Goal: Transaction & Acquisition: Book appointment/travel/reservation

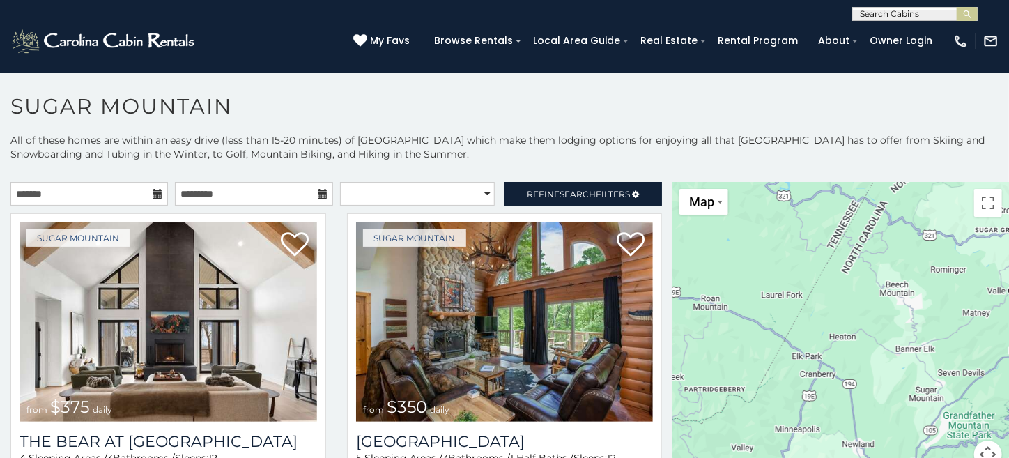
click at [153, 190] on icon at bounding box center [158, 194] width 10 height 10
click at [153, 192] on icon at bounding box center [158, 194] width 10 height 10
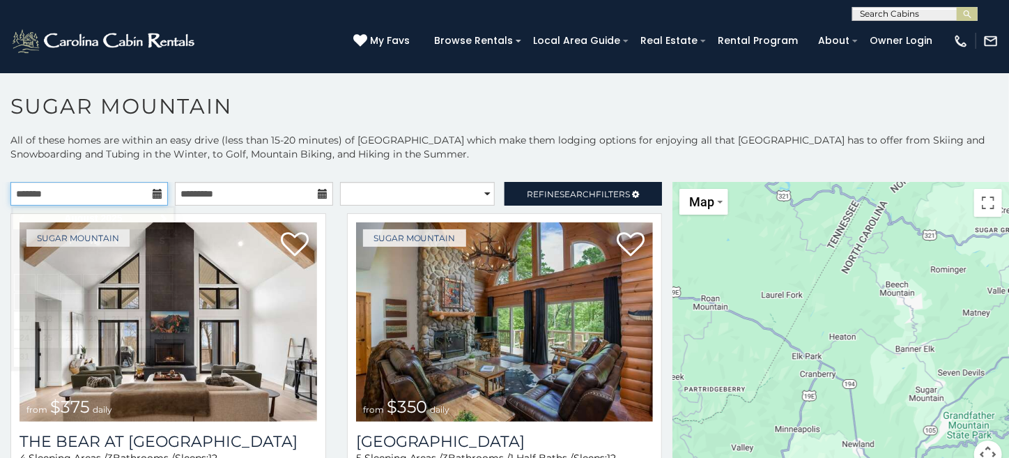
click at [116, 188] on input "text" at bounding box center [89, 194] width 158 height 24
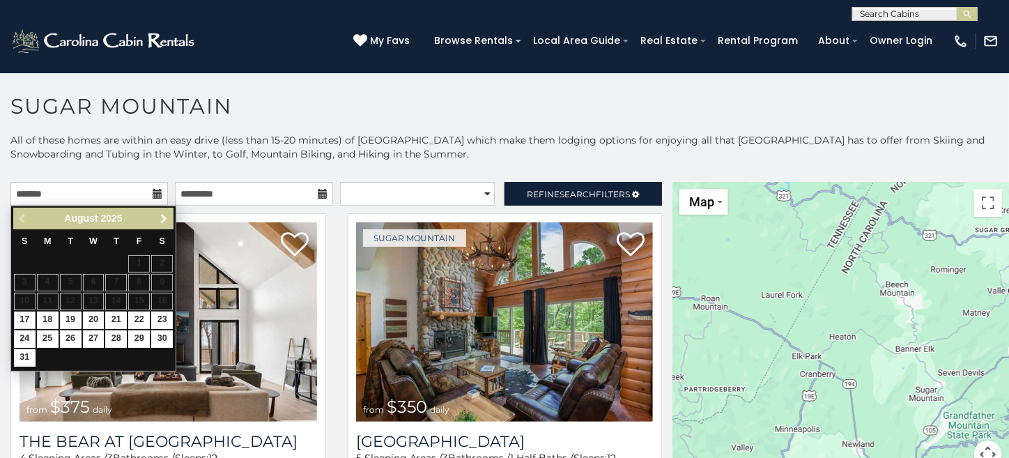
click at [167, 219] on span "Next" at bounding box center [163, 218] width 11 height 11
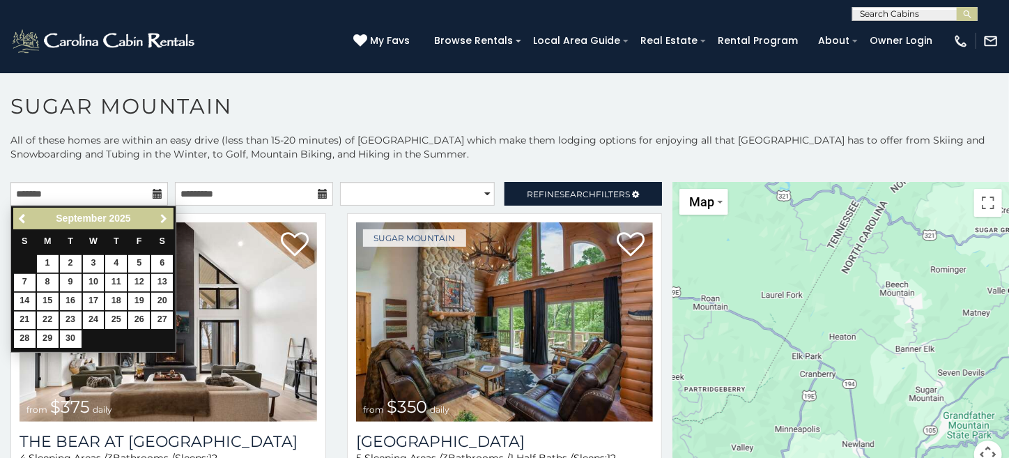
click at [167, 219] on span "Next" at bounding box center [163, 218] width 11 height 11
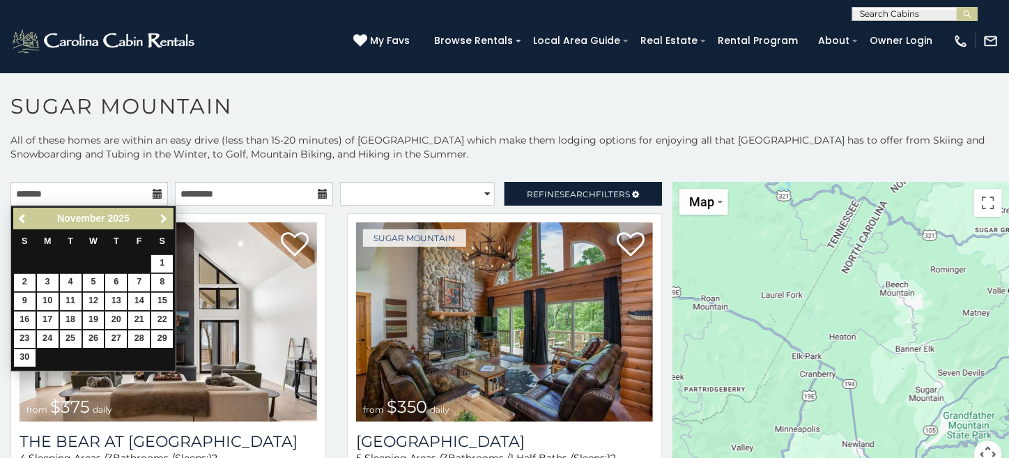
click at [167, 219] on span "Next" at bounding box center [163, 218] width 11 height 11
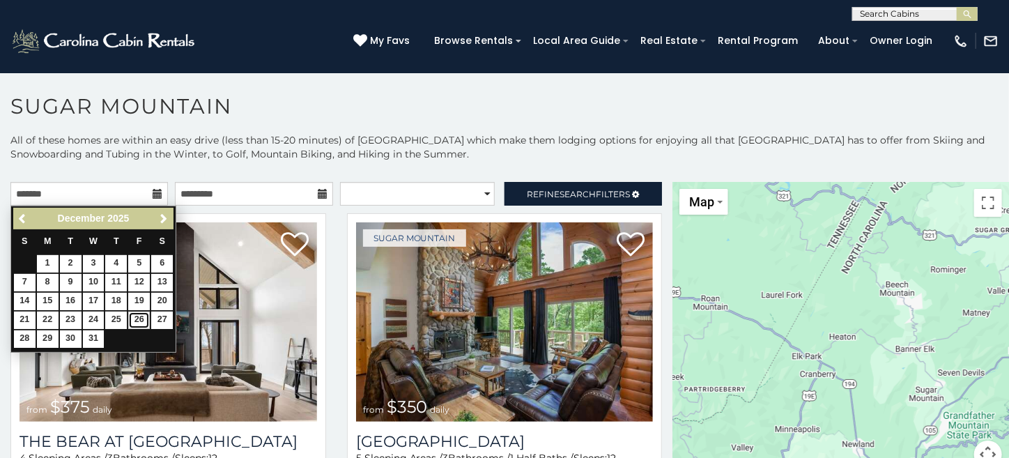
click at [139, 320] on link "26" at bounding box center [139, 320] width 22 height 17
type input "**********"
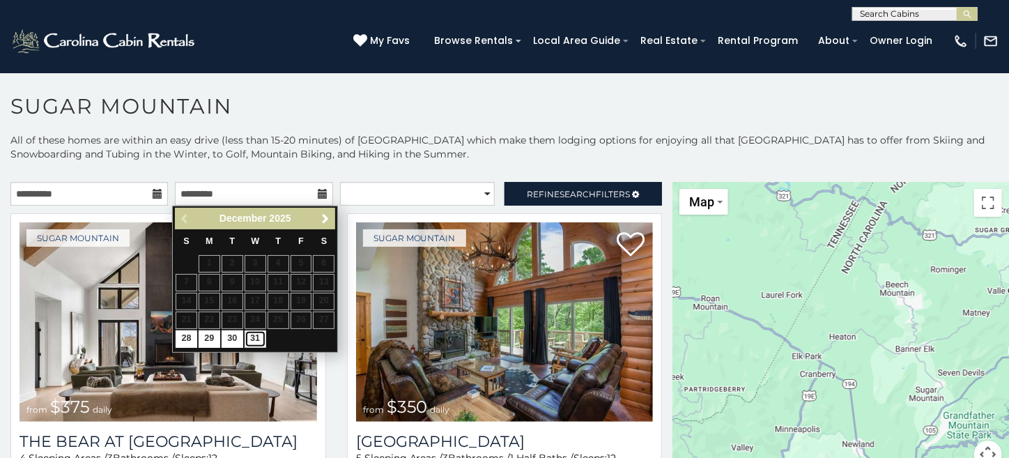
click at [254, 338] on link "31" at bounding box center [256, 338] width 22 height 17
type input "**********"
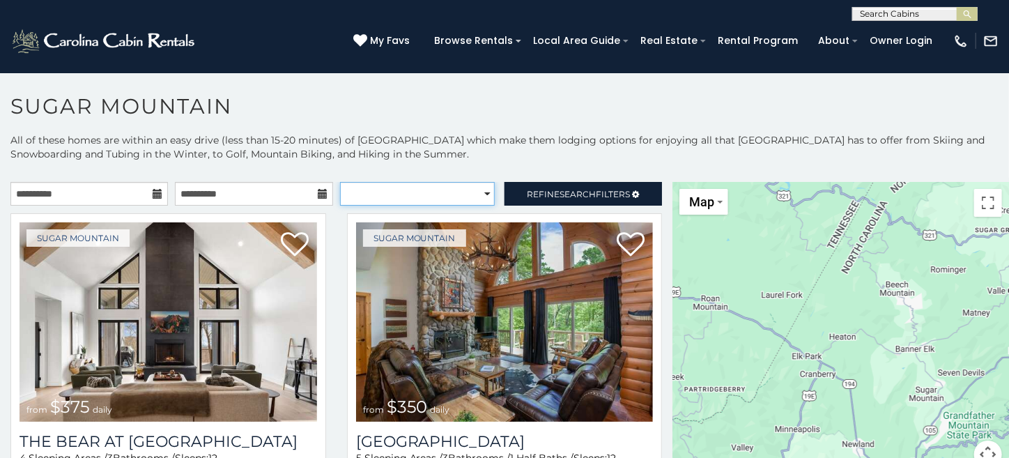
click at [466, 184] on select "**********" at bounding box center [417, 194] width 155 height 24
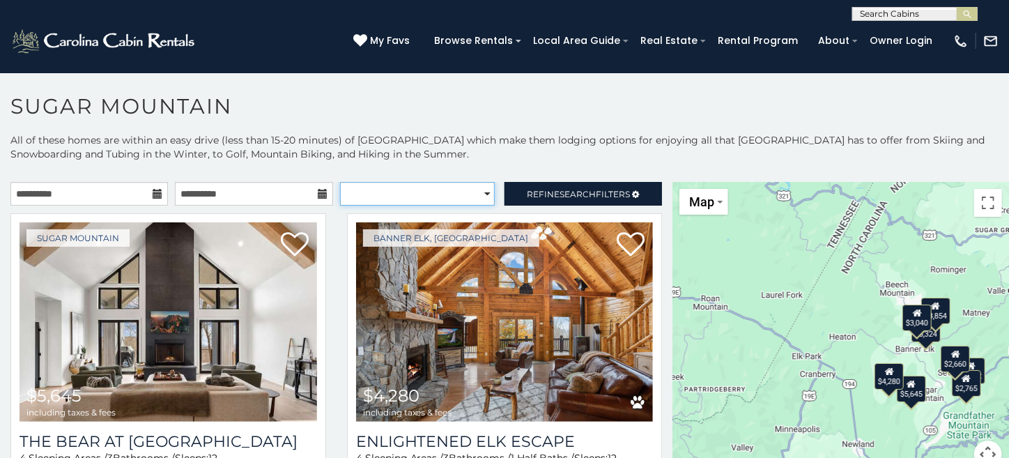
select select "**********"
click at [340, 182] on select "**********" at bounding box center [417, 194] width 155 height 24
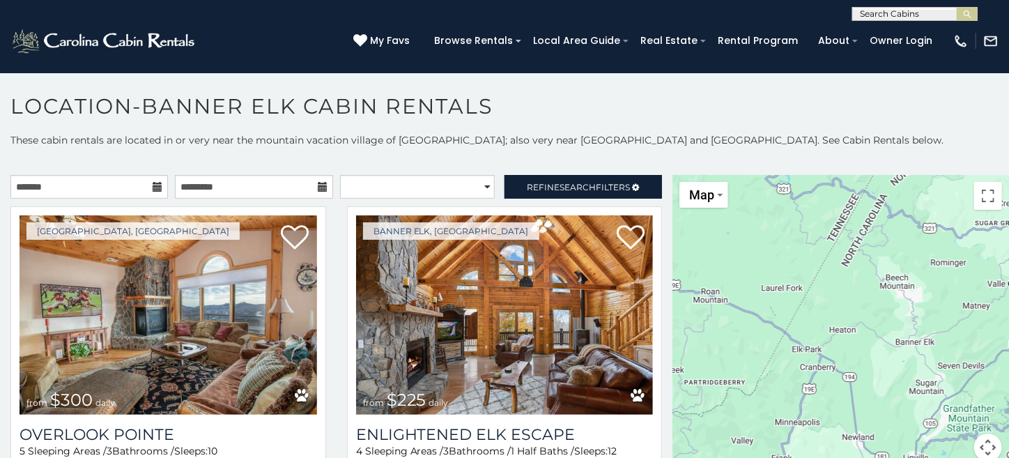
click at [156, 183] on icon at bounding box center [158, 187] width 10 height 10
click at [155, 186] on icon at bounding box center [158, 187] width 10 height 10
click at [140, 175] on input "text" at bounding box center [89, 187] width 158 height 24
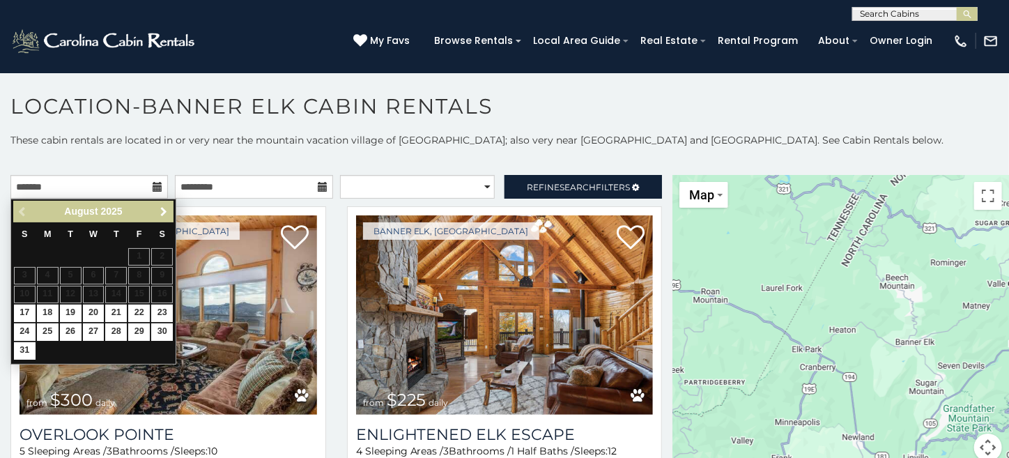
click at [161, 208] on span "Next" at bounding box center [163, 211] width 11 height 11
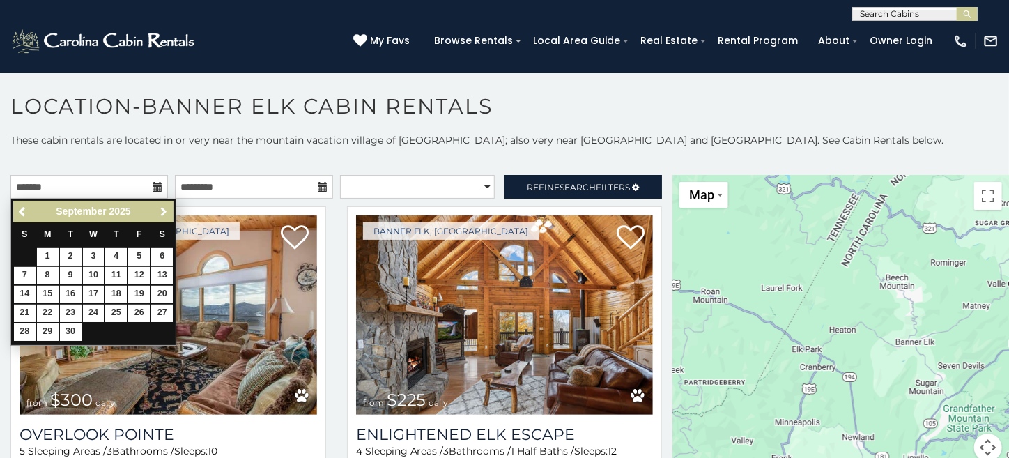
click at [161, 208] on span "Next" at bounding box center [163, 211] width 11 height 11
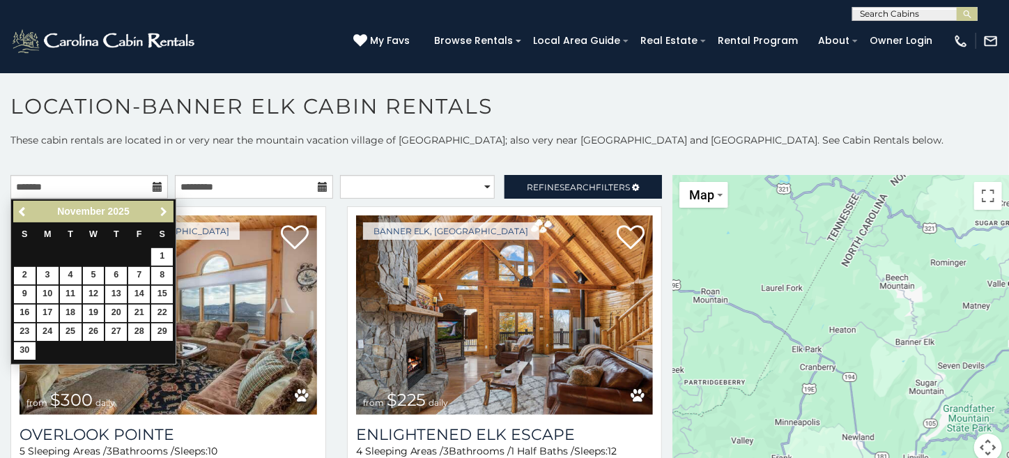
click at [161, 208] on span "Next" at bounding box center [163, 211] width 11 height 11
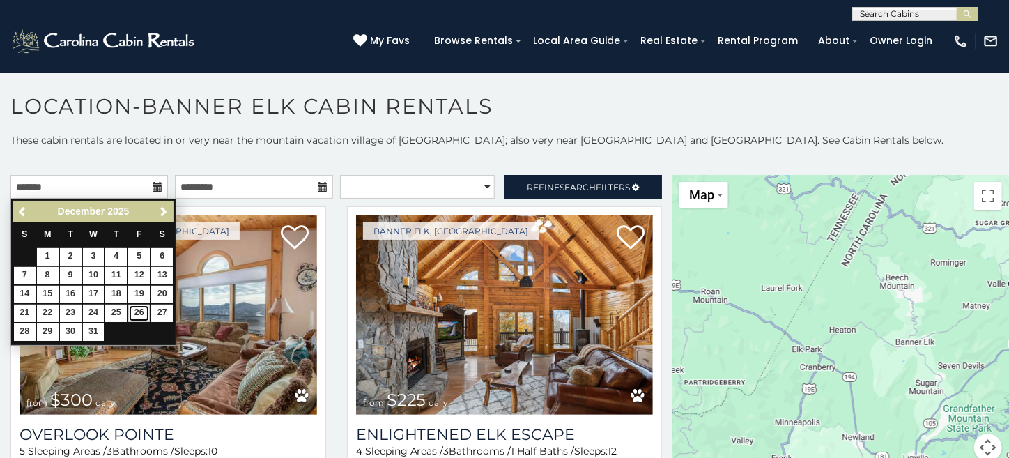
click at [140, 308] on link "26" at bounding box center [139, 313] width 22 height 17
type input "**********"
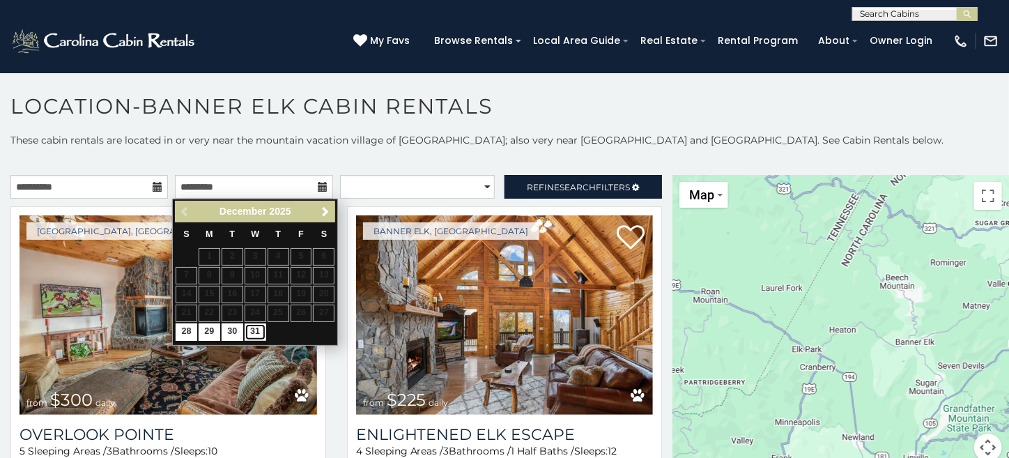
click at [254, 326] on link "31" at bounding box center [256, 331] width 22 height 17
type input "**********"
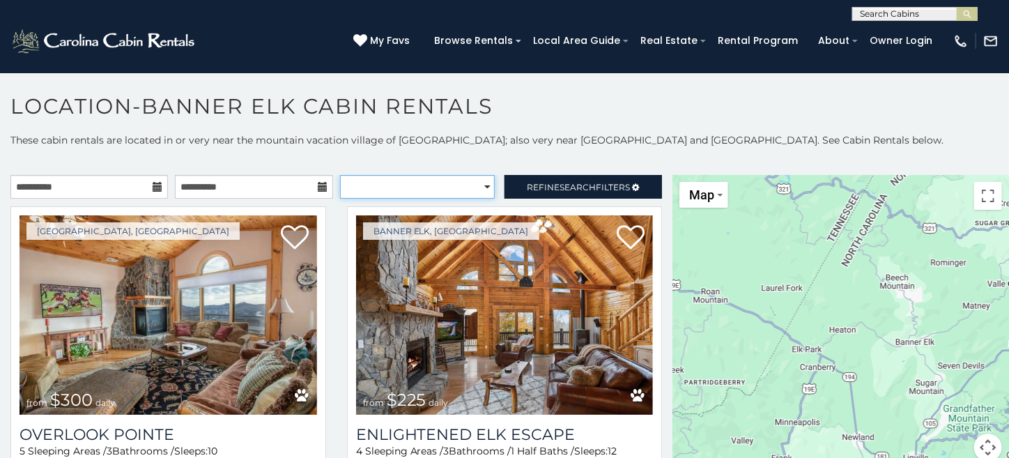
click at [471, 183] on select "**********" at bounding box center [417, 187] width 155 height 24
select select "**********"
click at [340, 175] on select "**********" at bounding box center [417, 187] width 155 height 24
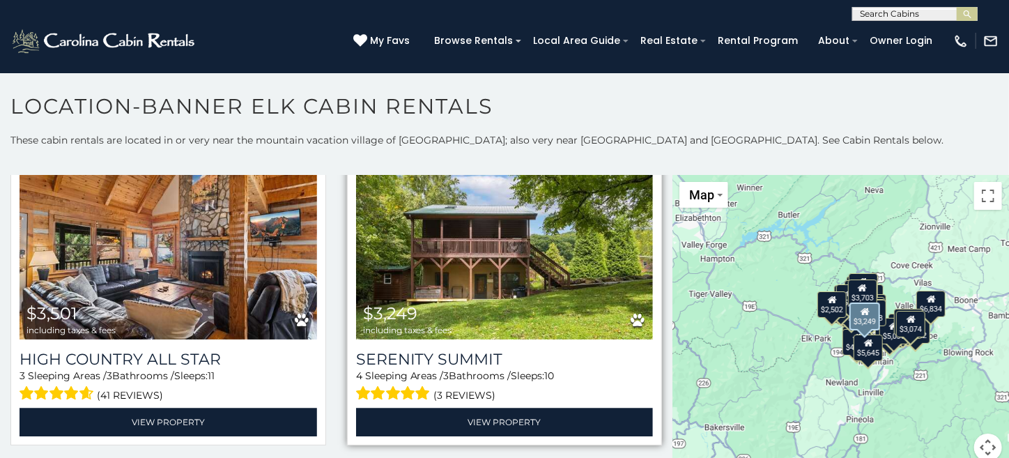
scroll to position [4322, 0]
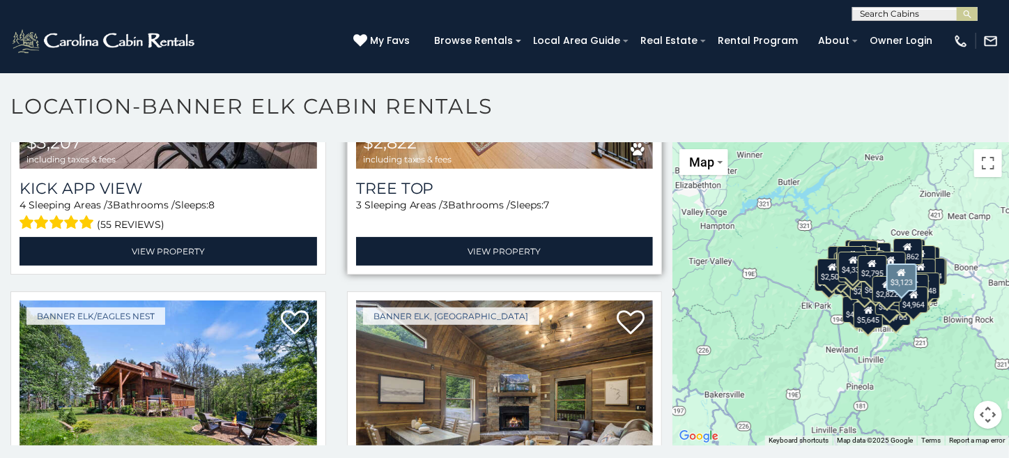
scroll to position [12480, 0]
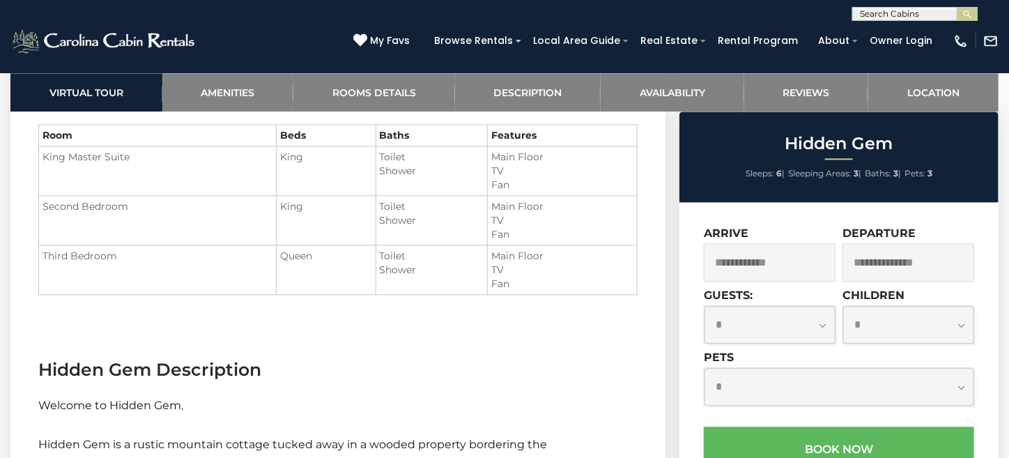
scroll to position [1534, 0]
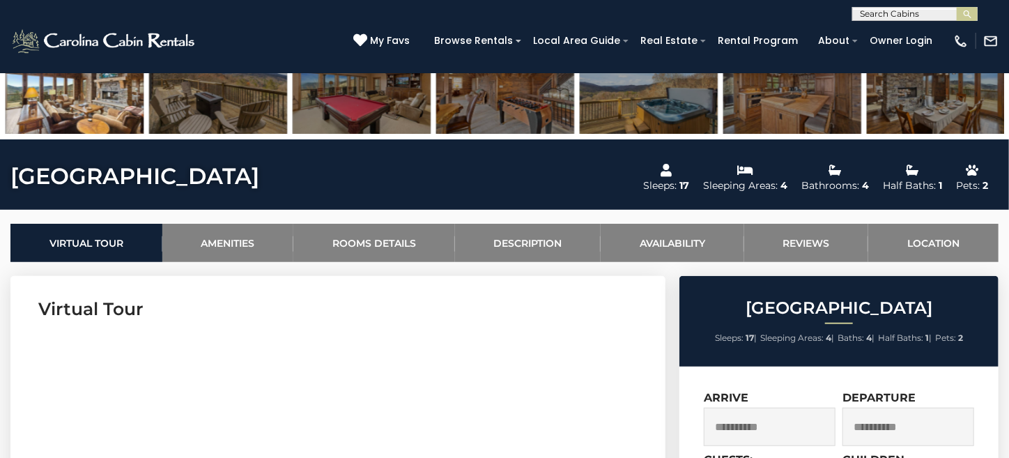
scroll to position [69, 0]
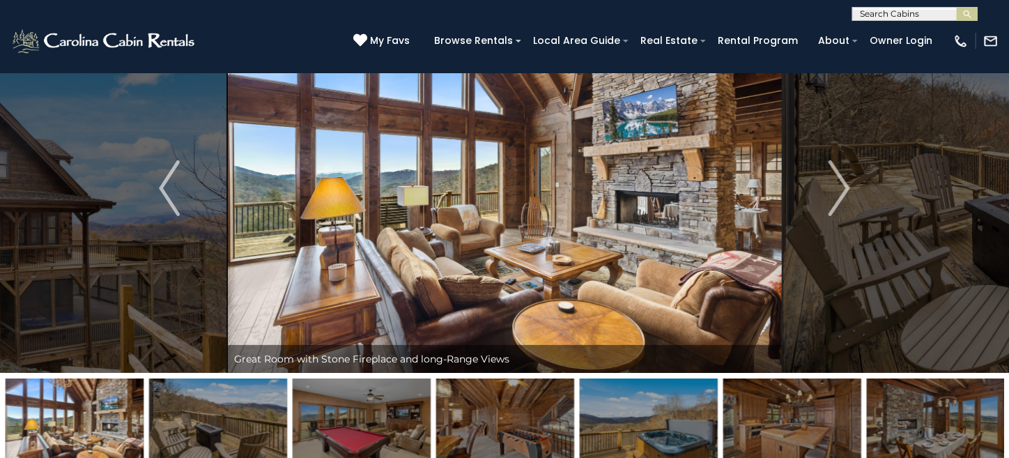
click at [518, 273] on img at bounding box center [505, 187] width 556 height 369
click at [850, 181] on button "Next" at bounding box center [839, 187] width 115 height 369
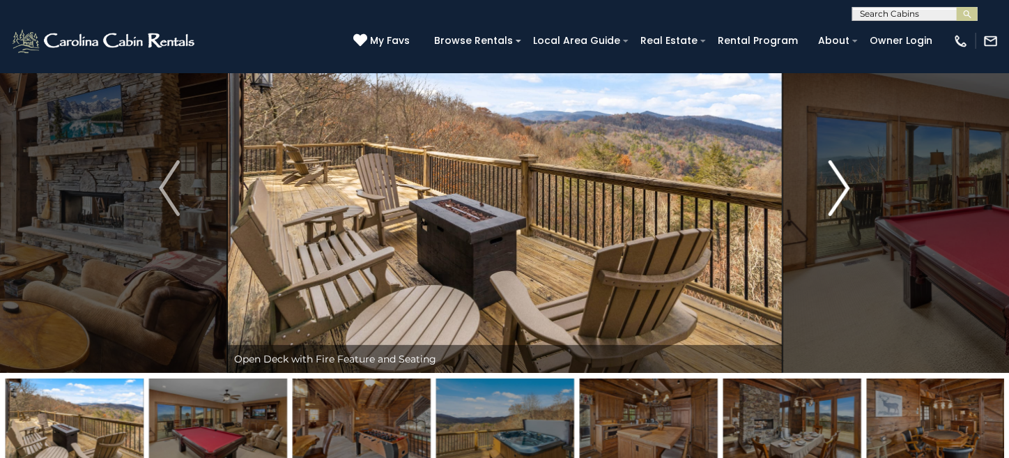
click at [850, 181] on button "Next" at bounding box center [839, 187] width 115 height 369
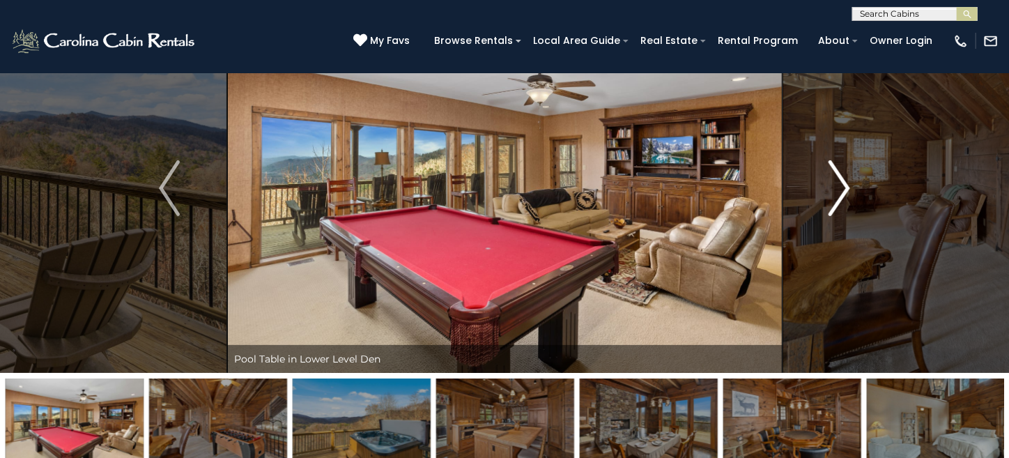
click at [850, 181] on button "Next" at bounding box center [839, 187] width 115 height 369
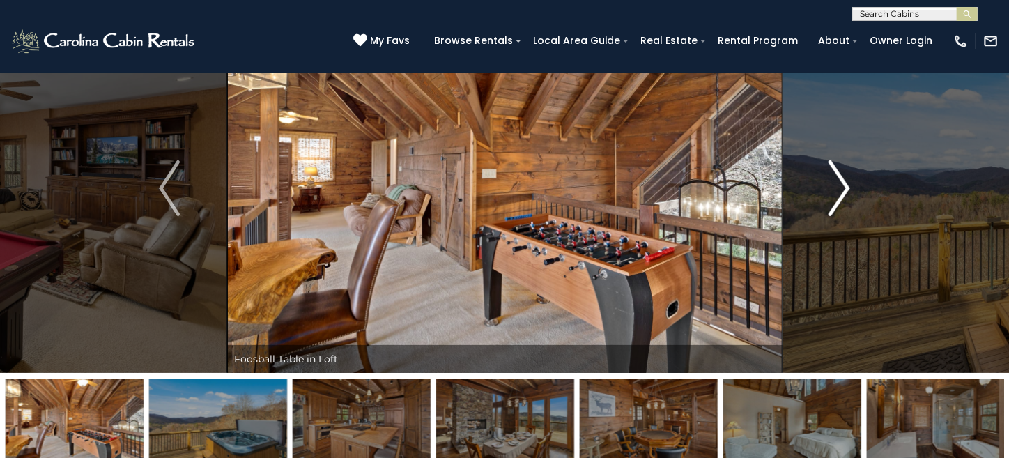
click at [850, 181] on img "Next" at bounding box center [840, 188] width 21 height 56
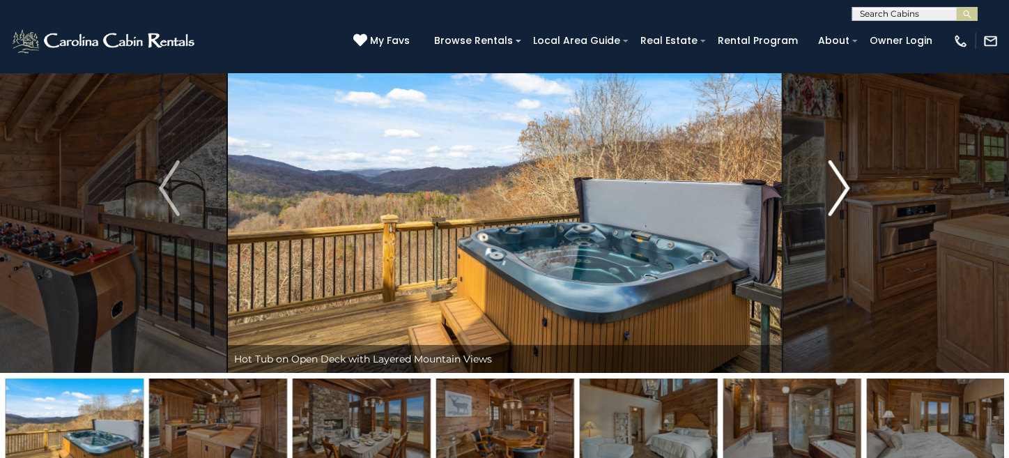
click at [845, 176] on img "Next" at bounding box center [840, 188] width 21 height 56
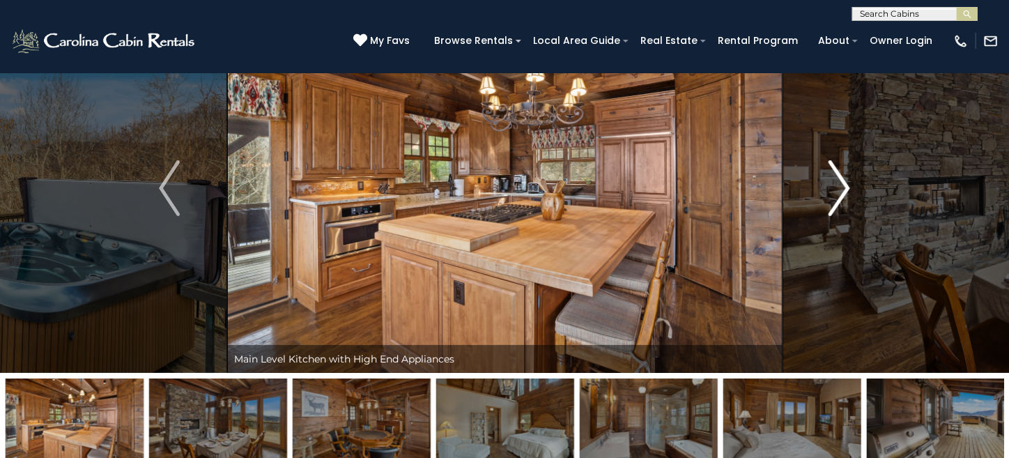
click at [845, 176] on img "Next" at bounding box center [840, 188] width 21 height 56
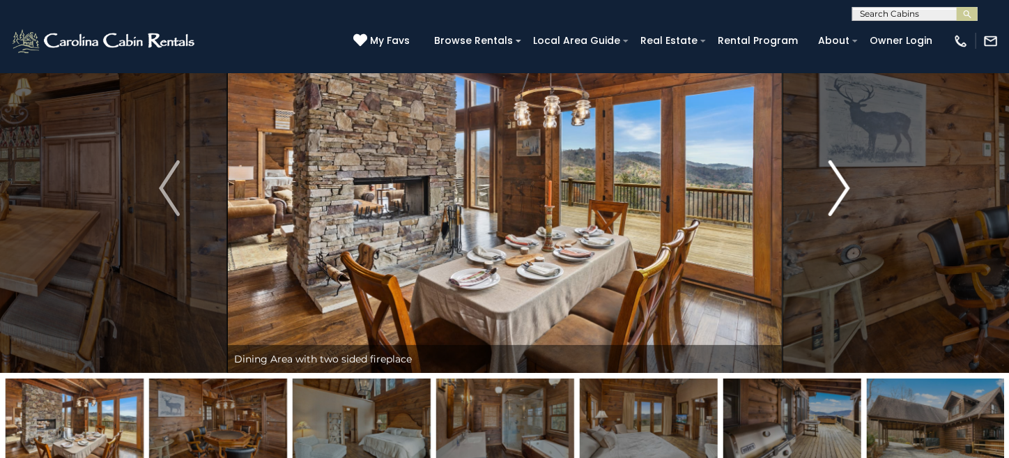
click at [845, 176] on img "Next" at bounding box center [840, 188] width 21 height 56
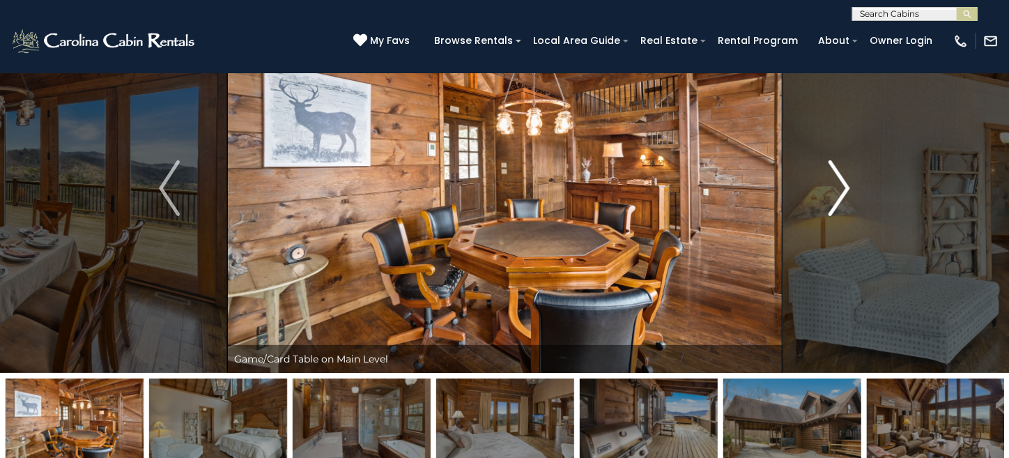
click at [844, 176] on img "Next" at bounding box center [840, 188] width 21 height 56
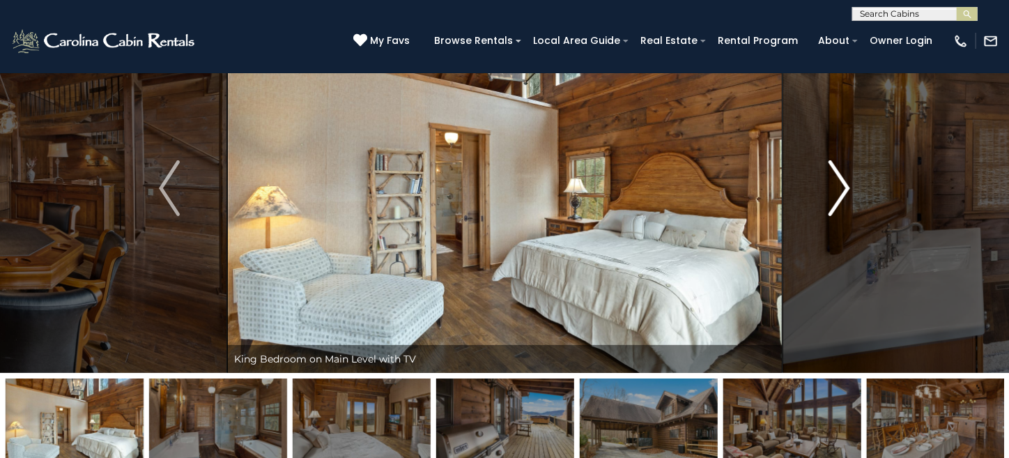
click at [844, 176] on img "Next" at bounding box center [840, 188] width 21 height 56
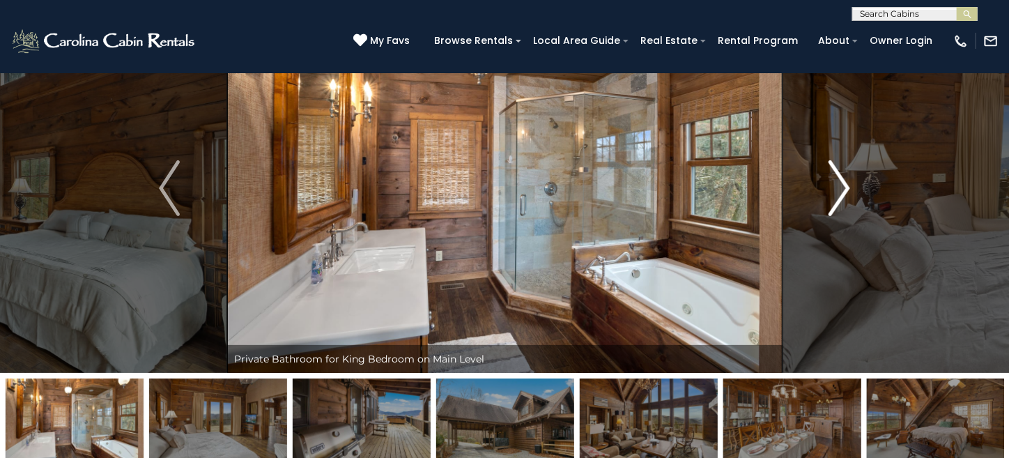
click at [844, 176] on img "Next" at bounding box center [840, 188] width 21 height 56
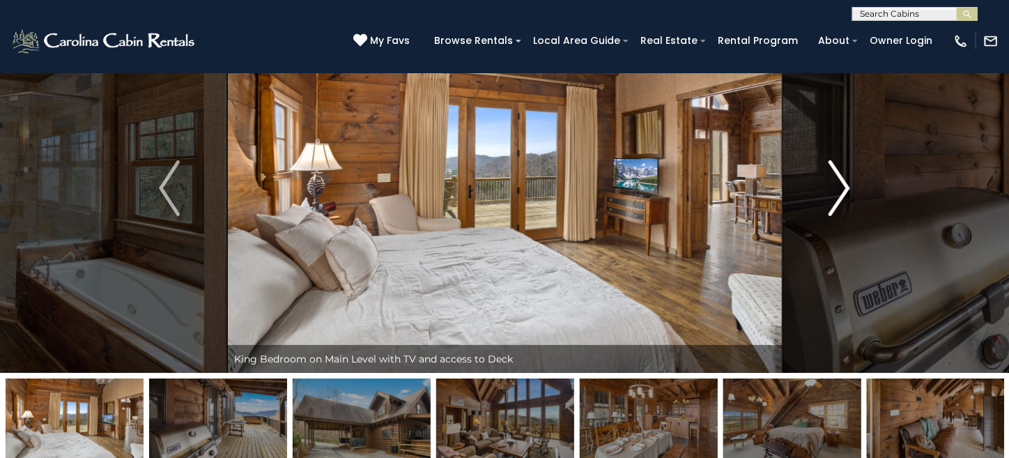
click at [844, 176] on img "Next" at bounding box center [840, 188] width 21 height 56
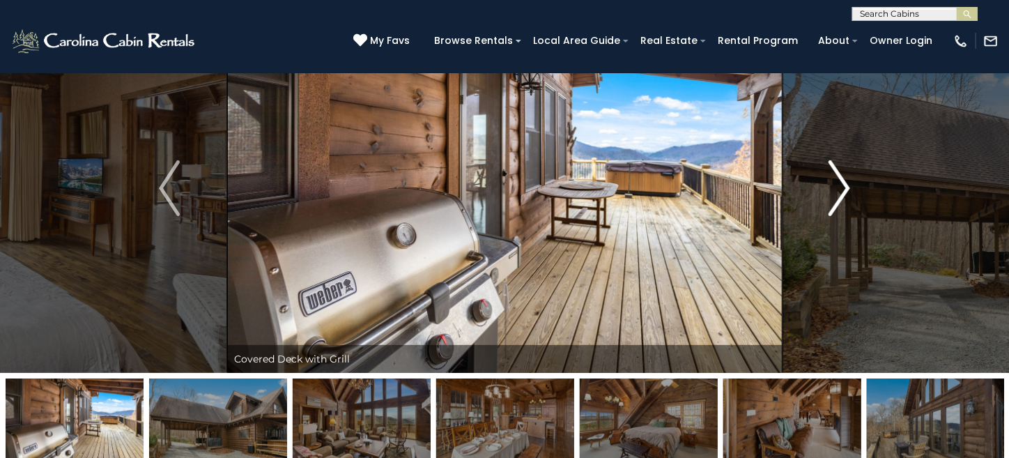
click at [844, 176] on img "Next" at bounding box center [840, 188] width 21 height 56
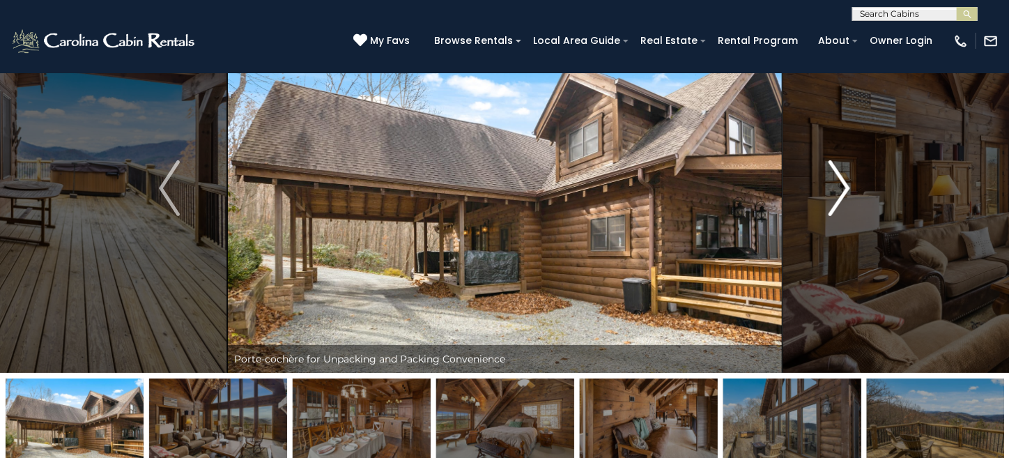
click at [844, 176] on img "Next" at bounding box center [840, 188] width 21 height 56
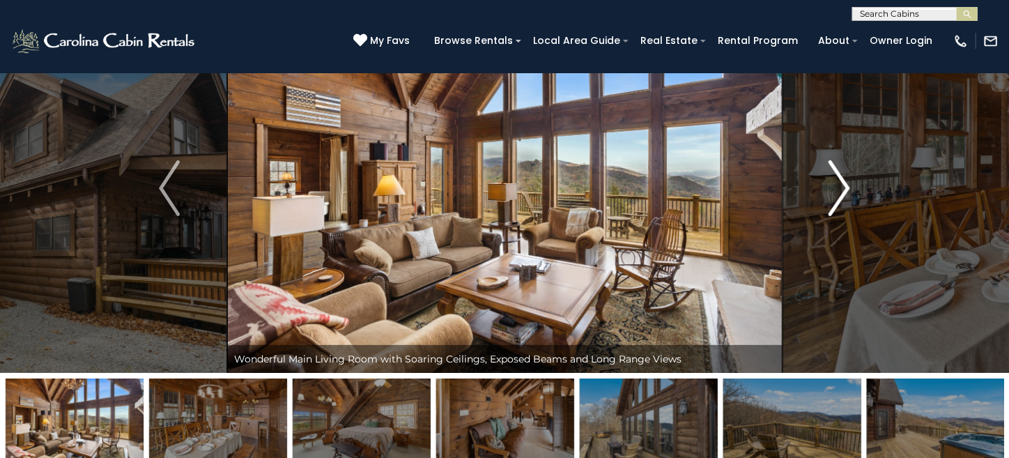
click at [843, 176] on img "Next" at bounding box center [840, 188] width 21 height 56
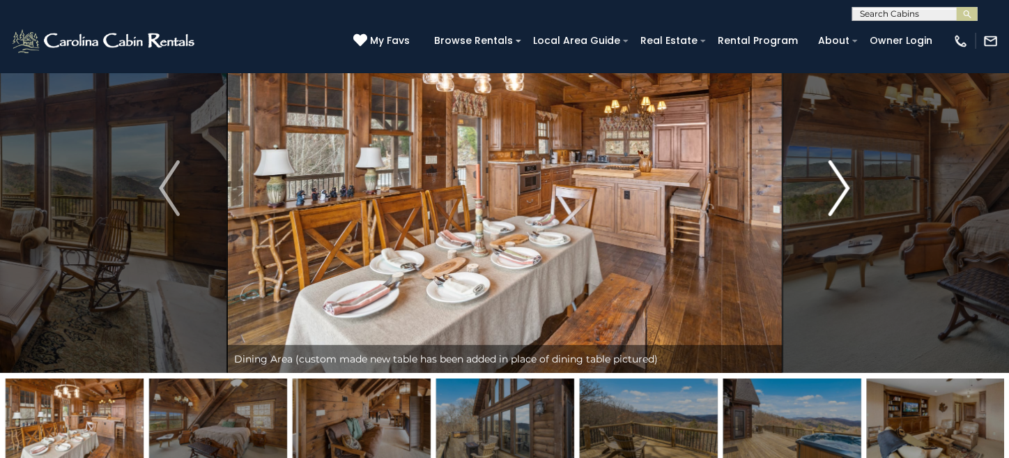
click at [843, 176] on img "Next" at bounding box center [840, 188] width 21 height 56
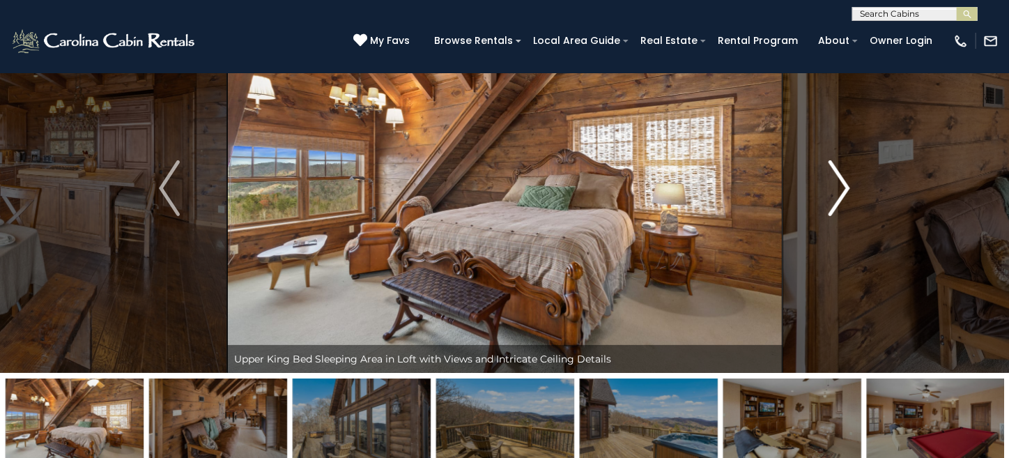
click at [843, 176] on img "Next" at bounding box center [840, 188] width 21 height 56
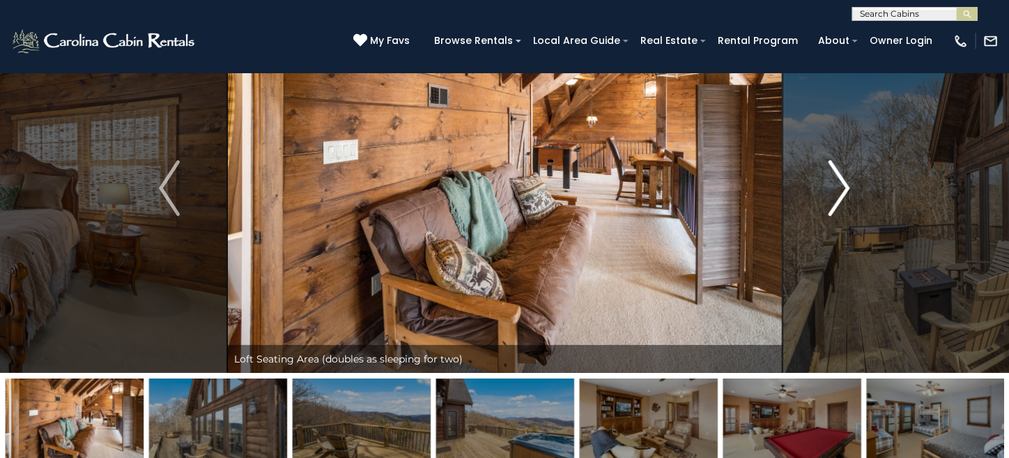
click at [843, 176] on img "Next" at bounding box center [840, 188] width 21 height 56
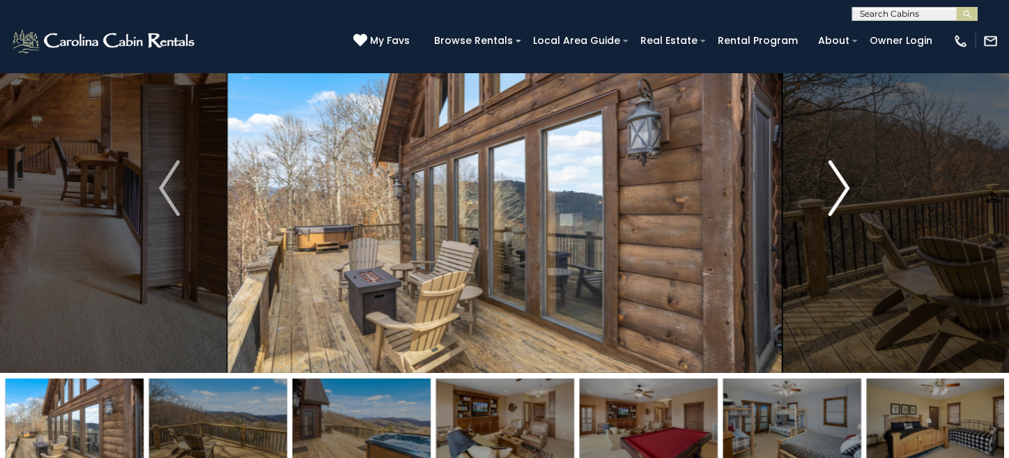
click at [843, 176] on img "Next" at bounding box center [840, 188] width 21 height 56
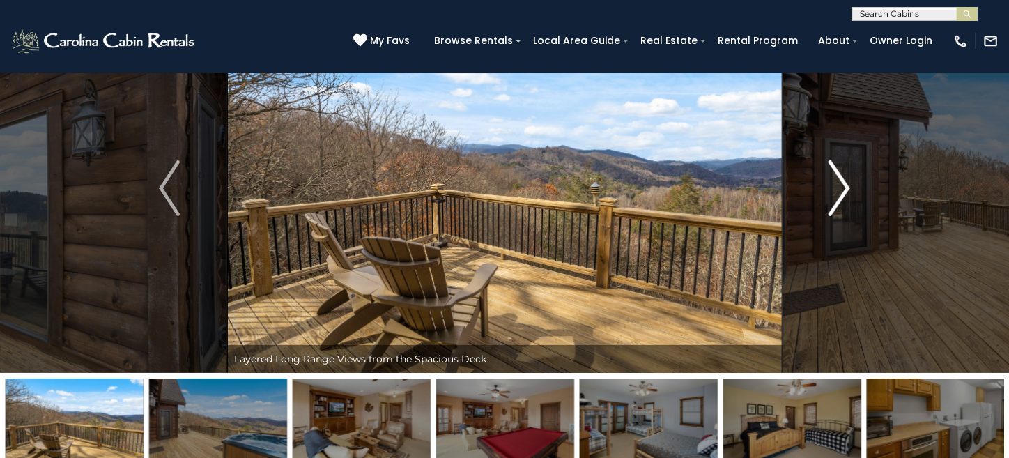
click at [843, 176] on img "Next" at bounding box center [840, 188] width 21 height 56
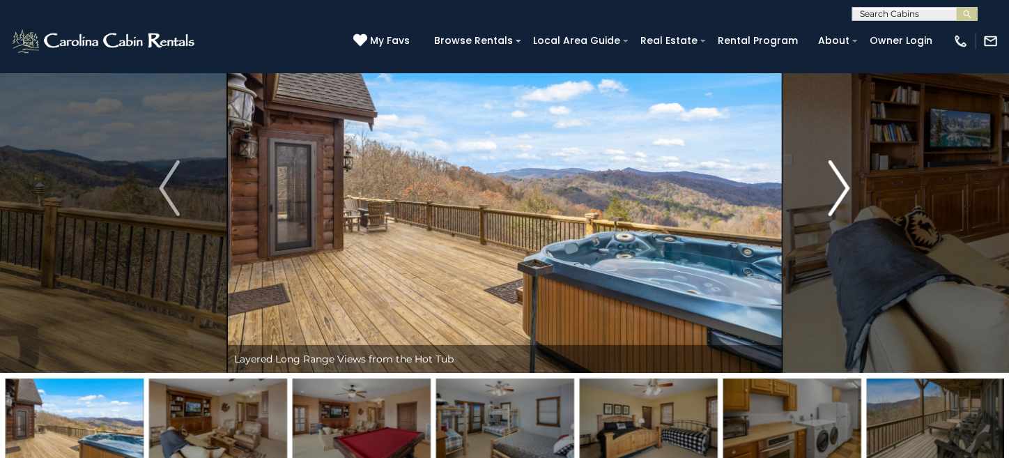
click at [843, 176] on img "Next" at bounding box center [840, 188] width 21 height 56
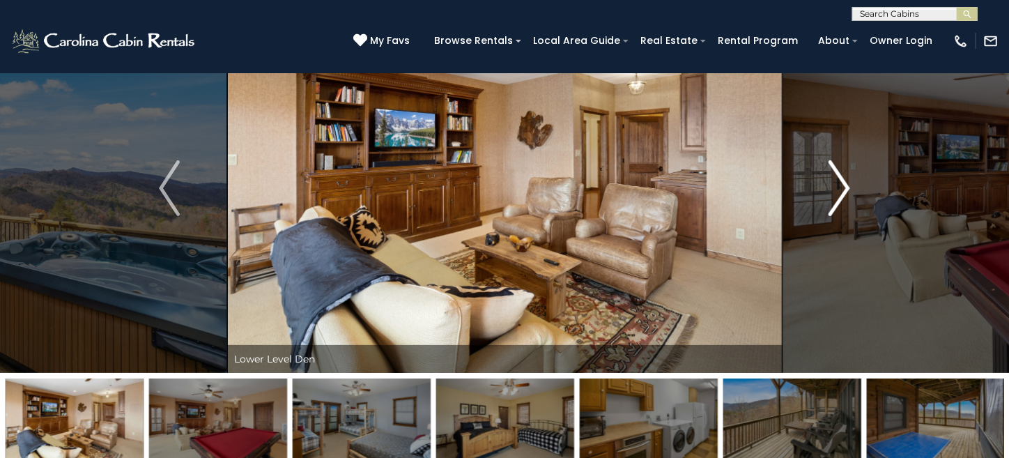
click at [843, 176] on img "Next" at bounding box center [840, 188] width 21 height 56
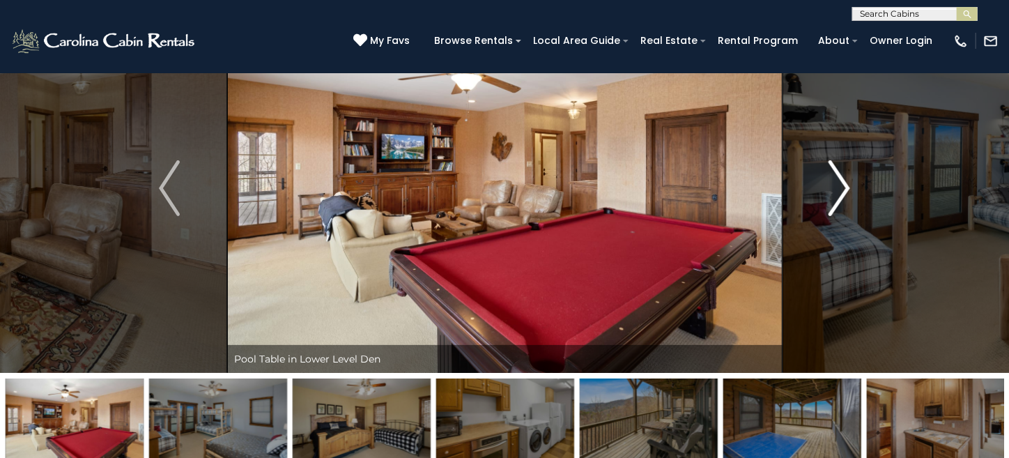
click at [843, 176] on img "Next" at bounding box center [840, 188] width 21 height 56
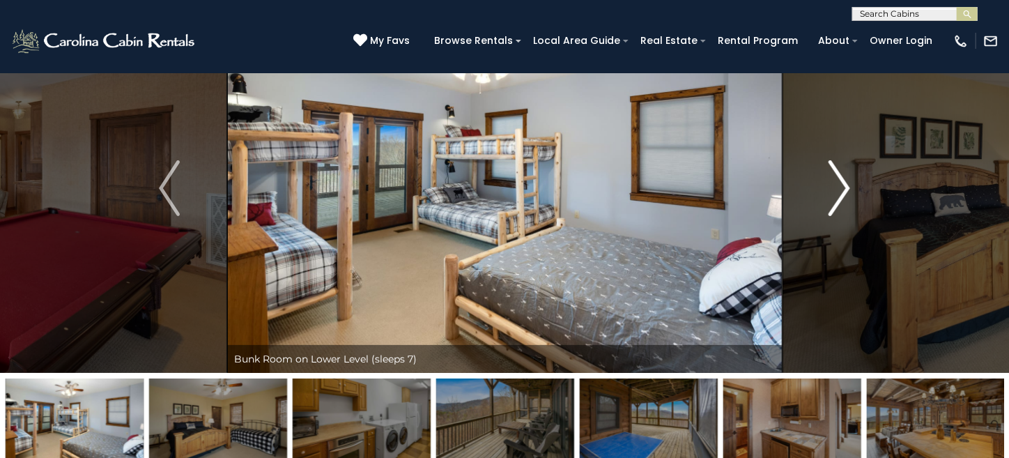
click at [843, 176] on img "Next" at bounding box center [840, 188] width 21 height 56
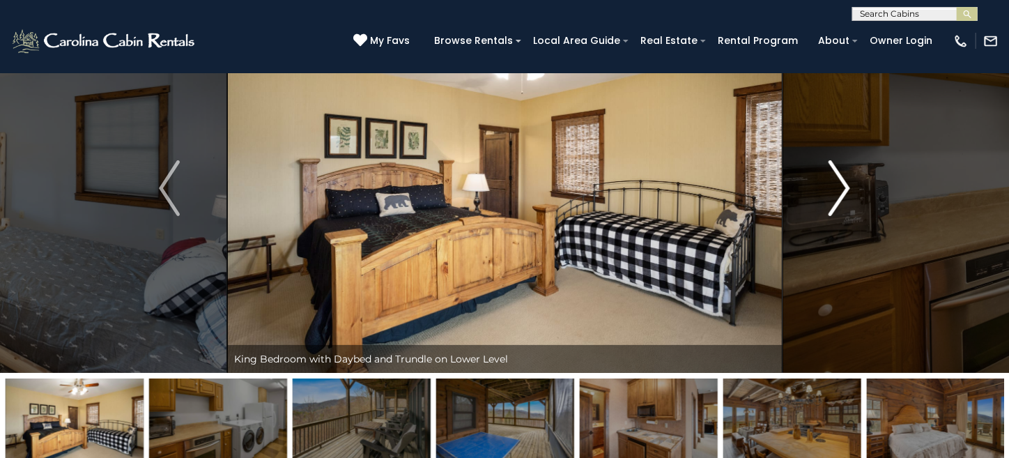
click at [843, 176] on img "Next" at bounding box center [840, 188] width 21 height 56
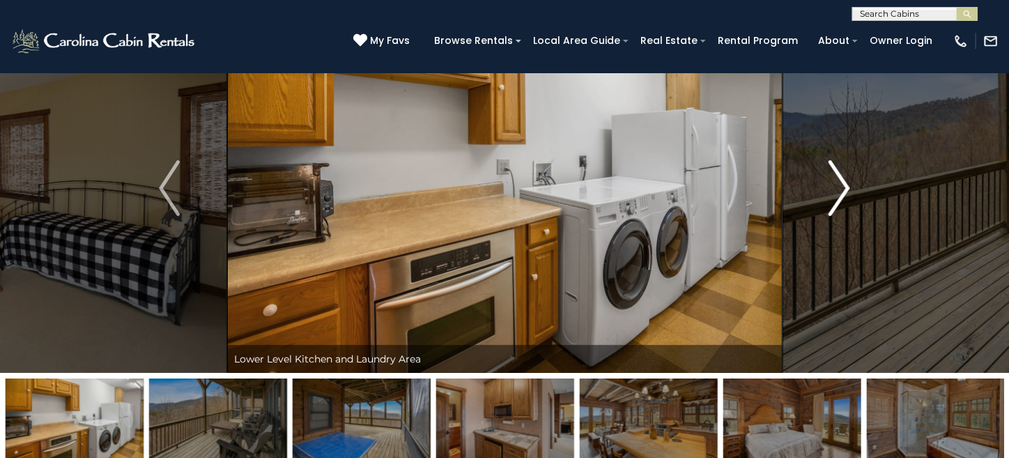
click at [843, 176] on img "Next" at bounding box center [840, 188] width 21 height 56
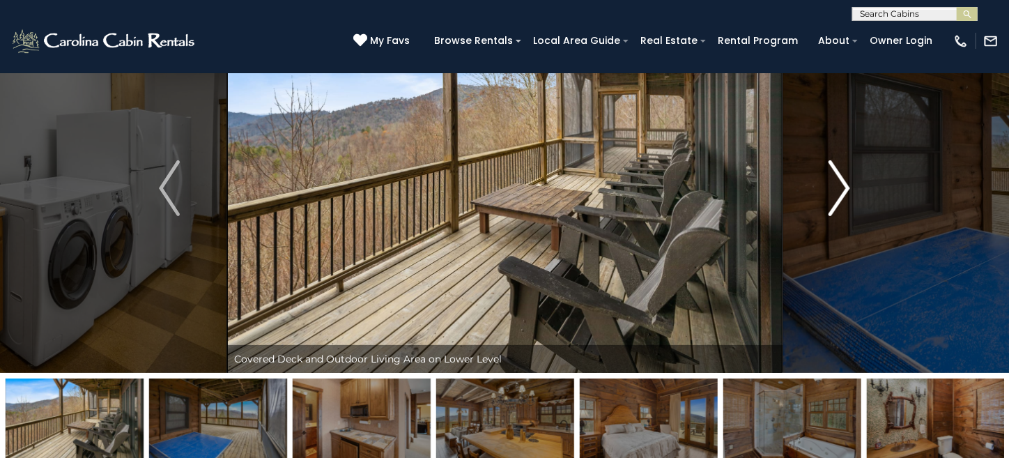
click at [843, 176] on img "Next" at bounding box center [840, 188] width 21 height 56
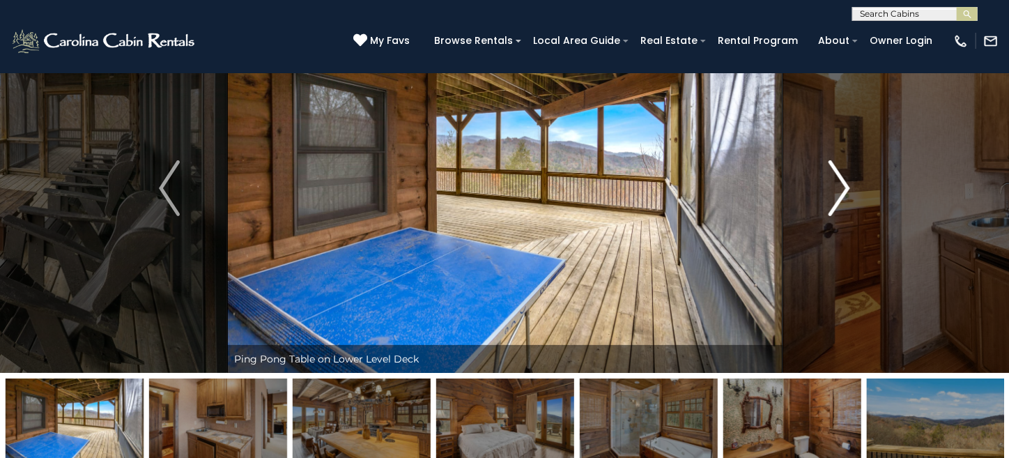
click at [843, 176] on img "Next" at bounding box center [840, 188] width 21 height 56
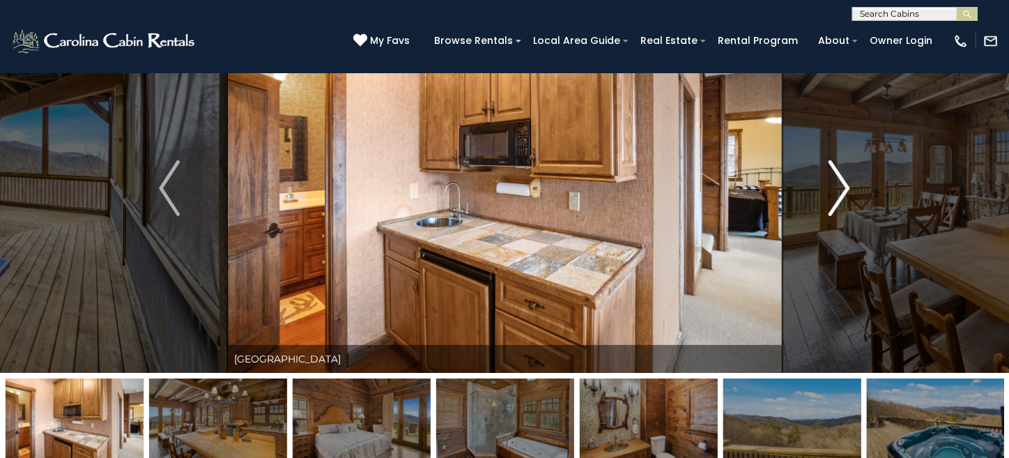
click at [854, 183] on button "Next" at bounding box center [839, 187] width 115 height 369
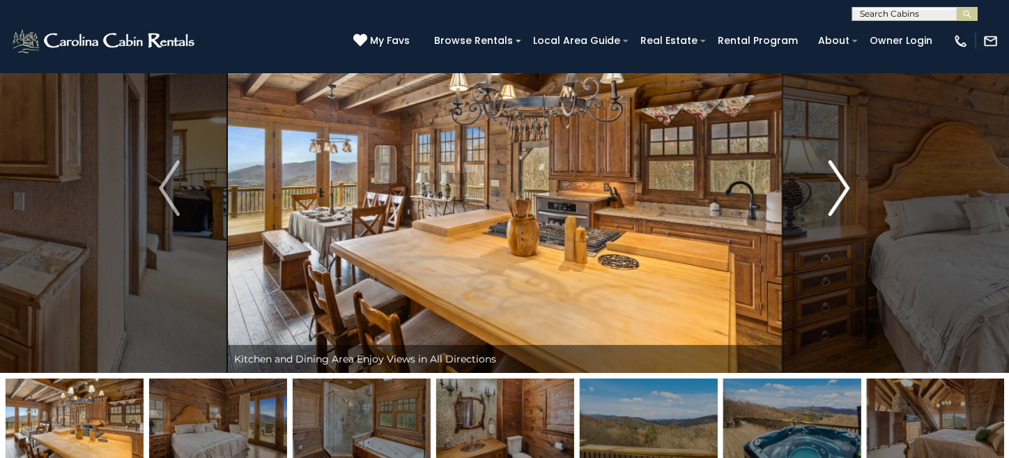
click at [854, 183] on button "Next" at bounding box center [839, 187] width 115 height 369
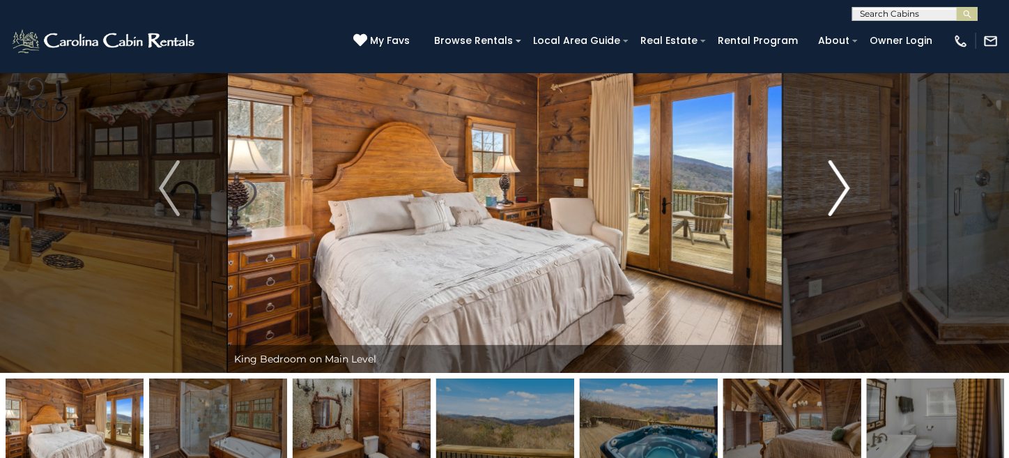
click at [854, 178] on button "Next" at bounding box center [839, 187] width 115 height 369
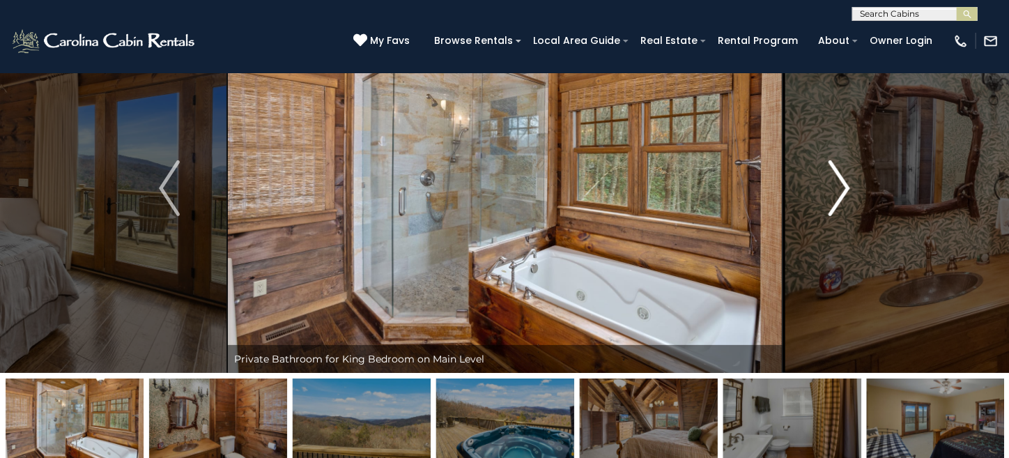
click at [854, 178] on button "Next" at bounding box center [839, 187] width 115 height 369
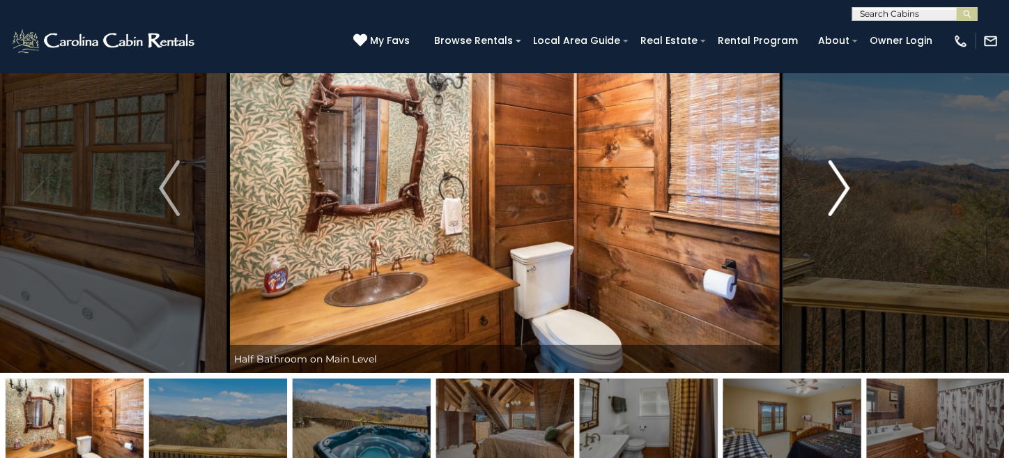
click at [854, 178] on button "Next" at bounding box center [839, 187] width 115 height 369
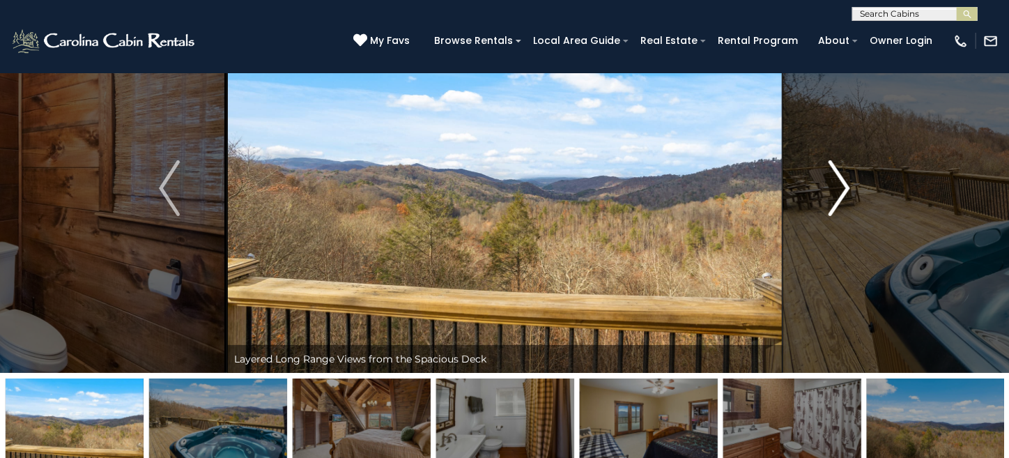
click at [854, 178] on button "Next" at bounding box center [839, 187] width 115 height 369
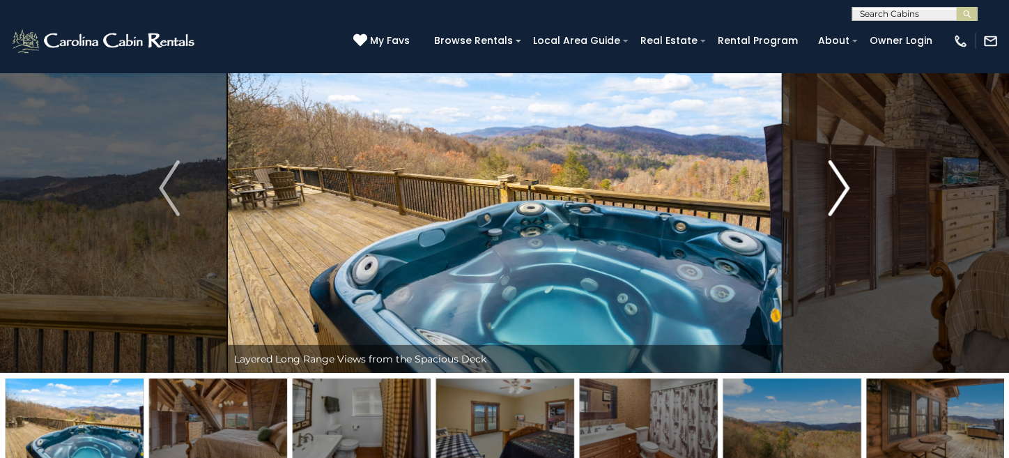
click at [854, 178] on button "Next" at bounding box center [839, 187] width 115 height 369
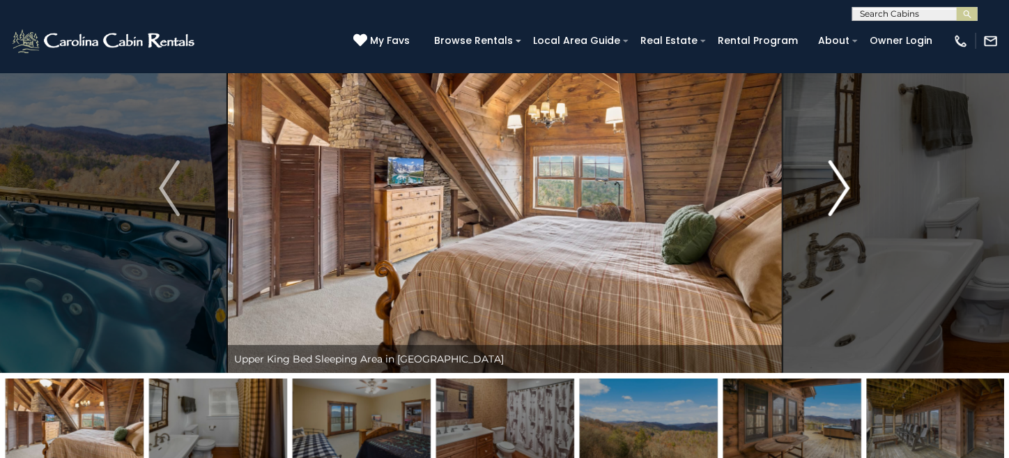
click at [854, 178] on button "Next" at bounding box center [839, 187] width 115 height 369
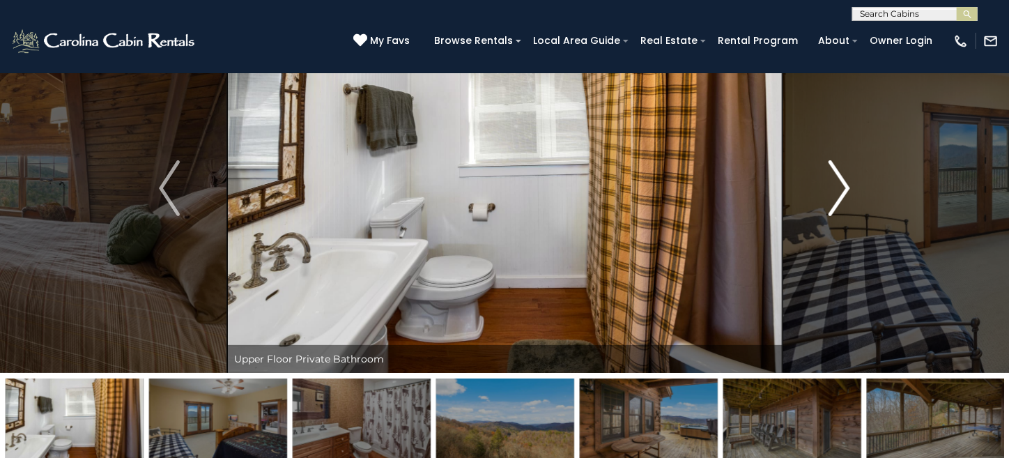
click at [854, 178] on button "Next" at bounding box center [839, 187] width 115 height 369
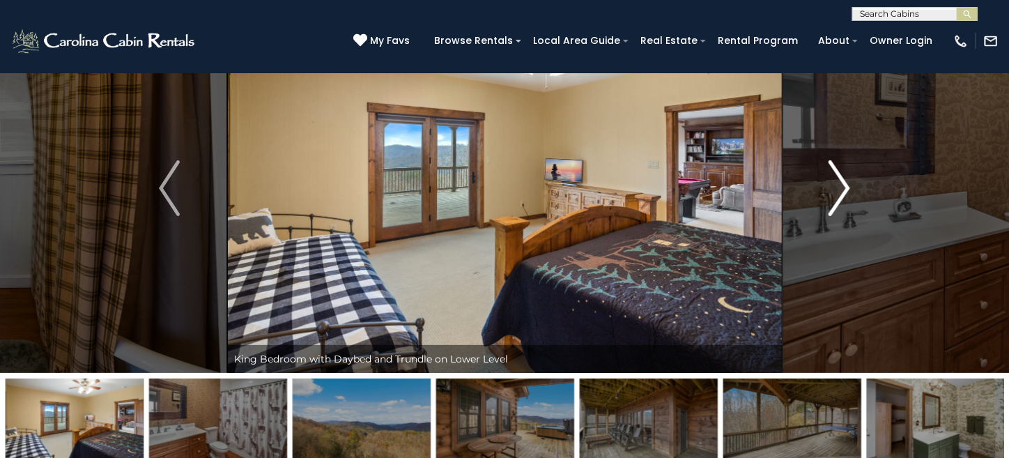
click at [854, 178] on button "Next" at bounding box center [839, 187] width 115 height 369
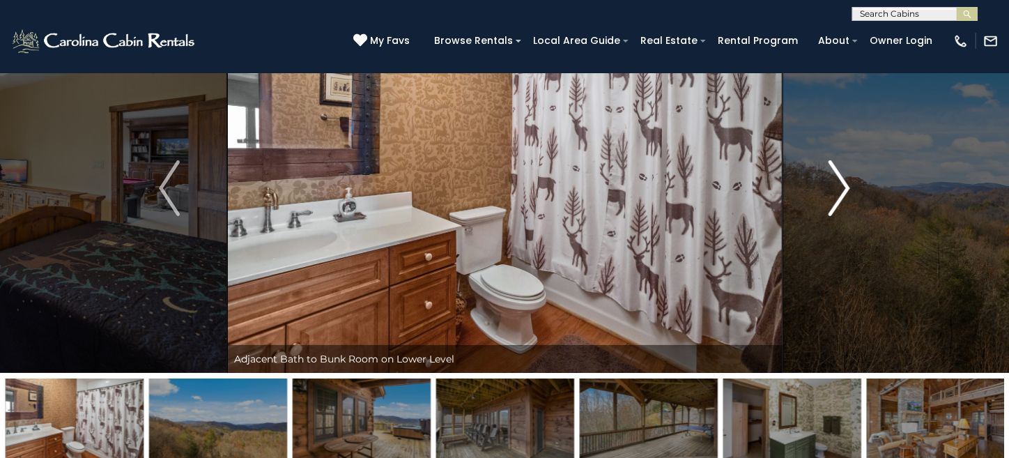
click at [854, 178] on button "Next" at bounding box center [839, 187] width 115 height 369
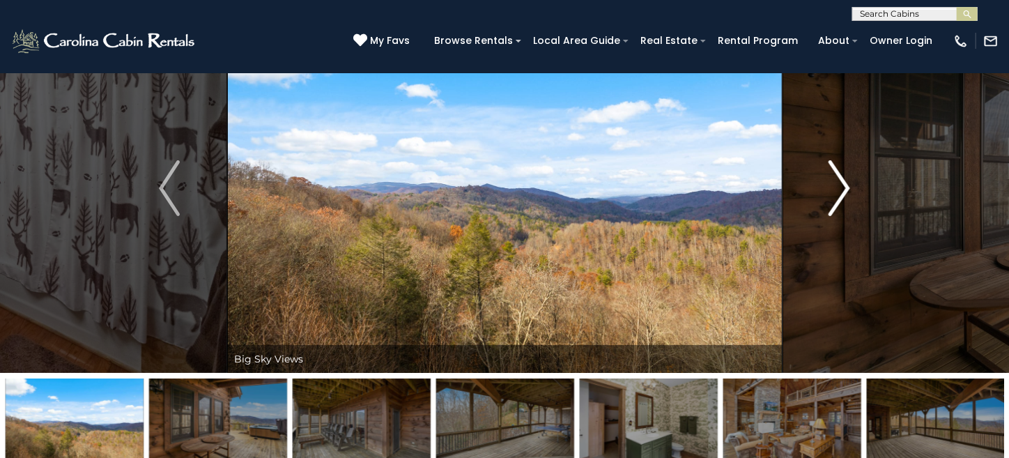
click at [854, 178] on button "Next" at bounding box center [839, 187] width 115 height 369
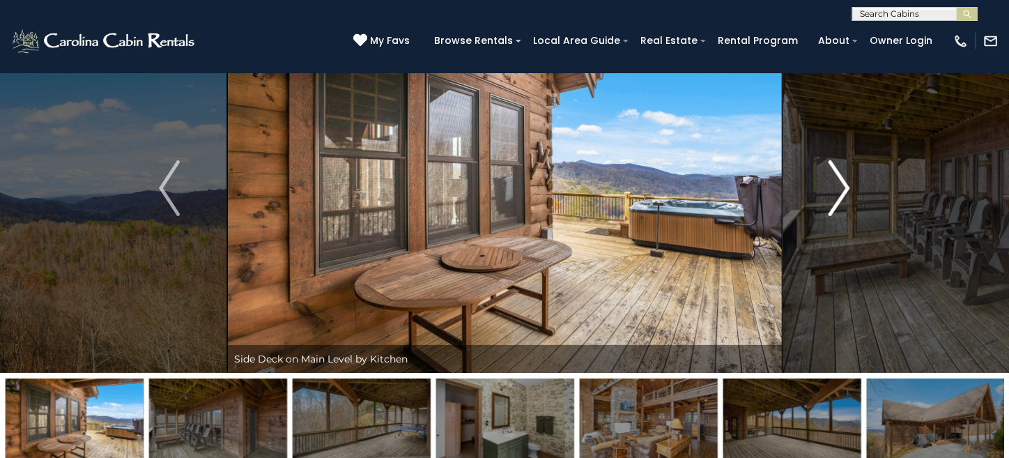
click at [854, 178] on button "Next" at bounding box center [839, 187] width 115 height 369
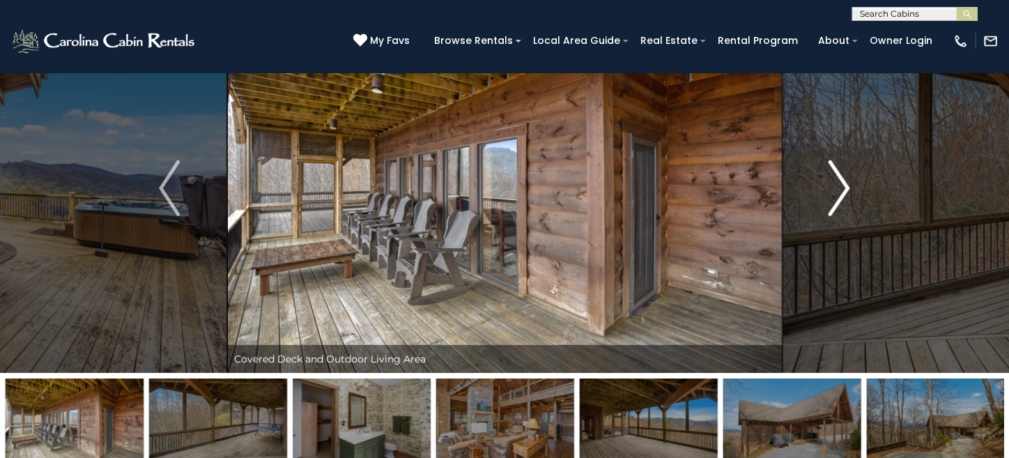
click at [854, 178] on button "Next" at bounding box center [839, 187] width 115 height 369
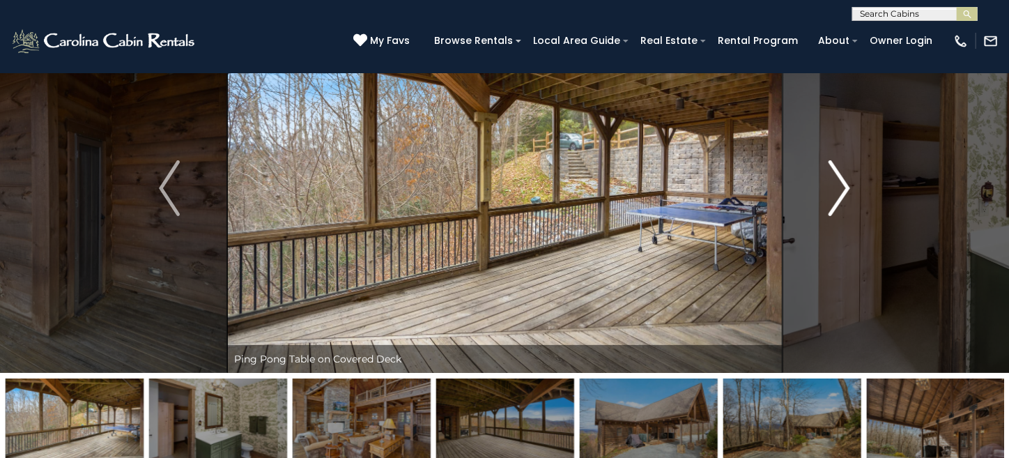
click at [854, 178] on button "Next" at bounding box center [839, 187] width 115 height 369
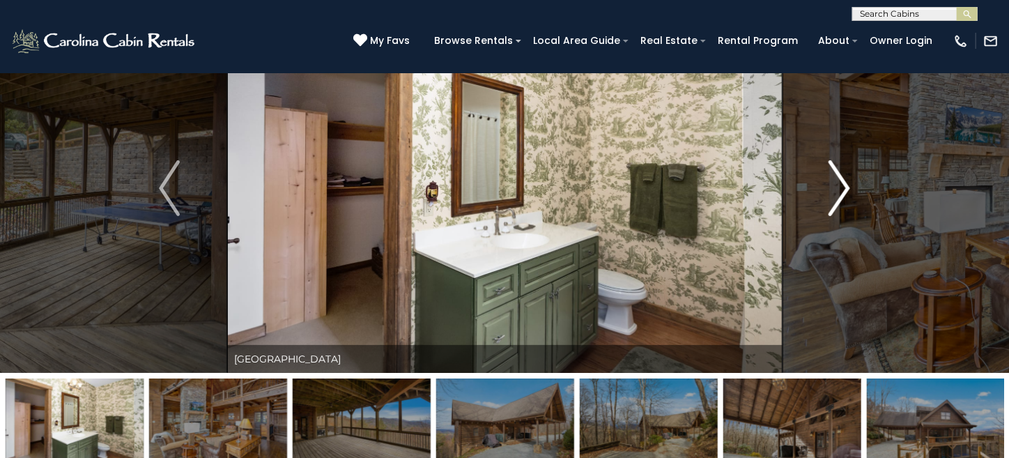
click at [854, 178] on button "Next" at bounding box center [839, 187] width 115 height 369
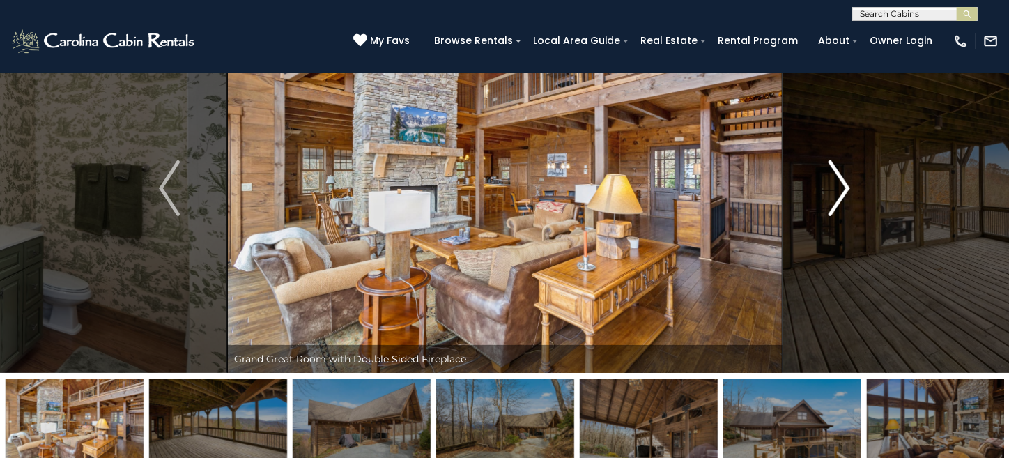
click at [854, 178] on button "Next" at bounding box center [839, 187] width 115 height 369
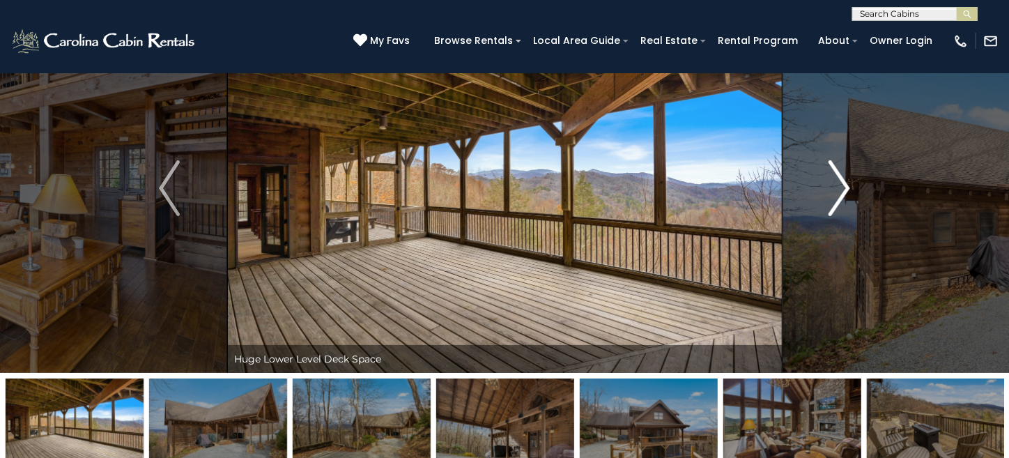
click at [854, 178] on button "Next" at bounding box center [839, 187] width 115 height 369
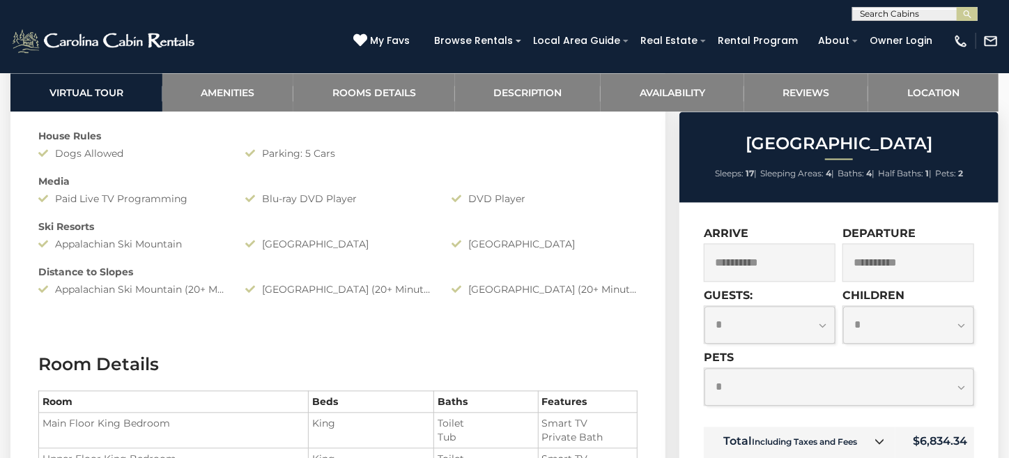
scroll to position [1603, 0]
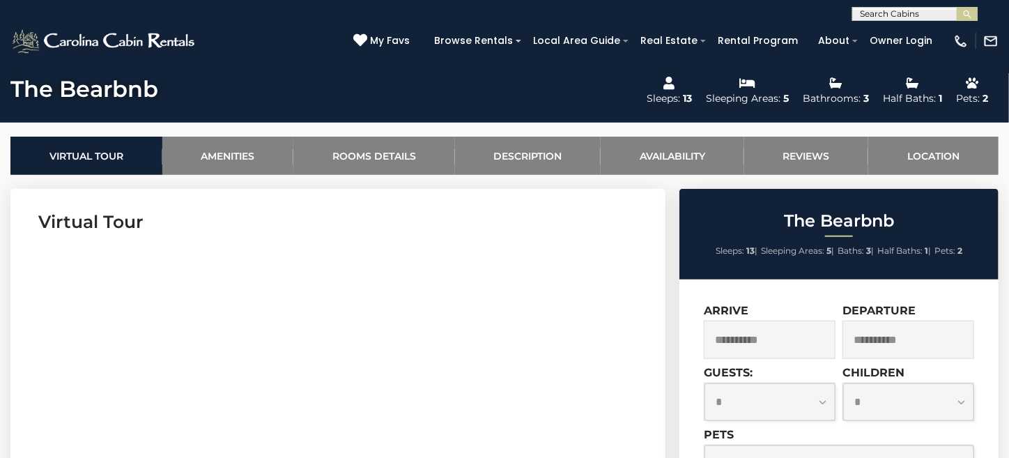
scroll to position [69, 0]
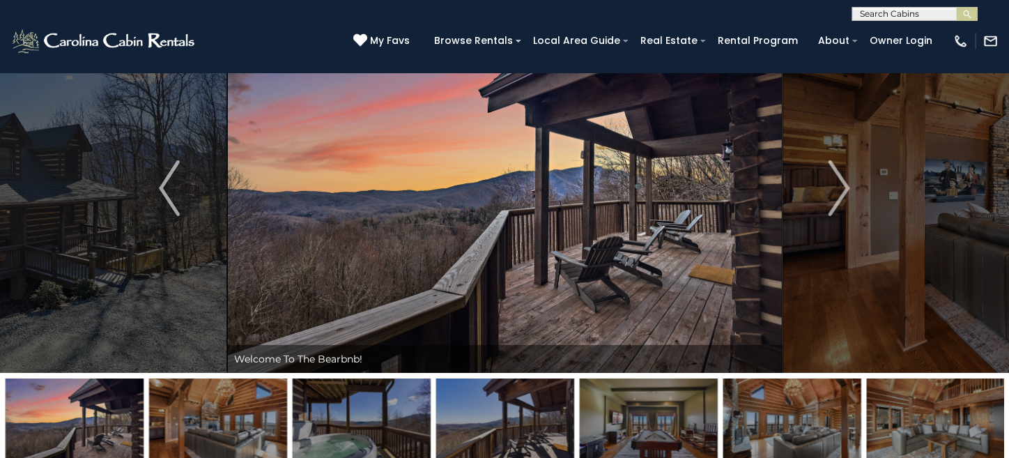
click at [461, 188] on img at bounding box center [505, 187] width 556 height 369
click at [852, 183] on button "Next" at bounding box center [839, 187] width 115 height 369
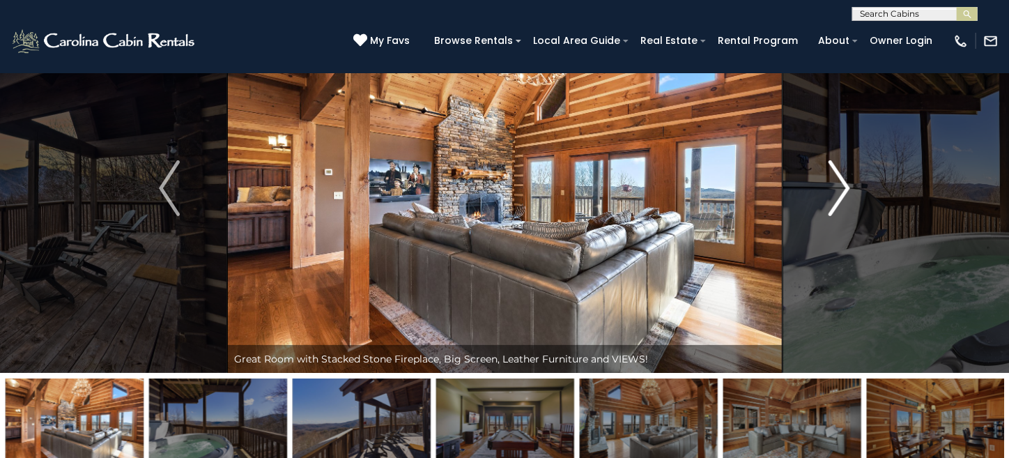
click at [852, 183] on button "Next" at bounding box center [839, 187] width 115 height 369
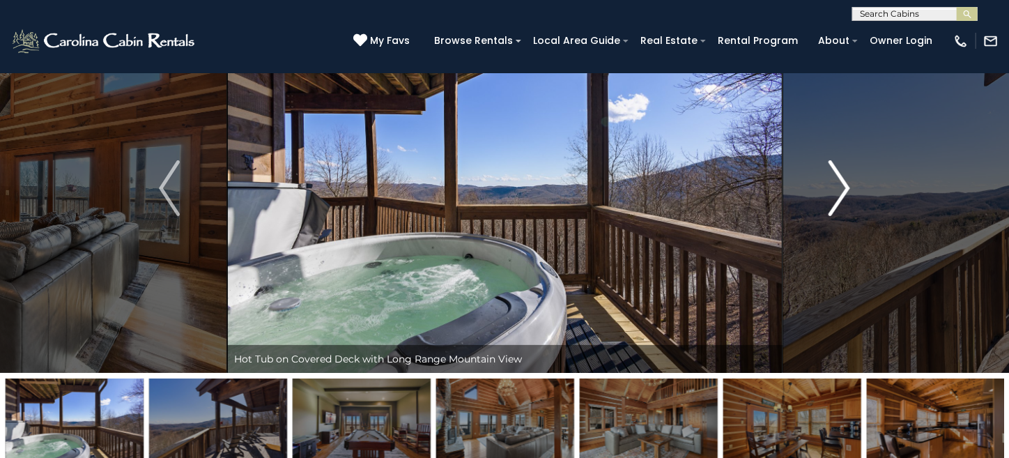
click at [850, 185] on button "Next" at bounding box center [839, 187] width 115 height 369
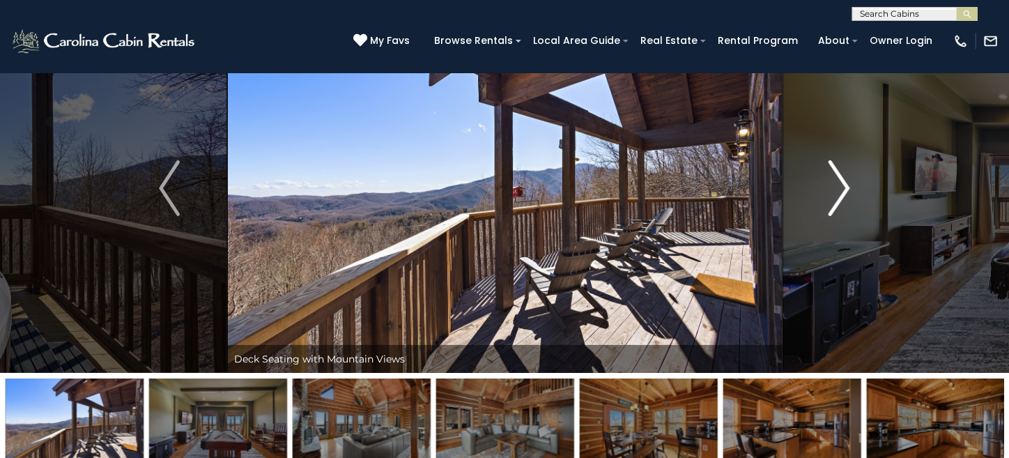
click at [848, 188] on img "Next" at bounding box center [840, 188] width 21 height 56
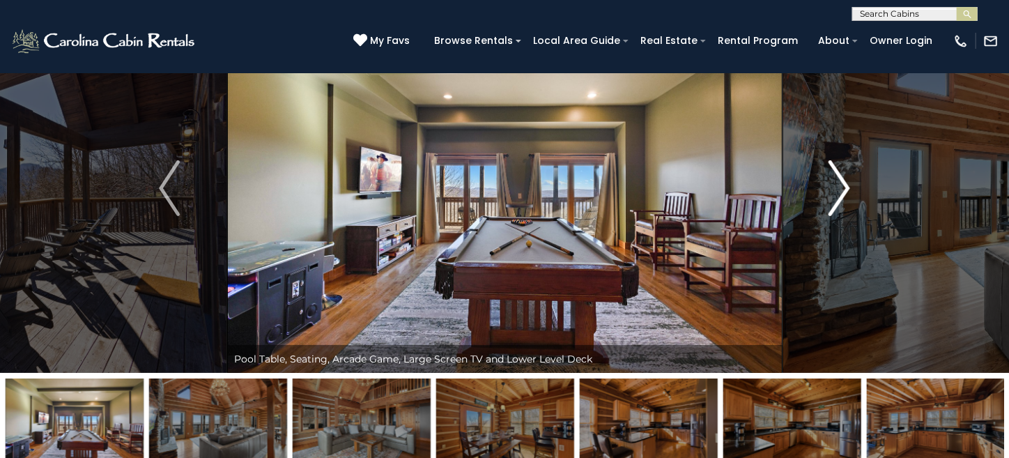
click at [845, 190] on img "Next" at bounding box center [840, 188] width 21 height 56
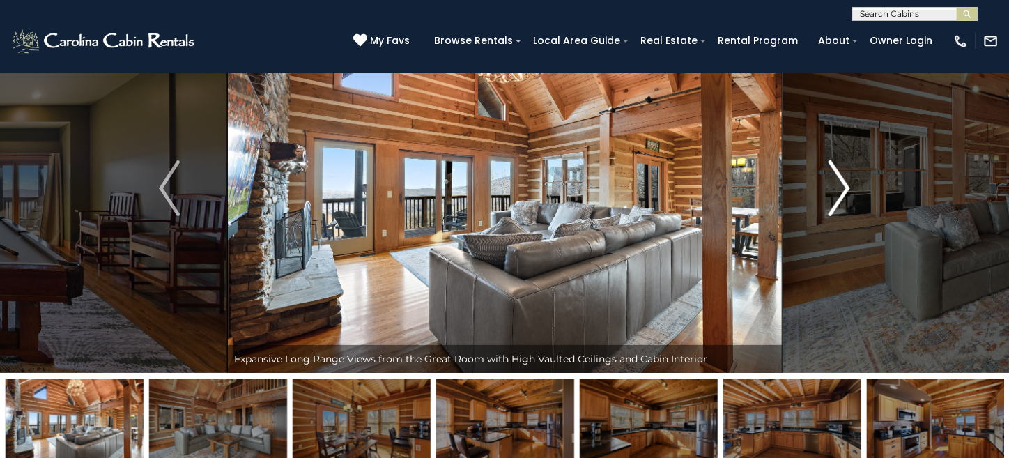
click at [845, 190] on img "Next" at bounding box center [840, 188] width 21 height 56
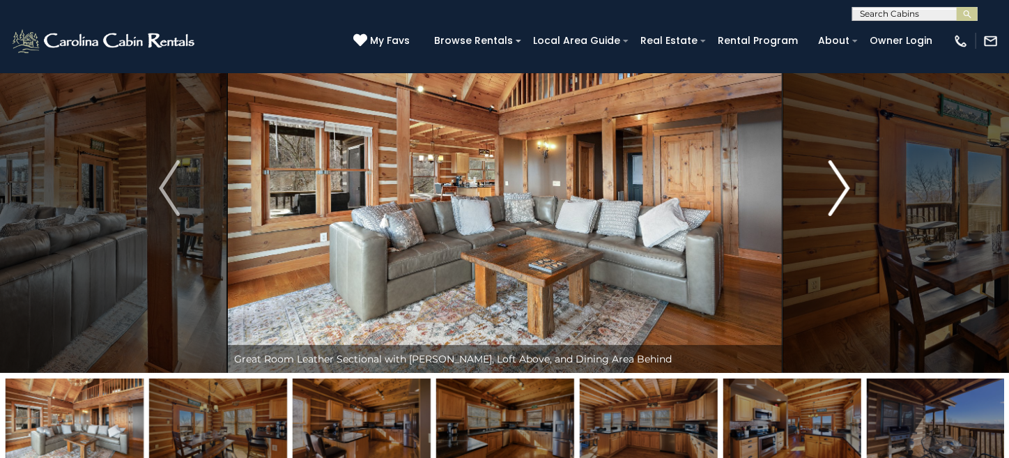
click at [845, 190] on img "Next" at bounding box center [840, 188] width 21 height 56
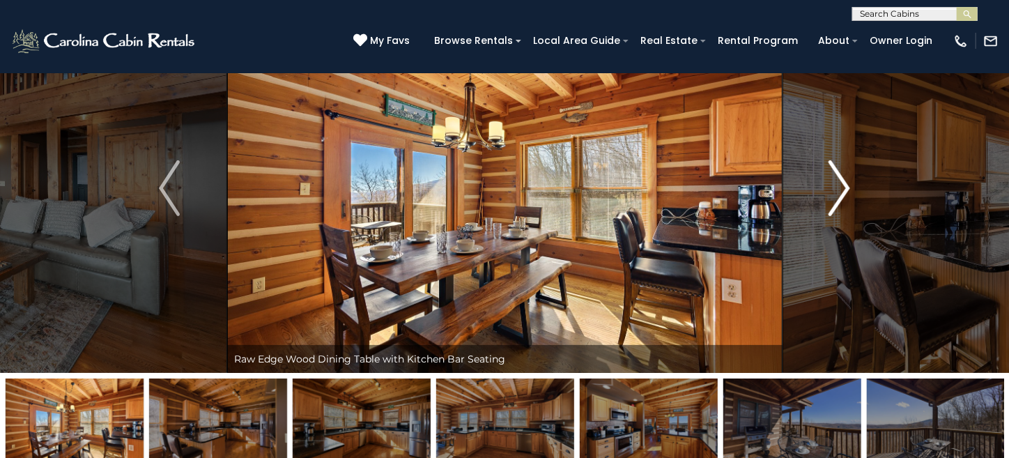
click at [845, 190] on img "Next" at bounding box center [840, 188] width 21 height 56
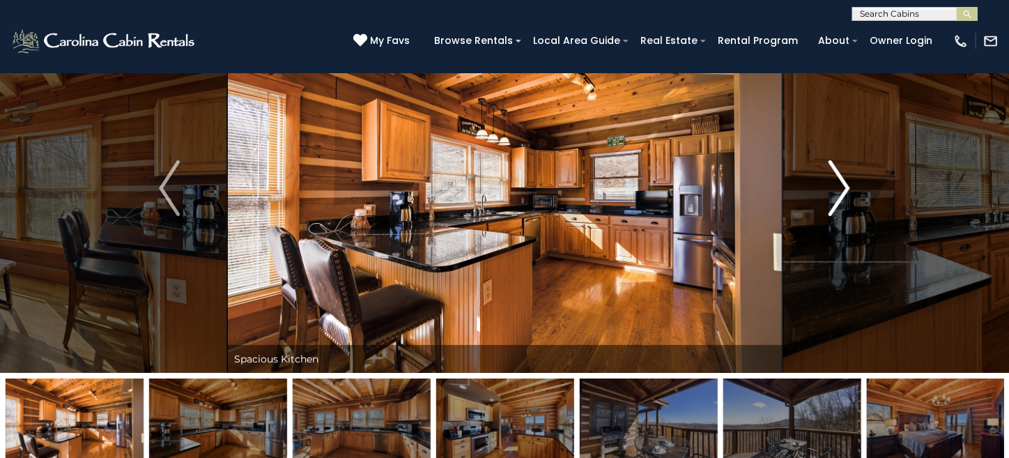
click at [845, 190] on img "Next" at bounding box center [840, 188] width 21 height 56
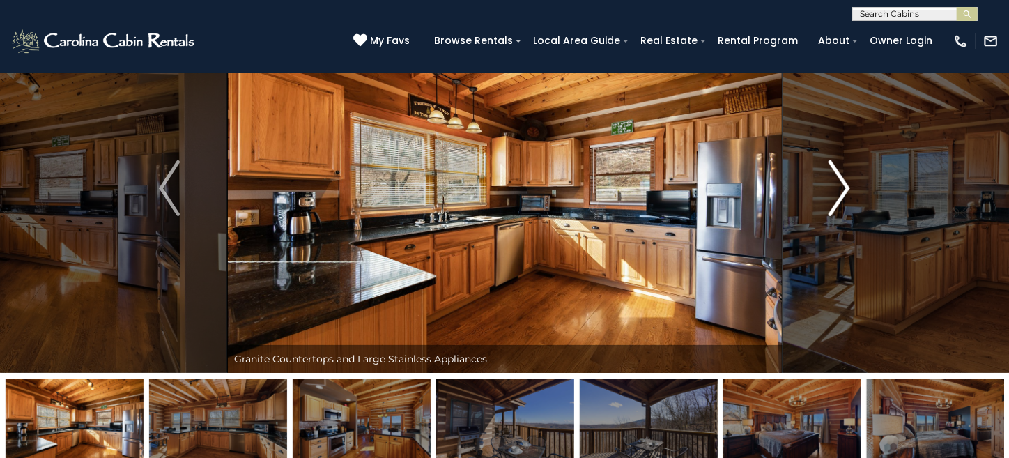
click at [845, 190] on img "Next" at bounding box center [840, 188] width 21 height 56
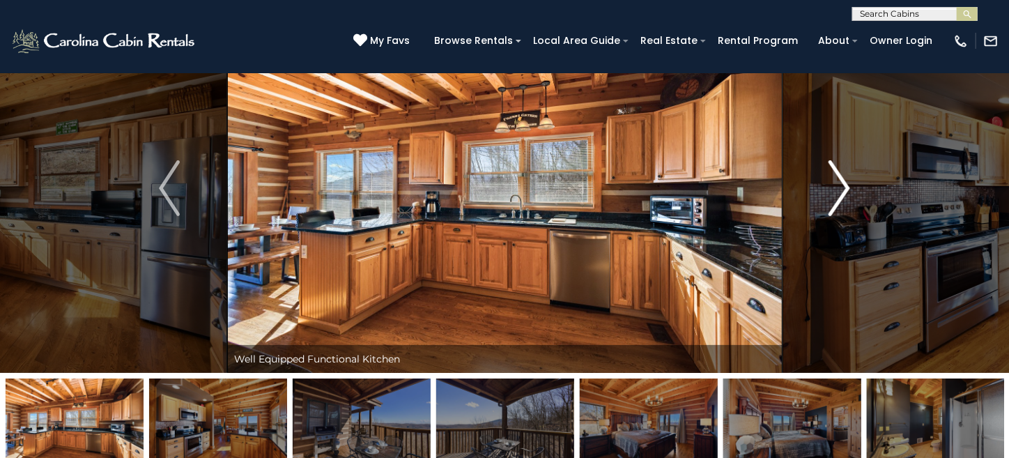
click at [845, 190] on img "Next" at bounding box center [840, 188] width 21 height 56
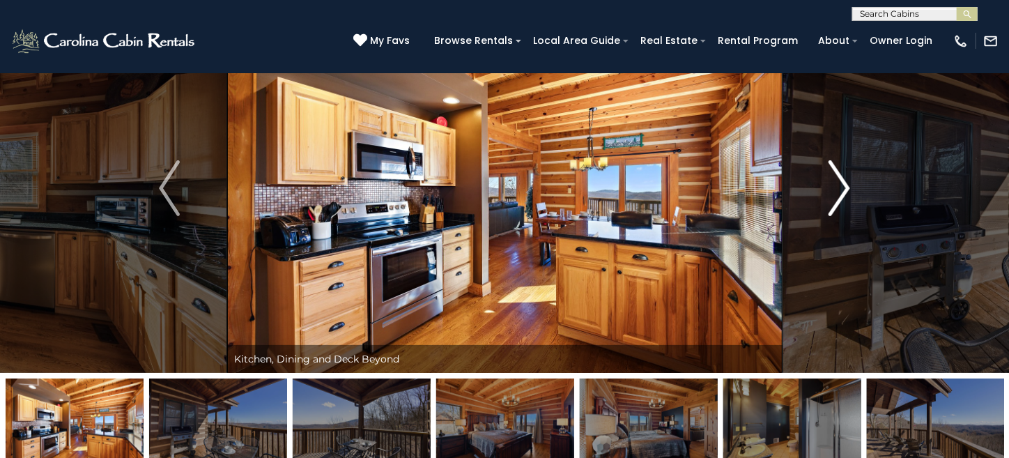
click at [845, 190] on img "Next" at bounding box center [840, 188] width 21 height 56
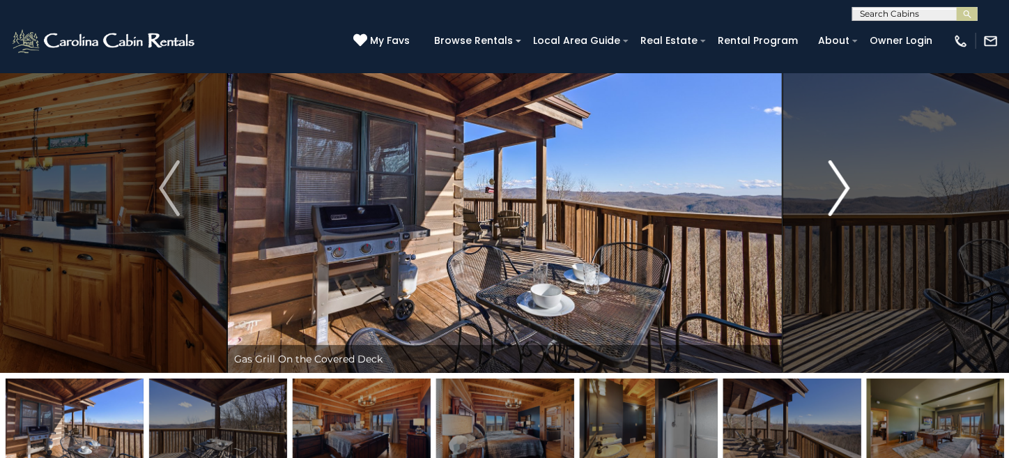
click at [845, 190] on img "Next" at bounding box center [840, 188] width 21 height 56
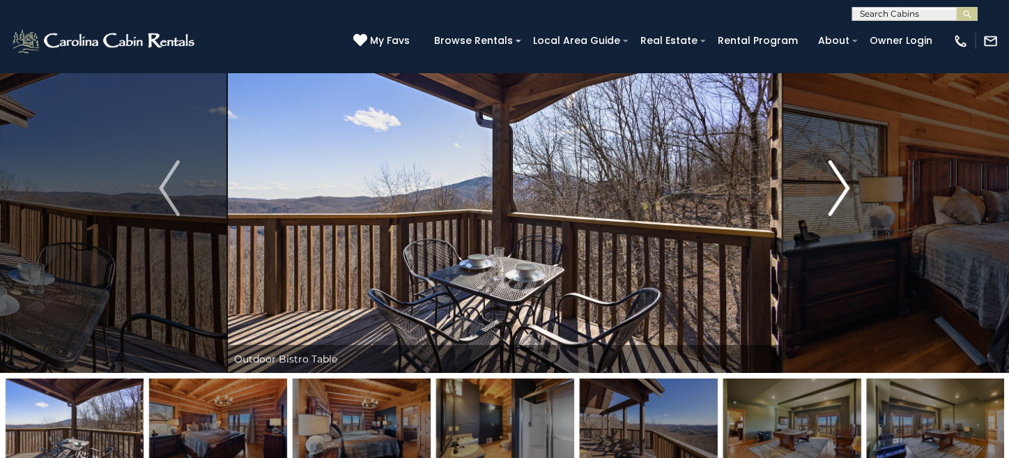
click at [845, 190] on img "Next" at bounding box center [840, 188] width 21 height 56
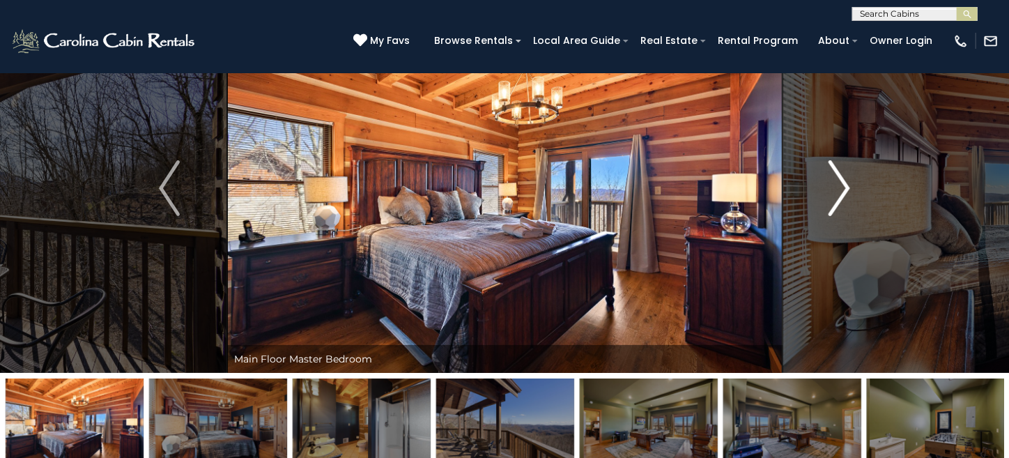
click at [845, 190] on img "Next" at bounding box center [840, 188] width 21 height 56
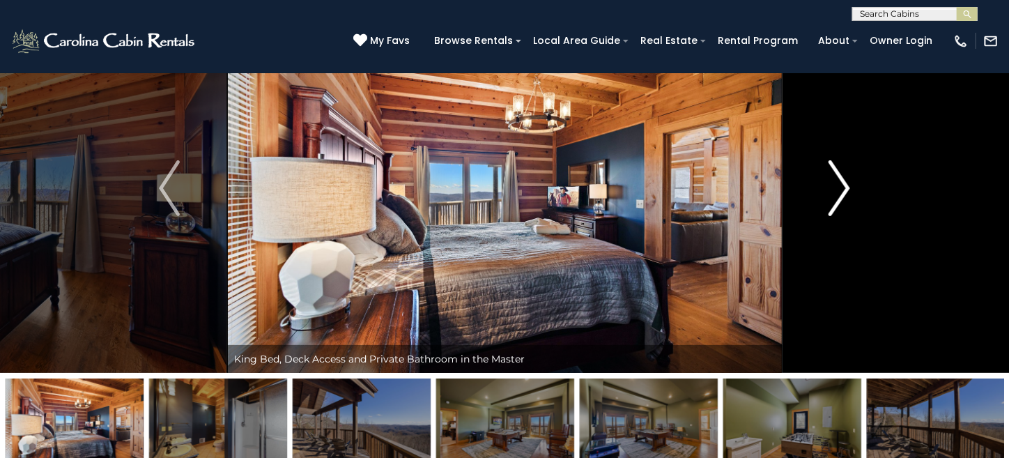
click at [845, 190] on img "Next" at bounding box center [840, 188] width 21 height 56
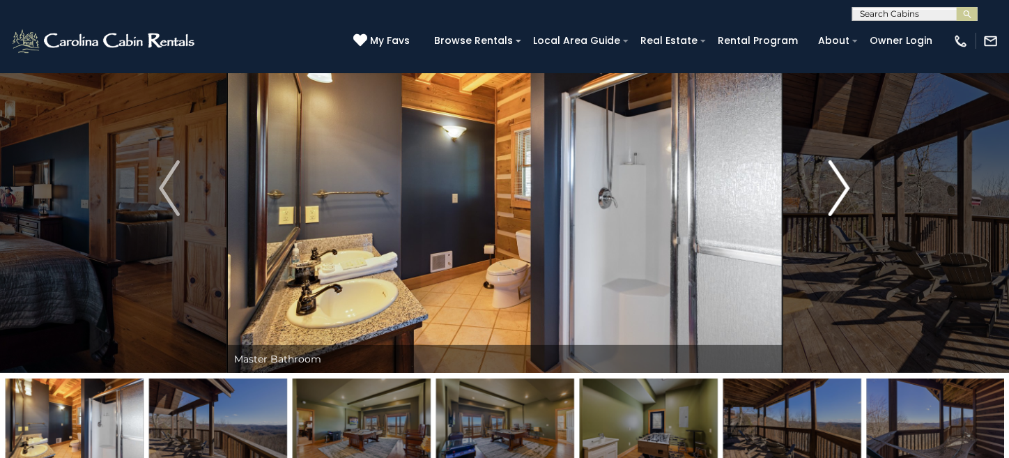
click at [845, 190] on img "Next" at bounding box center [840, 188] width 21 height 56
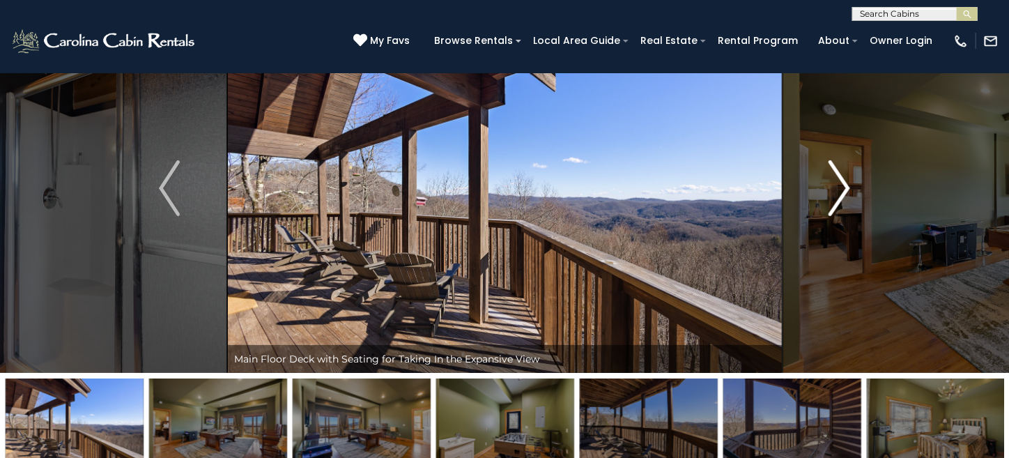
click at [845, 190] on img "Next" at bounding box center [840, 188] width 21 height 56
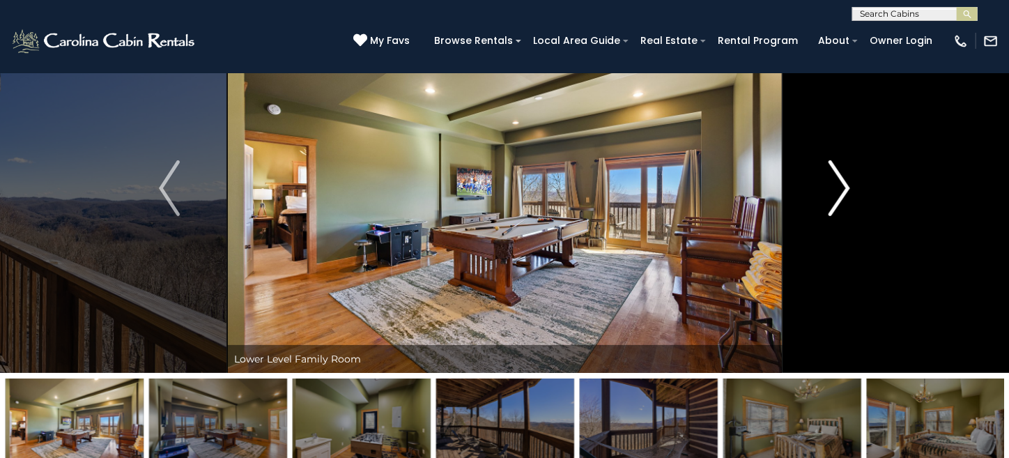
click at [844, 191] on img "Next" at bounding box center [840, 188] width 21 height 56
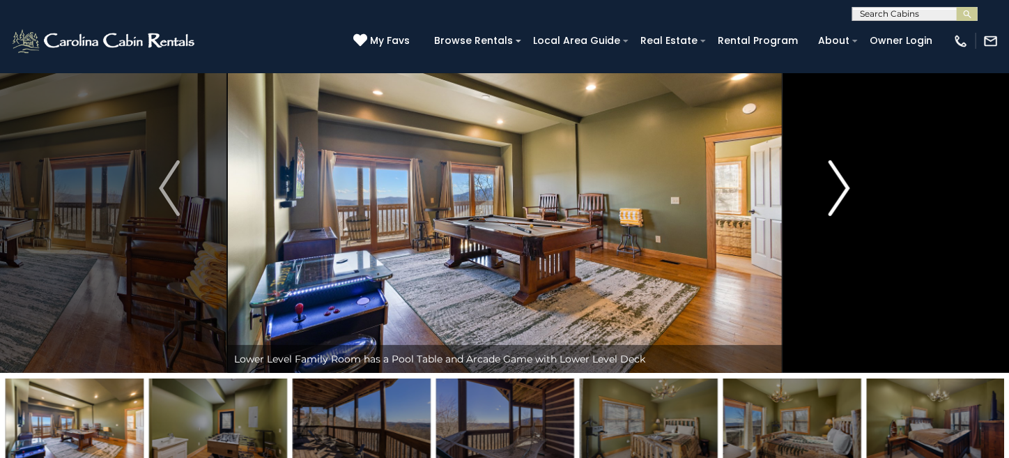
click at [843, 191] on img "Next" at bounding box center [840, 188] width 21 height 56
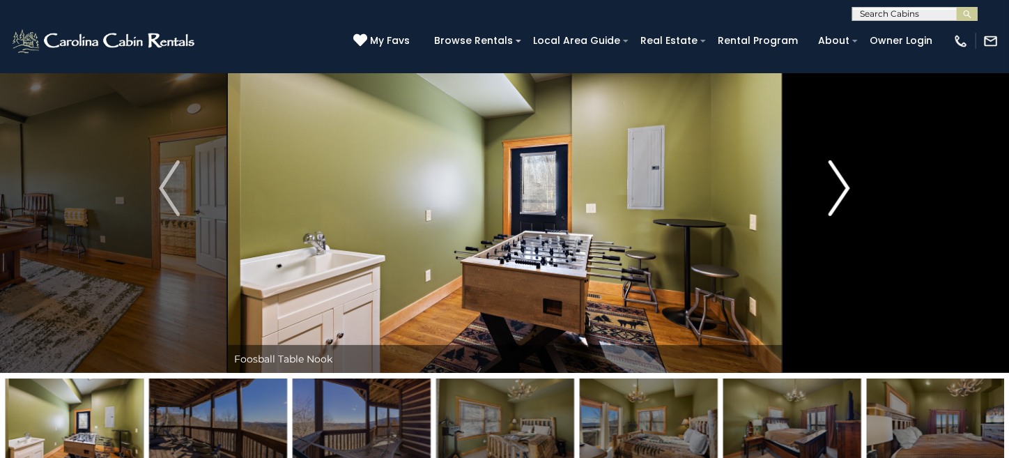
click at [843, 192] on img "Next" at bounding box center [840, 188] width 21 height 56
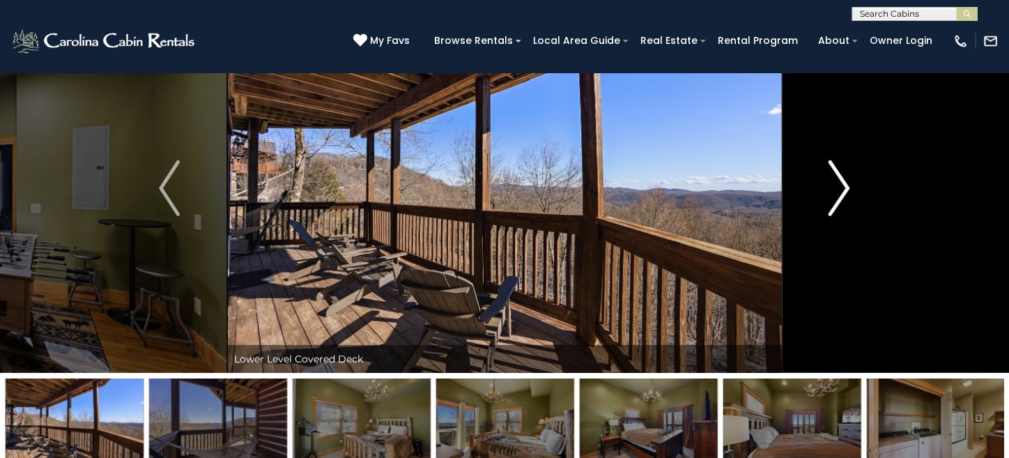
click at [843, 192] on img "Next" at bounding box center [840, 188] width 21 height 56
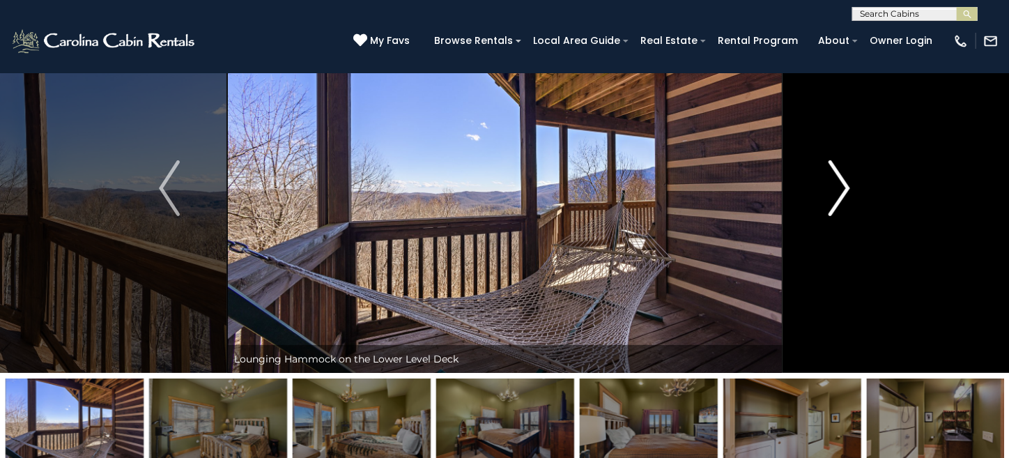
click at [843, 192] on img "Next" at bounding box center [840, 188] width 21 height 56
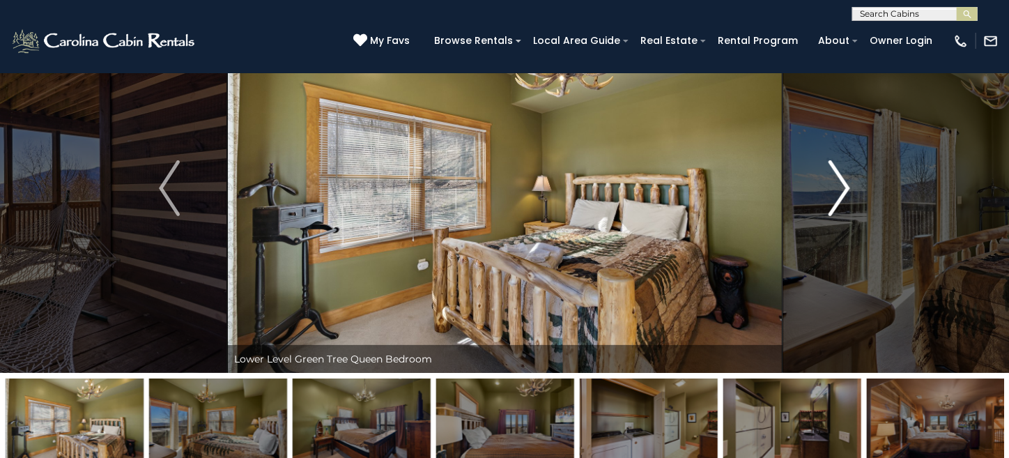
click at [843, 192] on img "Next" at bounding box center [840, 188] width 21 height 56
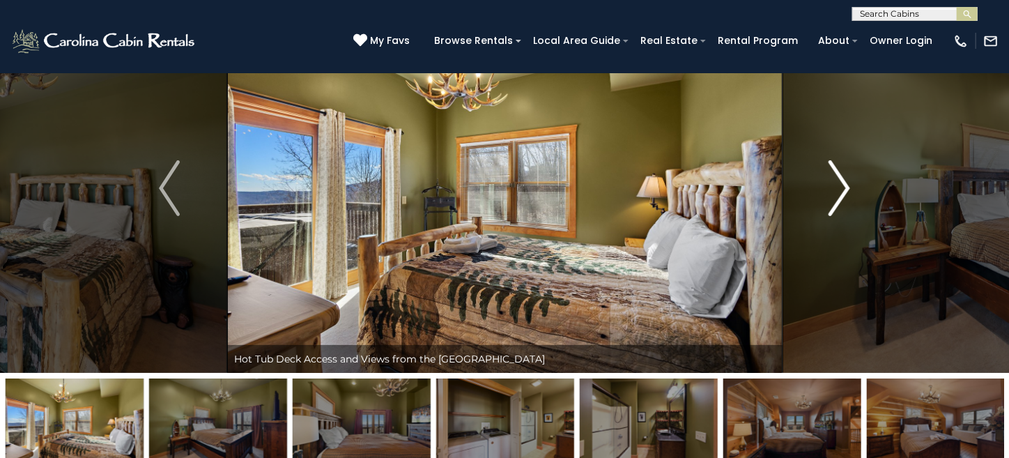
click at [843, 192] on img "Next" at bounding box center [840, 188] width 21 height 56
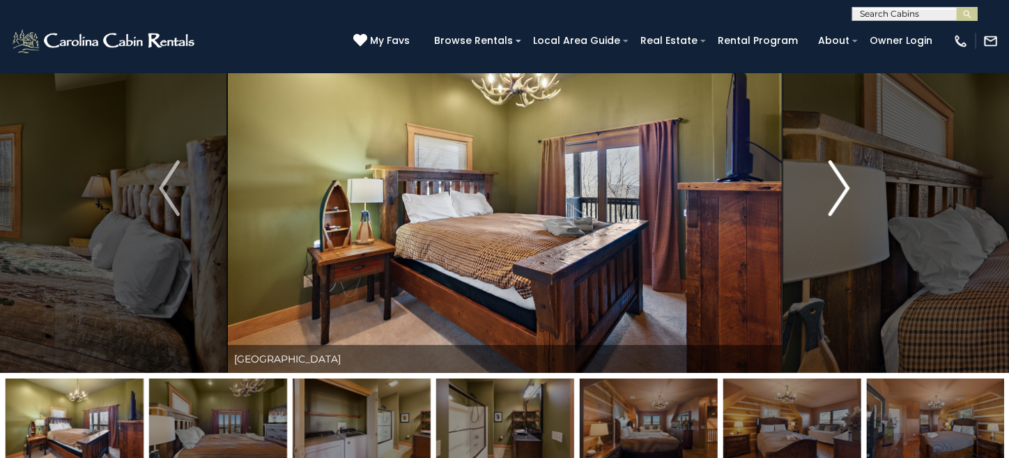
click at [843, 192] on img "Next" at bounding box center [840, 188] width 21 height 56
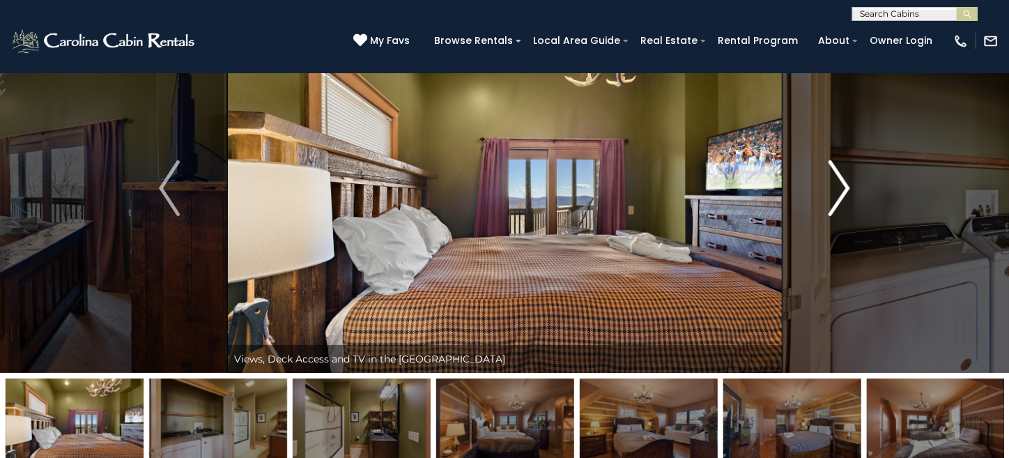
click at [843, 192] on img "Next" at bounding box center [840, 188] width 21 height 56
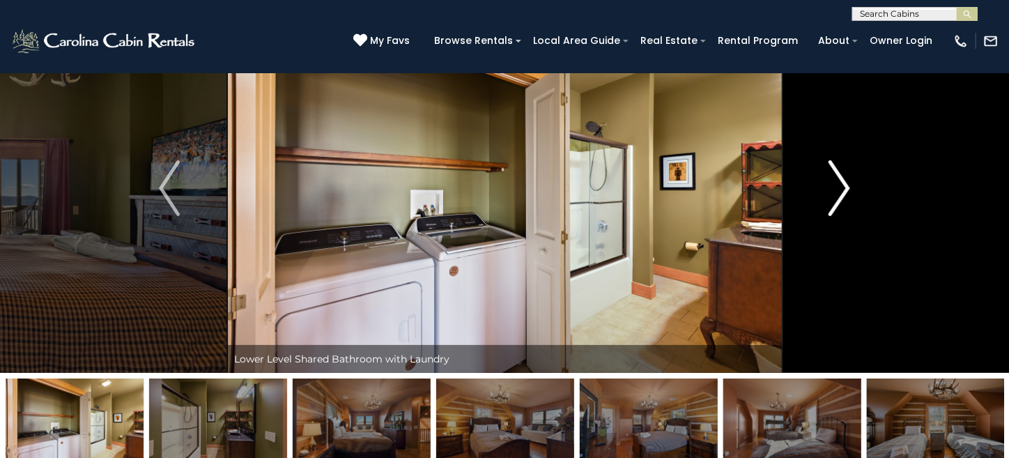
click at [843, 192] on img "Next" at bounding box center [840, 188] width 21 height 56
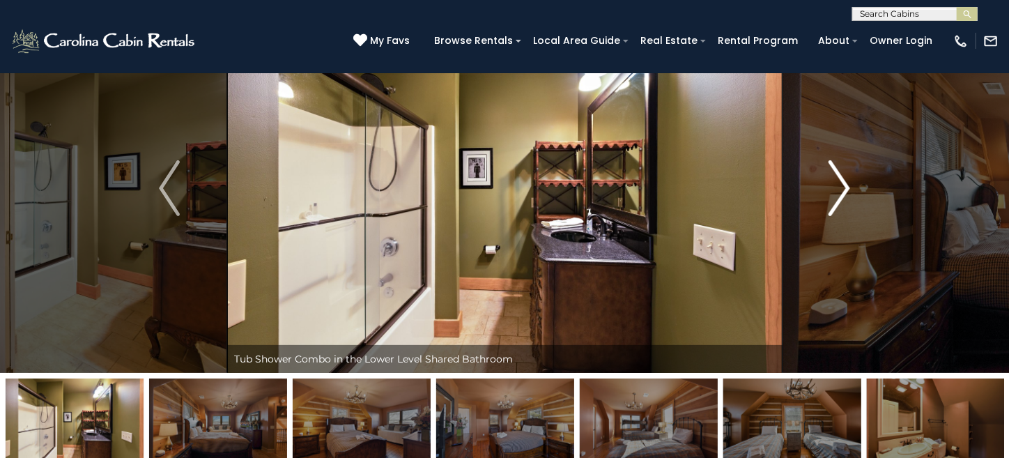
click at [843, 192] on img "Next" at bounding box center [840, 188] width 21 height 56
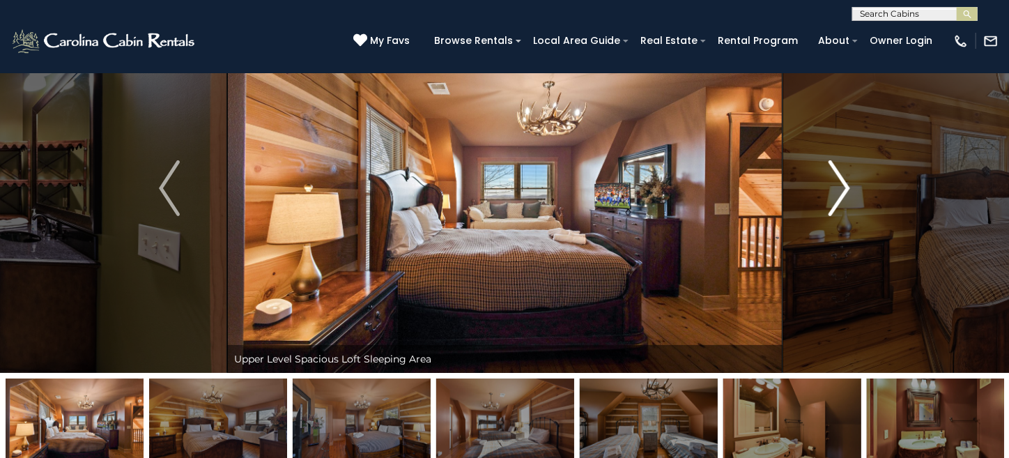
click at [843, 192] on img "Next" at bounding box center [840, 188] width 21 height 56
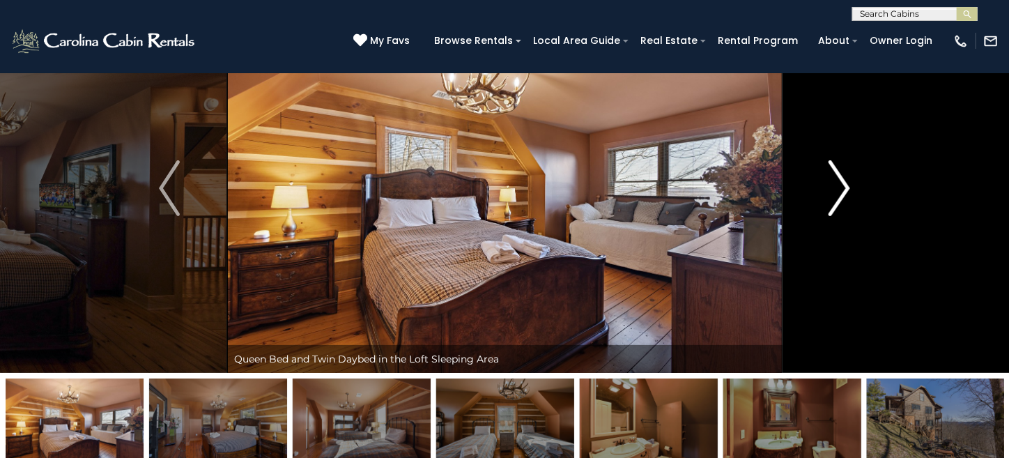
click at [843, 192] on img "Next" at bounding box center [840, 188] width 21 height 56
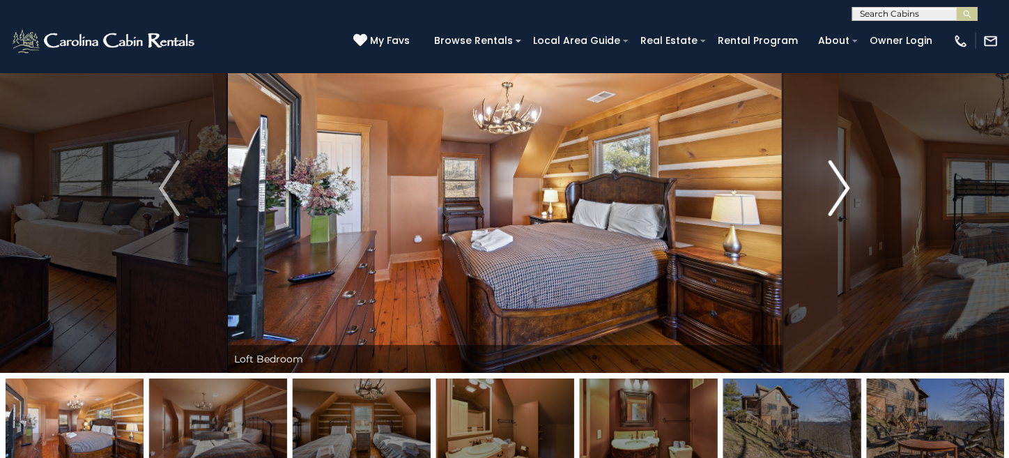
click at [841, 192] on img "Next" at bounding box center [840, 188] width 21 height 56
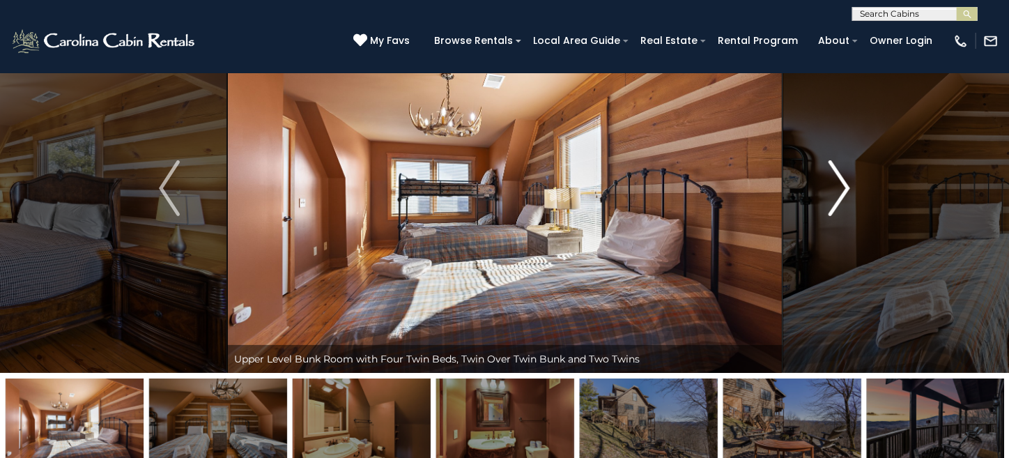
click at [841, 192] on img "Next" at bounding box center [840, 188] width 21 height 56
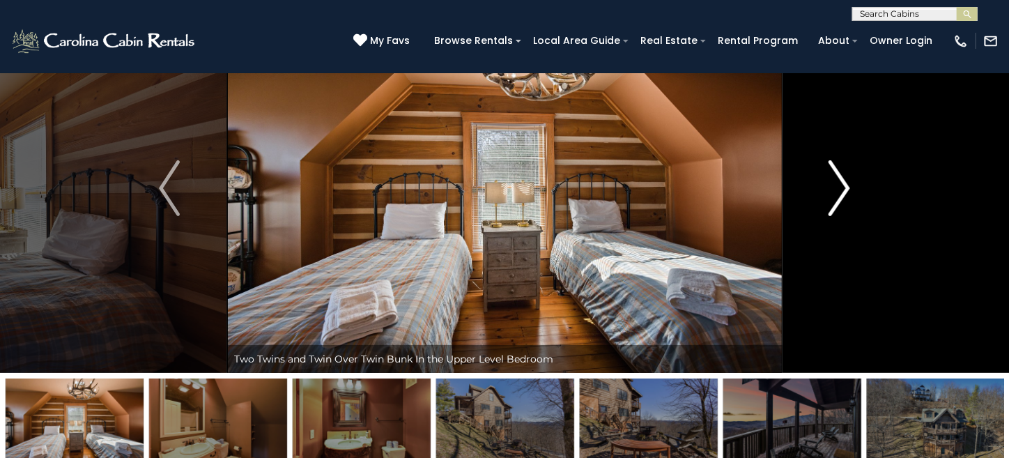
click at [841, 192] on img "Next" at bounding box center [840, 188] width 21 height 56
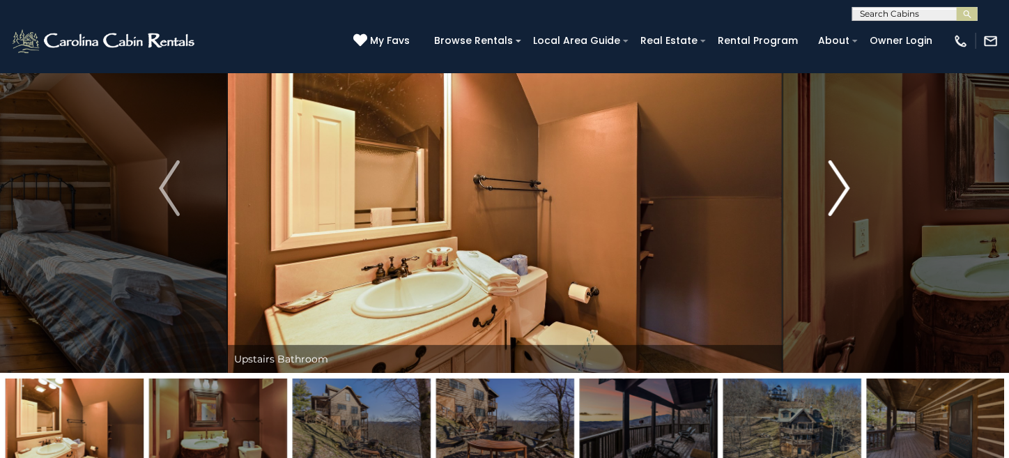
click at [841, 192] on img "Next" at bounding box center [840, 188] width 21 height 56
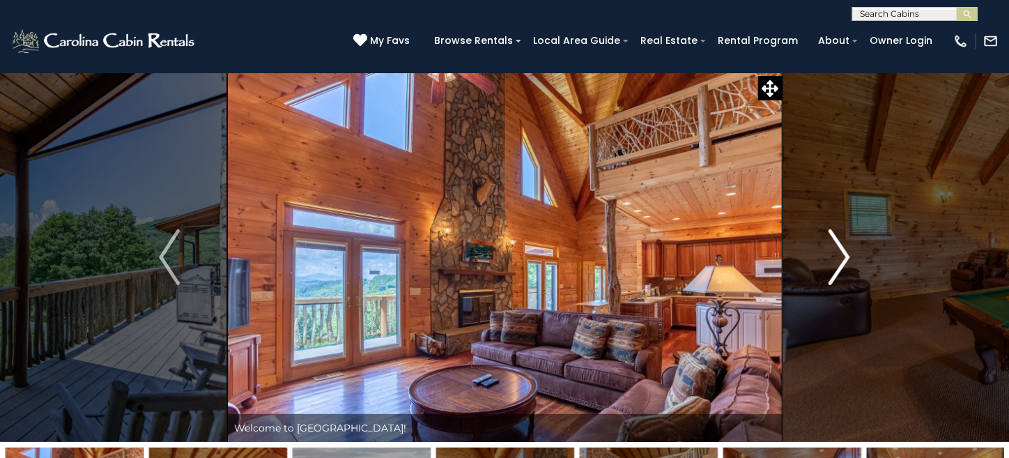
click at [832, 245] on img "Next" at bounding box center [840, 257] width 21 height 56
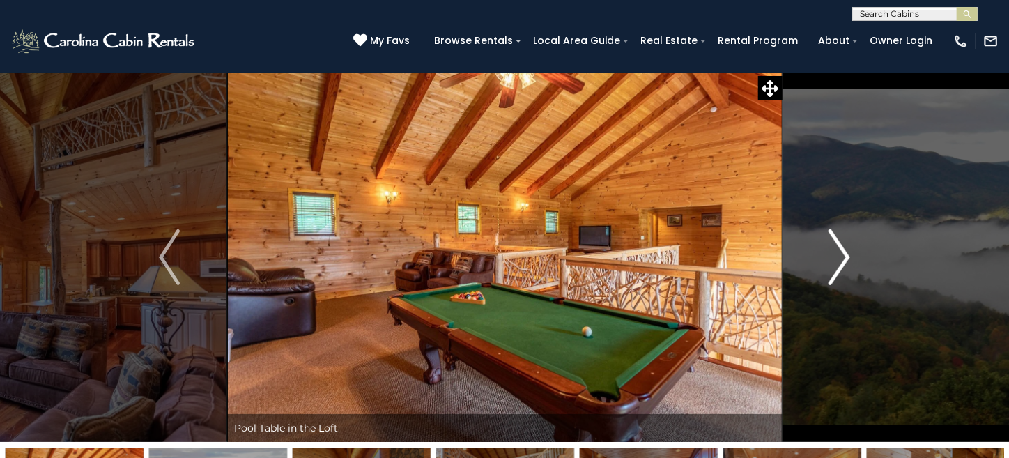
click at [832, 245] on img "Next" at bounding box center [840, 257] width 21 height 56
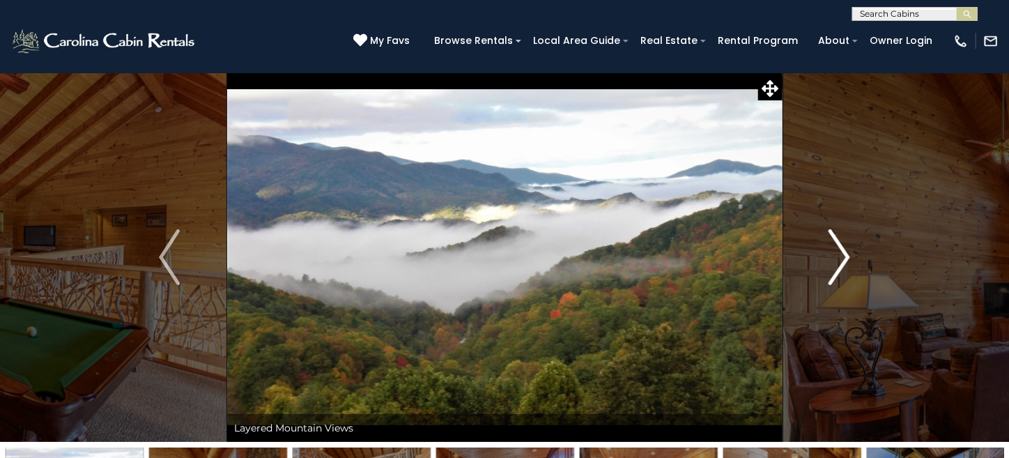
click at [832, 245] on img "Next" at bounding box center [840, 257] width 21 height 56
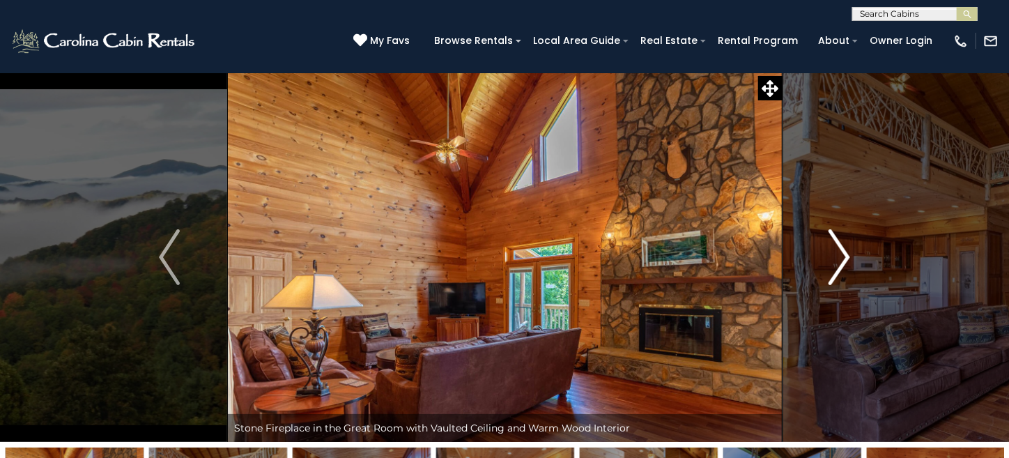
click at [832, 245] on img "Next" at bounding box center [840, 257] width 21 height 56
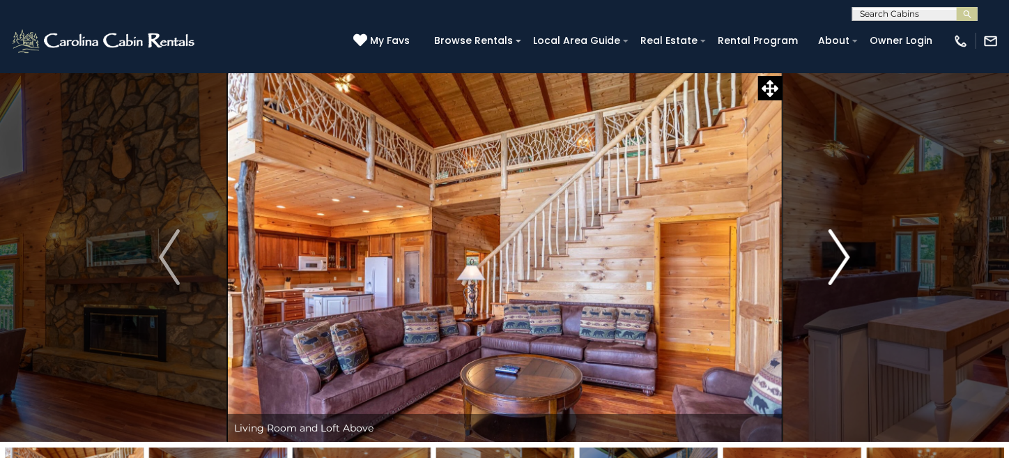
click at [832, 245] on img "Next" at bounding box center [840, 257] width 21 height 56
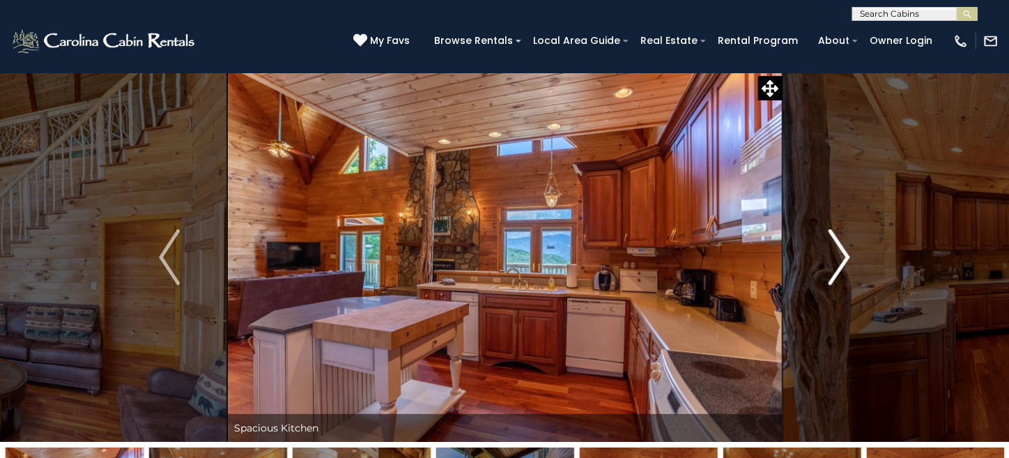
click at [832, 245] on img "Next" at bounding box center [840, 257] width 21 height 56
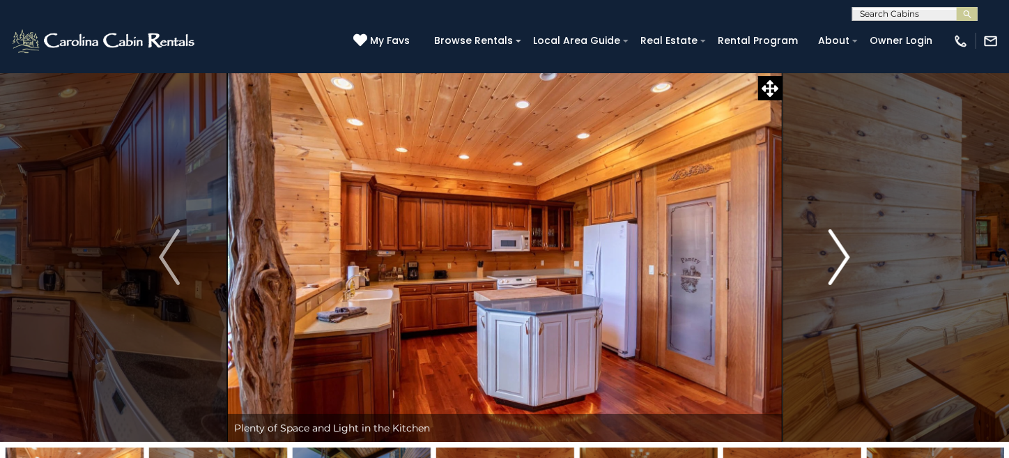
click at [832, 245] on img "Next" at bounding box center [840, 257] width 21 height 56
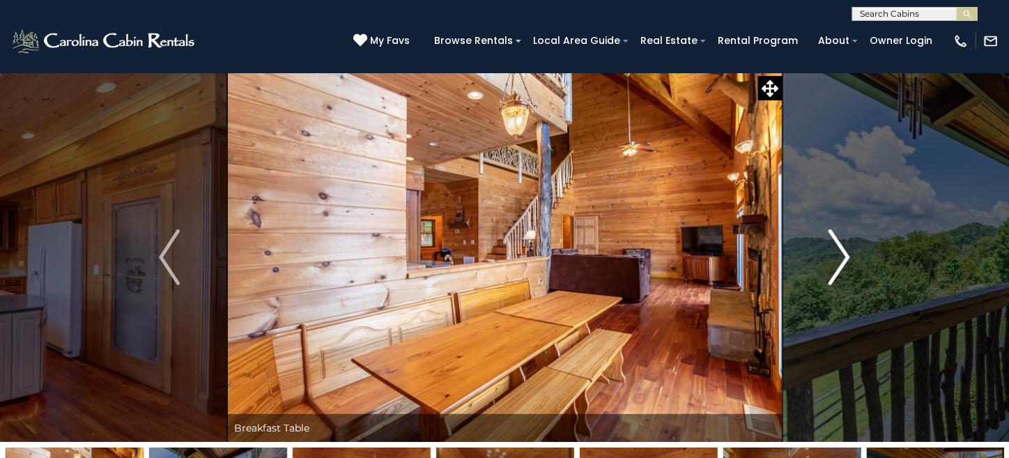
click at [832, 245] on img "Next" at bounding box center [840, 257] width 21 height 56
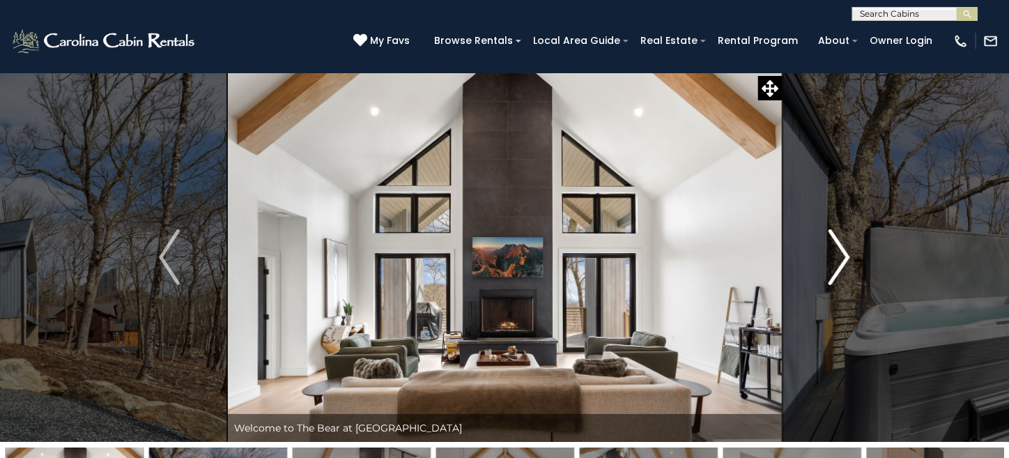
click at [844, 247] on img "Next" at bounding box center [840, 257] width 21 height 56
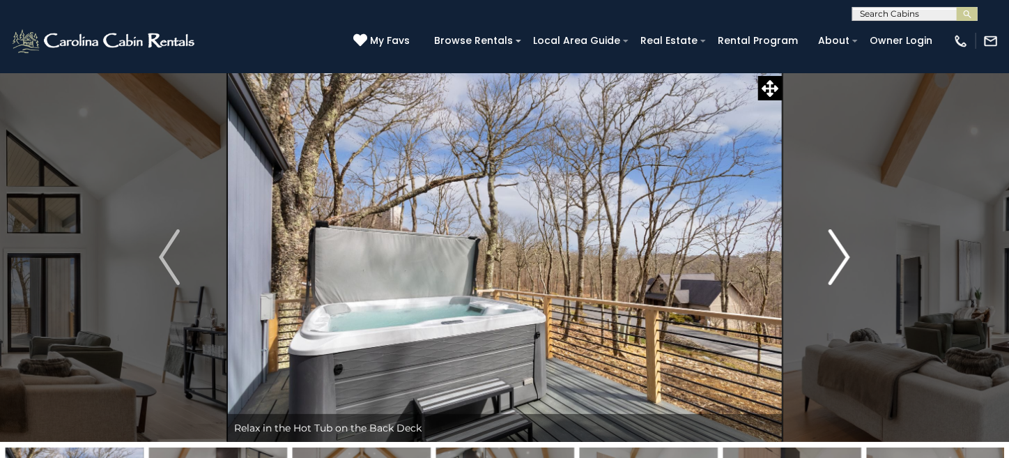
click at [844, 247] on img "Next" at bounding box center [840, 257] width 21 height 56
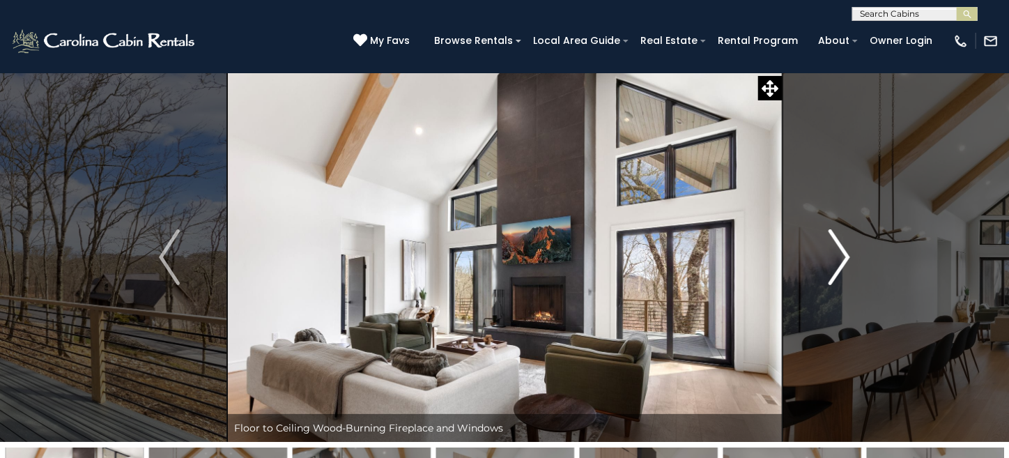
click at [844, 247] on img "Next" at bounding box center [840, 257] width 21 height 56
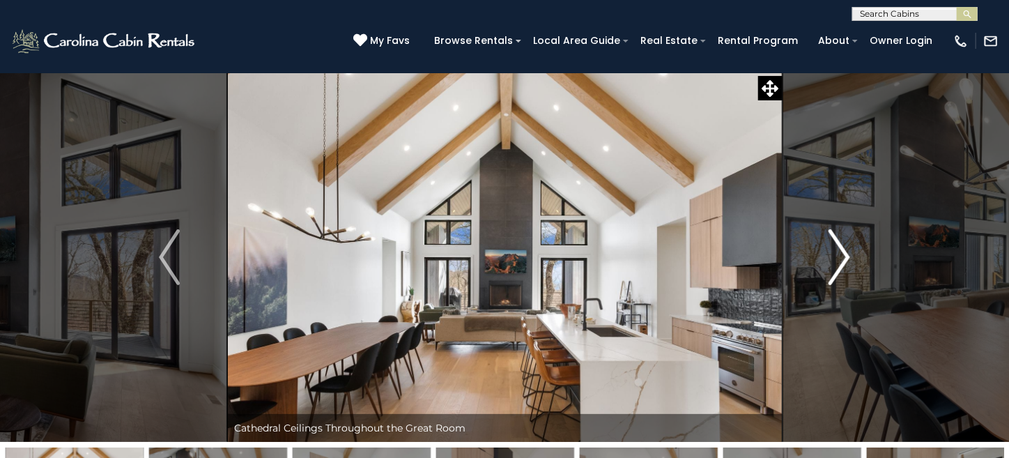
click at [844, 247] on img "Next" at bounding box center [840, 257] width 21 height 56
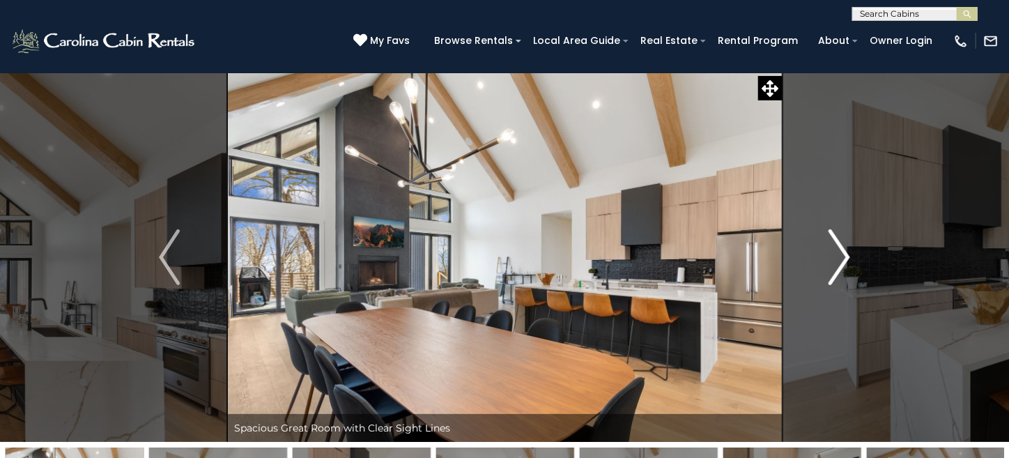
click at [844, 247] on img "Next" at bounding box center [840, 257] width 21 height 56
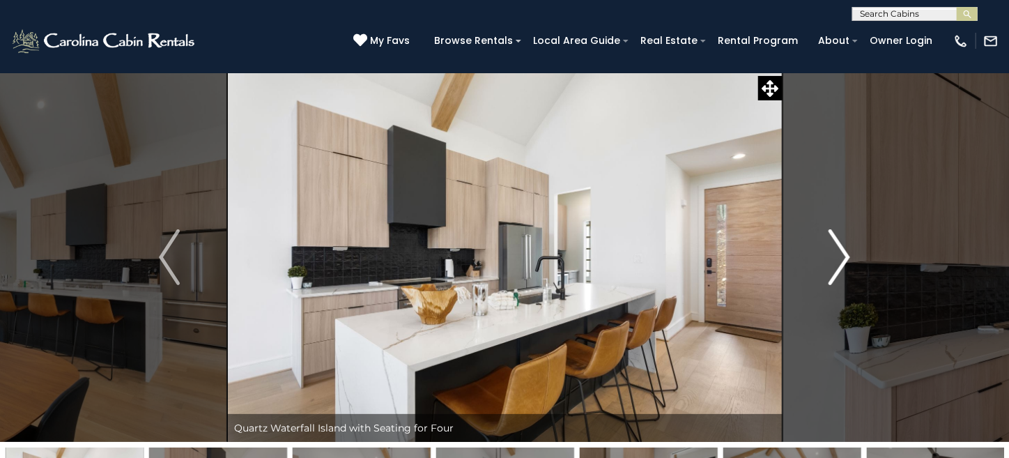
click at [844, 247] on img "Next" at bounding box center [840, 257] width 21 height 56
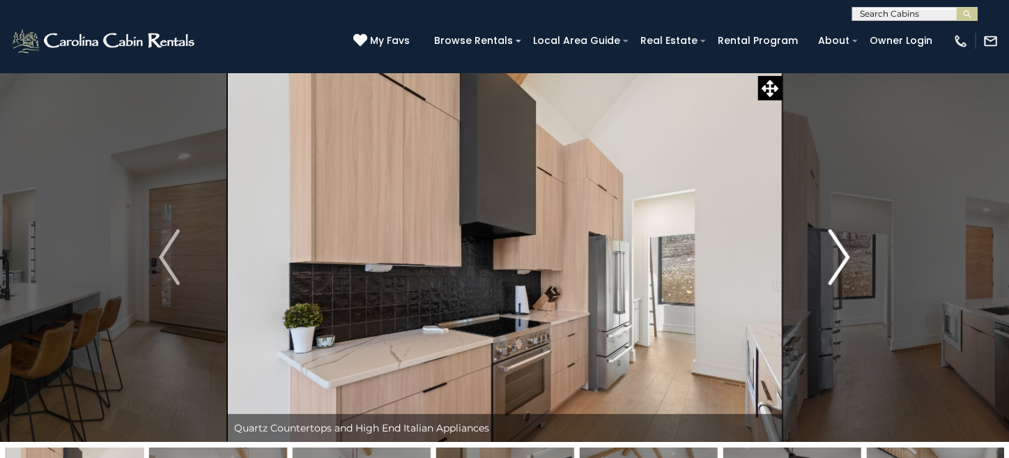
click at [843, 247] on img "Next" at bounding box center [840, 257] width 21 height 56
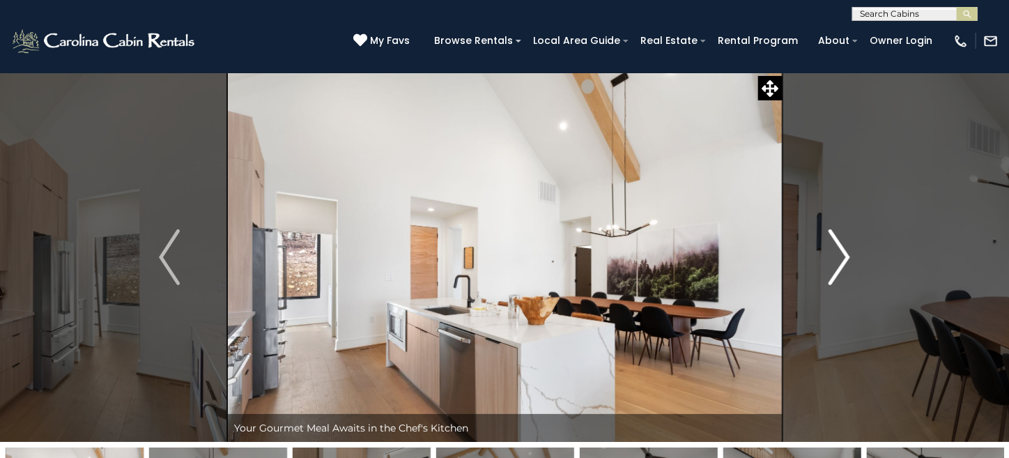
click at [843, 247] on img "Next" at bounding box center [840, 257] width 21 height 56
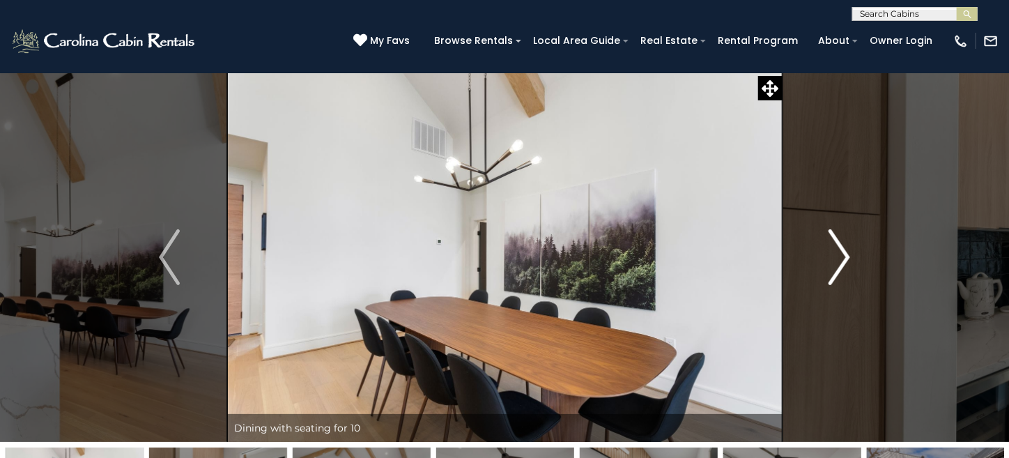
click at [843, 247] on img "Next" at bounding box center [840, 257] width 21 height 56
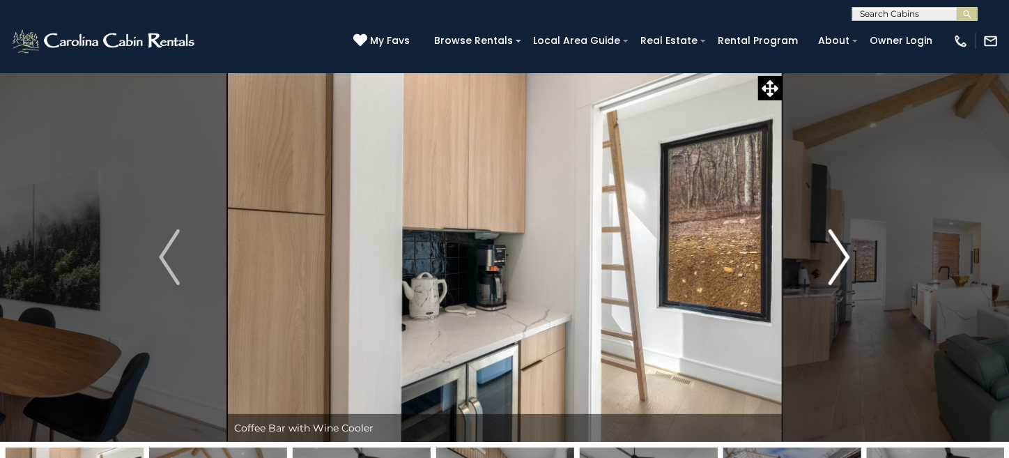
click at [843, 247] on img "Next" at bounding box center [840, 257] width 21 height 56
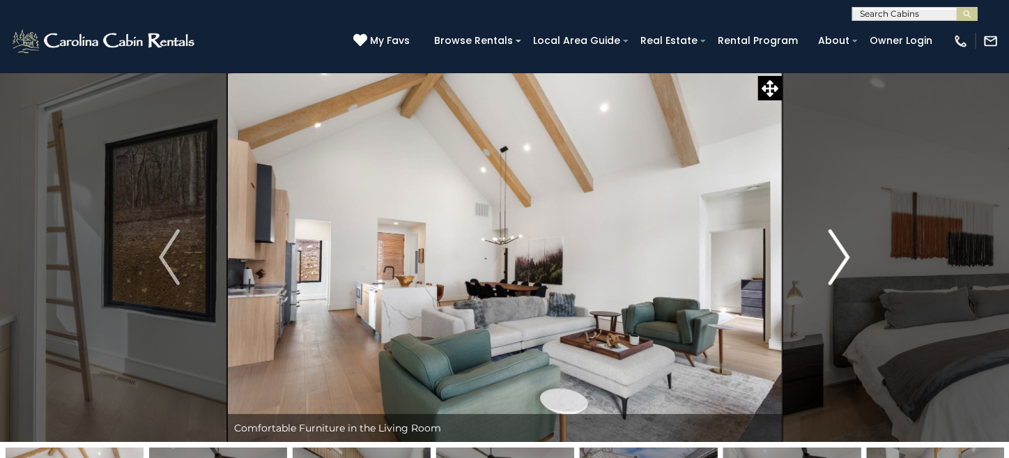
click at [843, 247] on img "Next" at bounding box center [840, 257] width 21 height 56
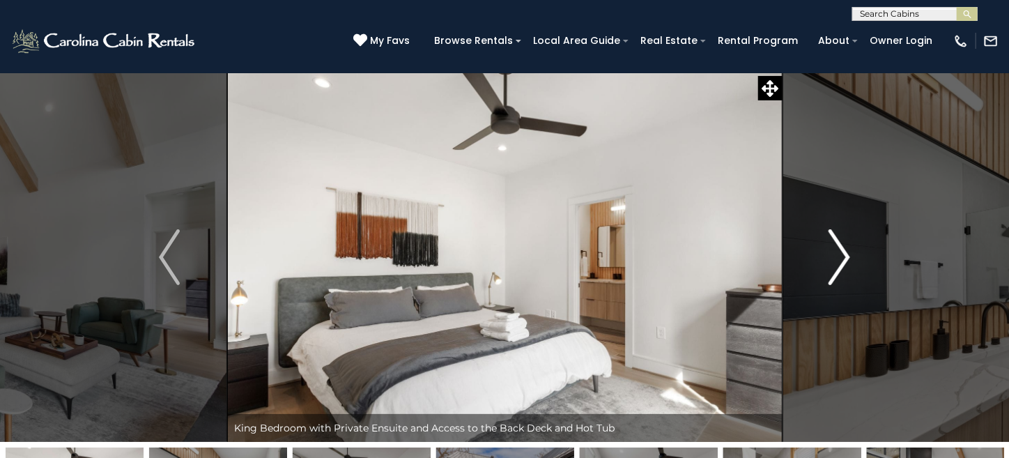
click at [861, 254] on button "Next" at bounding box center [839, 256] width 115 height 369
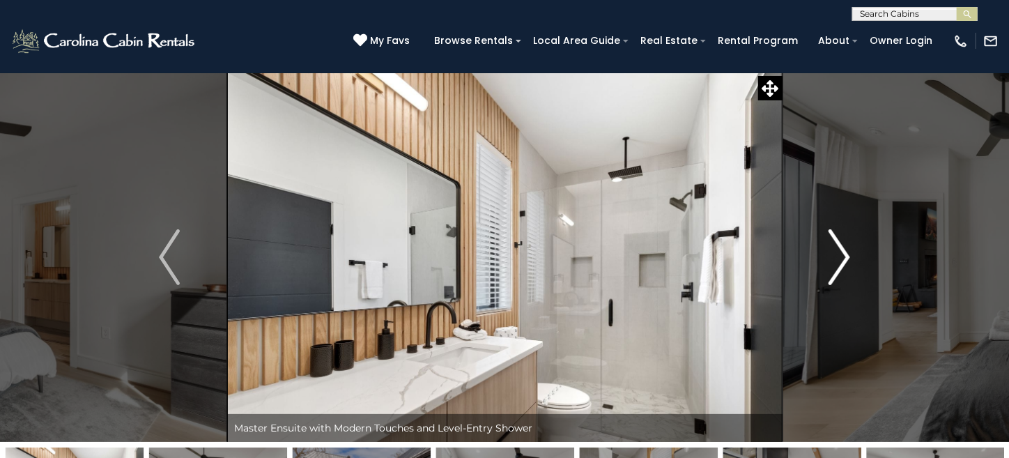
click at [859, 248] on button "Next" at bounding box center [839, 256] width 115 height 369
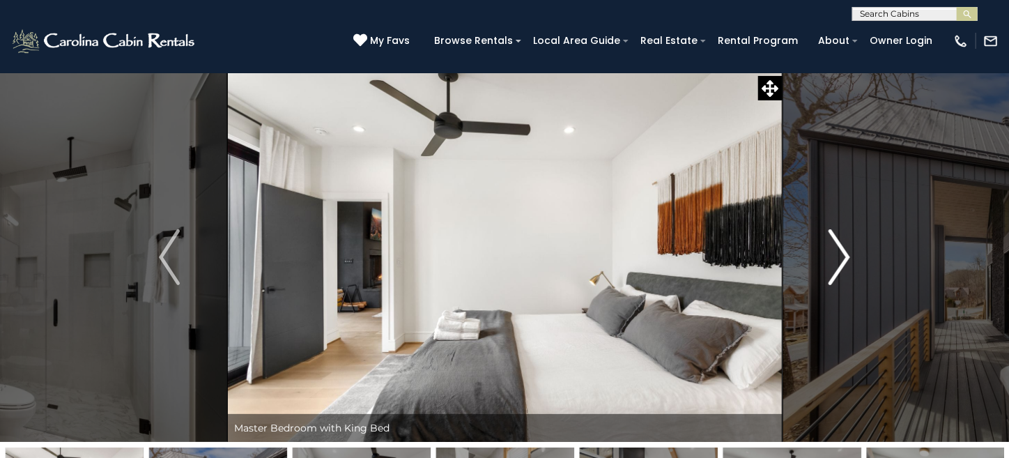
click at [859, 248] on button "Next" at bounding box center [839, 256] width 115 height 369
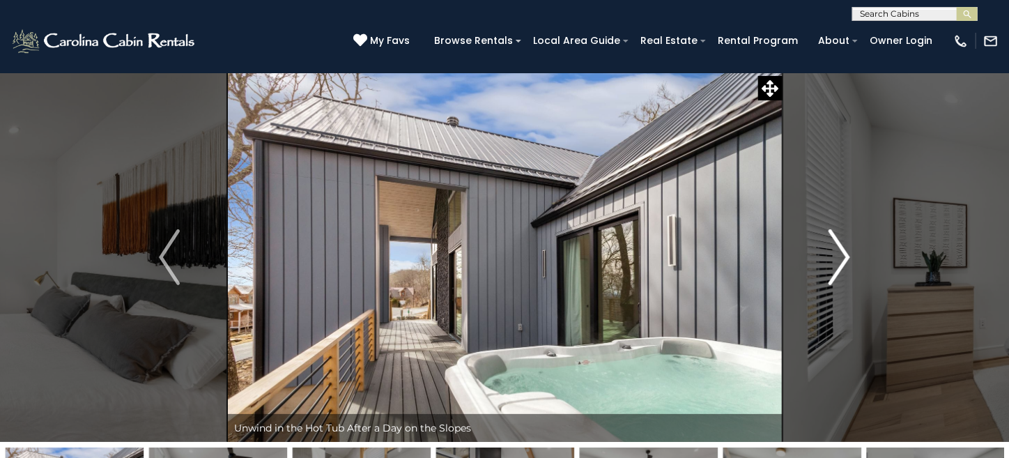
click at [859, 249] on button "Next" at bounding box center [839, 256] width 115 height 369
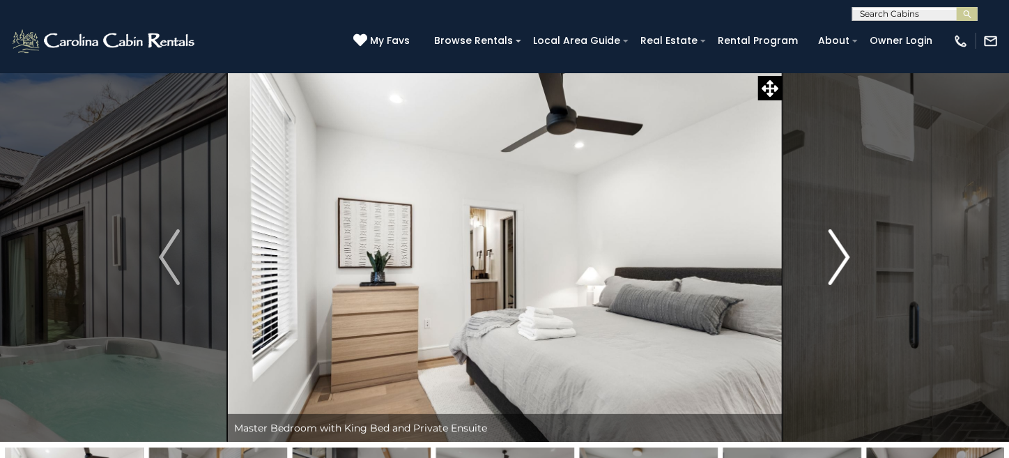
click at [859, 249] on button "Next" at bounding box center [839, 256] width 115 height 369
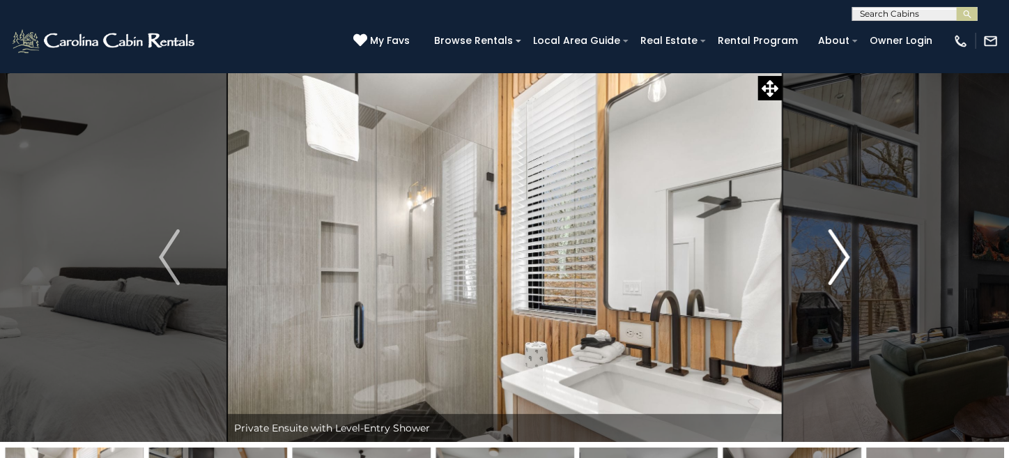
click at [859, 249] on button "Next" at bounding box center [839, 256] width 115 height 369
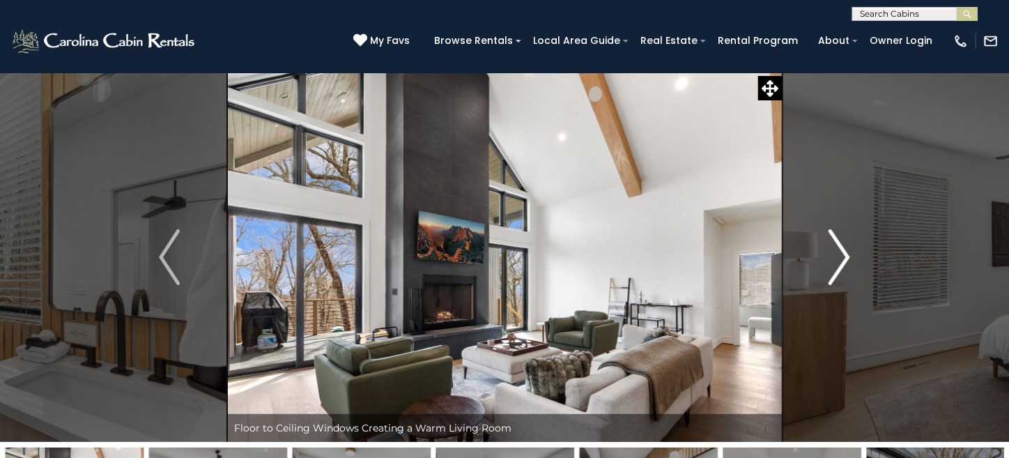
click at [859, 249] on button "Next" at bounding box center [839, 256] width 115 height 369
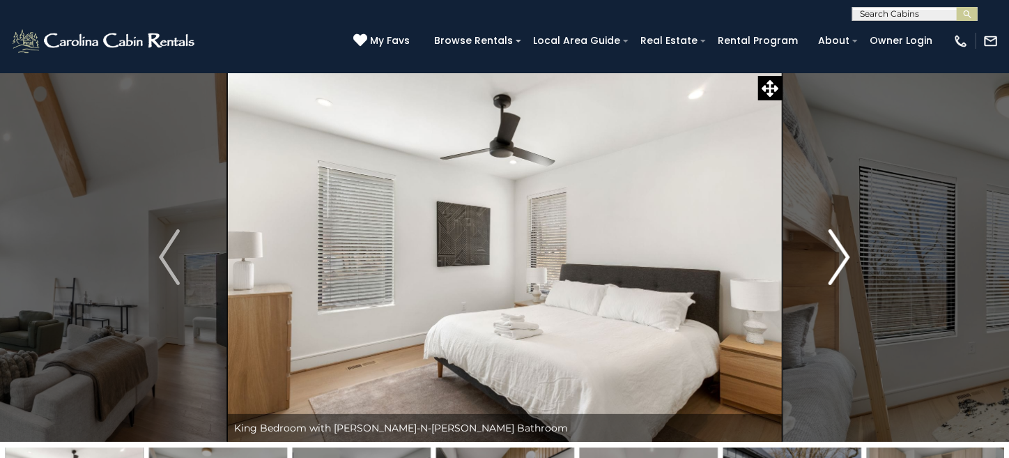
click at [859, 249] on button "Next" at bounding box center [839, 256] width 115 height 369
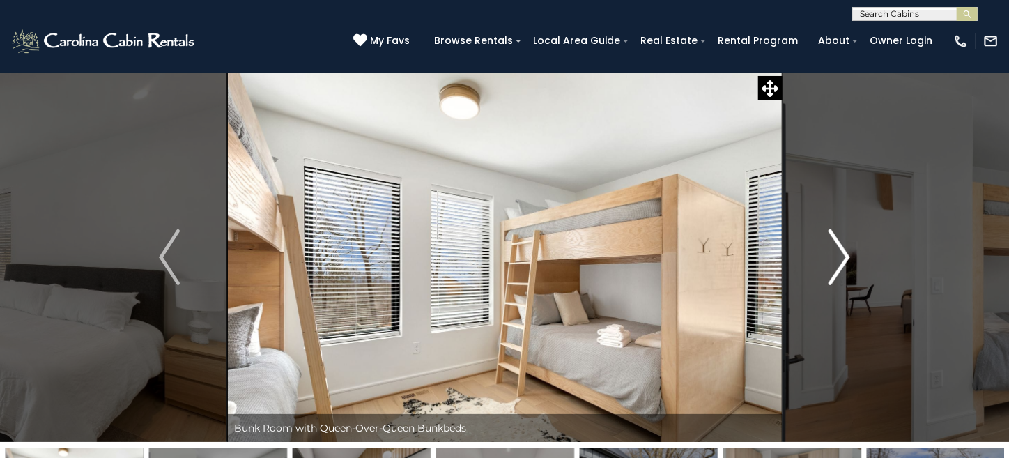
click at [859, 249] on button "Next" at bounding box center [839, 256] width 115 height 369
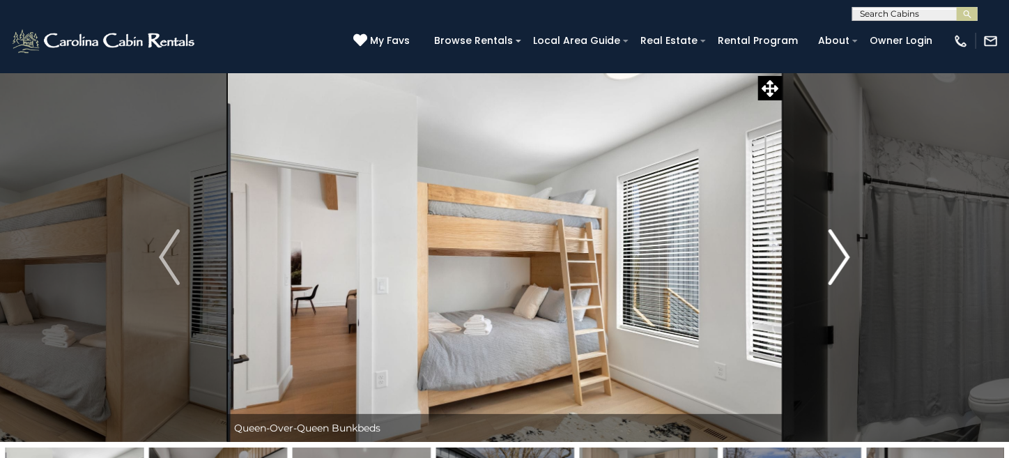
click at [859, 249] on button "Next" at bounding box center [839, 256] width 115 height 369
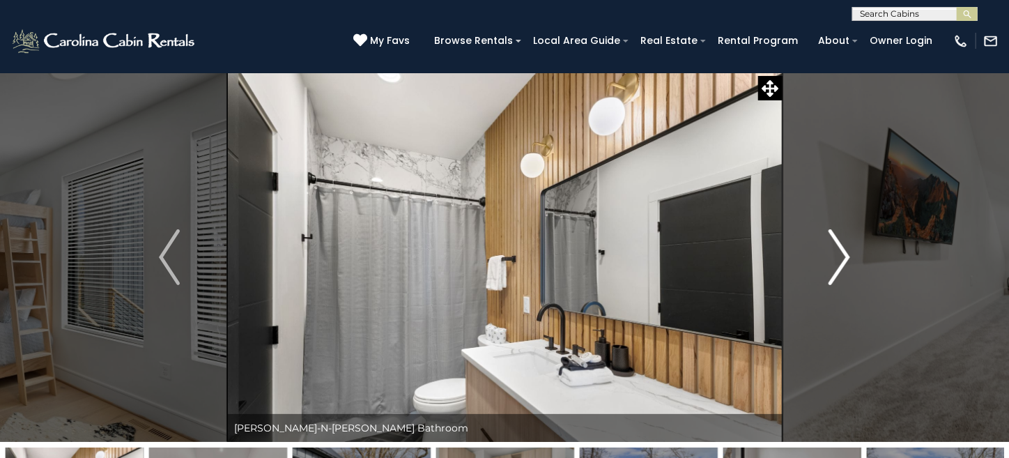
click at [857, 247] on button "Next" at bounding box center [839, 256] width 115 height 369
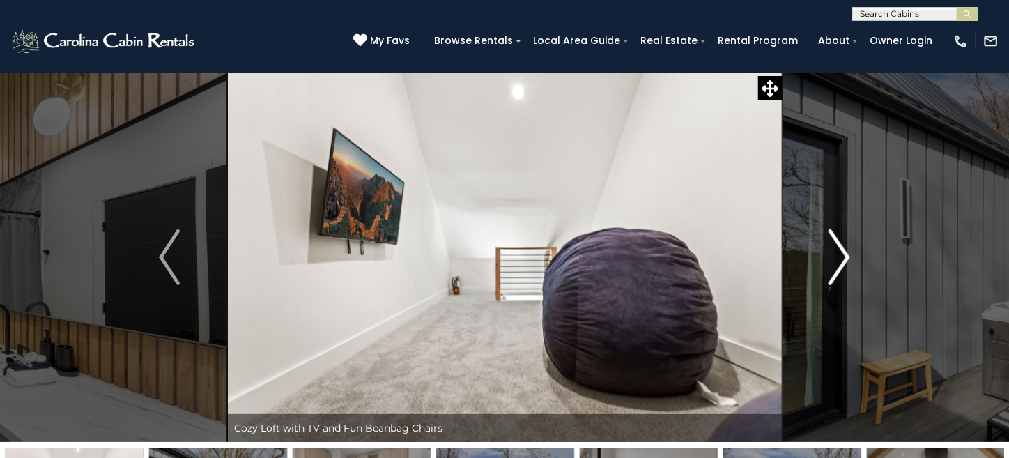
click at [857, 247] on button "Next" at bounding box center [839, 256] width 115 height 369
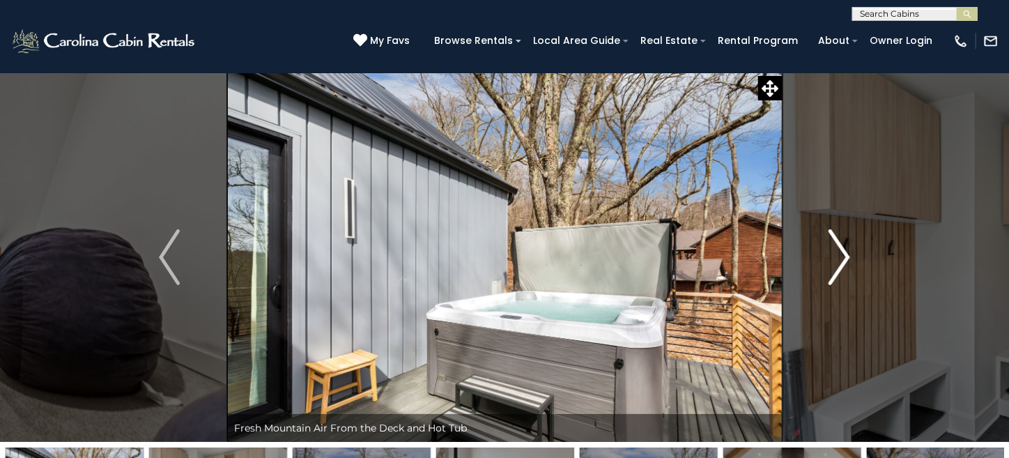
click at [857, 247] on button "Next" at bounding box center [839, 256] width 115 height 369
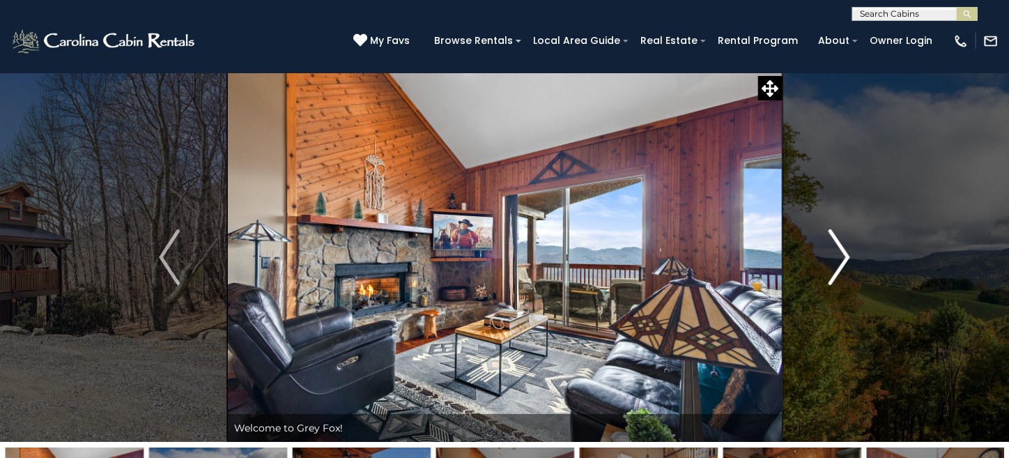
click at [853, 257] on button "Next" at bounding box center [839, 256] width 115 height 369
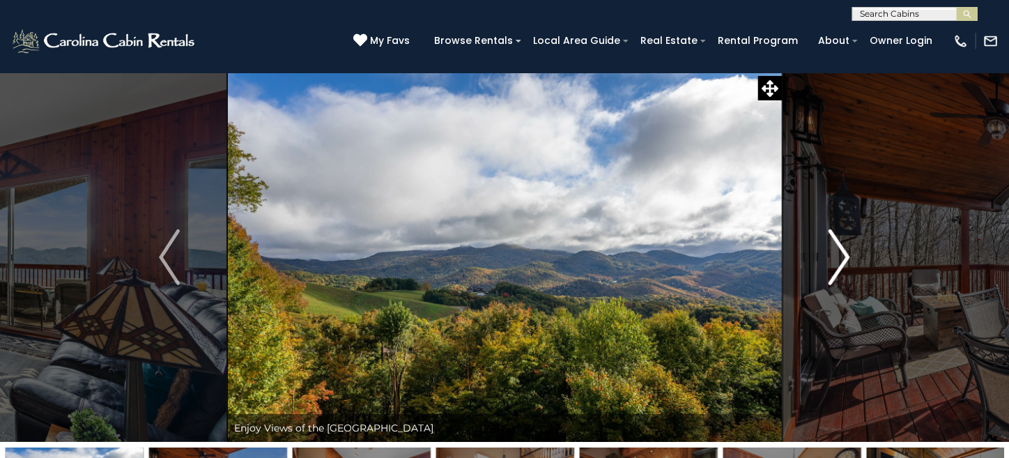
click at [853, 257] on button "Next" at bounding box center [839, 256] width 115 height 369
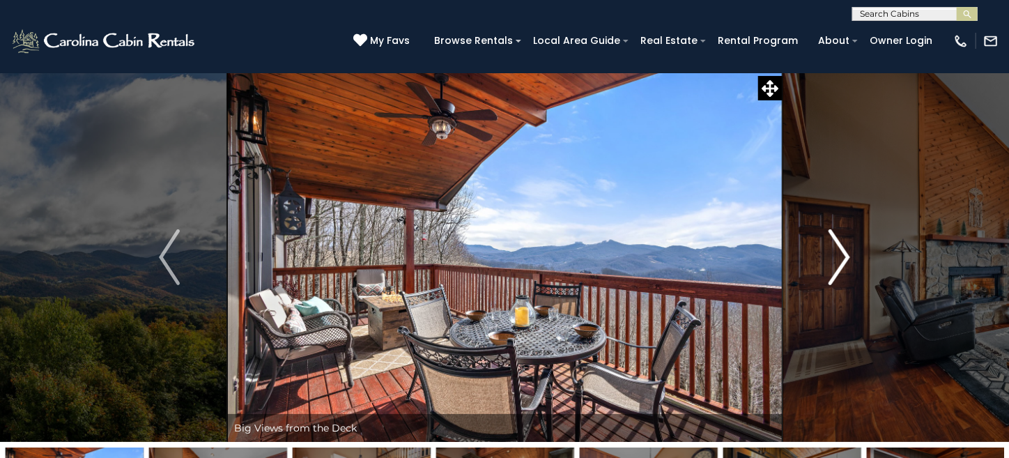
click at [853, 257] on button "Next" at bounding box center [839, 256] width 115 height 369
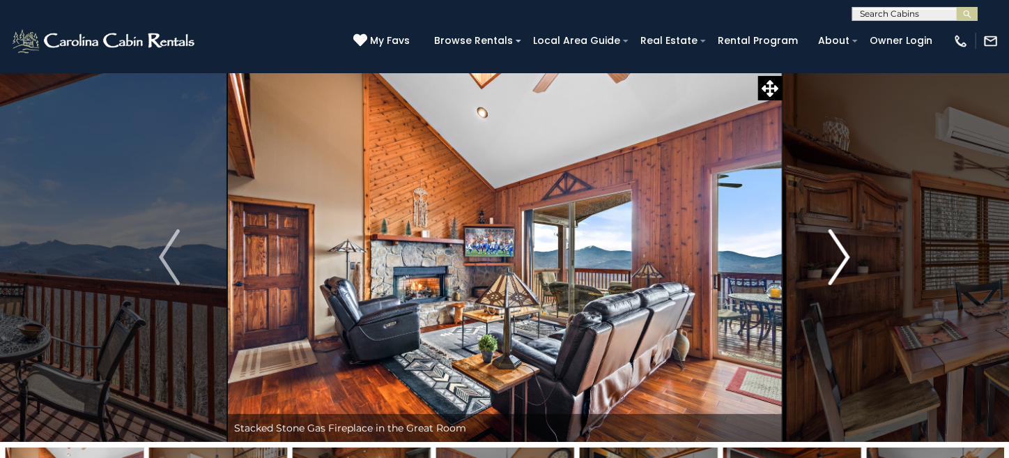
click at [852, 257] on button "Next" at bounding box center [839, 256] width 115 height 369
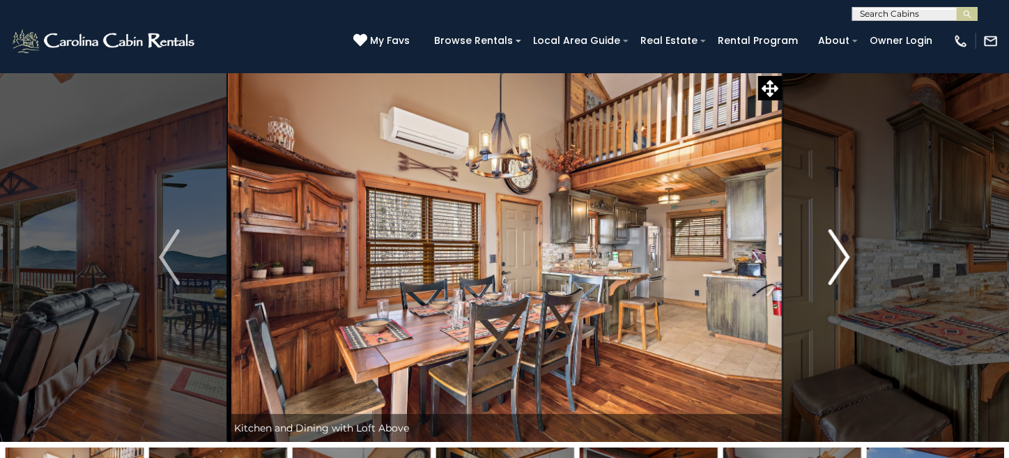
click at [852, 257] on button "Next" at bounding box center [839, 256] width 115 height 369
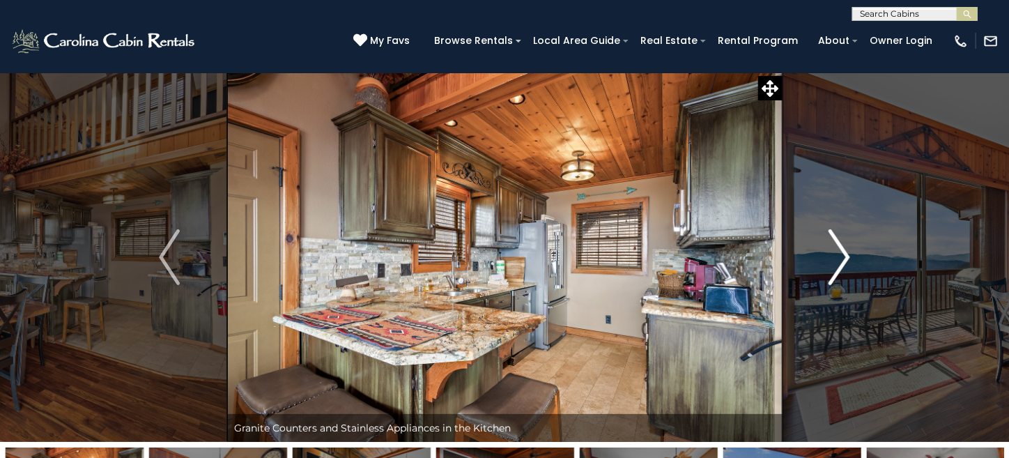
click at [852, 257] on button "Next" at bounding box center [839, 256] width 115 height 369
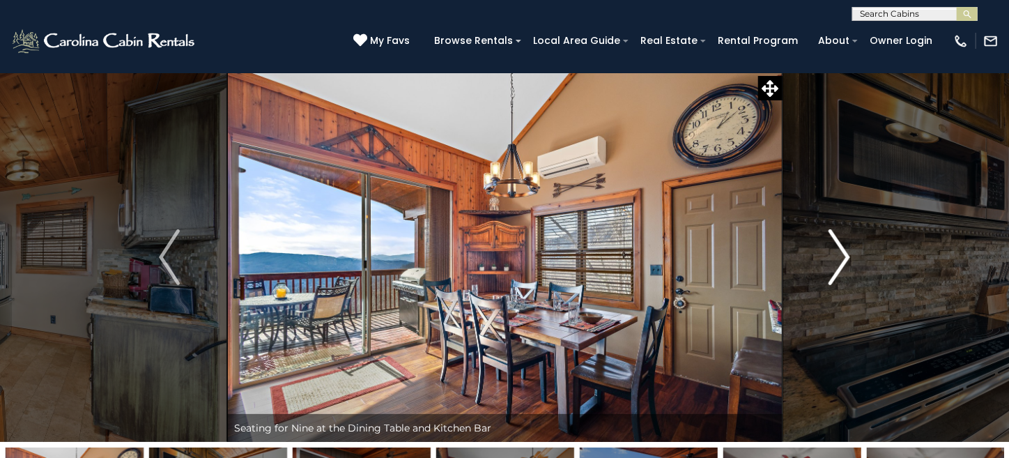
click at [852, 257] on button "Next" at bounding box center [839, 256] width 115 height 369
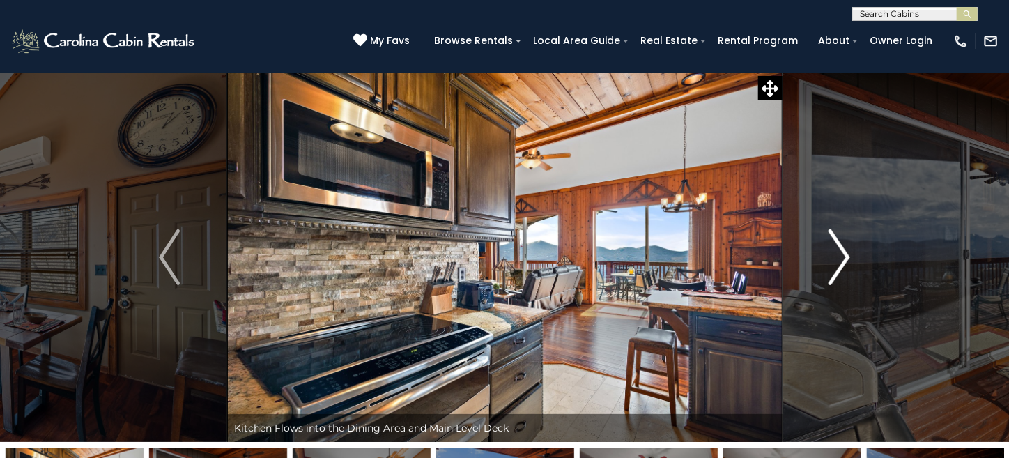
click at [852, 257] on button "Next" at bounding box center [839, 256] width 115 height 369
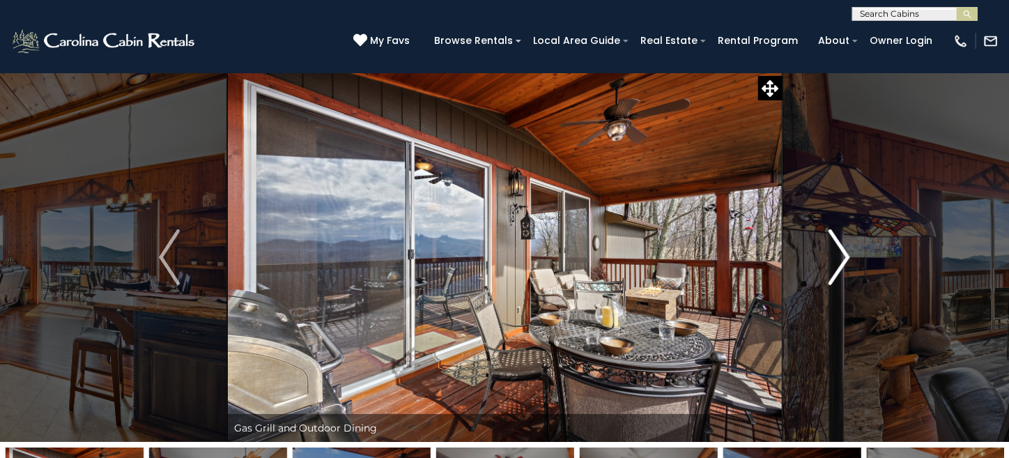
click at [852, 257] on button "Next" at bounding box center [839, 256] width 115 height 369
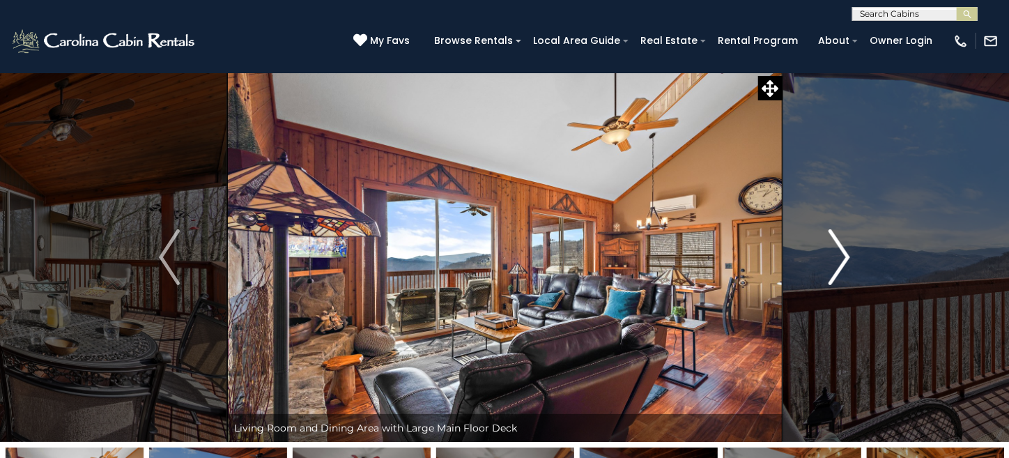
click at [852, 257] on button "Next" at bounding box center [839, 256] width 115 height 369
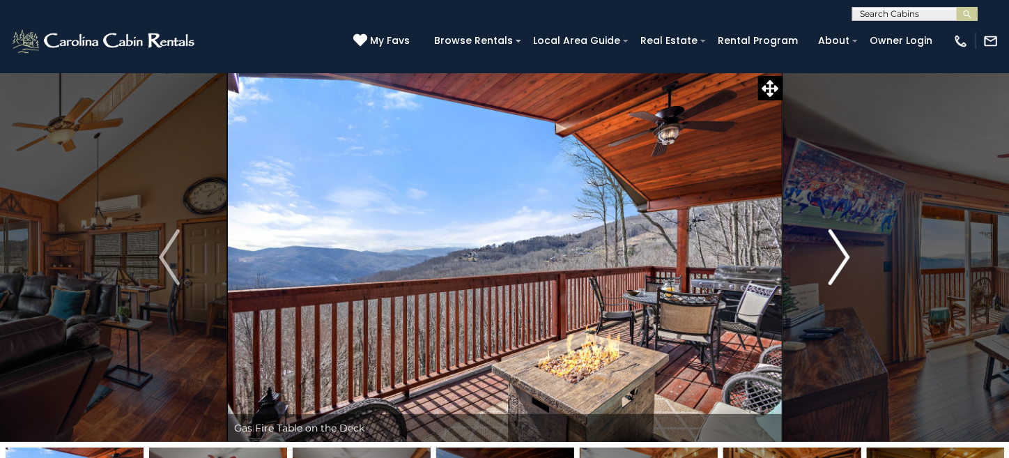
click at [852, 257] on button "Next" at bounding box center [839, 256] width 115 height 369
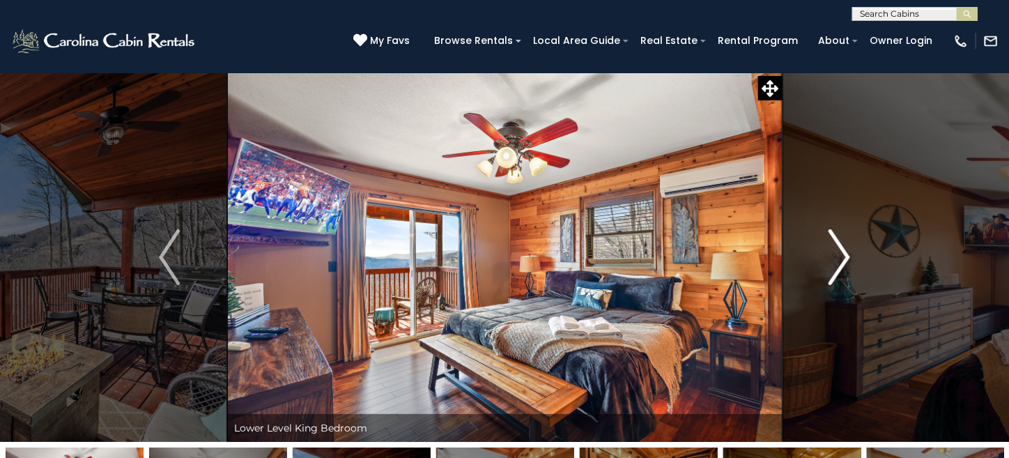
click at [852, 257] on button "Next" at bounding box center [839, 256] width 115 height 369
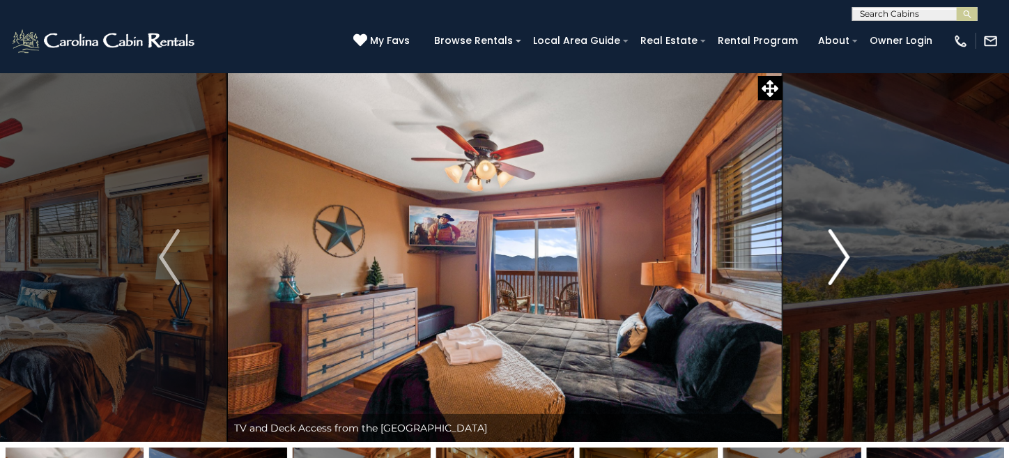
click at [852, 257] on button "Next" at bounding box center [839, 256] width 115 height 369
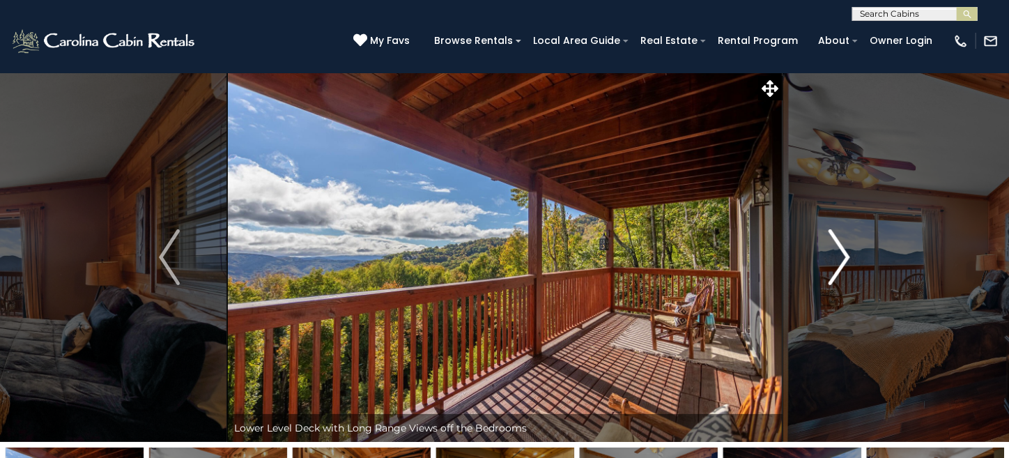
click at [852, 257] on button "Next" at bounding box center [839, 256] width 115 height 369
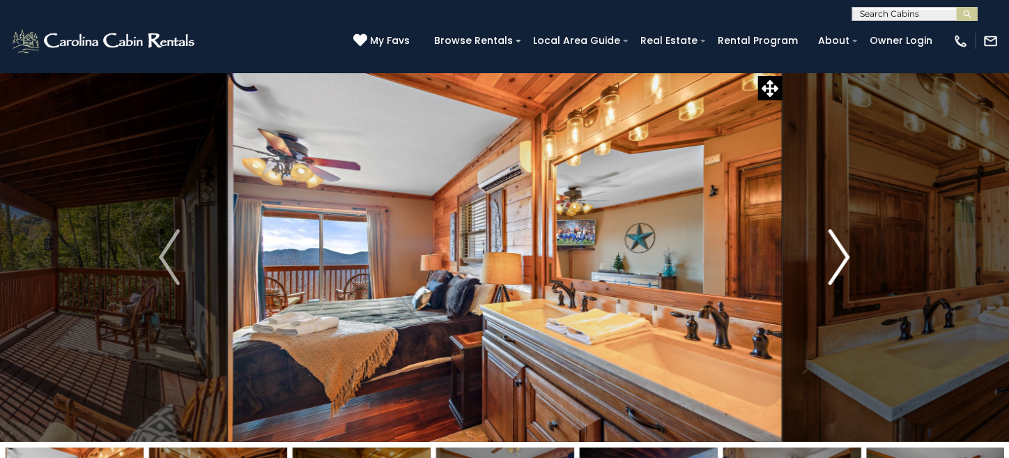
click at [852, 257] on button "Next" at bounding box center [839, 256] width 115 height 369
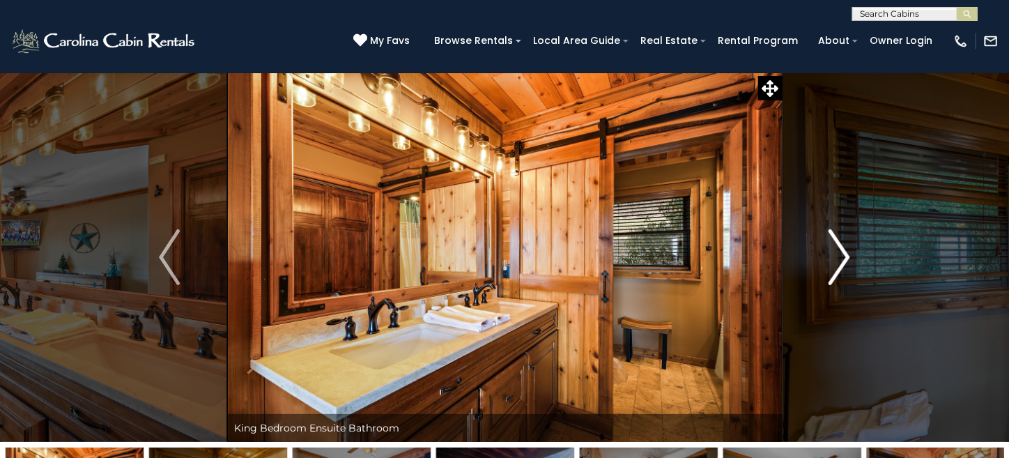
click at [852, 257] on button "Next" at bounding box center [839, 256] width 115 height 369
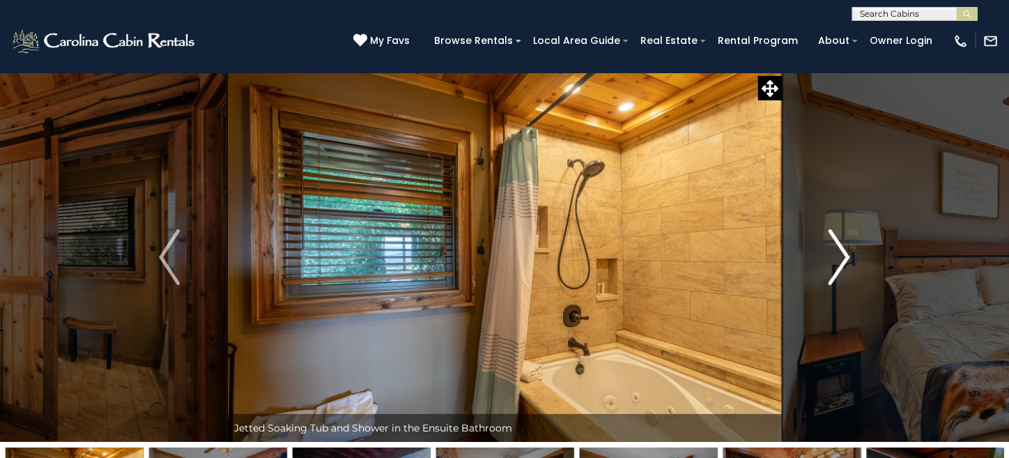
click at [852, 257] on button "Next" at bounding box center [839, 256] width 115 height 369
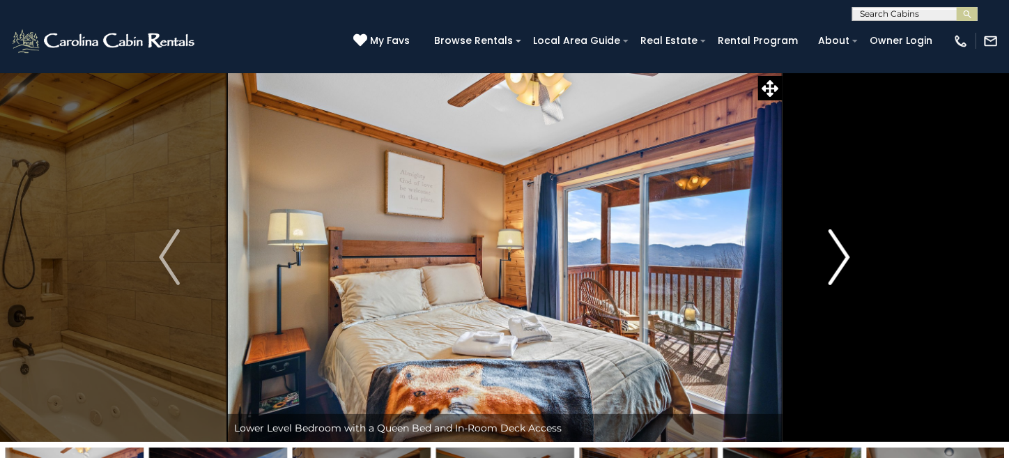
click at [852, 257] on button "Next" at bounding box center [839, 256] width 115 height 369
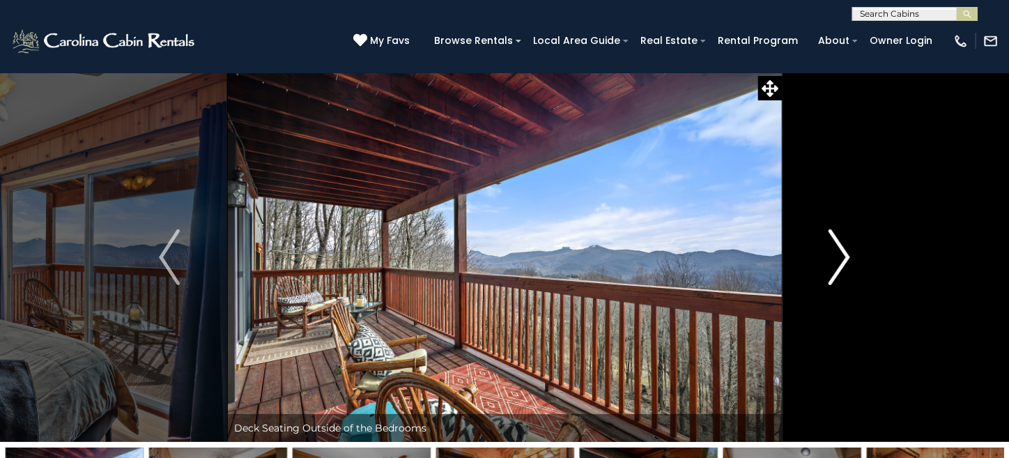
click at [852, 257] on button "Next" at bounding box center [839, 256] width 115 height 369
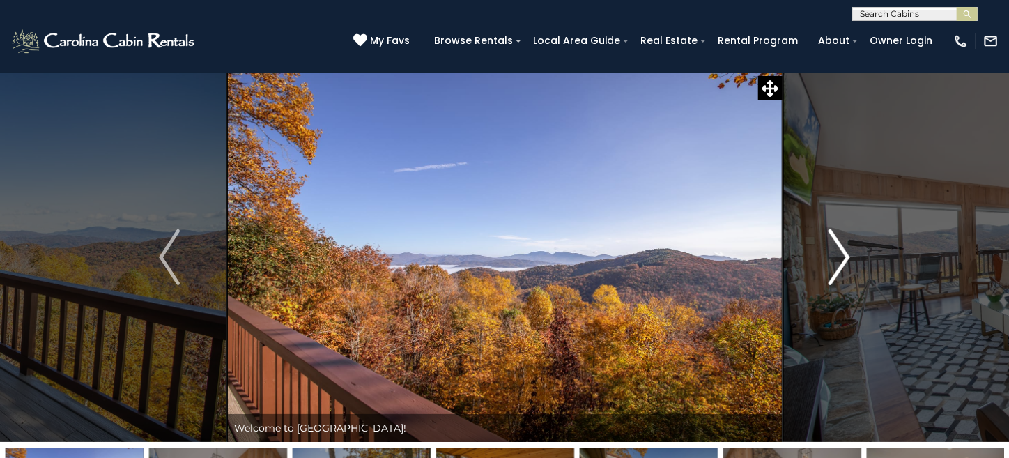
click at [839, 270] on img "Next" at bounding box center [840, 257] width 21 height 56
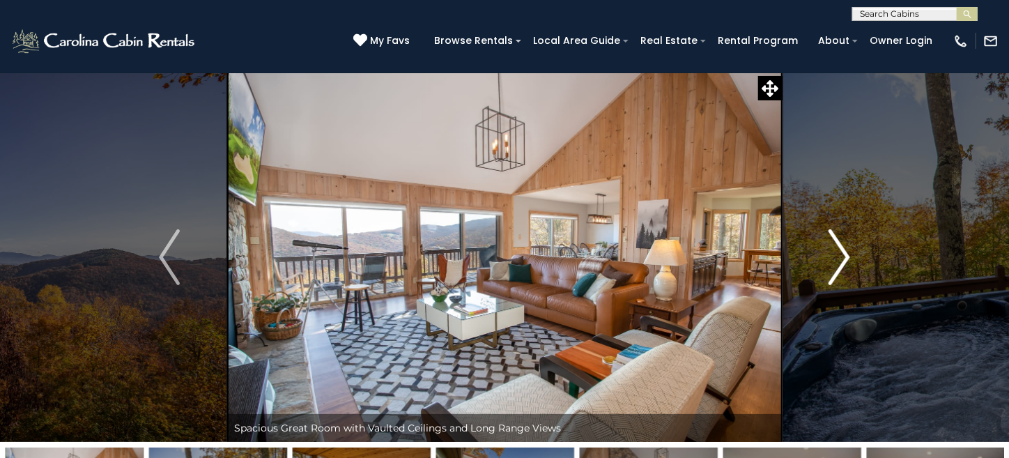
click at [839, 258] on img "Next" at bounding box center [840, 257] width 21 height 56
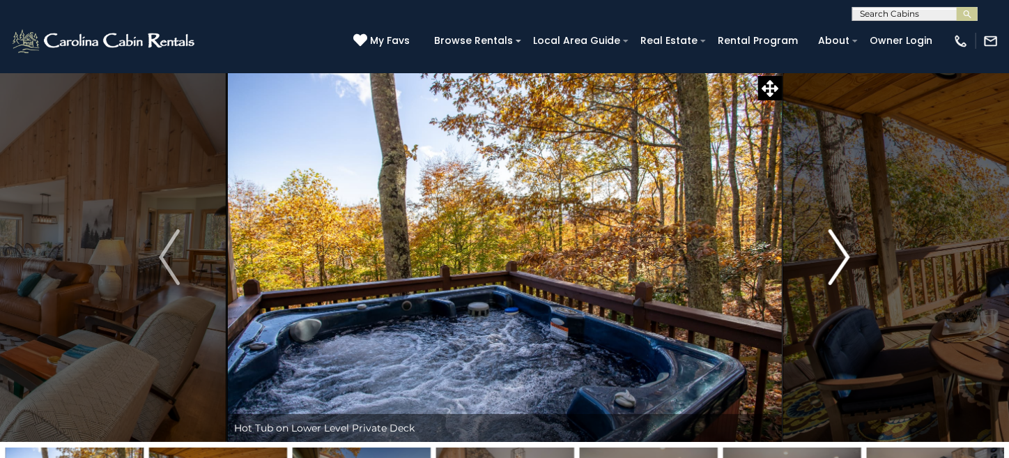
click at [839, 258] on img "Next" at bounding box center [840, 257] width 21 height 56
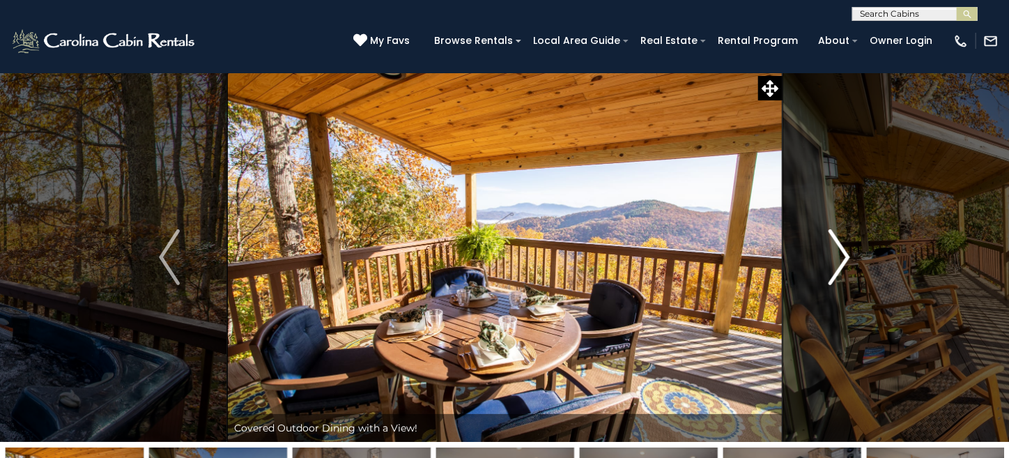
click at [839, 258] on img "Next" at bounding box center [840, 257] width 21 height 56
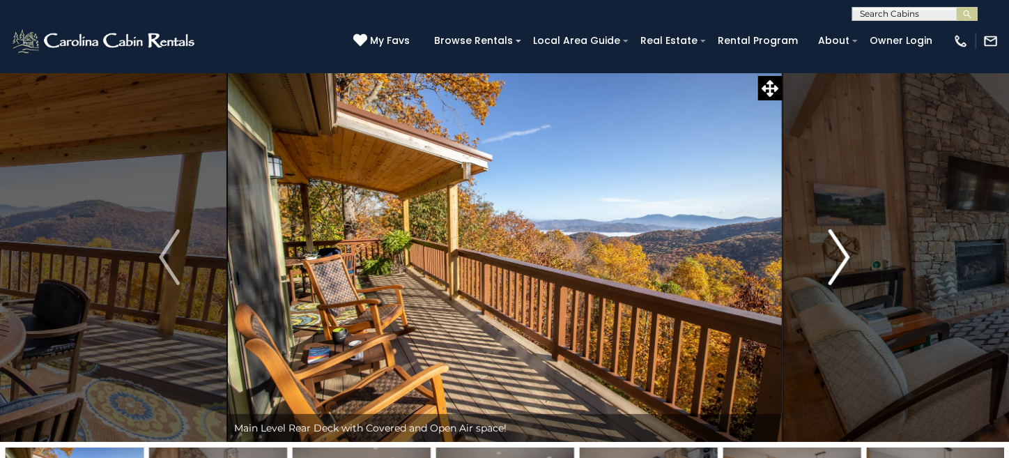
click at [839, 258] on img "Next" at bounding box center [840, 257] width 21 height 56
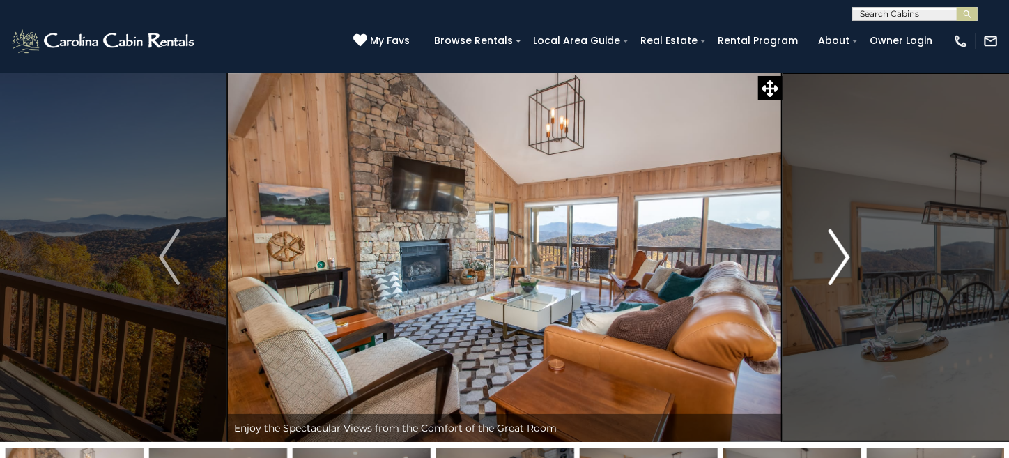
click at [839, 257] on img "Next" at bounding box center [840, 257] width 21 height 56
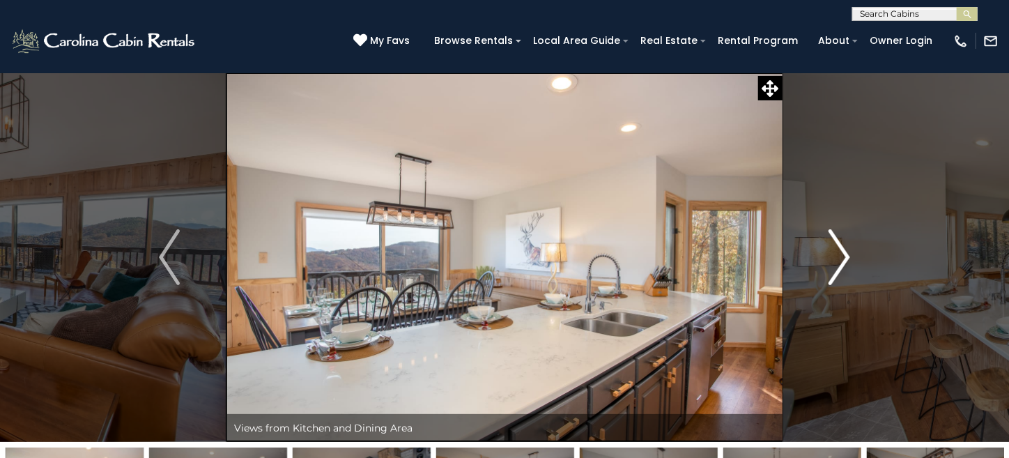
click at [839, 257] on img "Next" at bounding box center [840, 257] width 21 height 56
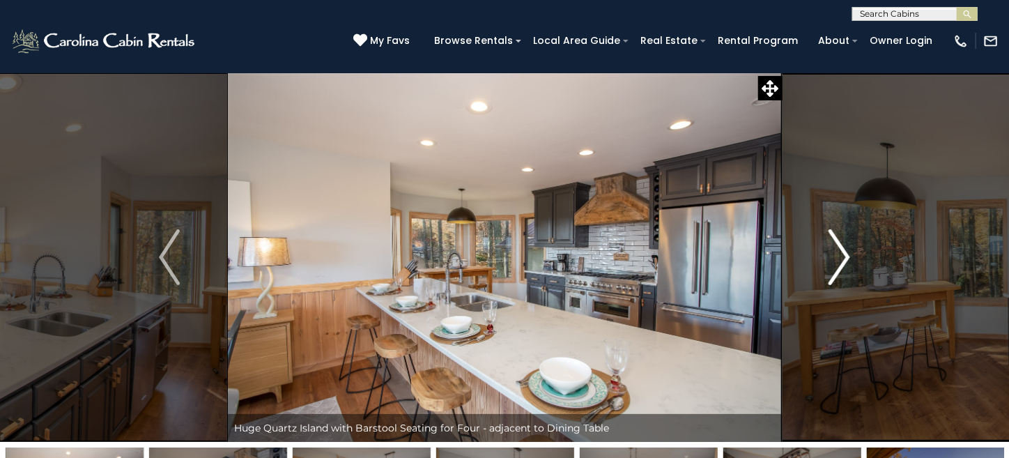
click at [838, 257] on img "Next" at bounding box center [840, 257] width 21 height 56
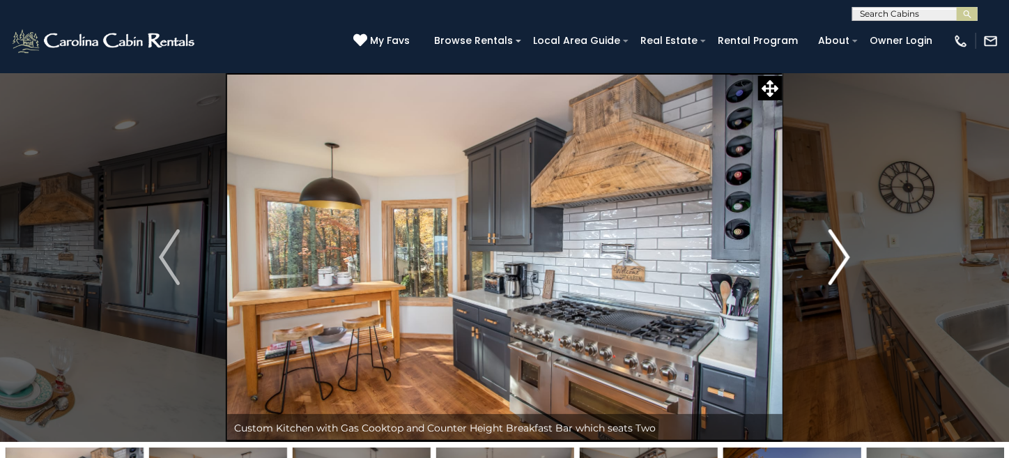
click at [838, 257] on img "Next" at bounding box center [840, 257] width 21 height 56
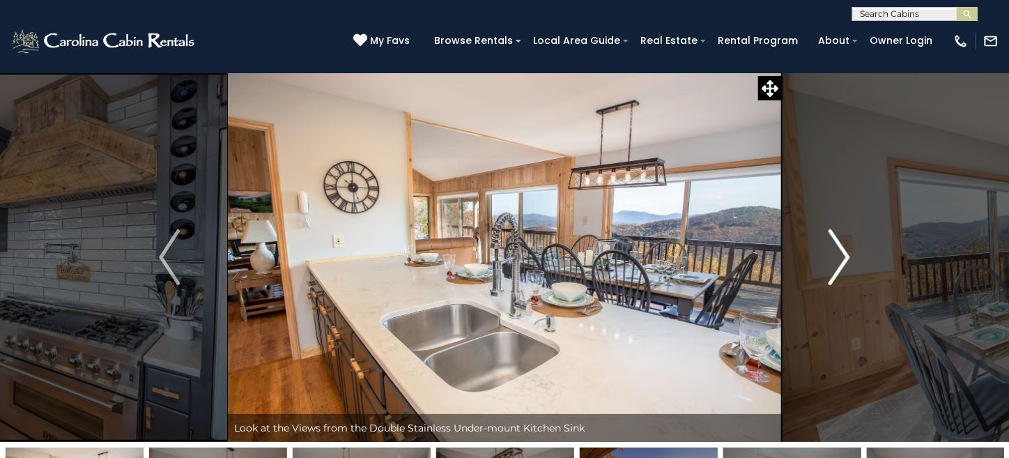
click at [838, 257] on img "Next" at bounding box center [840, 257] width 21 height 56
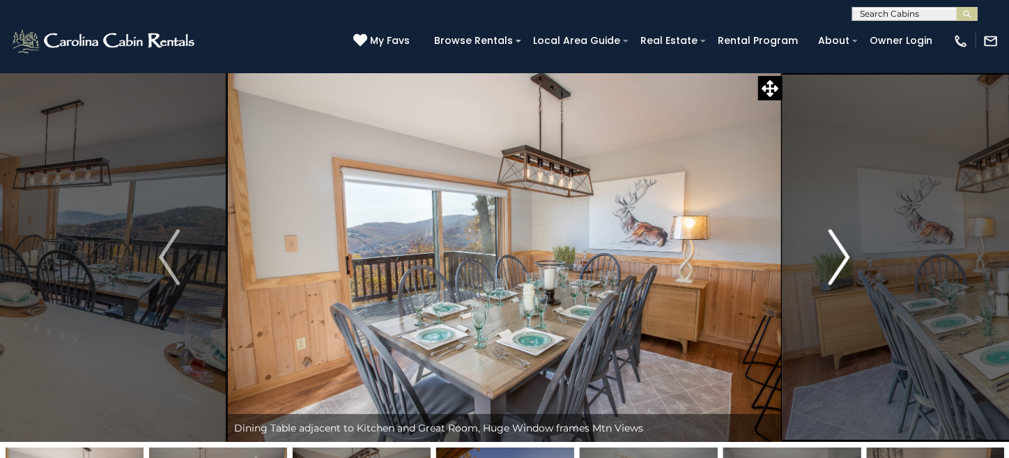
click at [838, 257] on img "Next" at bounding box center [840, 257] width 21 height 56
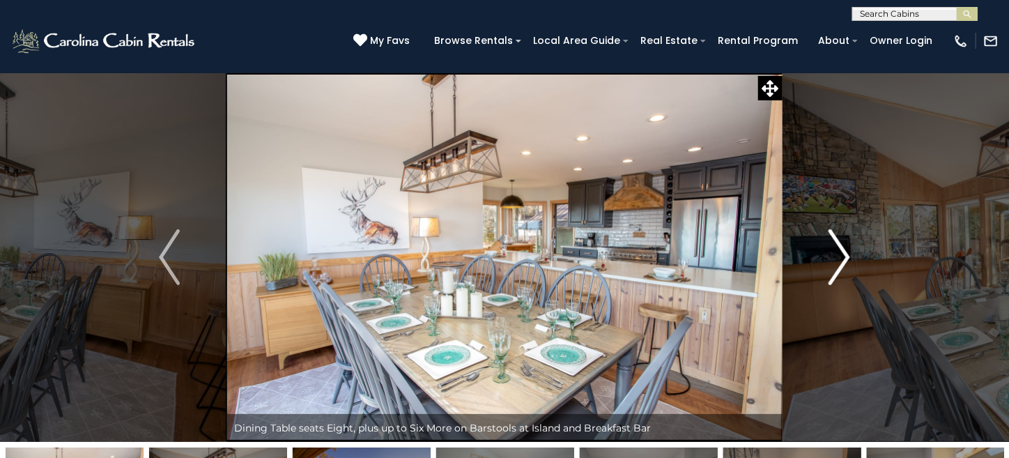
click at [838, 257] on img "Next" at bounding box center [840, 257] width 21 height 56
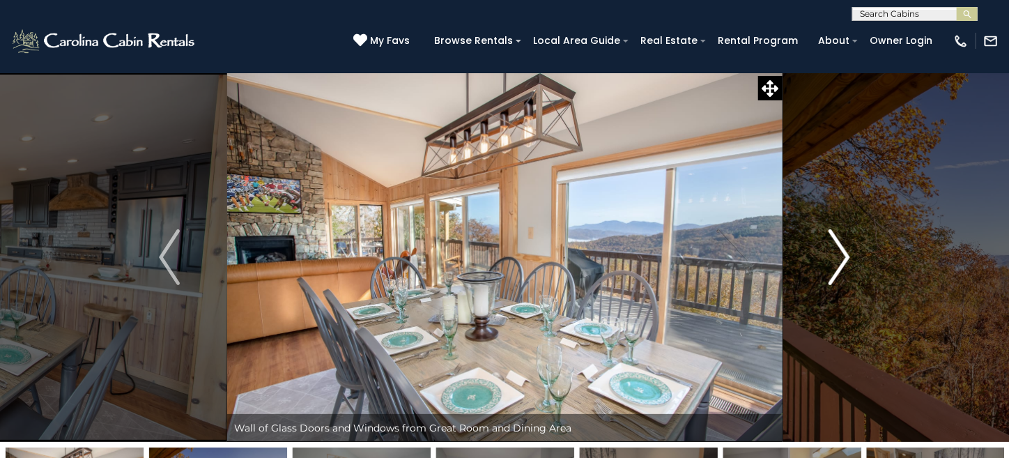
click at [838, 257] on img "Next" at bounding box center [840, 257] width 21 height 56
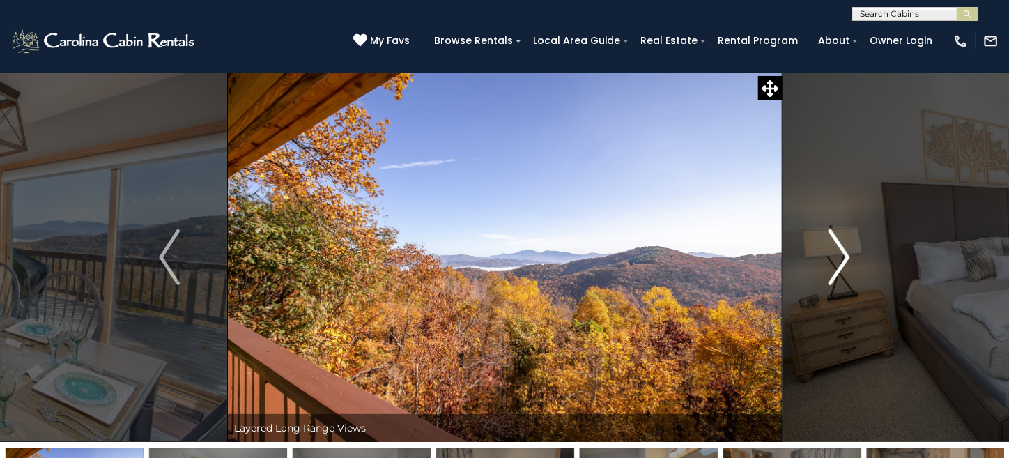
click at [838, 257] on img "Next" at bounding box center [840, 257] width 21 height 56
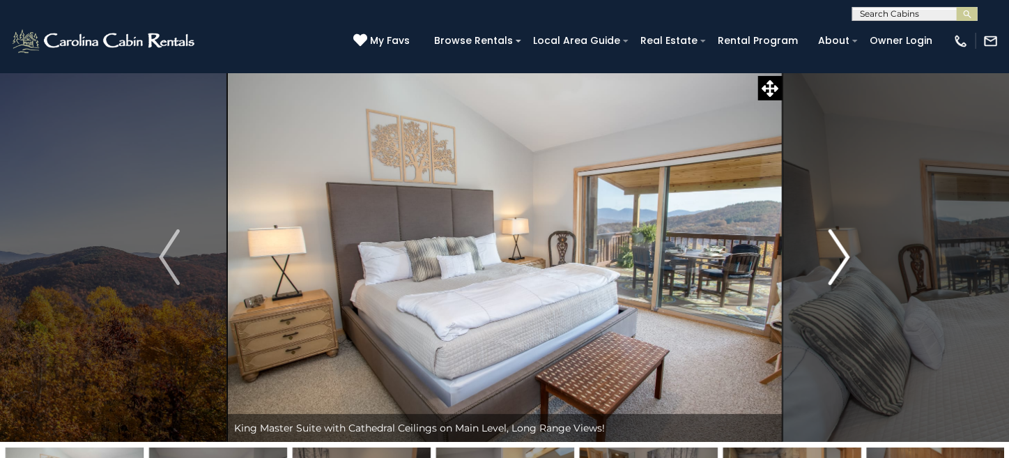
click at [838, 257] on img "Next" at bounding box center [840, 257] width 21 height 56
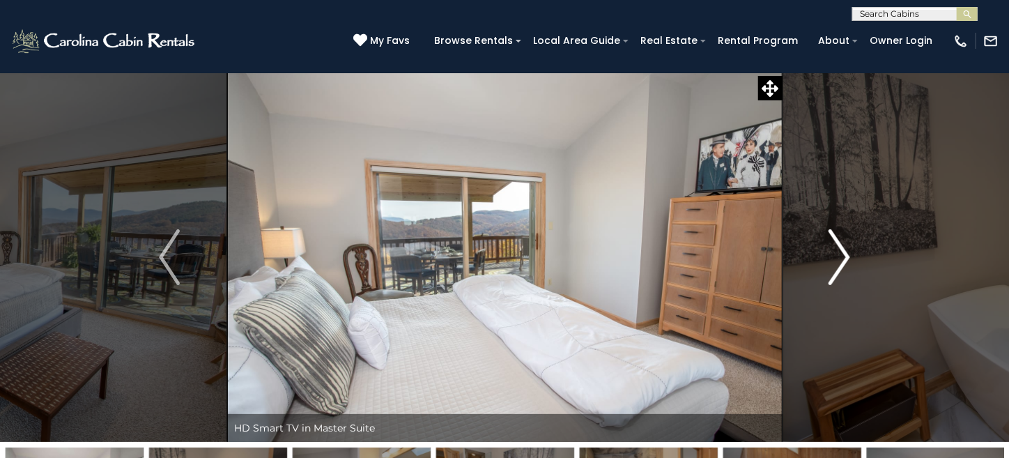
click at [838, 257] on img "Next" at bounding box center [840, 257] width 21 height 56
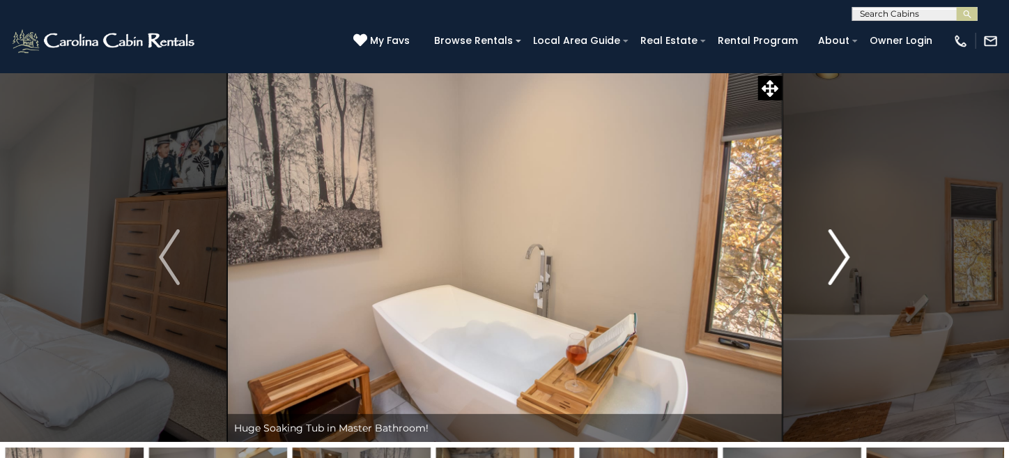
click at [838, 257] on img "Next" at bounding box center [840, 257] width 21 height 56
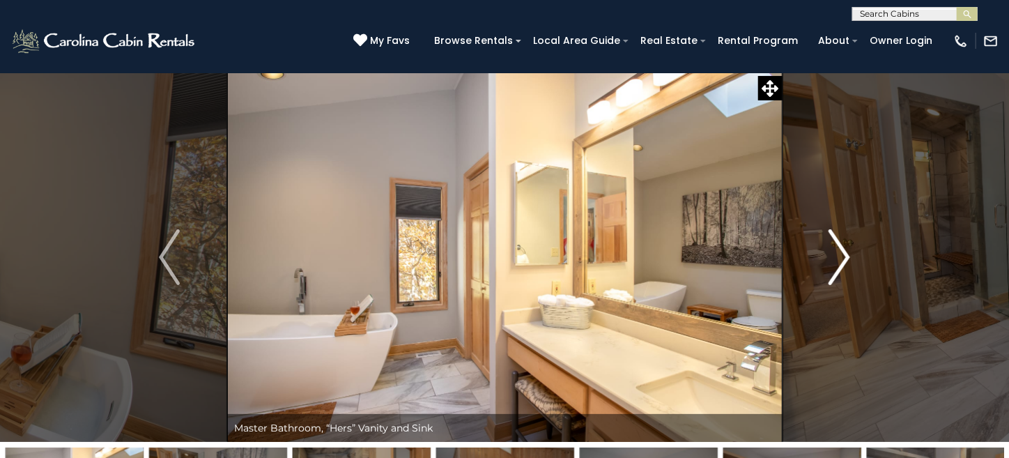
click at [838, 257] on img "Next" at bounding box center [840, 257] width 21 height 56
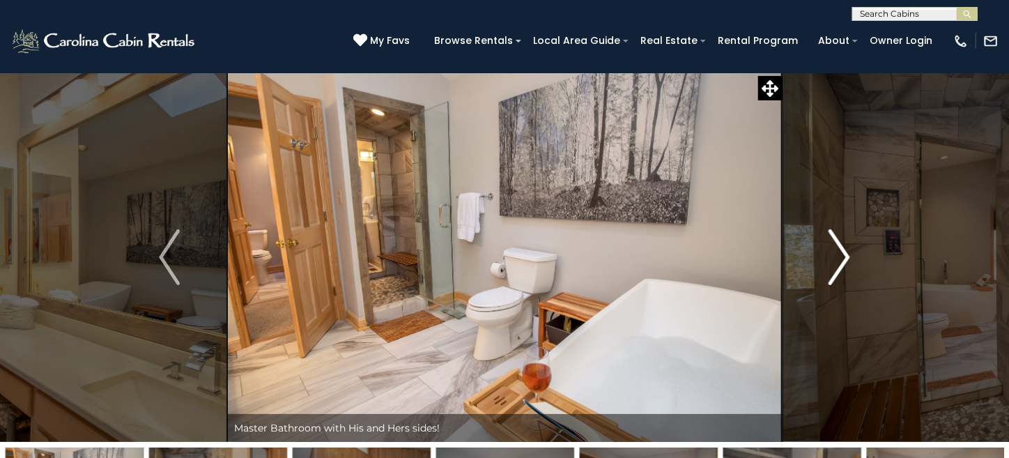
click at [838, 257] on img "Next" at bounding box center [840, 257] width 21 height 56
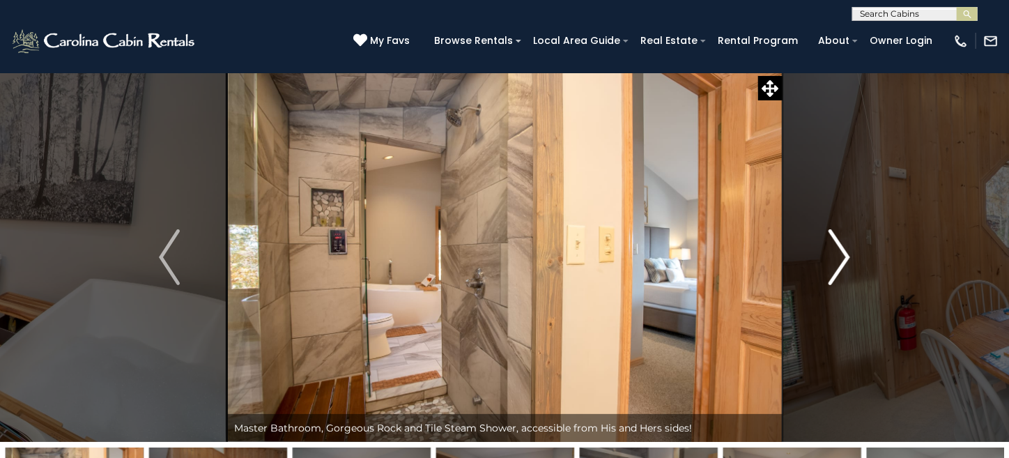
click at [838, 257] on img "Next" at bounding box center [840, 257] width 21 height 56
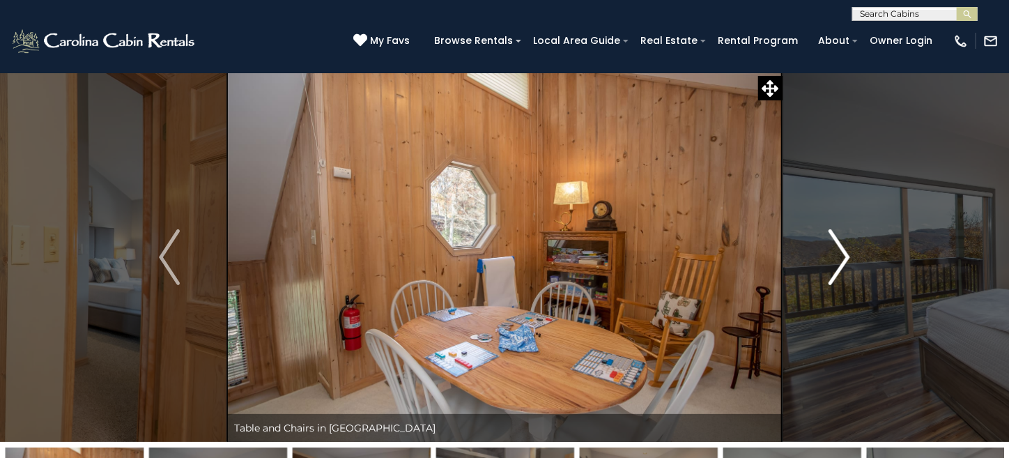
click at [838, 257] on img "Next" at bounding box center [840, 257] width 21 height 56
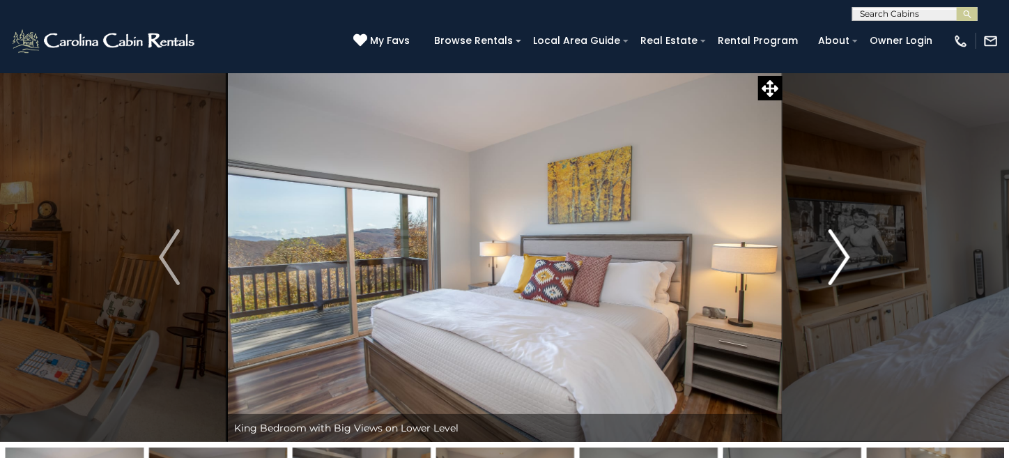
click at [837, 257] on img "Next" at bounding box center [840, 257] width 21 height 56
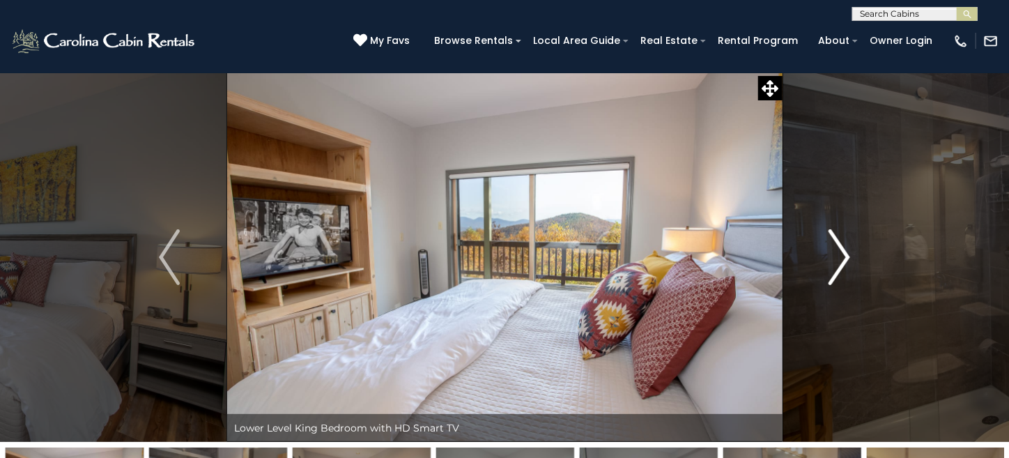
click at [837, 257] on img "Next" at bounding box center [840, 257] width 21 height 56
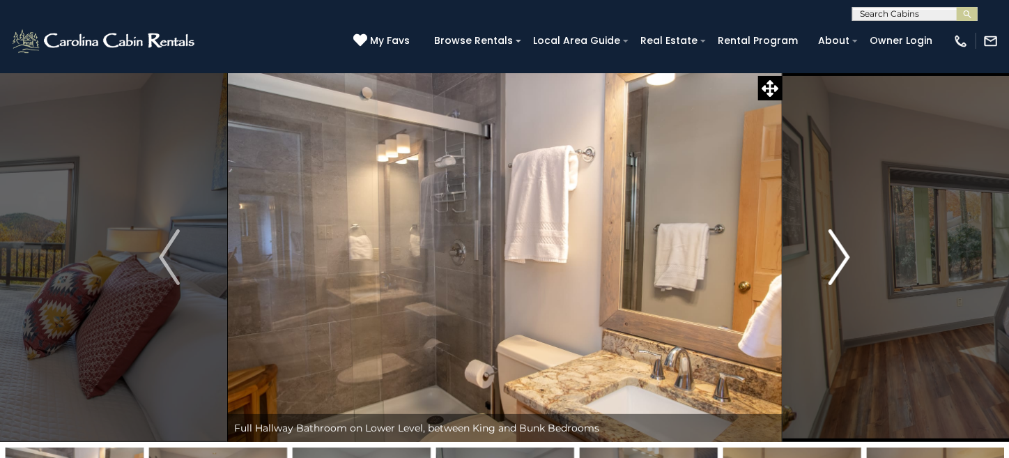
click at [837, 257] on img "Next" at bounding box center [840, 257] width 21 height 56
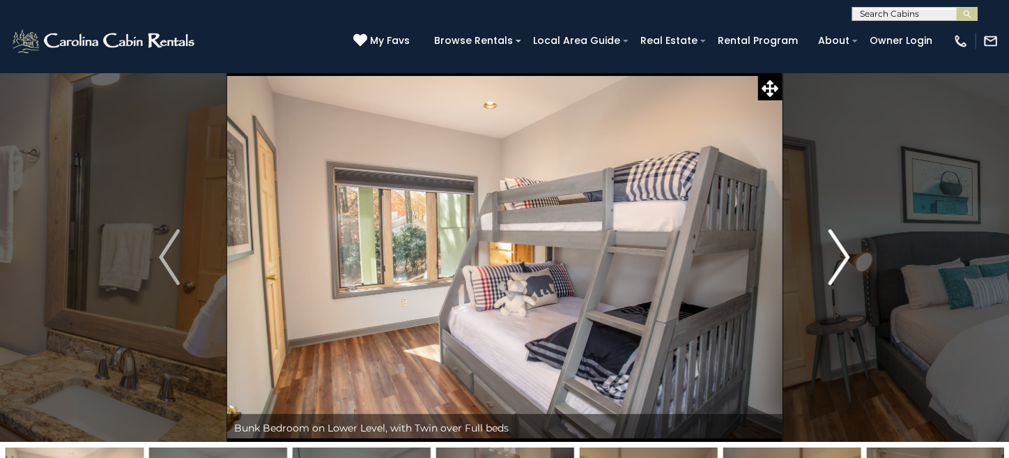
click at [837, 257] on img "Next" at bounding box center [840, 257] width 21 height 56
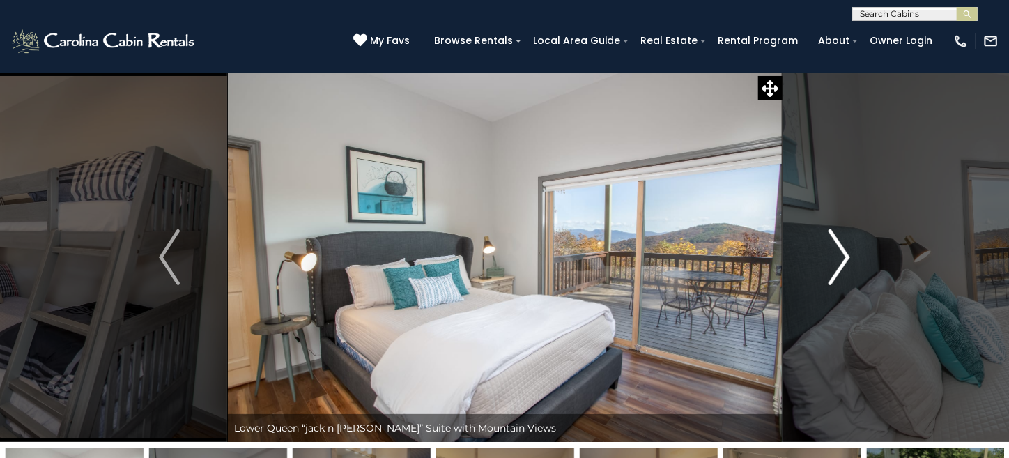
click at [837, 257] on img "Next" at bounding box center [840, 257] width 21 height 56
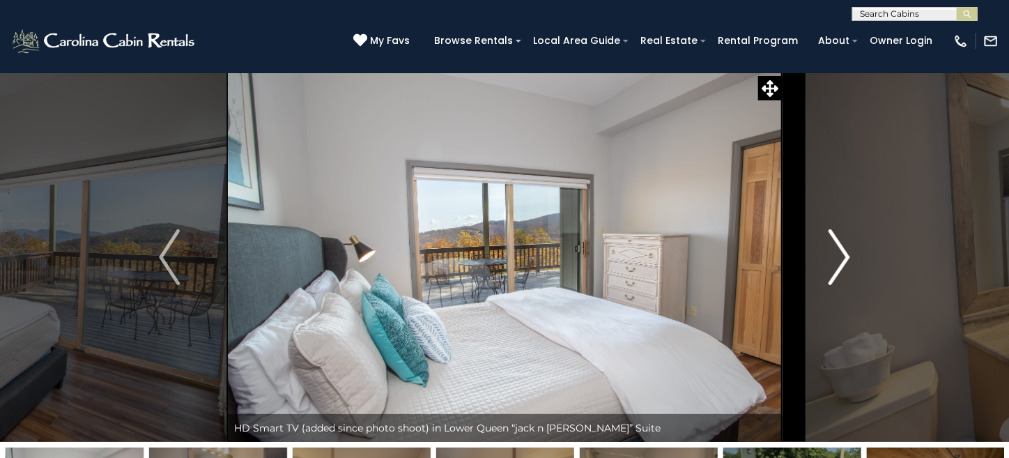
click at [836, 257] on img "Next" at bounding box center [840, 257] width 21 height 56
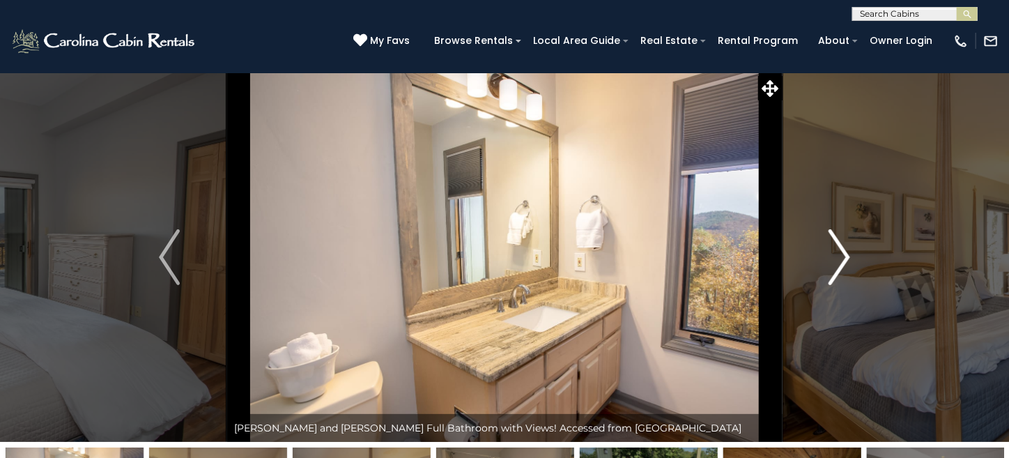
click at [834, 251] on img "Next" at bounding box center [840, 257] width 21 height 56
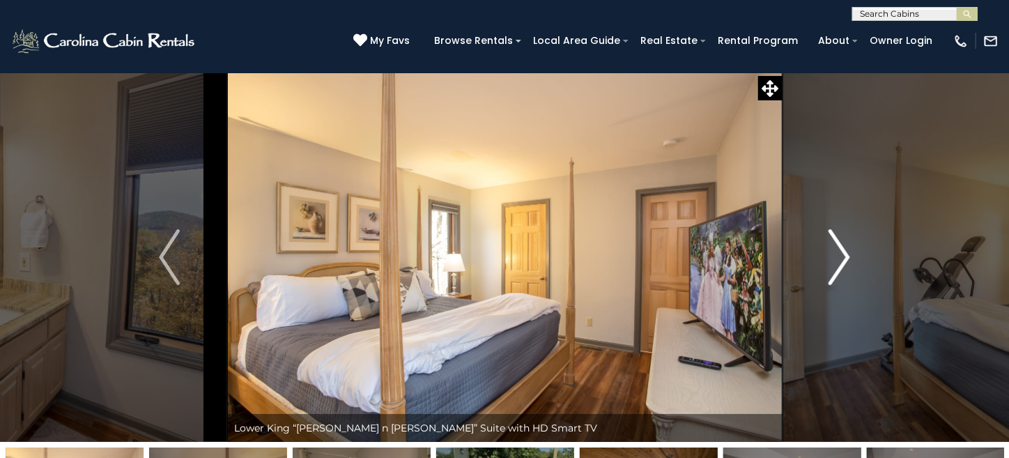
click at [834, 251] on img "Next" at bounding box center [840, 257] width 21 height 56
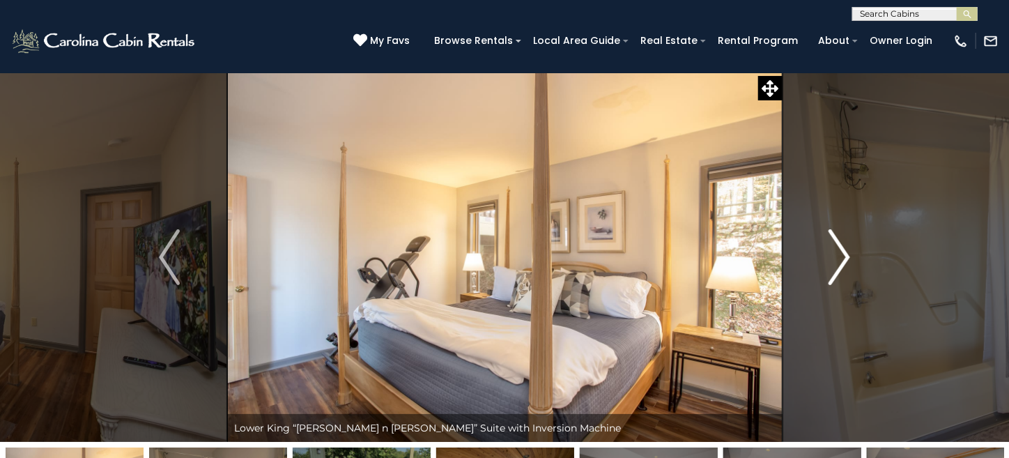
click at [834, 251] on img "Next" at bounding box center [840, 257] width 21 height 56
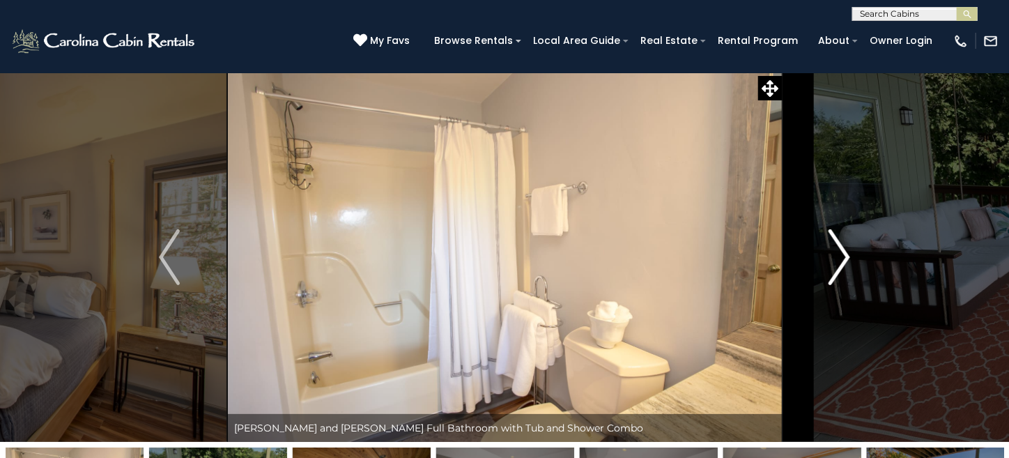
click at [834, 251] on img "Next" at bounding box center [840, 257] width 21 height 56
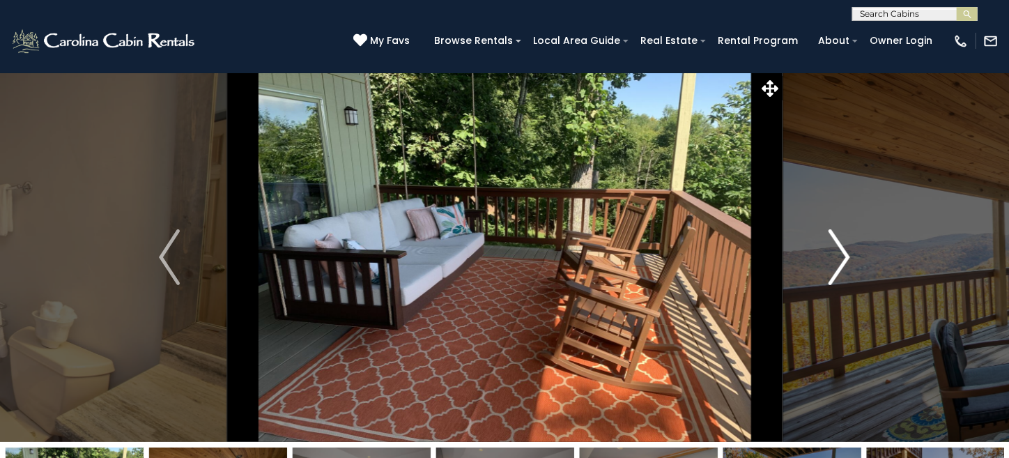
click at [834, 251] on img "Next" at bounding box center [840, 257] width 21 height 56
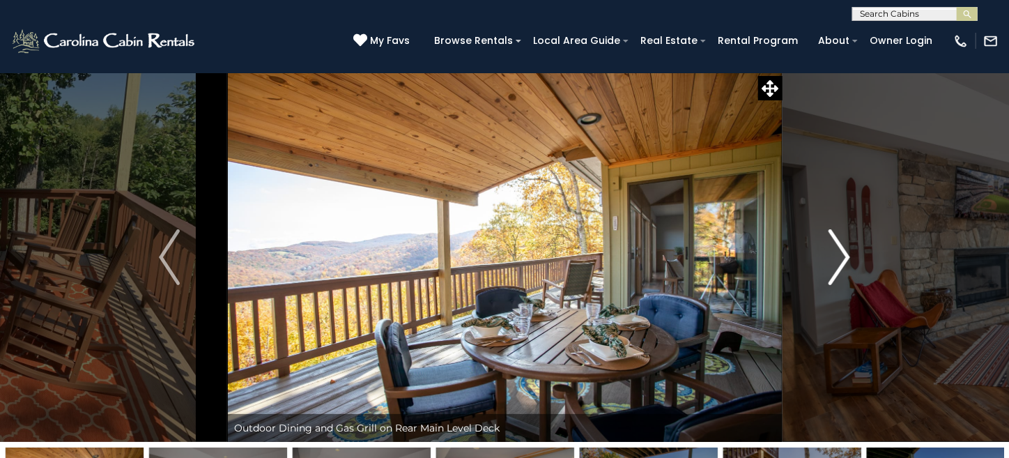
click at [834, 251] on img "Next" at bounding box center [840, 257] width 21 height 56
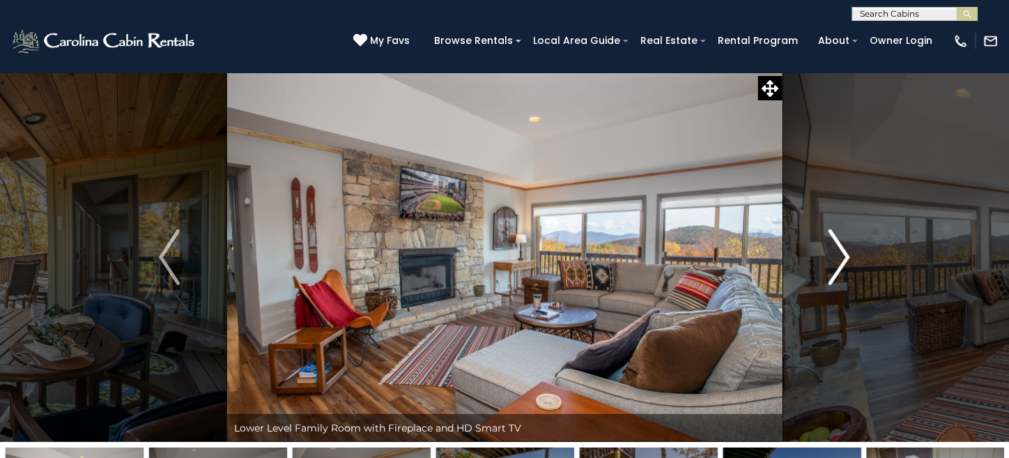
click at [834, 251] on img "Next" at bounding box center [840, 257] width 21 height 56
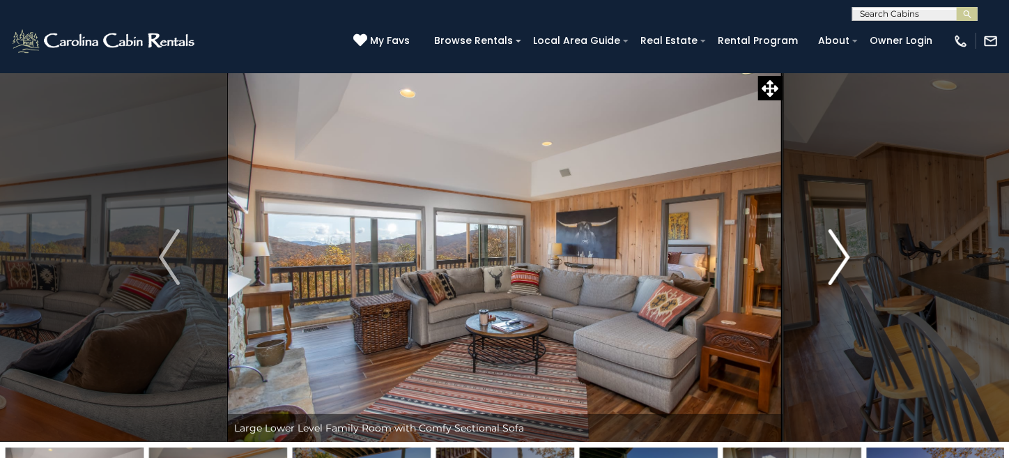
click at [834, 251] on img "Next" at bounding box center [840, 257] width 21 height 56
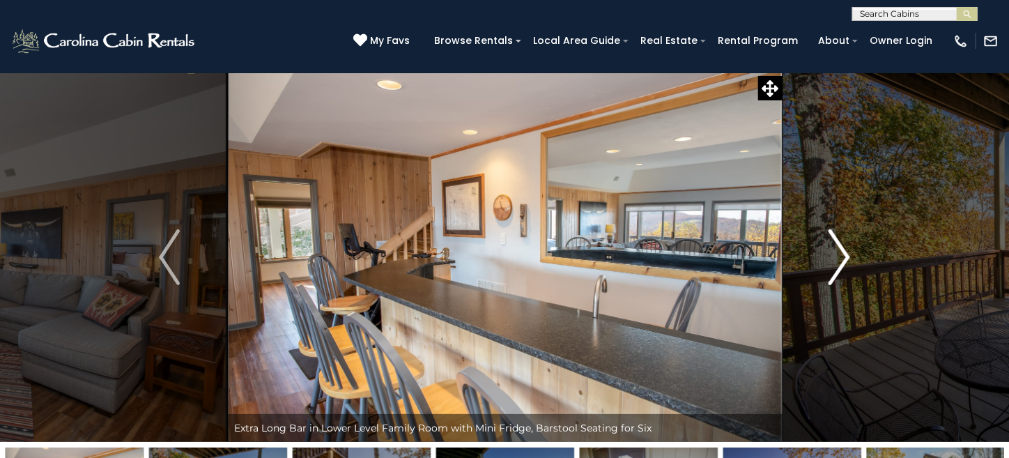
click at [834, 251] on img "Next" at bounding box center [840, 257] width 21 height 56
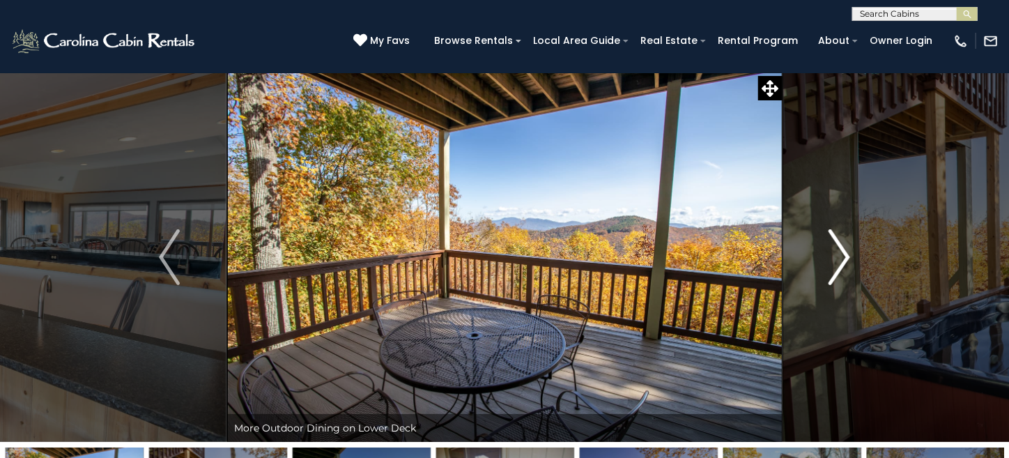
click at [834, 251] on img "Next" at bounding box center [840, 257] width 21 height 56
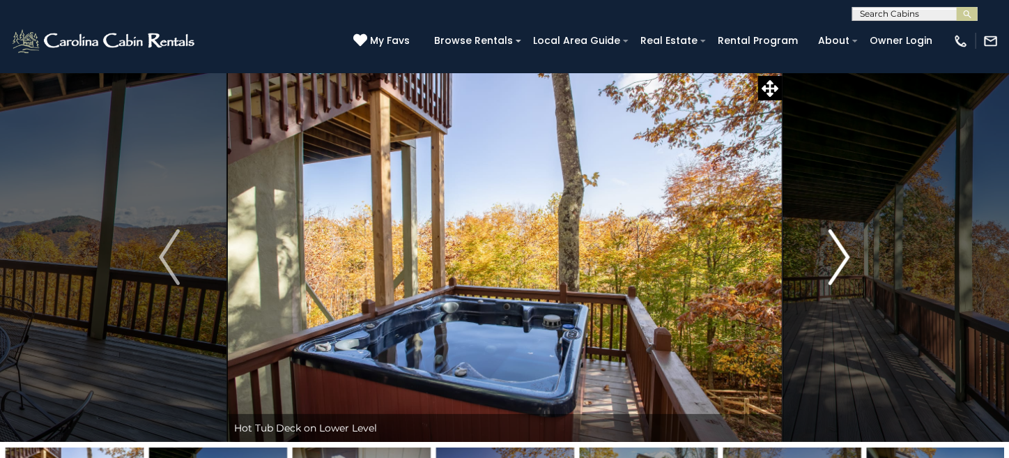
click at [834, 251] on img "Next" at bounding box center [840, 257] width 21 height 56
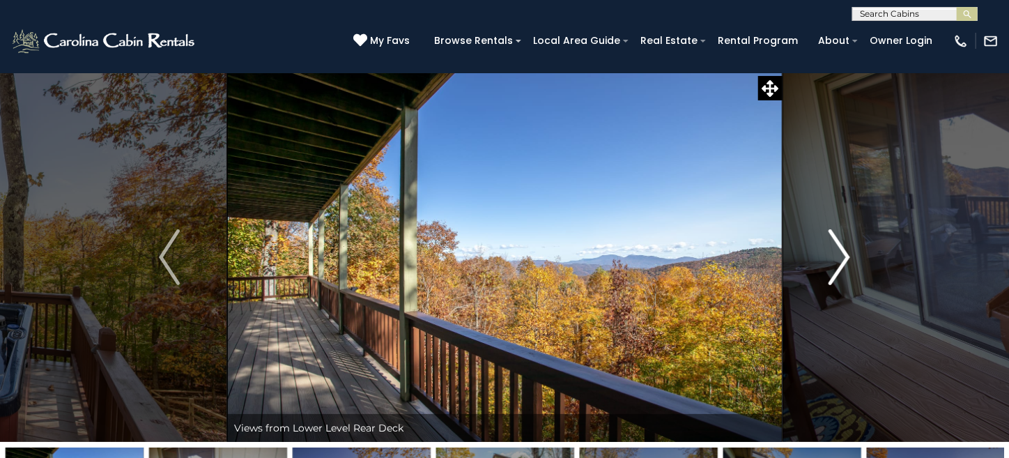
click at [834, 251] on img "Next" at bounding box center [840, 257] width 21 height 56
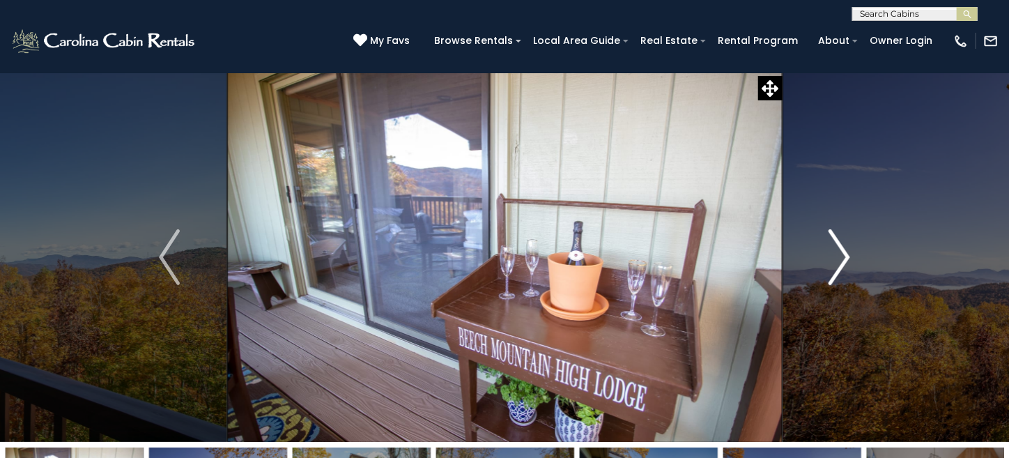
click at [834, 247] on img "Next" at bounding box center [840, 257] width 21 height 56
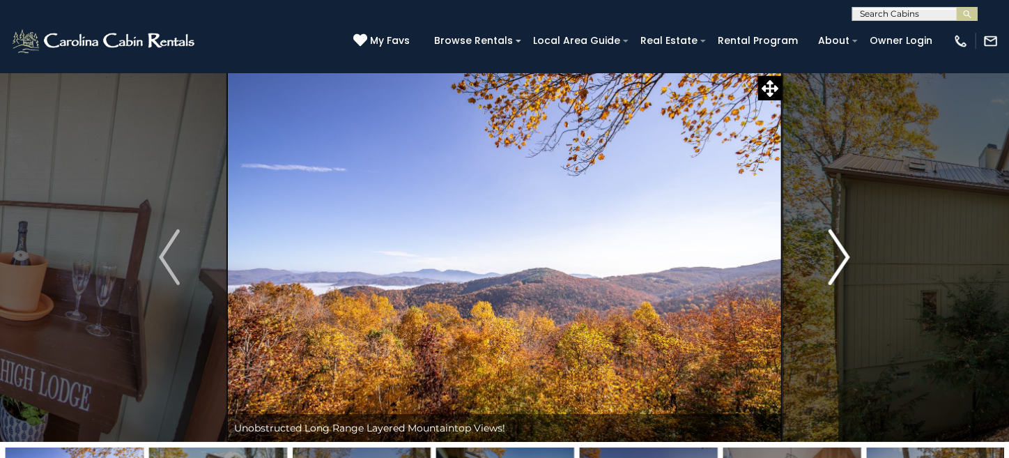
click at [834, 245] on img "Next" at bounding box center [840, 257] width 21 height 56
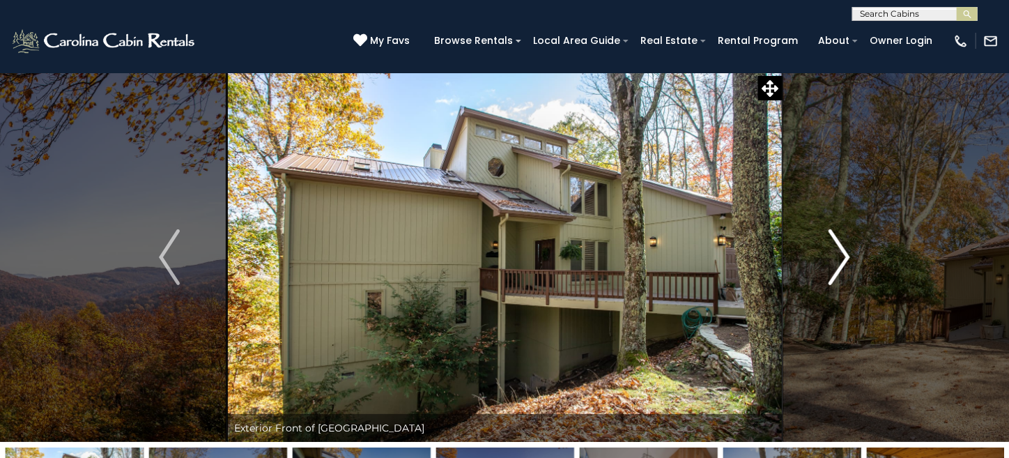
click at [834, 243] on img "Next" at bounding box center [840, 257] width 21 height 56
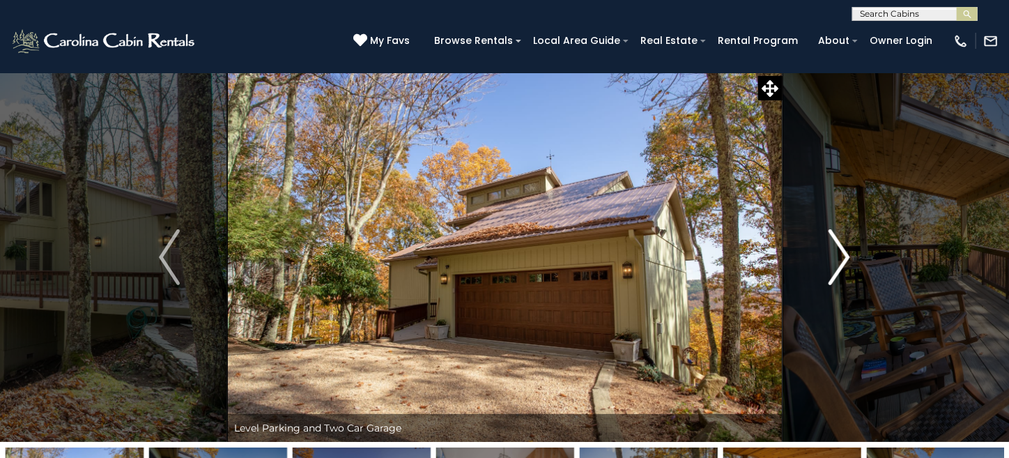
click at [834, 266] on img "Next" at bounding box center [840, 257] width 21 height 56
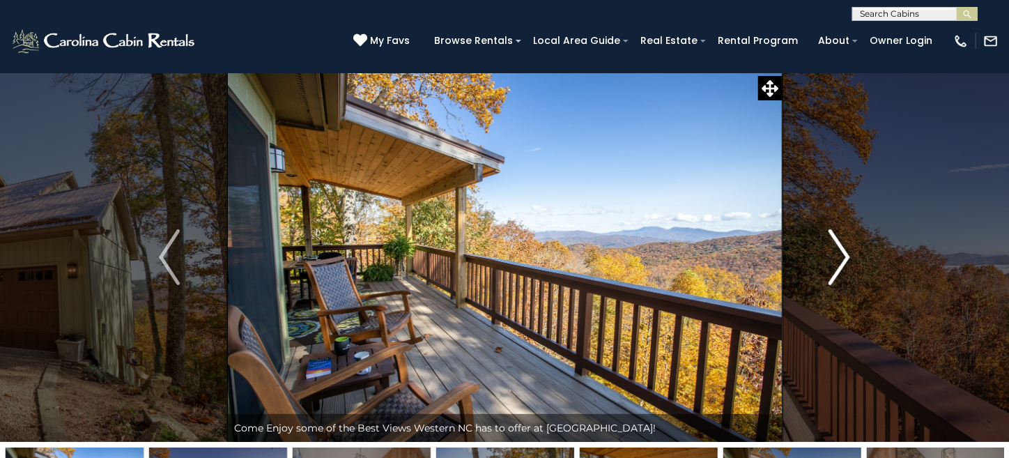
click at [837, 257] on img "Next" at bounding box center [840, 257] width 21 height 56
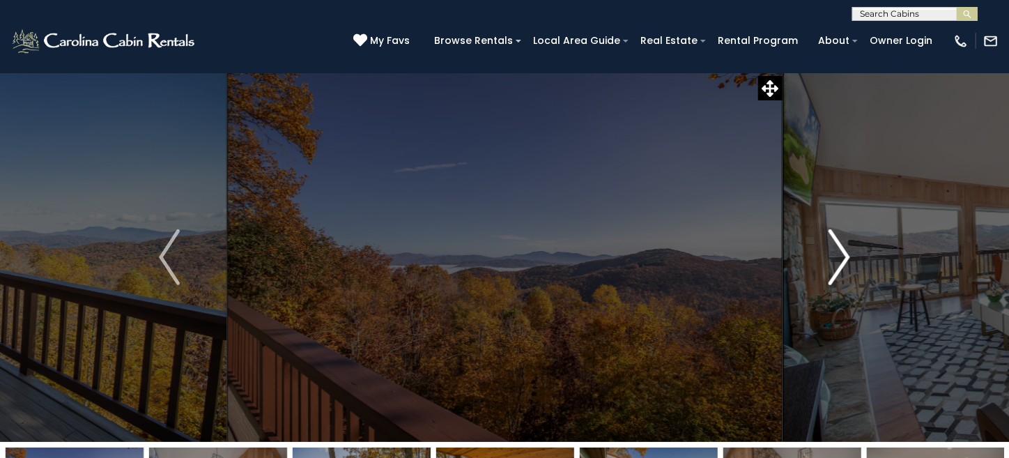
click at [837, 257] on img "Next" at bounding box center [840, 257] width 21 height 56
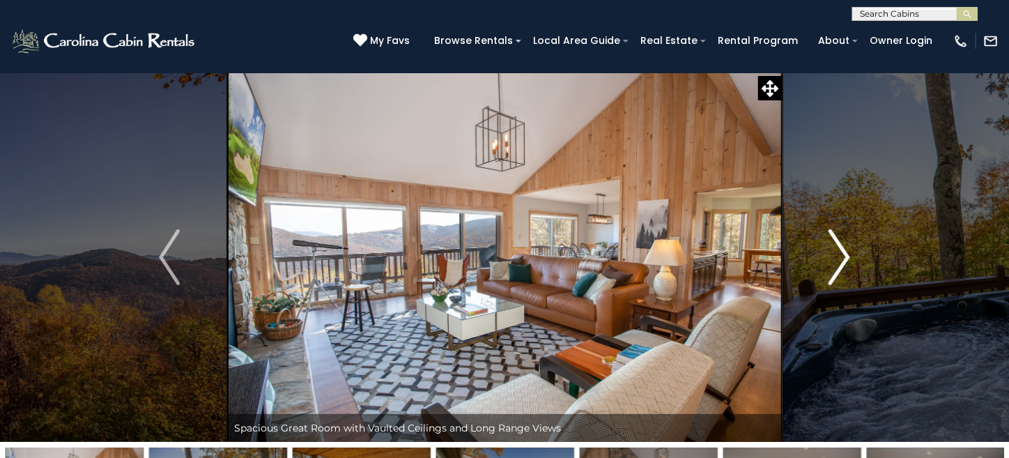
click at [837, 257] on img "Next" at bounding box center [840, 257] width 21 height 56
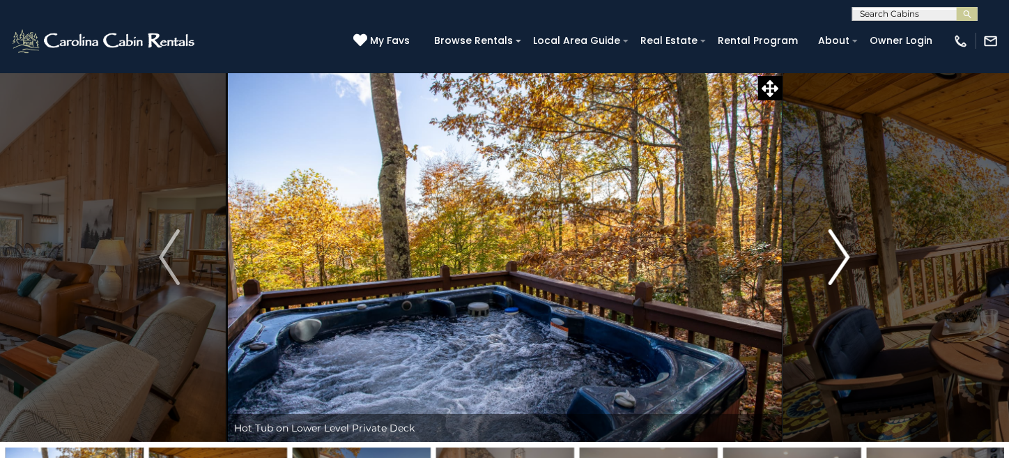
click at [837, 257] on img "Next" at bounding box center [840, 257] width 21 height 56
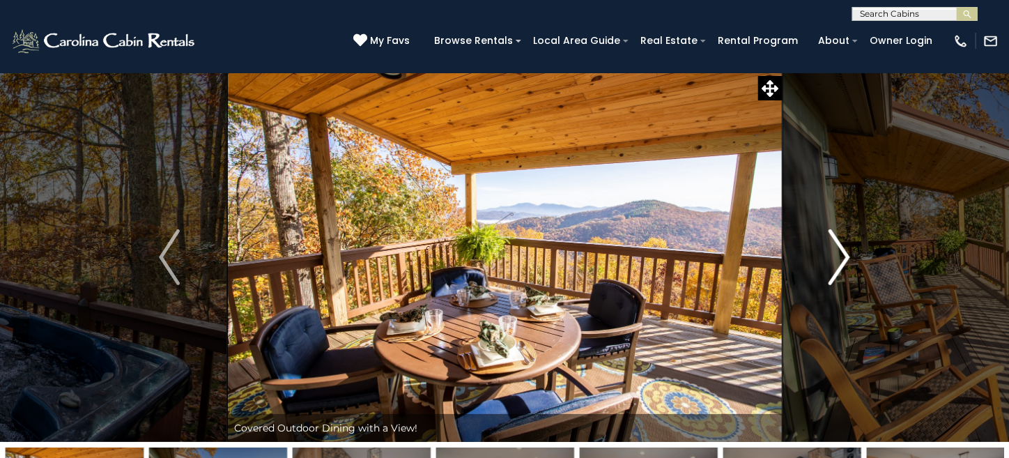
click at [837, 257] on img "Next" at bounding box center [840, 257] width 21 height 56
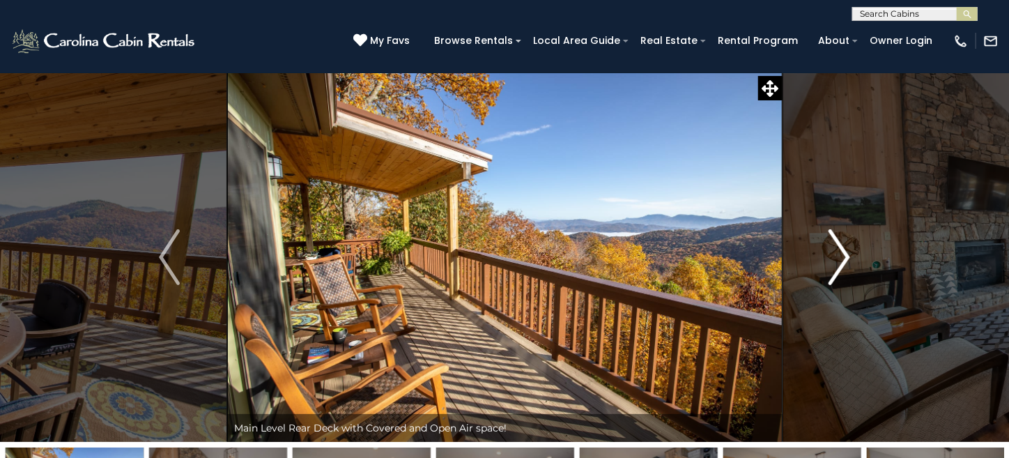
click at [837, 257] on img "Next" at bounding box center [840, 257] width 21 height 56
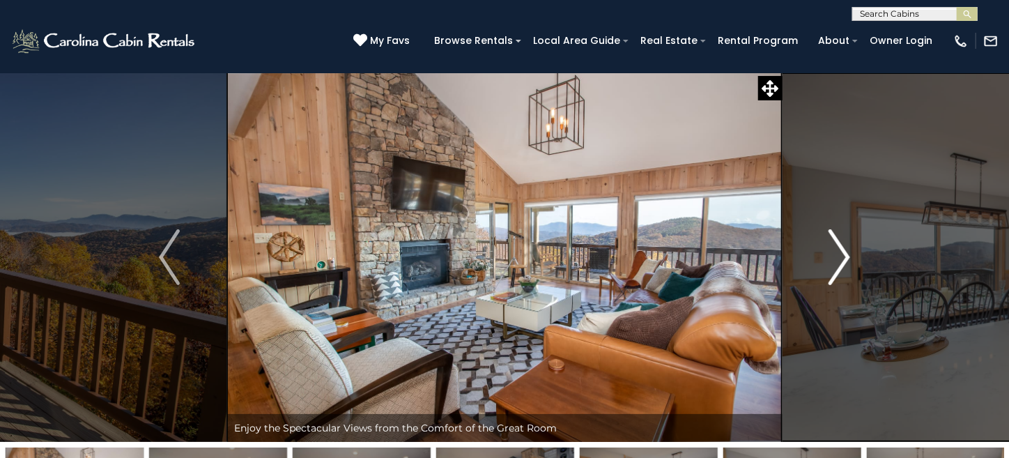
click at [837, 257] on img "Next" at bounding box center [840, 257] width 21 height 56
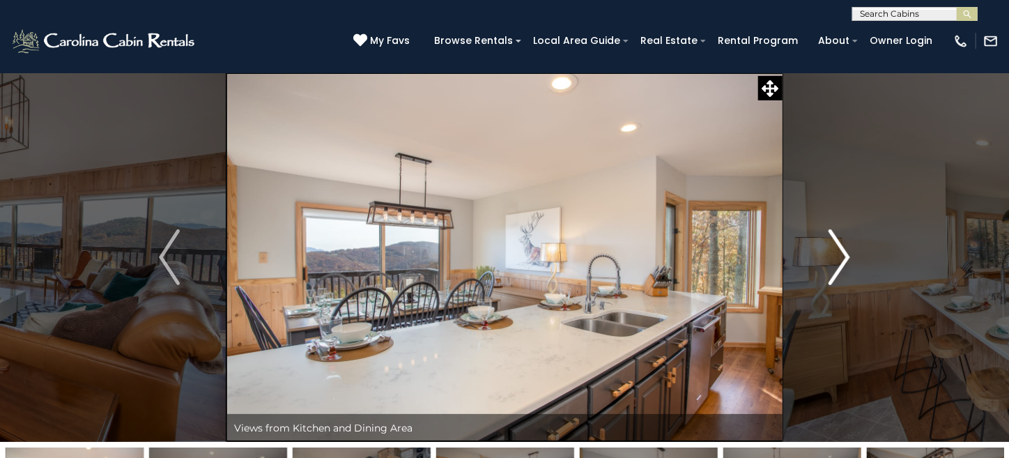
click at [837, 257] on img "Next" at bounding box center [840, 257] width 21 height 56
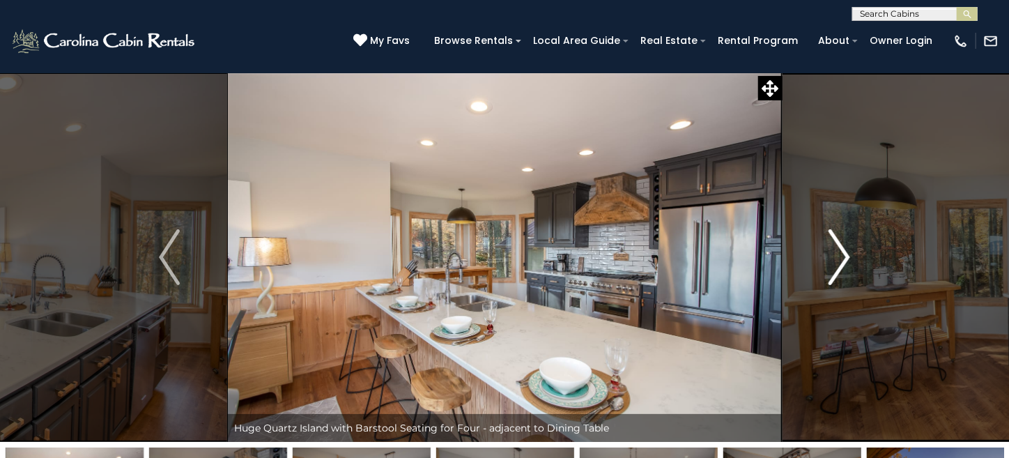
click at [837, 257] on img "Next" at bounding box center [840, 257] width 21 height 56
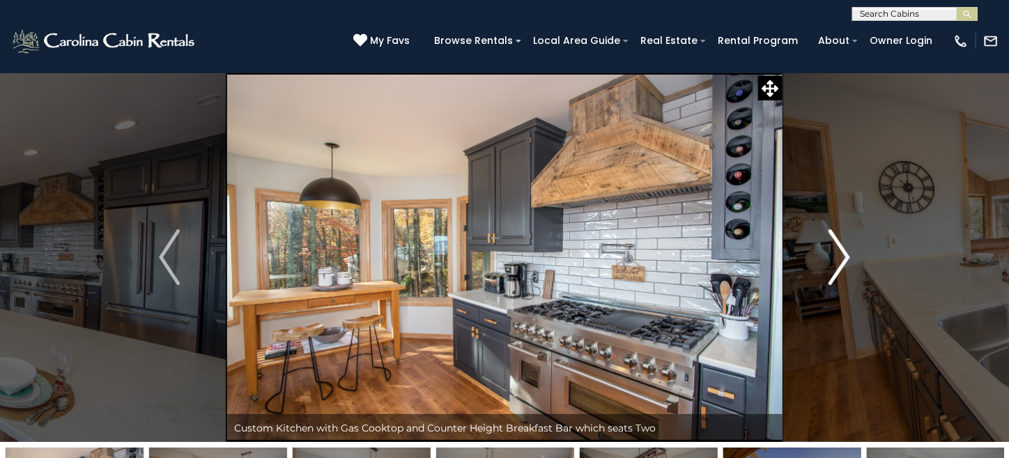
click at [837, 257] on img "Next" at bounding box center [840, 257] width 21 height 56
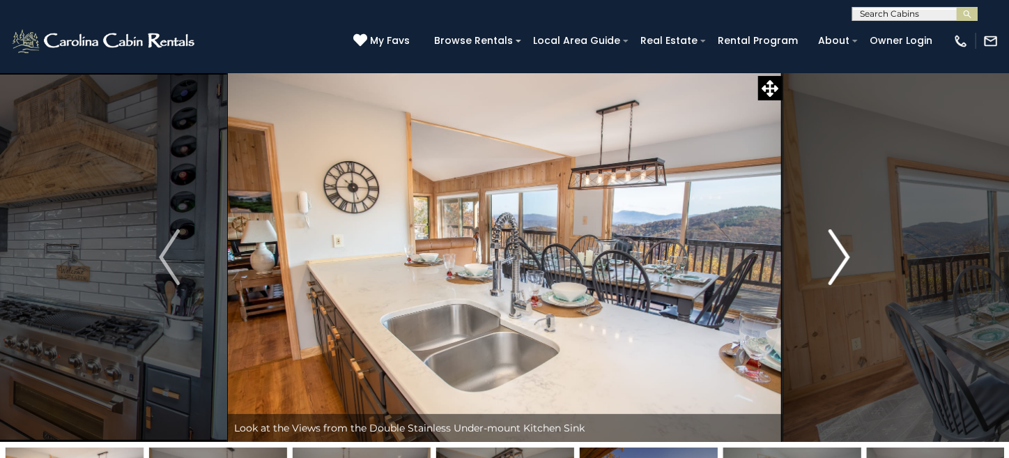
click at [837, 257] on img "Next" at bounding box center [840, 257] width 21 height 56
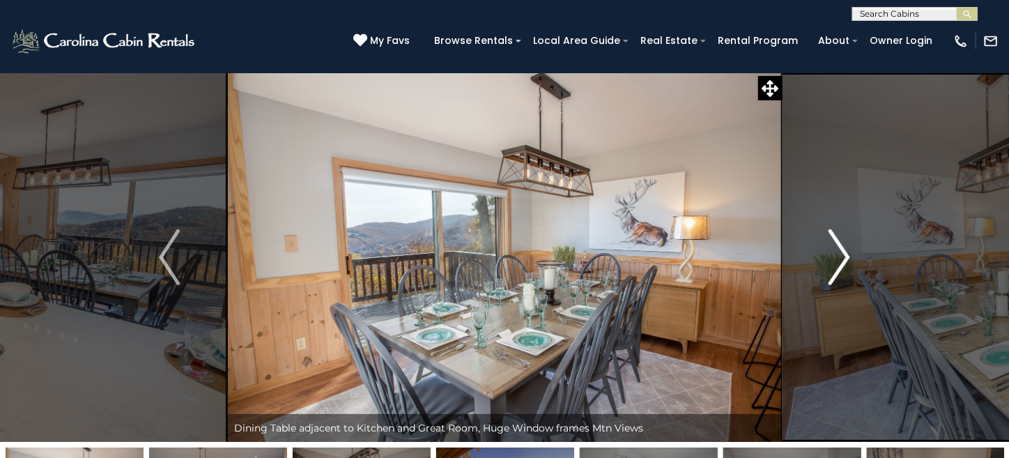
click at [837, 257] on img "Next" at bounding box center [840, 257] width 21 height 56
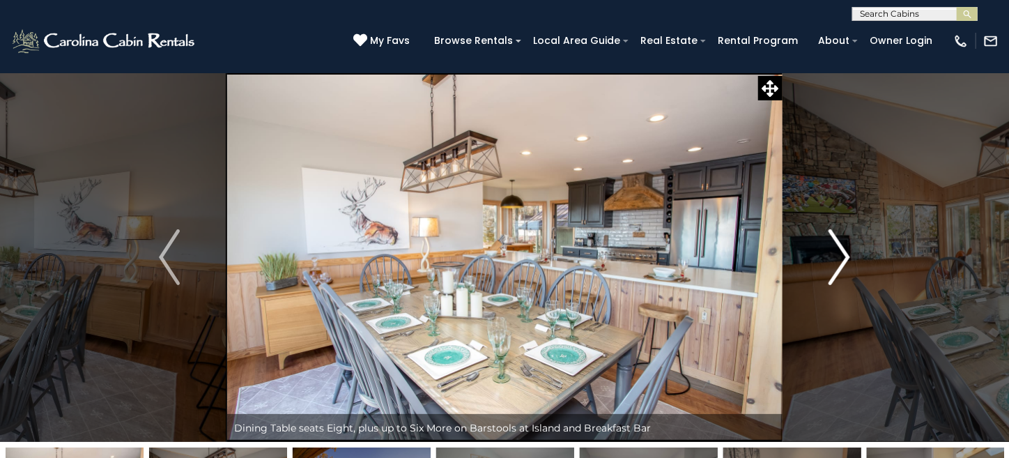
click at [837, 257] on img "Next" at bounding box center [840, 257] width 21 height 56
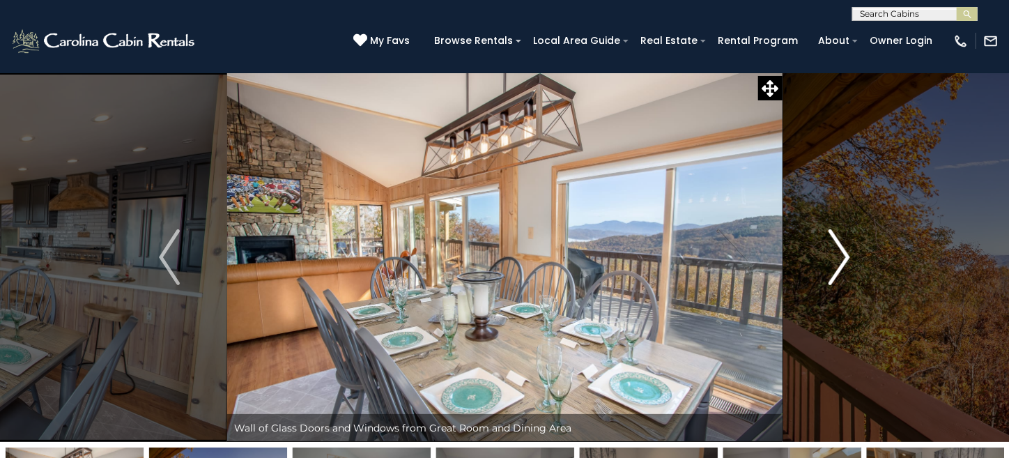
click at [837, 257] on img "Next" at bounding box center [840, 257] width 21 height 56
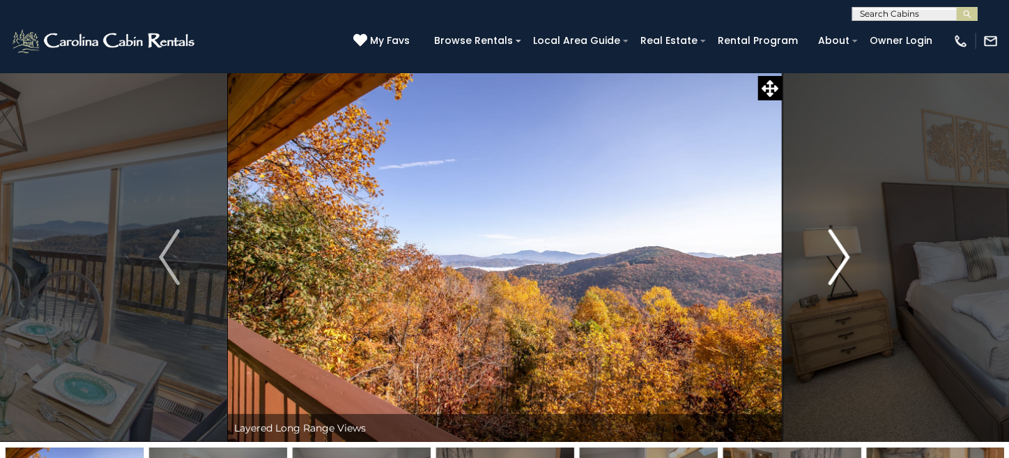
click at [837, 257] on img "Next" at bounding box center [840, 257] width 21 height 56
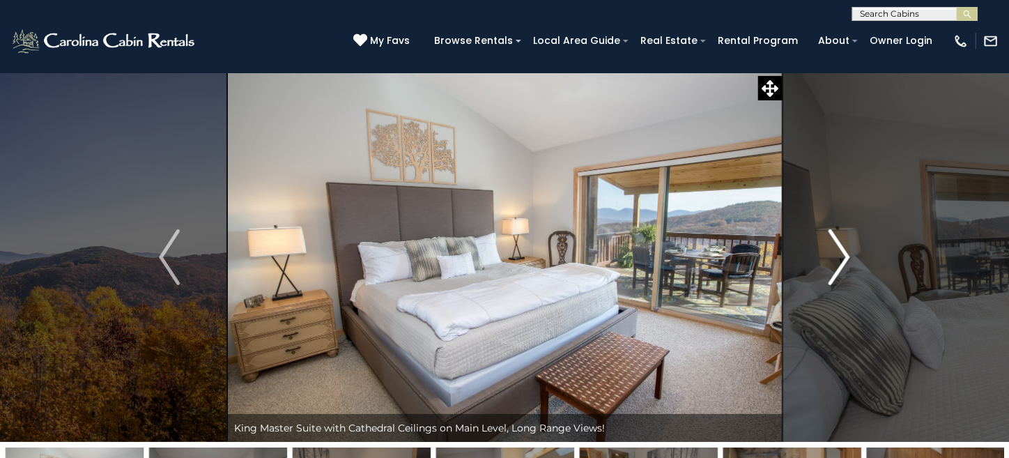
click at [837, 257] on img "Next" at bounding box center [840, 257] width 21 height 56
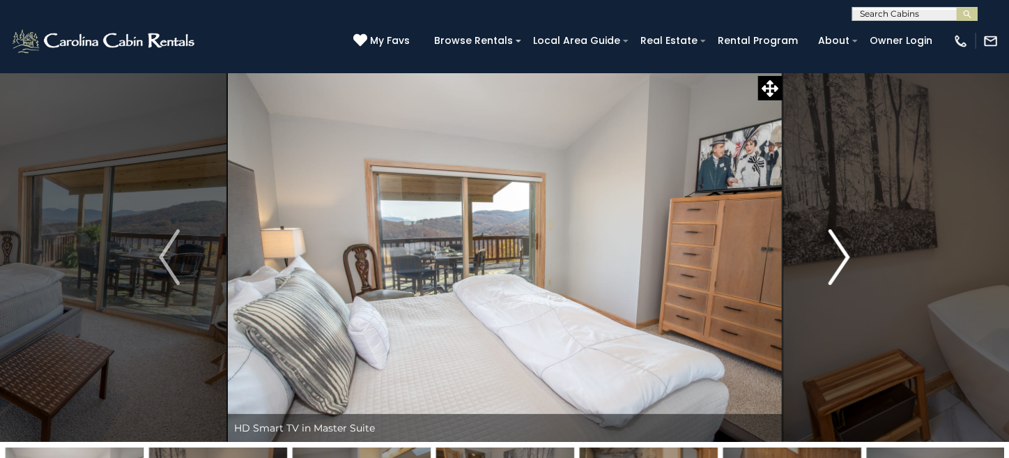
click at [837, 257] on img "Next" at bounding box center [840, 257] width 21 height 56
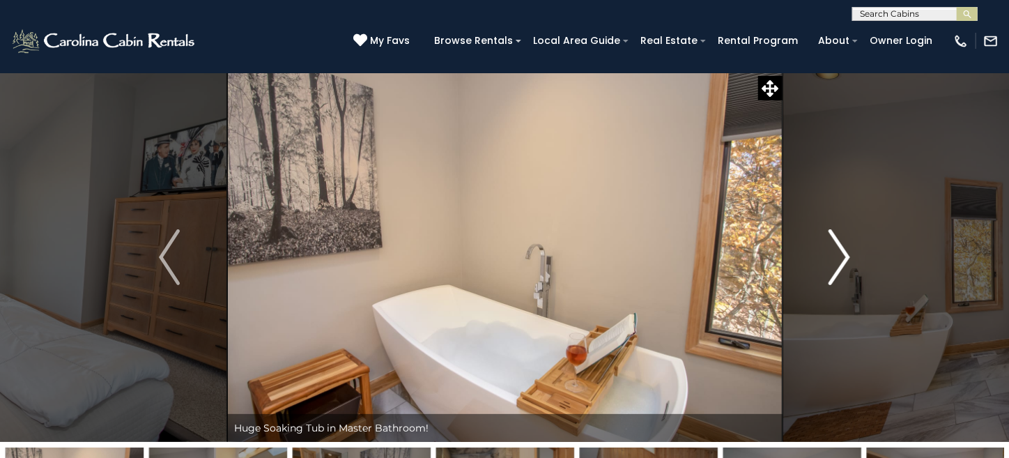
click at [837, 257] on img "Next" at bounding box center [840, 257] width 21 height 56
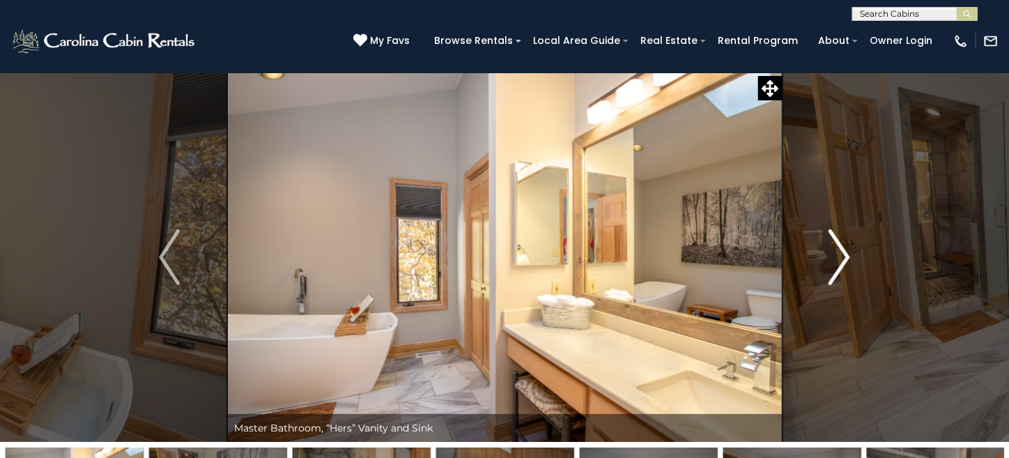
click at [837, 257] on img "Next" at bounding box center [840, 257] width 21 height 56
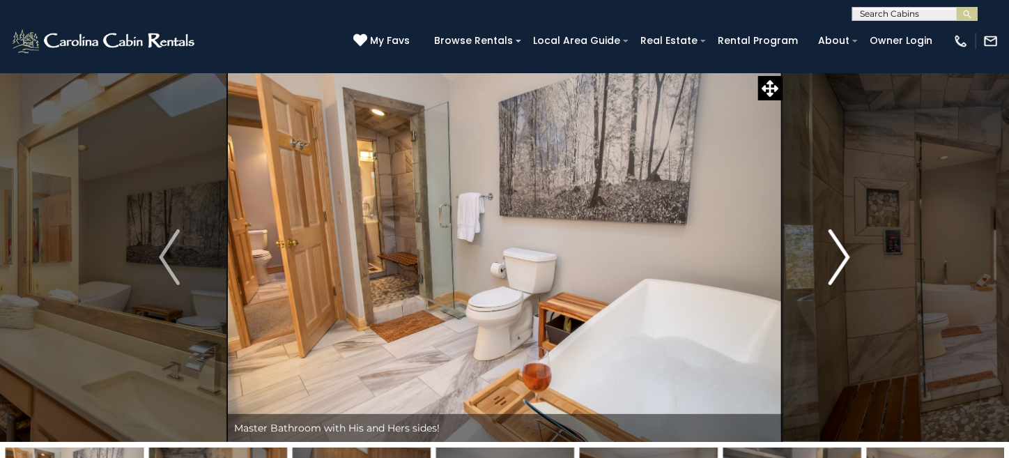
click at [837, 257] on img "Next" at bounding box center [840, 257] width 21 height 56
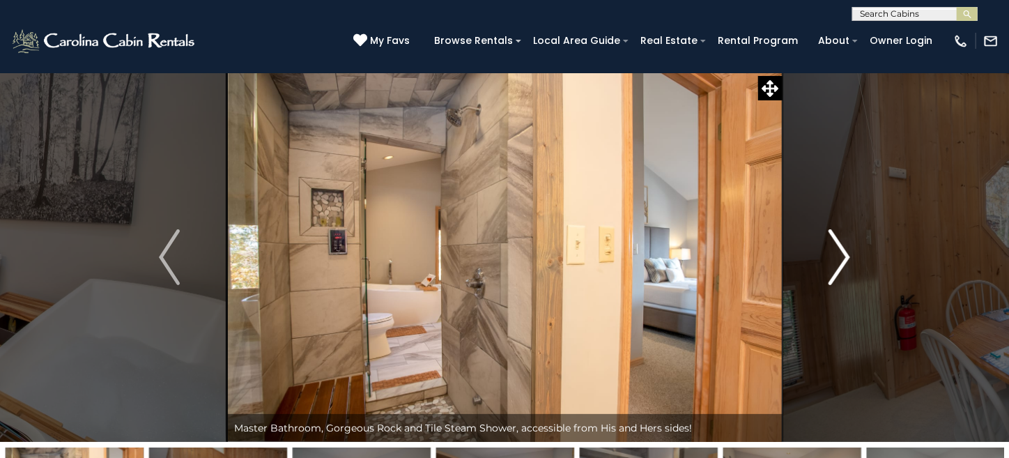
click at [837, 257] on img "Next" at bounding box center [840, 257] width 21 height 56
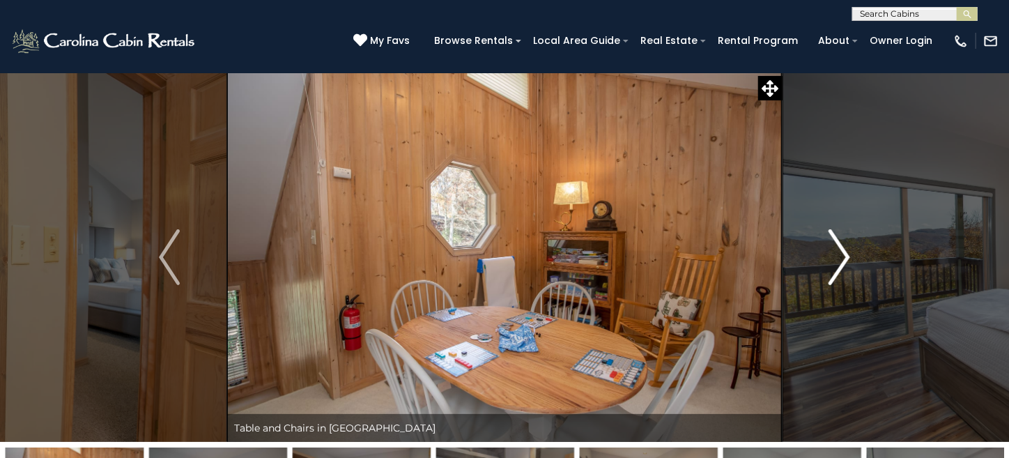
click at [837, 257] on img "Next" at bounding box center [840, 257] width 21 height 56
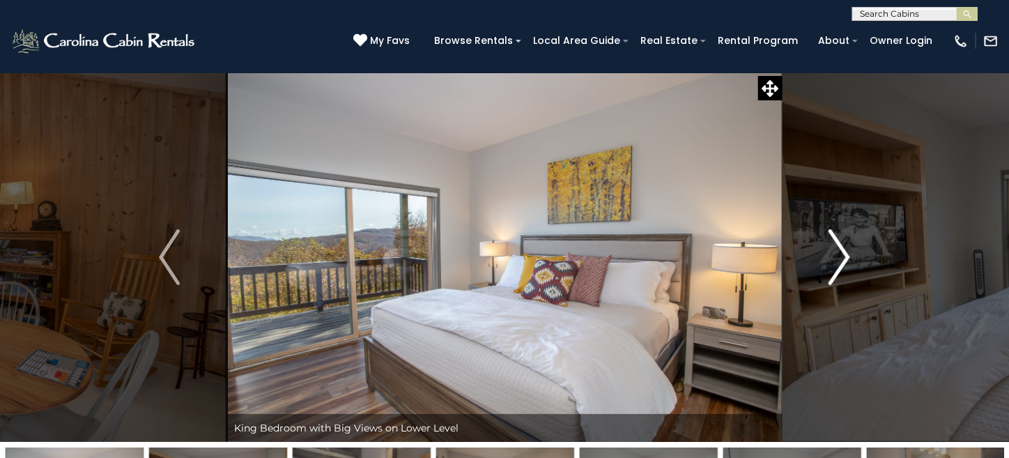
click at [837, 257] on img "Next" at bounding box center [840, 257] width 21 height 56
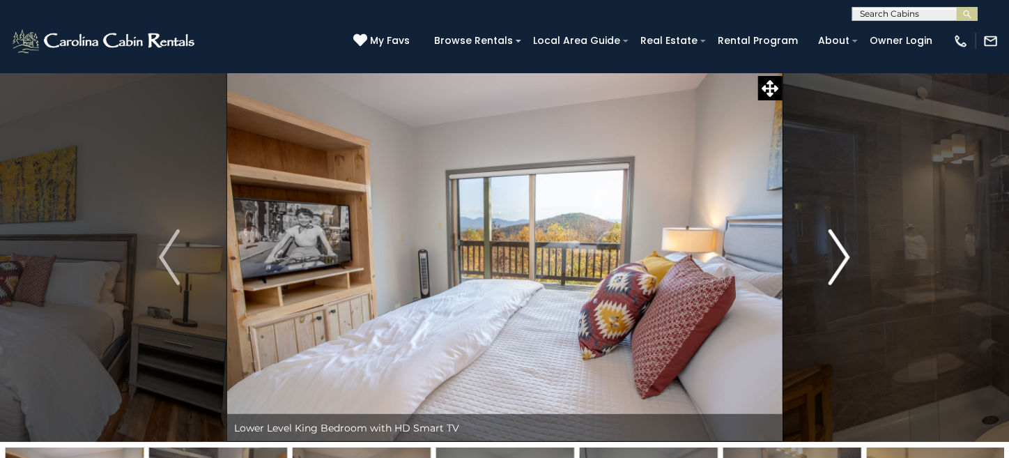
click at [837, 257] on img "Next" at bounding box center [840, 257] width 21 height 56
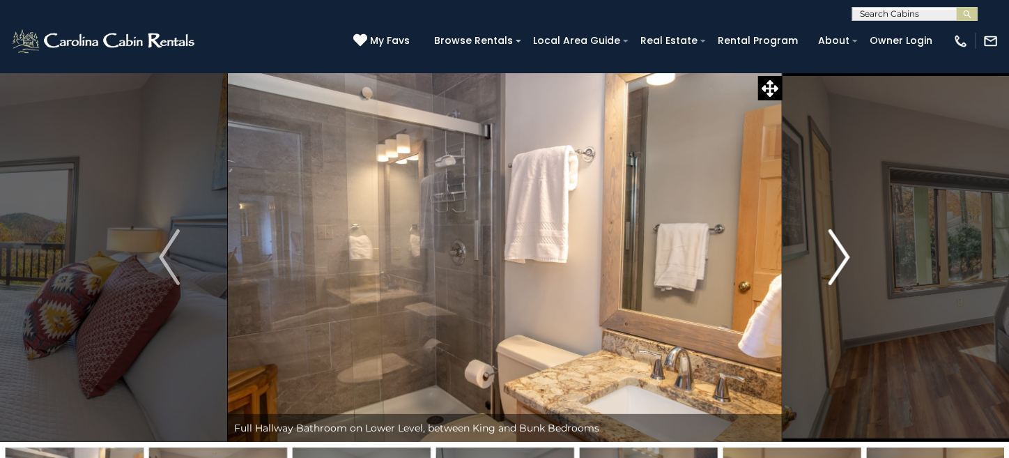
click at [837, 257] on img "Next" at bounding box center [840, 257] width 21 height 56
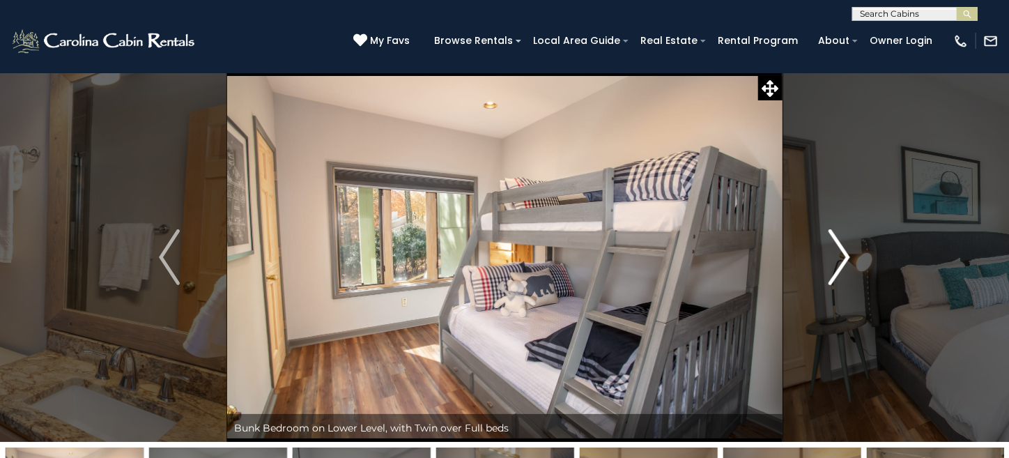
click at [837, 257] on img "Next" at bounding box center [840, 257] width 21 height 56
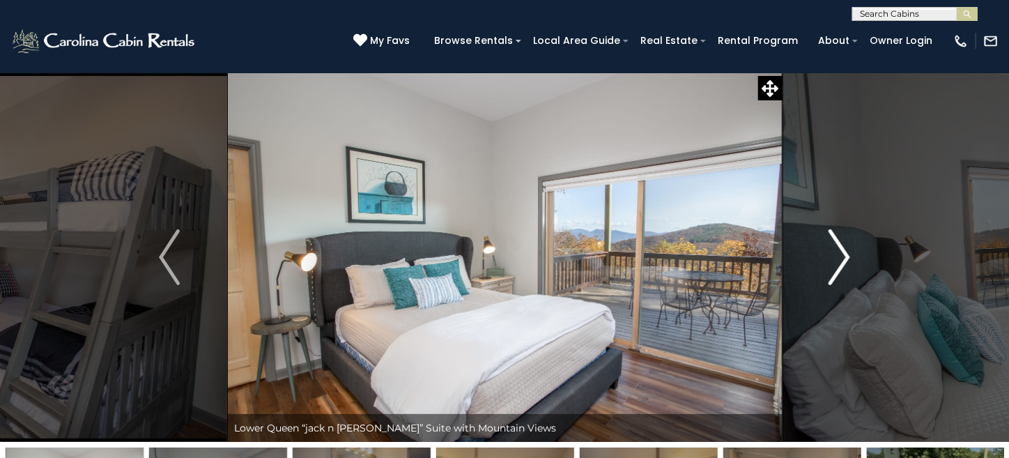
click at [837, 257] on img "Next" at bounding box center [840, 257] width 21 height 56
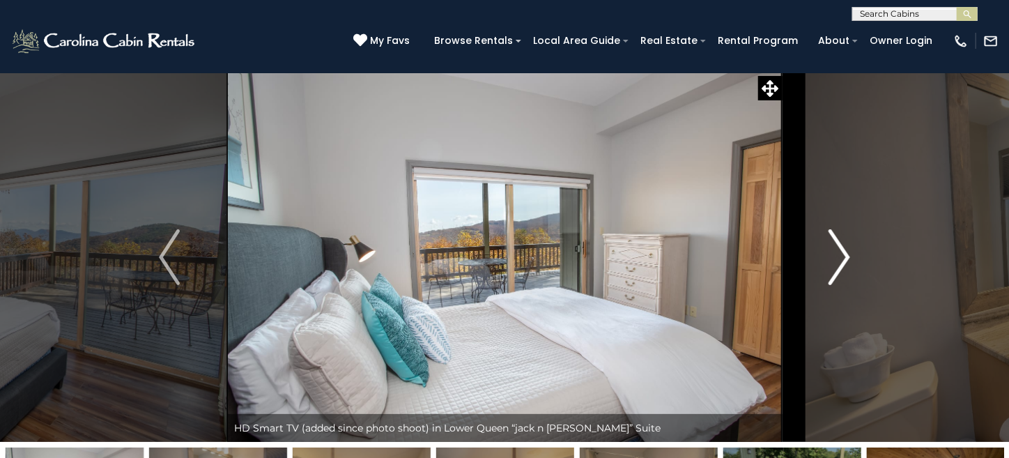
click at [837, 257] on img "Next" at bounding box center [840, 257] width 21 height 56
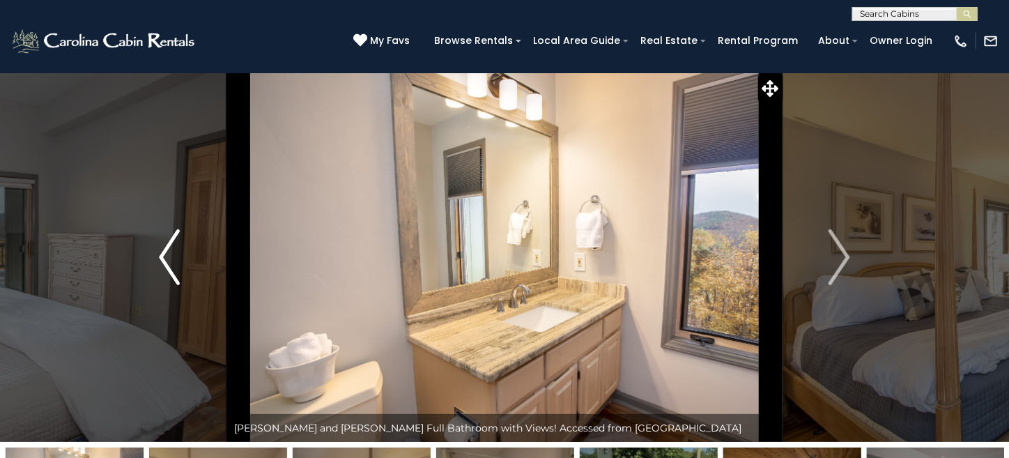
click at [181, 251] on button "Previous" at bounding box center [169, 256] width 115 height 369
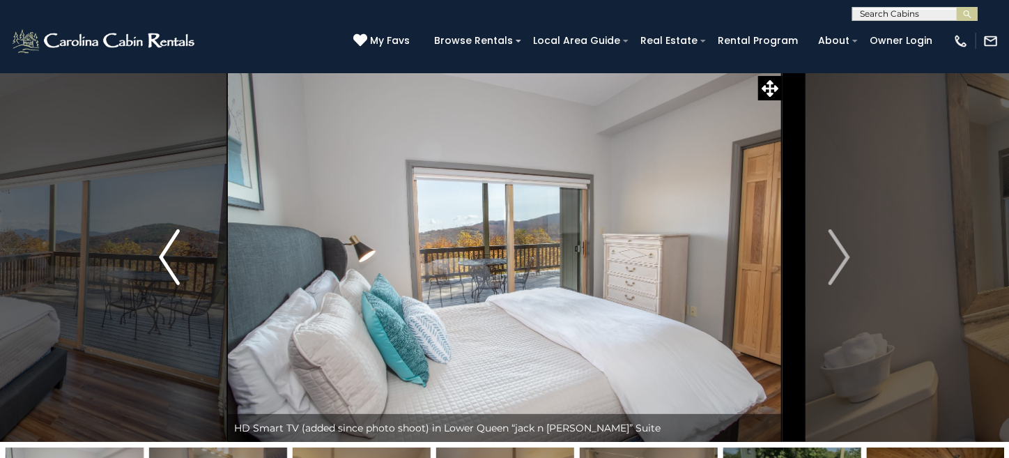
click at [181, 251] on button "Previous" at bounding box center [169, 256] width 115 height 369
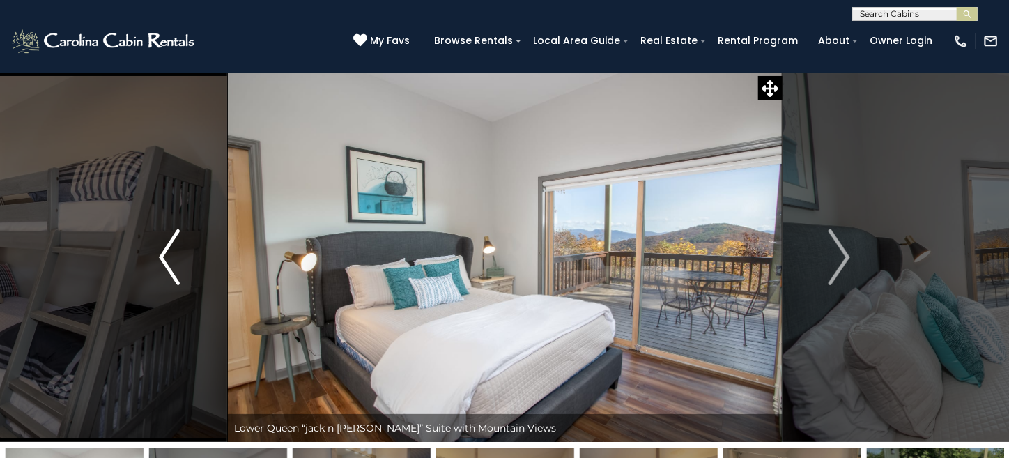
click at [181, 251] on button "Previous" at bounding box center [169, 256] width 115 height 369
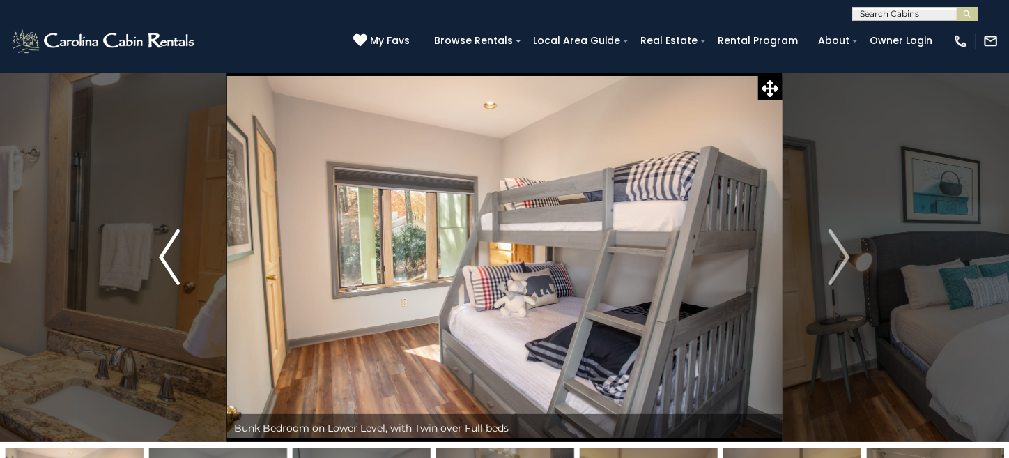
click at [181, 251] on button "Previous" at bounding box center [169, 256] width 115 height 369
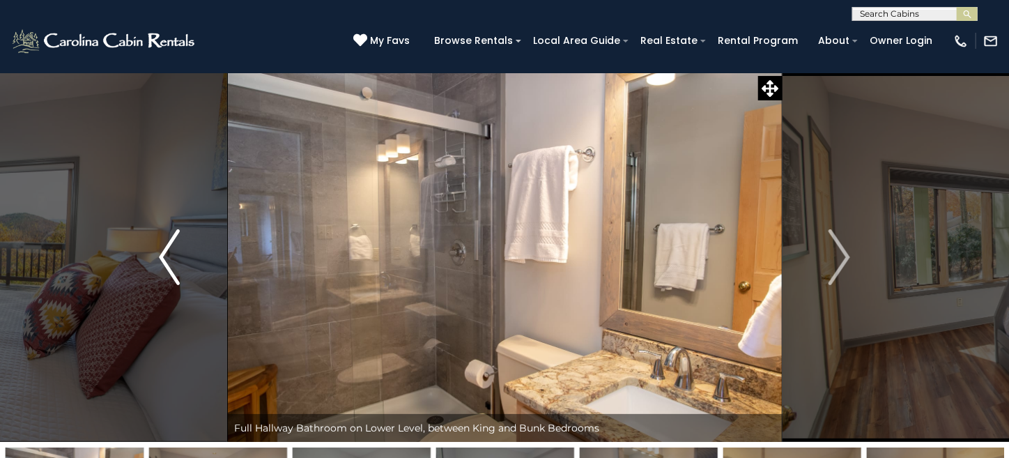
click at [181, 251] on button "Previous" at bounding box center [169, 256] width 115 height 369
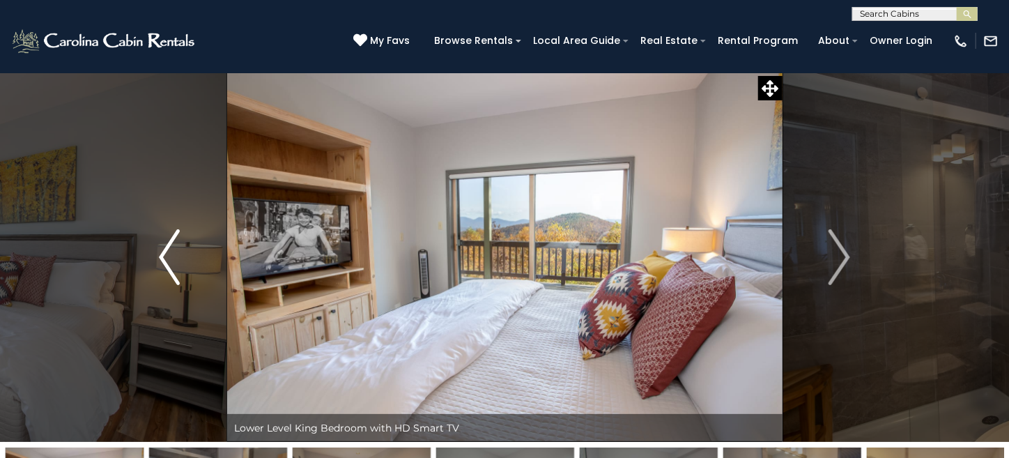
click at [181, 251] on button "Previous" at bounding box center [169, 256] width 115 height 369
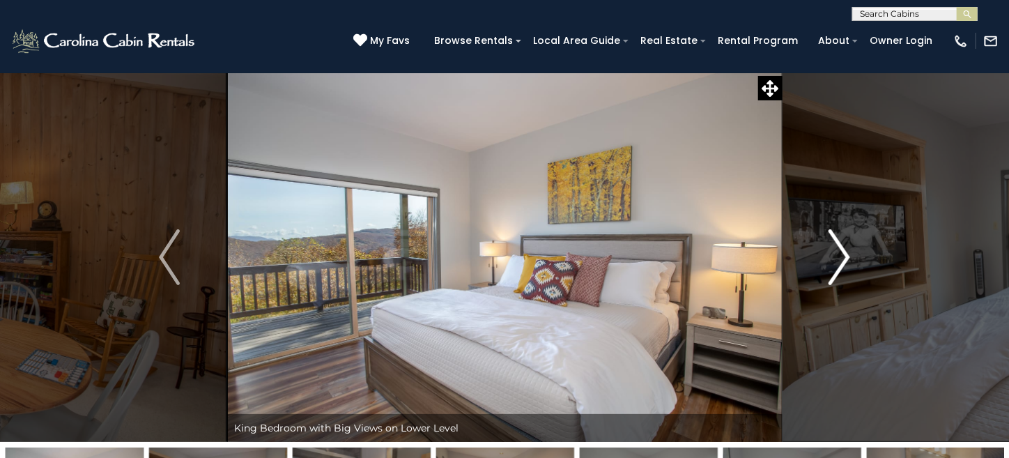
click at [851, 247] on button "Next" at bounding box center [839, 256] width 115 height 369
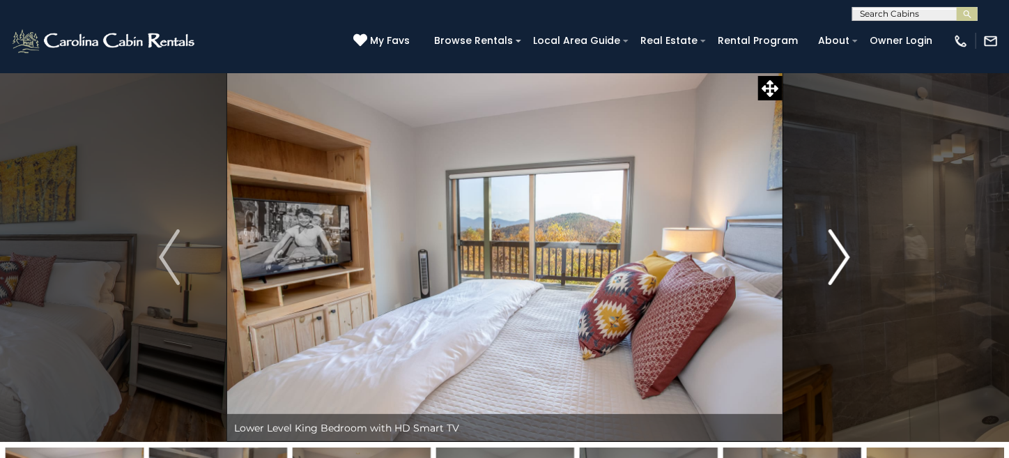
click at [848, 255] on img "Next" at bounding box center [840, 257] width 21 height 56
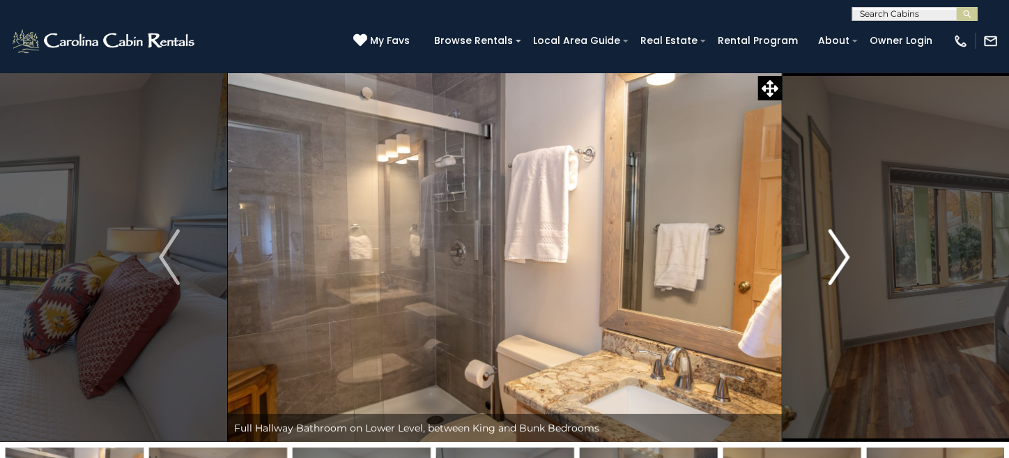
click at [848, 255] on img "Next" at bounding box center [840, 257] width 21 height 56
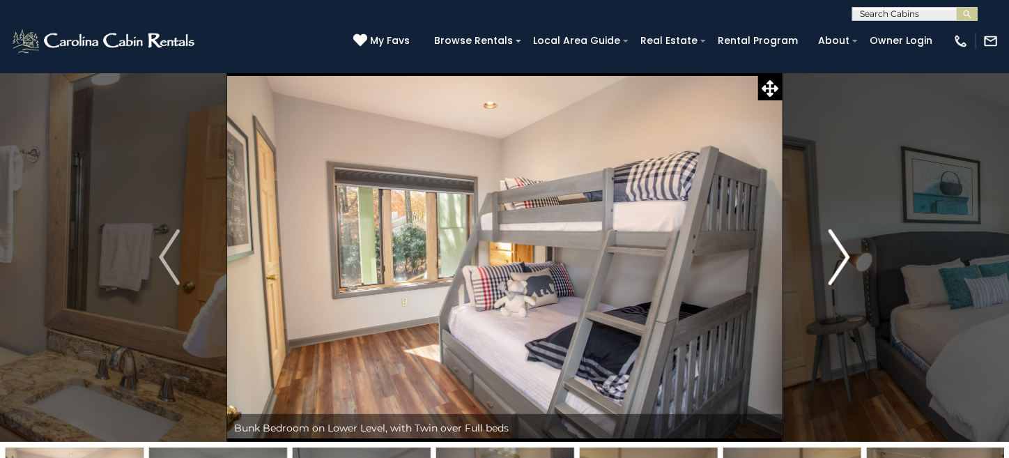
click at [848, 255] on img "Next" at bounding box center [840, 257] width 21 height 56
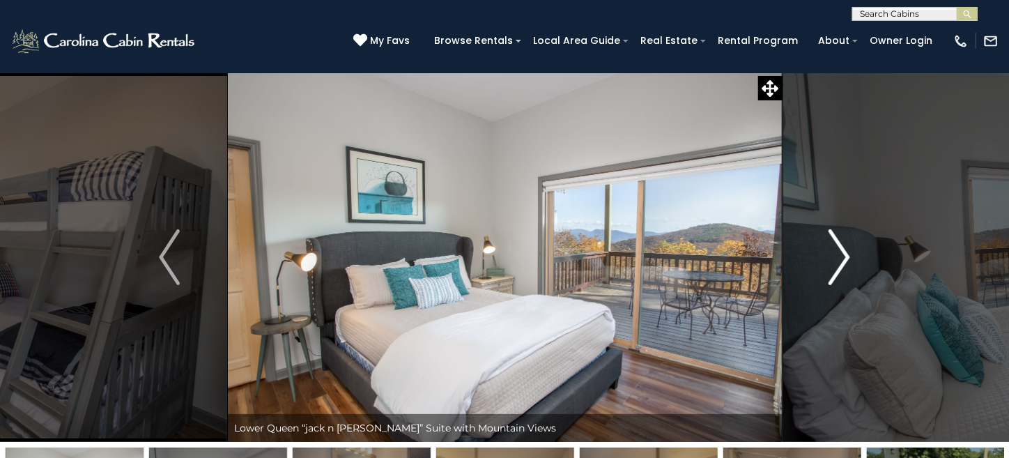
click at [848, 255] on img "Next" at bounding box center [840, 257] width 21 height 56
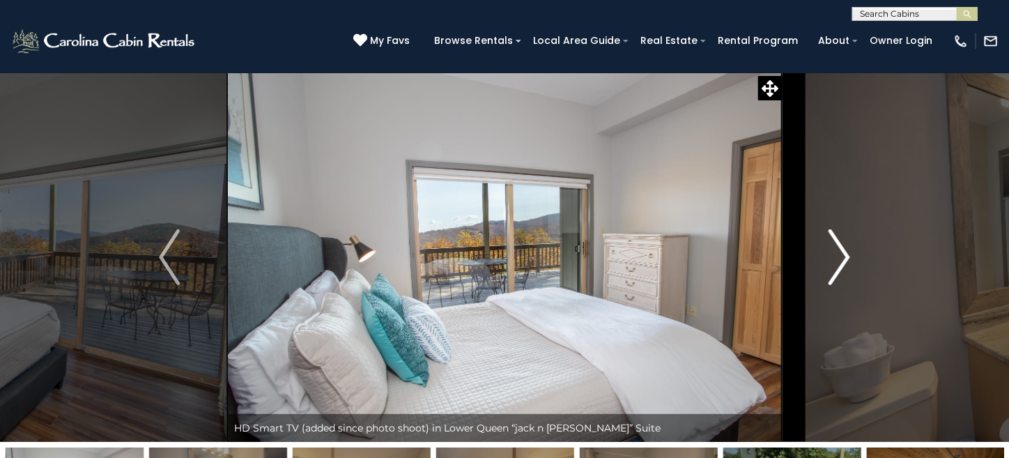
click at [848, 255] on img "Next" at bounding box center [840, 257] width 21 height 56
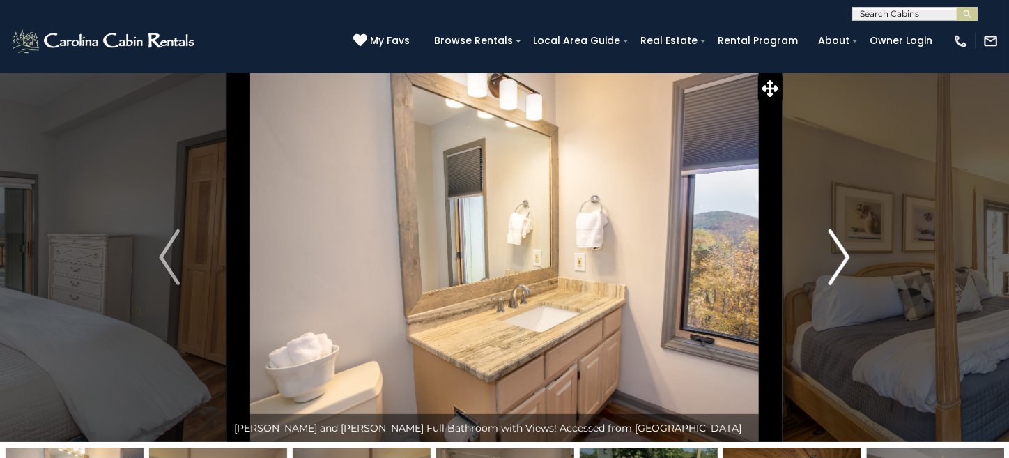
click at [848, 255] on img "Next" at bounding box center [840, 257] width 21 height 56
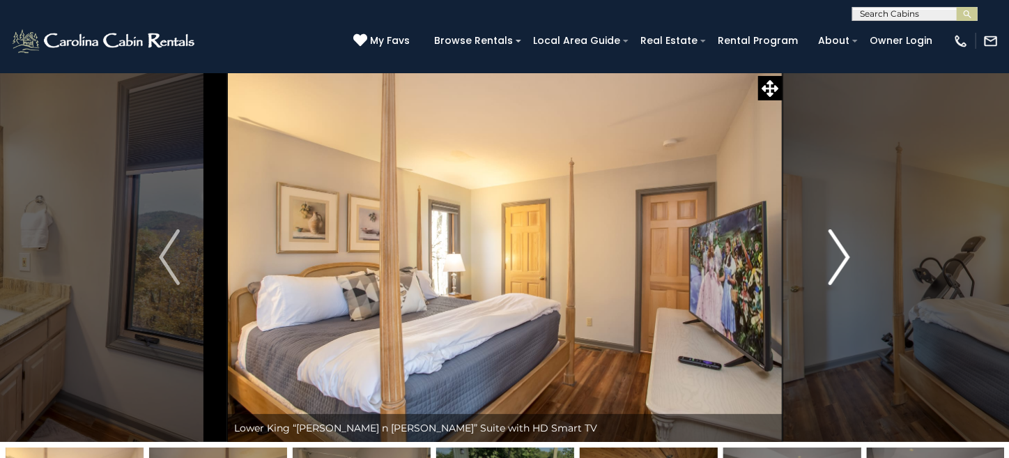
click at [848, 255] on img "Next" at bounding box center [840, 257] width 21 height 56
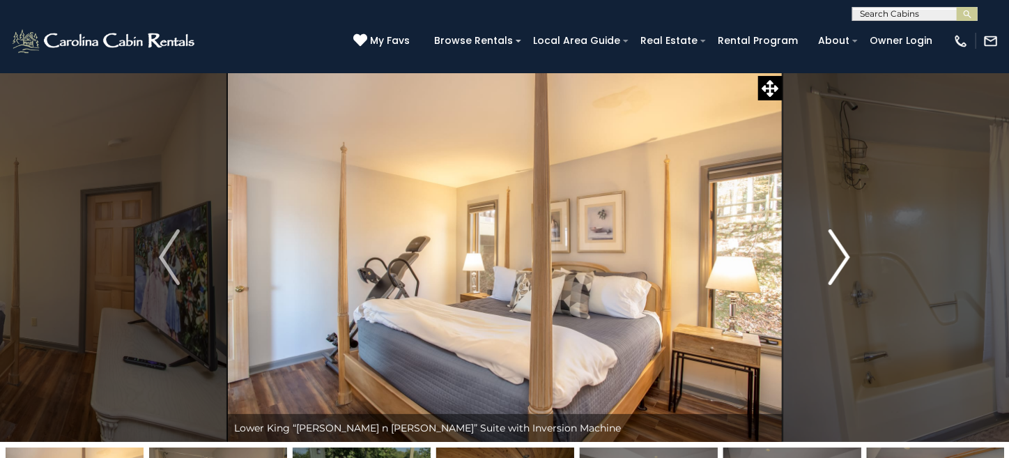
click at [848, 255] on img "Next" at bounding box center [840, 257] width 21 height 56
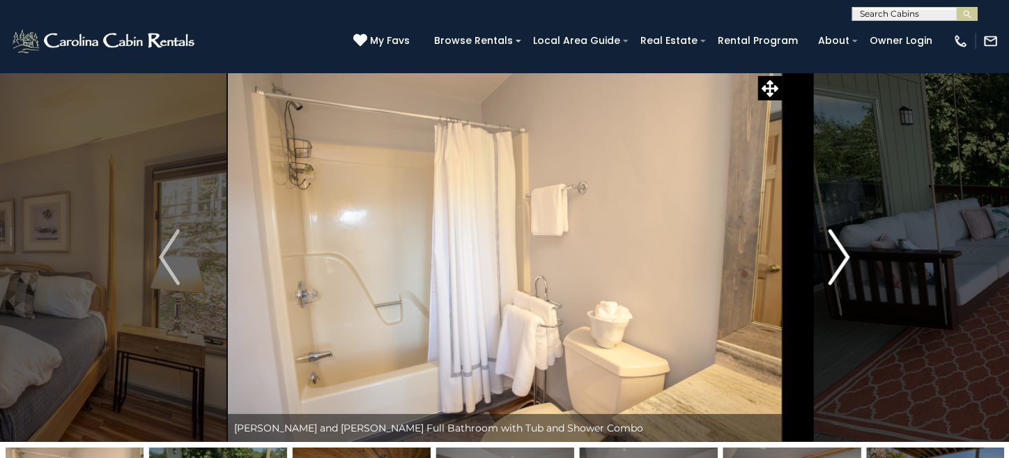
click at [843, 259] on img "Next" at bounding box center [840, 257] width 21 height 56
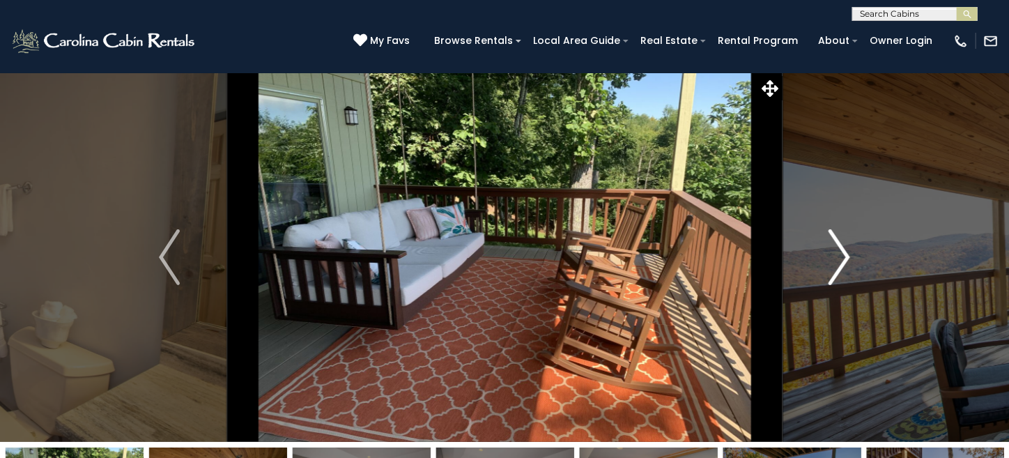
click at [845, 258] on img "Next" at bounding box center [840, 257] width 21 height 56
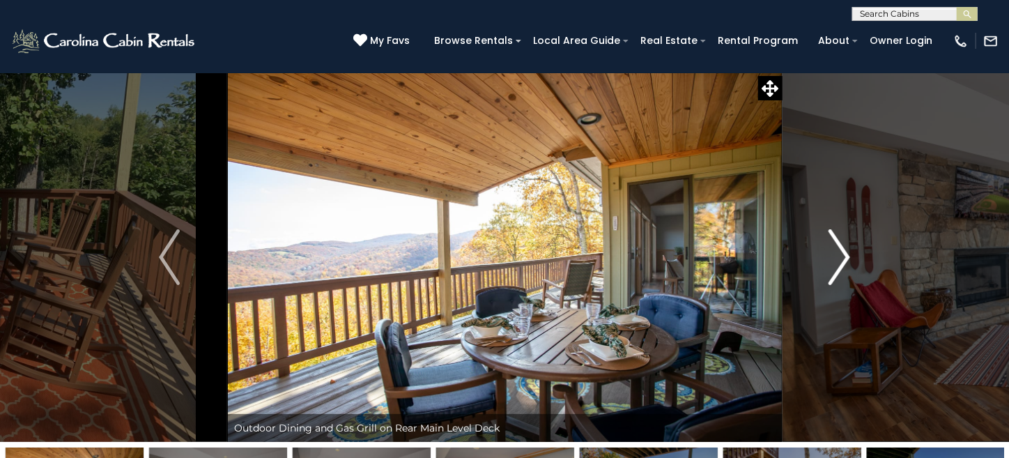
click at [845, 258] on img "Next" at bounding box center [840, 257] width 21 height 56
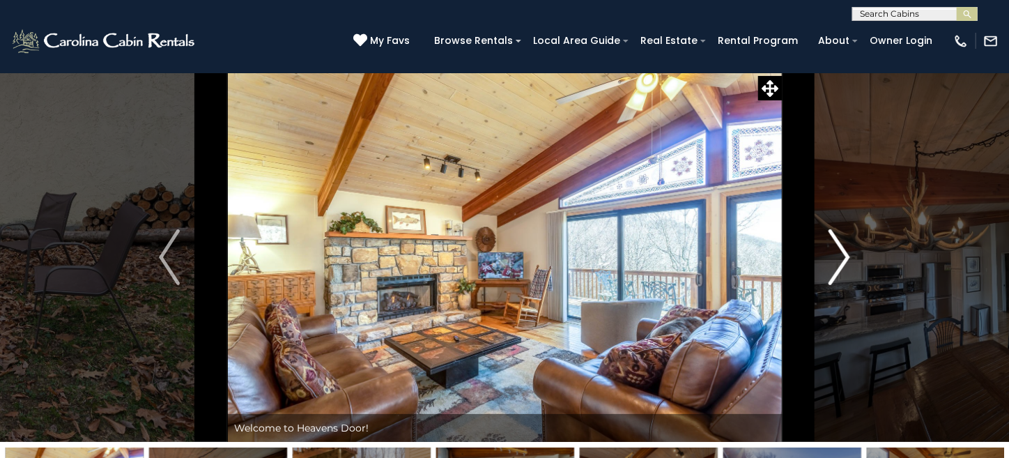
click at [855, 257] on button "Next" at bounding box center [839, 256] width 115 height 369
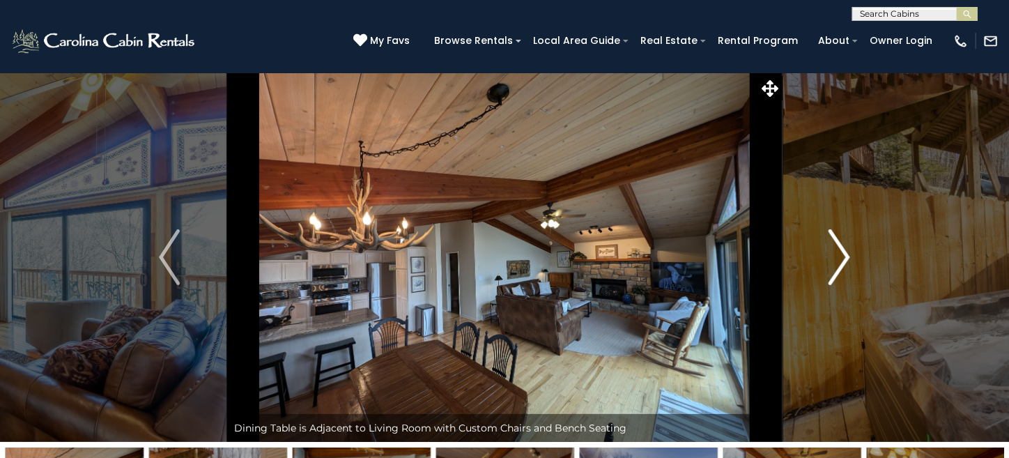
click at [855, 257] on button "Next" at bounding box center [839, 256] width 115 height 369
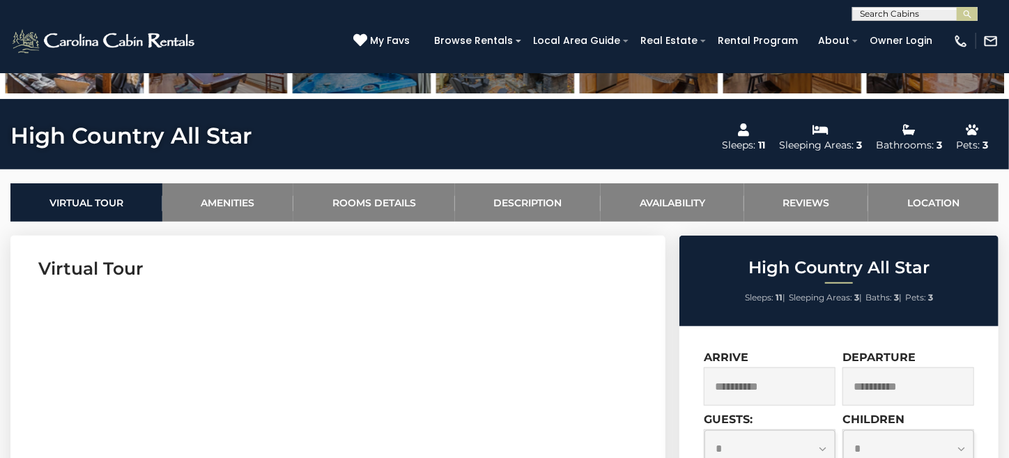
scroll to position [627, 0]
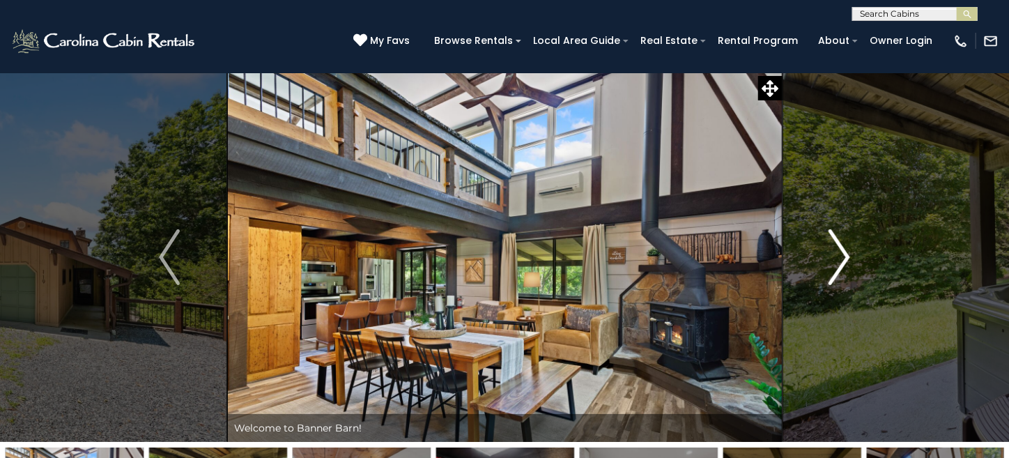
click at [839, 247] on img "Next" at bounding box center [840, 257] width 21 height 56
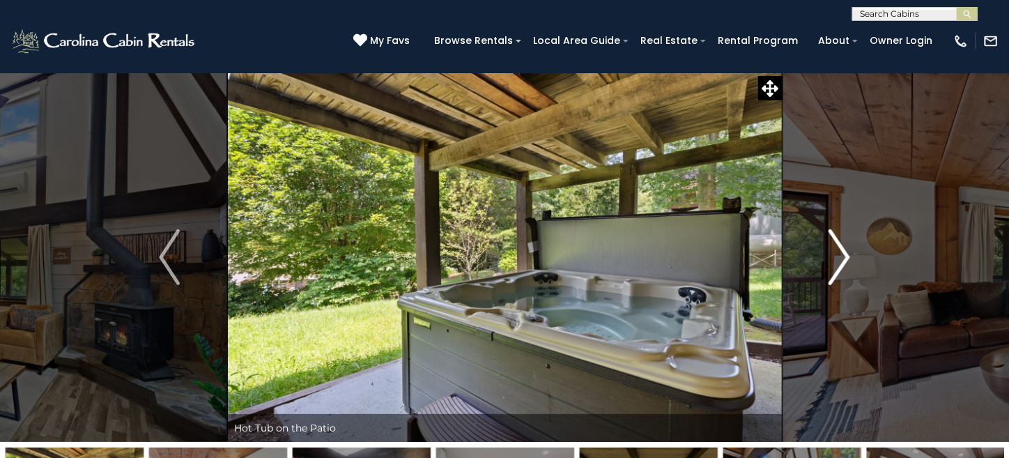
click at [839, 247] on img "Next" at bounding box center [840, 257] width 21 height 56
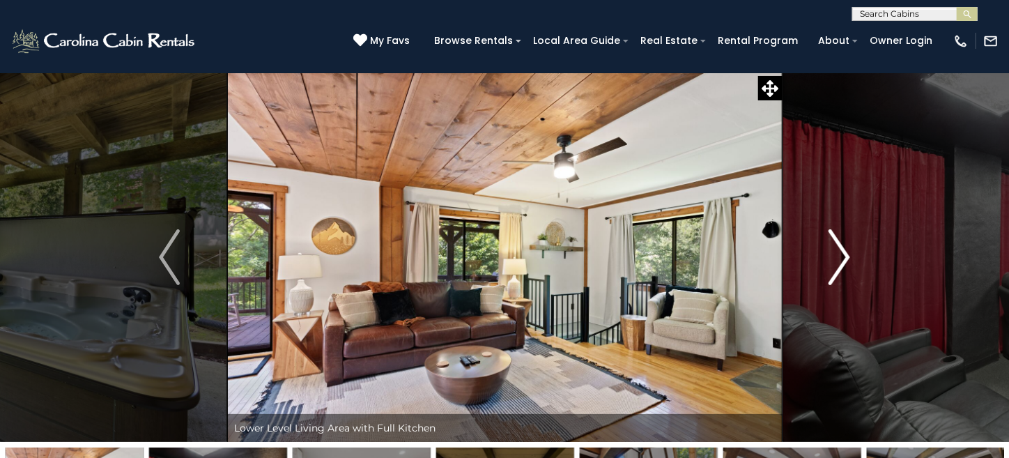
click at [839, 247] on img "Next" at bounding box center [840, 257] width 21 height 56
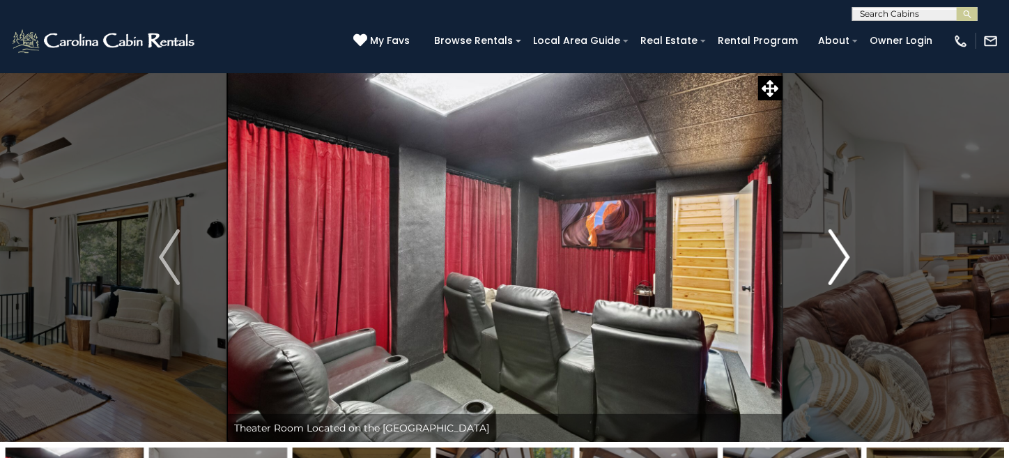
click at [839, 247] on img "Next" at bounding box center [840, 257] width 21 height 56
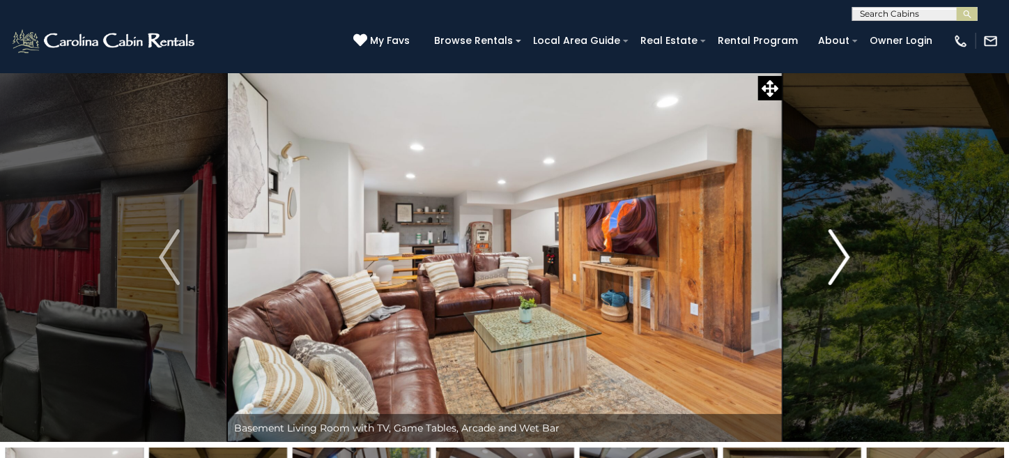
click at [839, 247] on img "Next" at bounding box center [840, 257] width 21 height 56
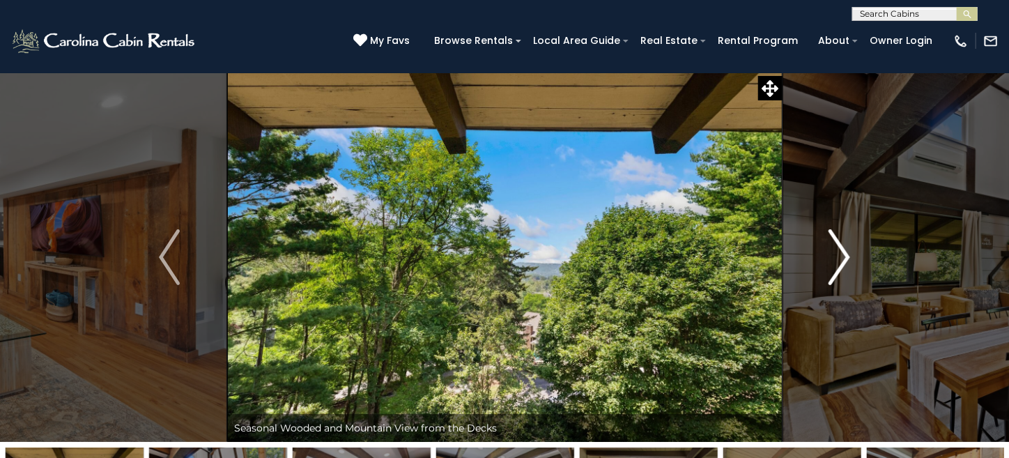
click at [839, 247] on img "Next" at bounding box center [840, 257] width 21 height 56
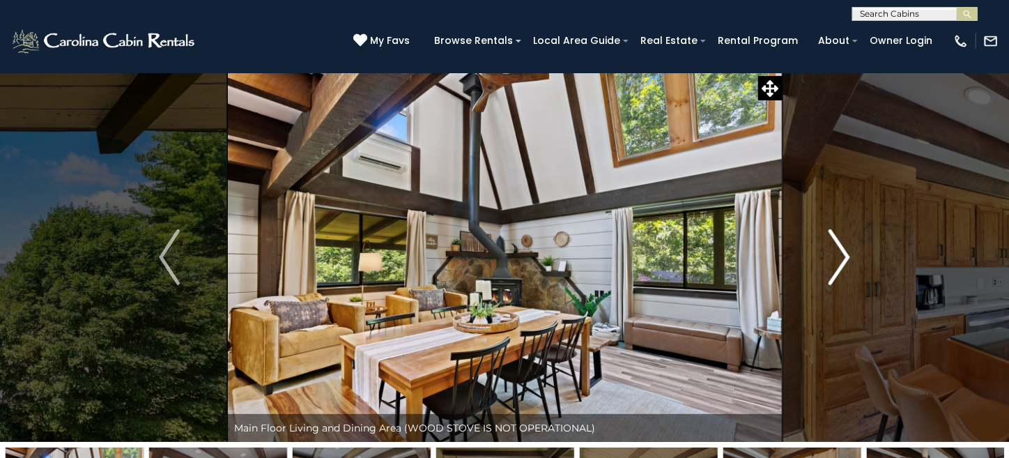
click at [839, 247] on img "Next" at bounding box center [840, 257] width 21 height 56
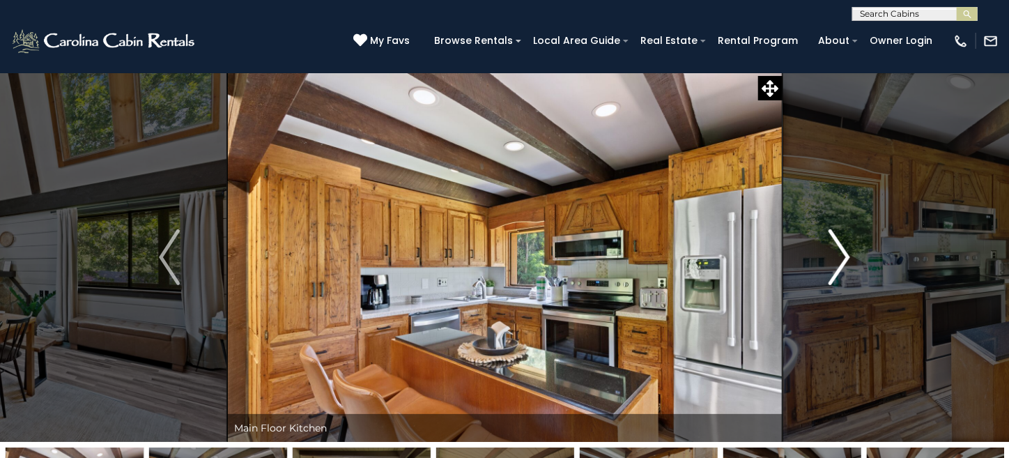
click at [839, 247] on img "Next" at bounding box center [840, 257] width 21 height 56
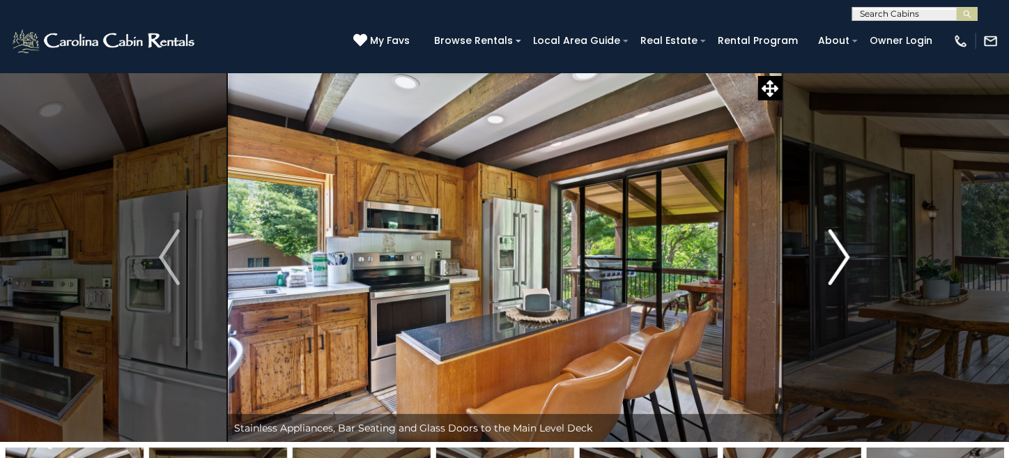
click at [839, 247] on img "Next" at bounding box center [840, 257] width 21 height 56
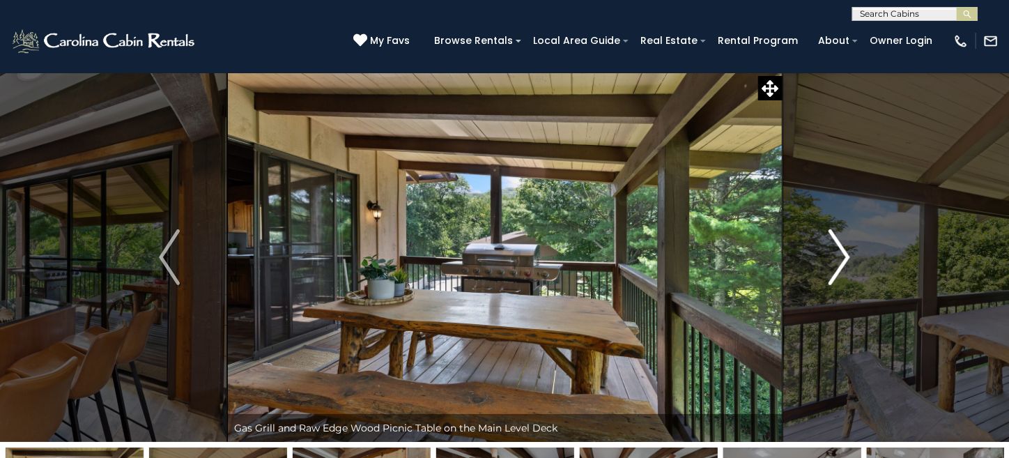
click at [839, 247] on img "Next" at bounding box center [840, 257] width 21 height 56
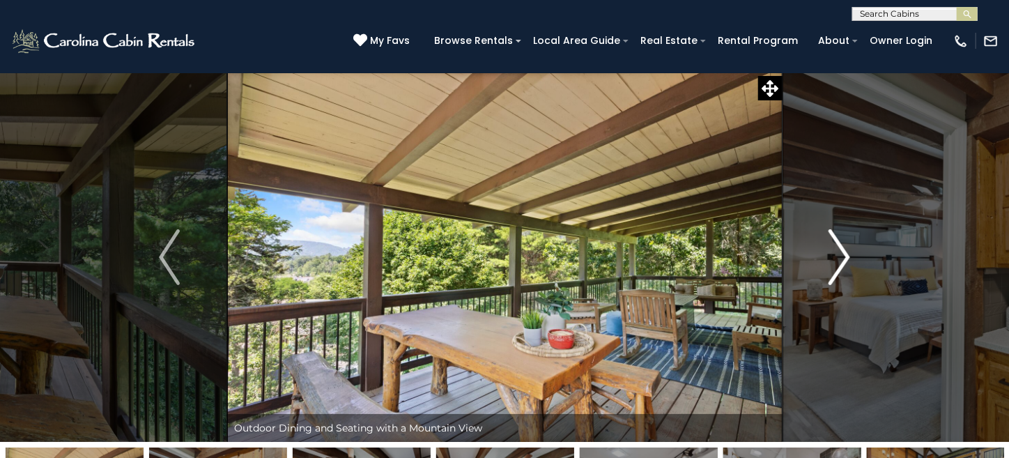
click at [839, 247] on img "Next" at bounding box center [840, 257] width 21 height 56
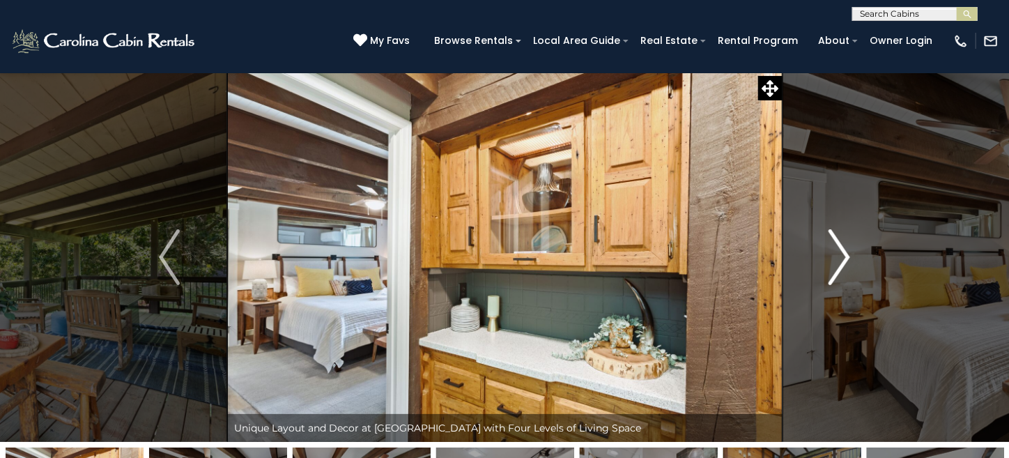
click at [839, 247] on img "Next" at bounding box center [840, 257] width 21 height 56
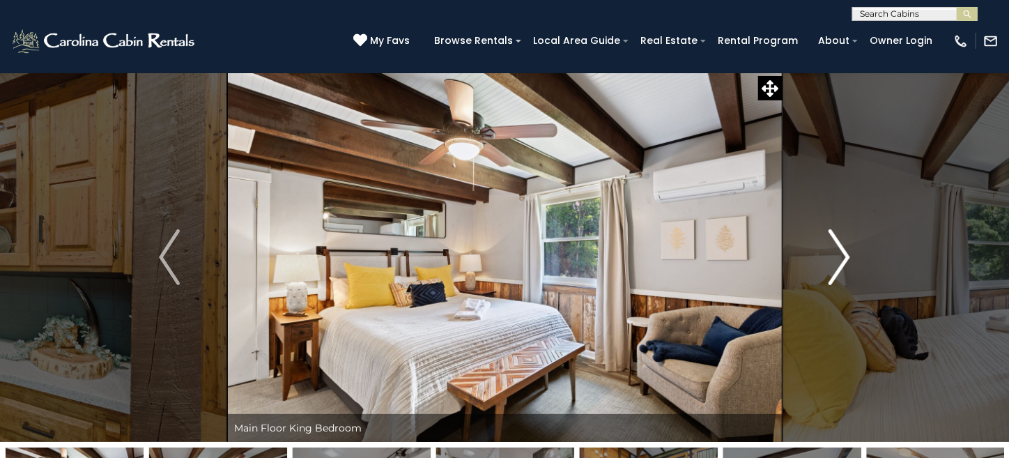
click at [839, 247] on img "Next" at bounding box center [840, 257] width 21 height 56
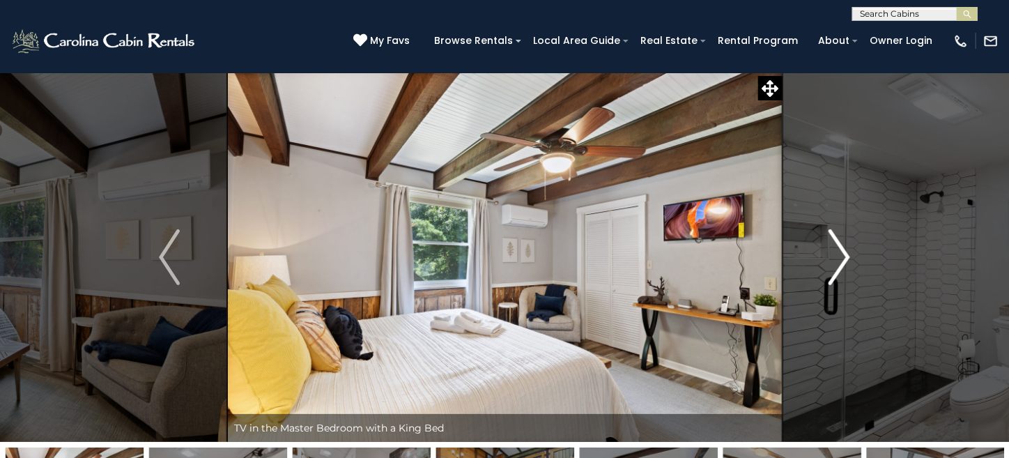
click at [841, 249] on img "Next" at bounding box center [840, 257] width 21 height 56
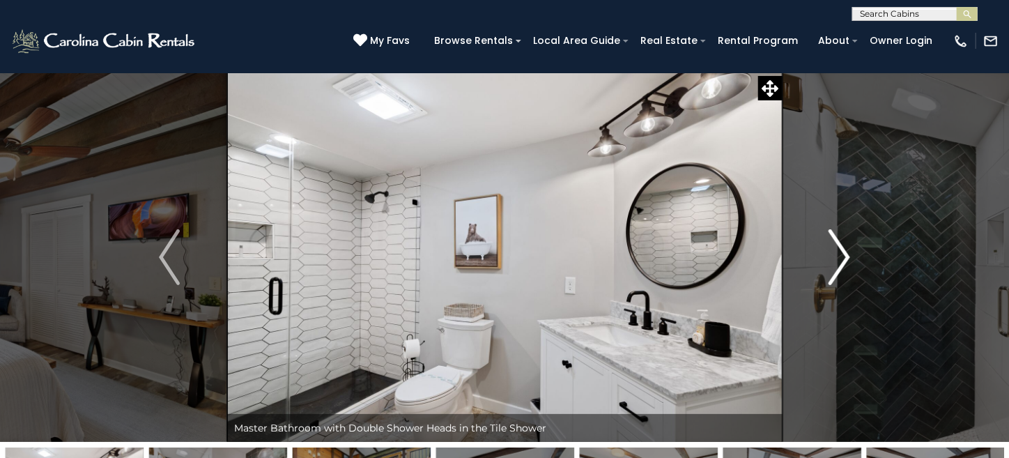
click at [841, 249] on img "Next" at bounding box center [840, 257] width 21 height 56
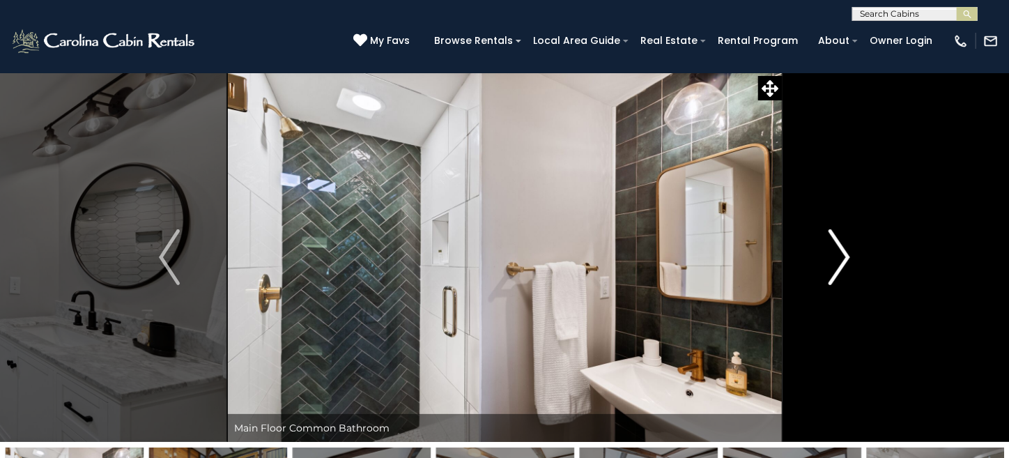
click at [841, 249] on img "Next" at bounding box center [840, 257] width 21 height 56
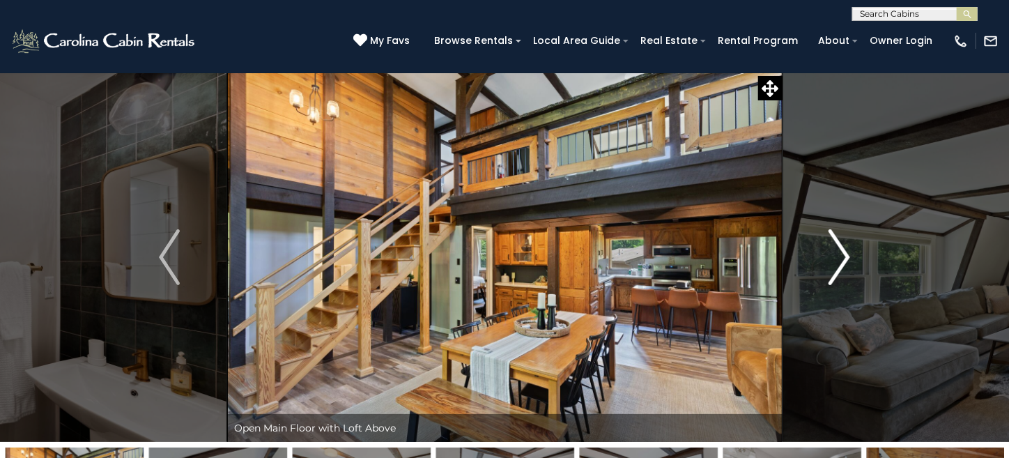
click at [841, 250] on img "Next" at bounding box center [840, 257] width 21 height 56
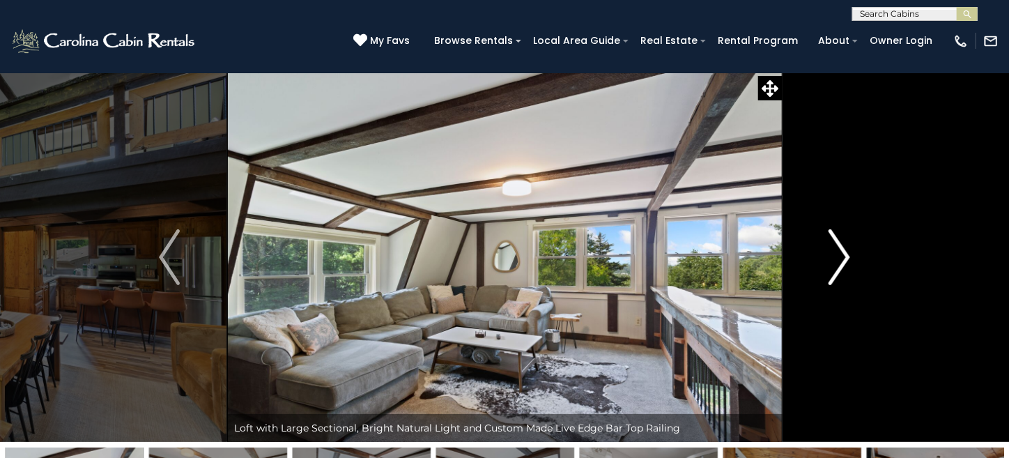
click at [841, 250] on img "Next" at bounding box center [840, 257] width 21 height 56
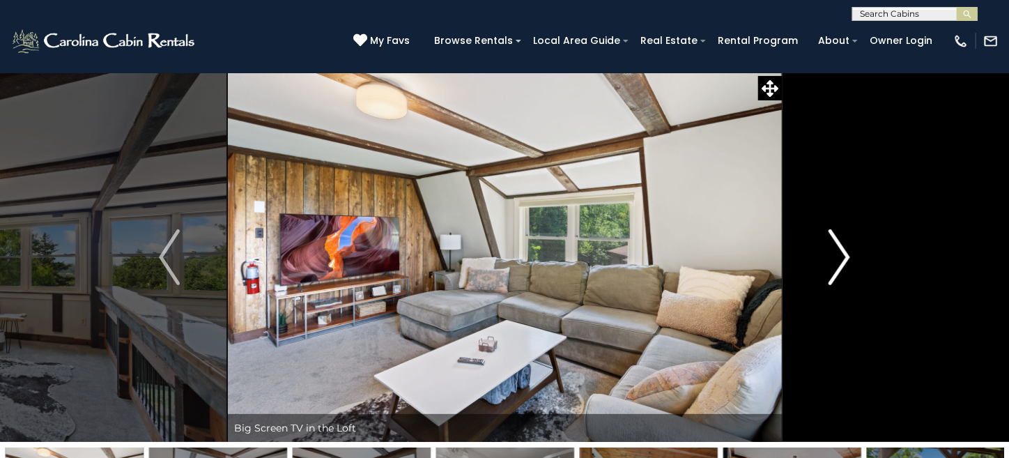
click at [841, 250] on img "Next" at bounding box center [840, 257] width 21 height 56
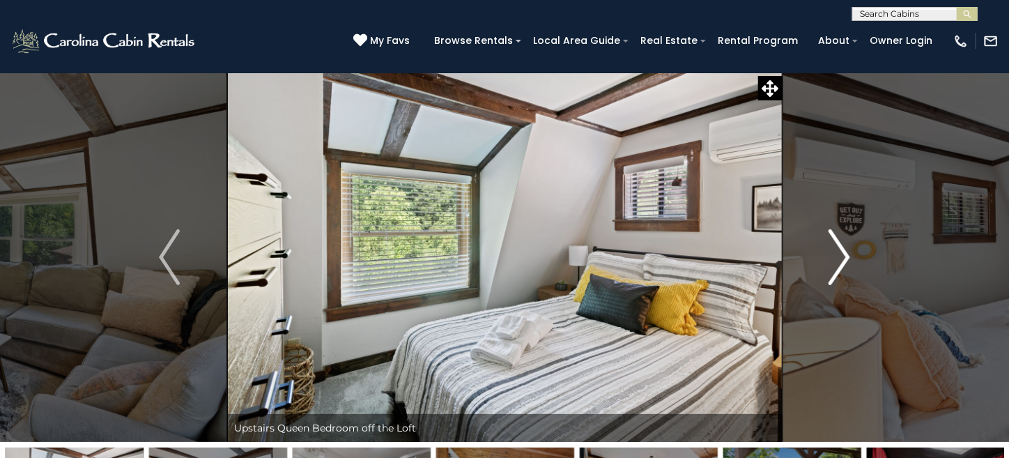
click at [841, 250] on img "Next" at bounding box center [840, 257] width 21 height 56
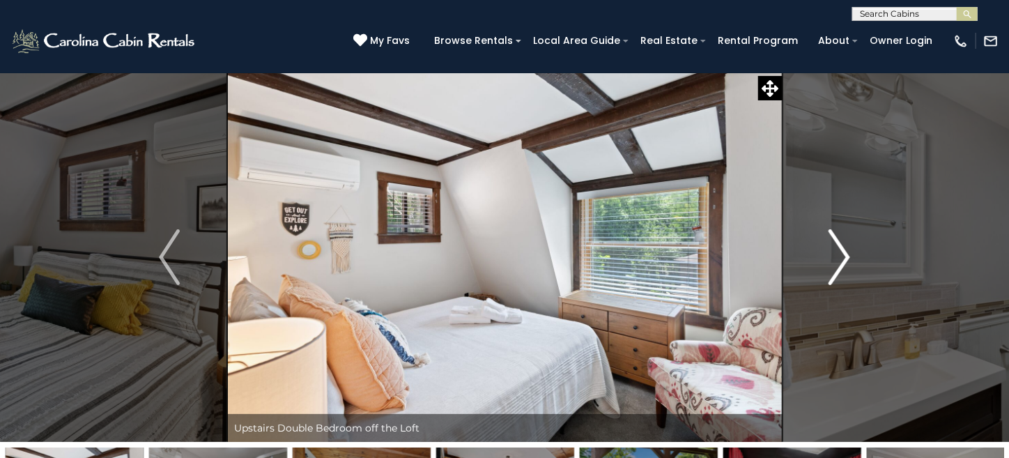
click at [841, 250] on img "Next" at bounding box center [840, 257] width 21 height 56
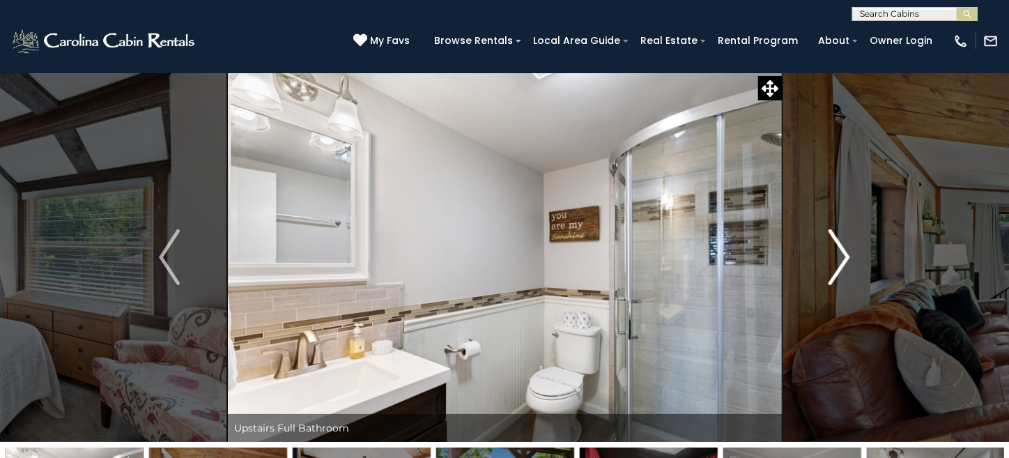
click at [841, 250] on img "Next" at bounding box center [840, 257] width 21 height 56
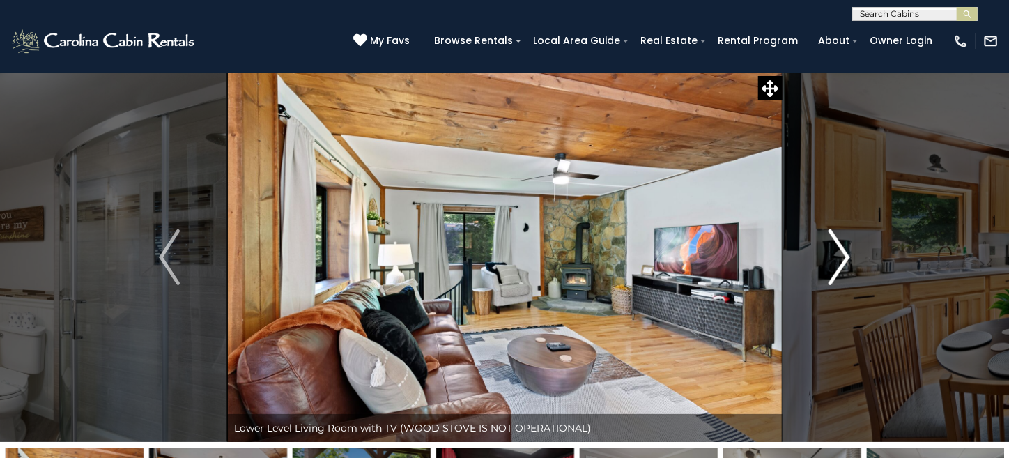
click at [841, 250] on img "Next" at bounding box center [840, 257] width 21 height 56
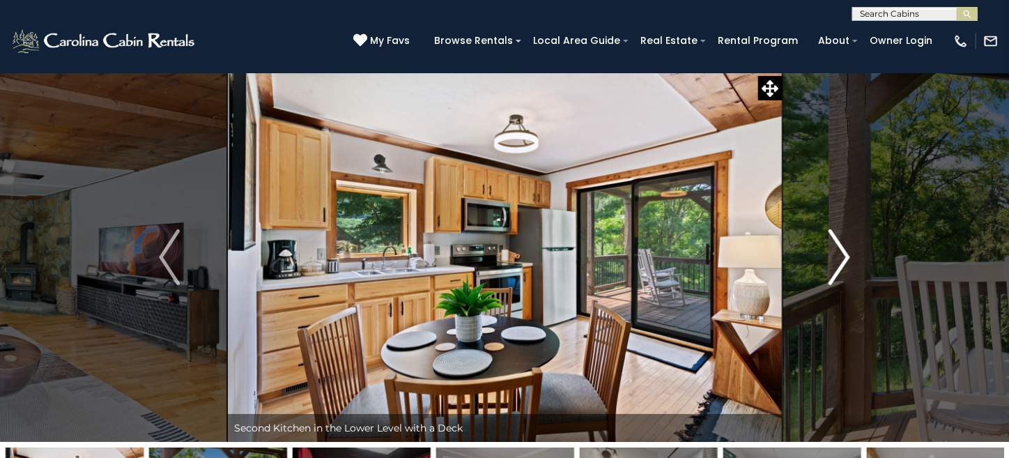
click at [841, 250] on img "Next" at bounding box center [840, 257] width 21 height 56
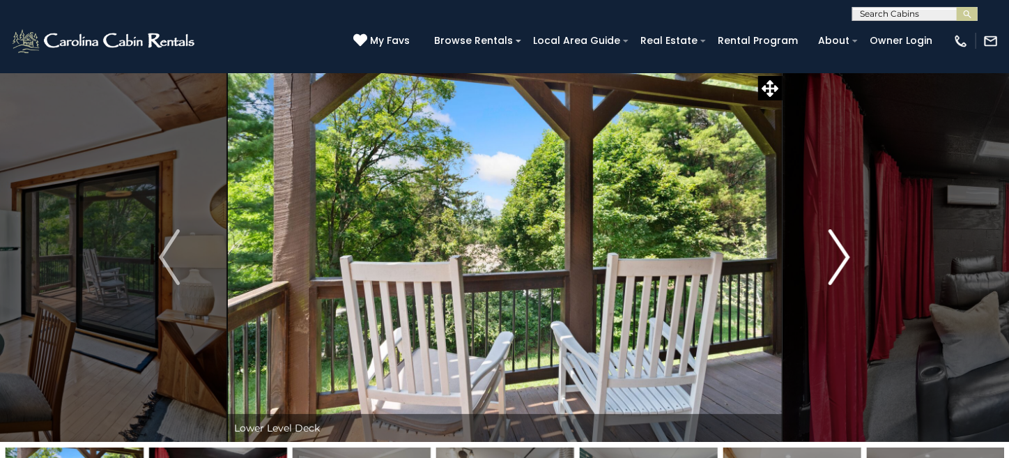
click at [841, 250] on img "Next" at bounding box center [840, 257] width 21 height 56
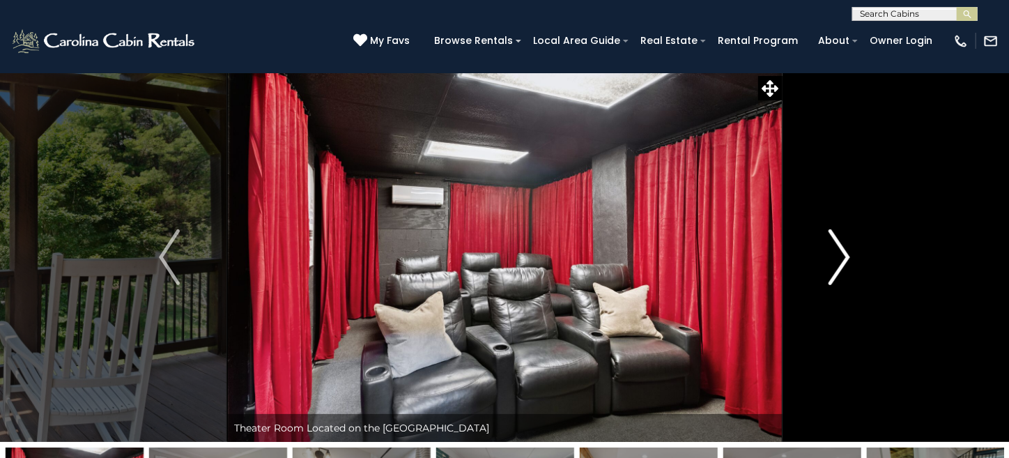
click at [841, 250] on img "Next" at bounding box center [840, 257] width 21 height 56
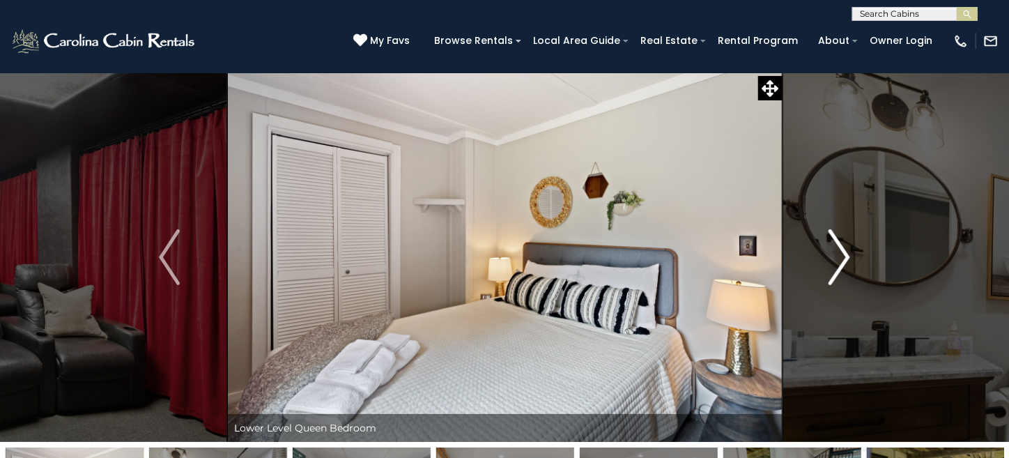
click at [841, 250] on img "Next" at bounding box center [840, 257] width 21 height 56
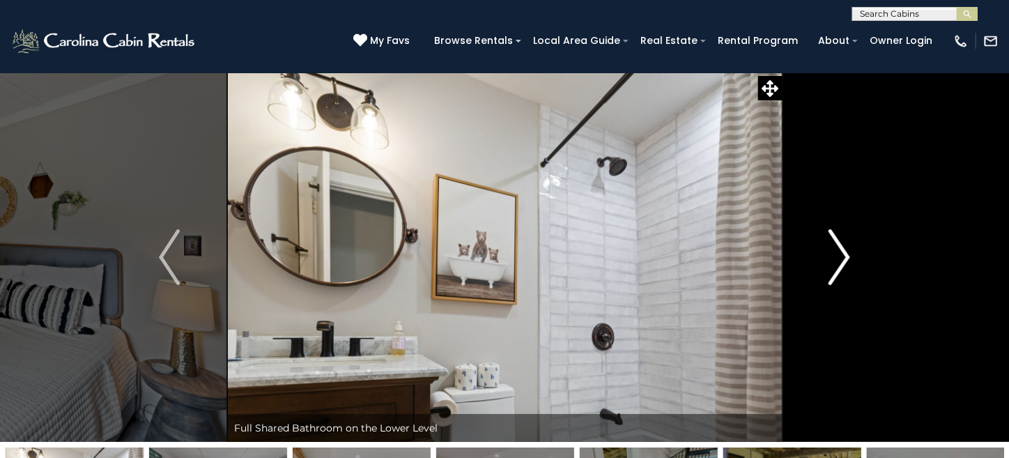
click at [841, 250] on img "Next" at bounding box center [840, 257] width 21 height 56
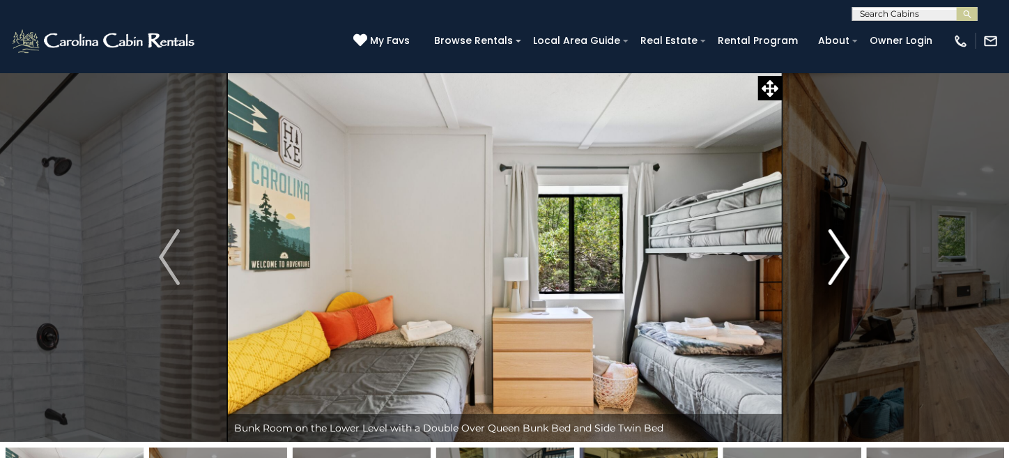
click at [841, 248] on img "Next" at bounding box center [840, 257] width 21 height 56
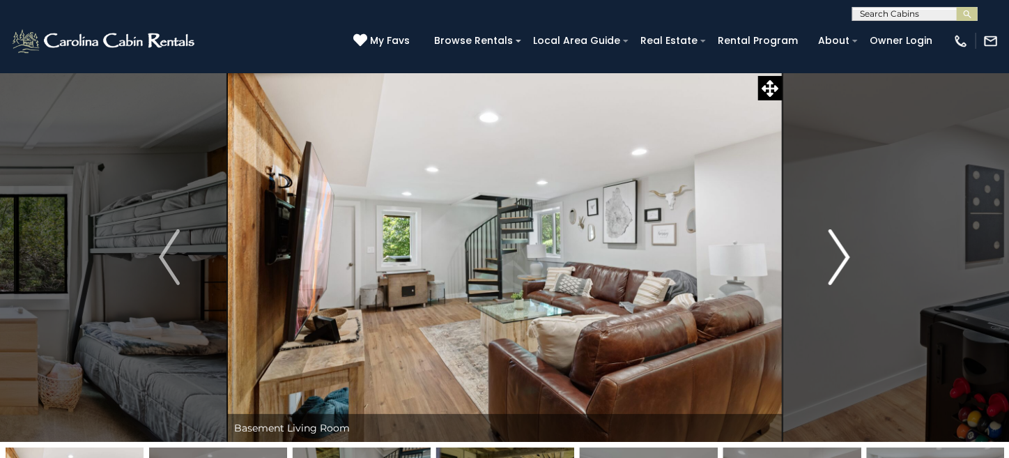
click at [841, 248] on img "Next" at bounding box center [840, 257] width 21 height 56
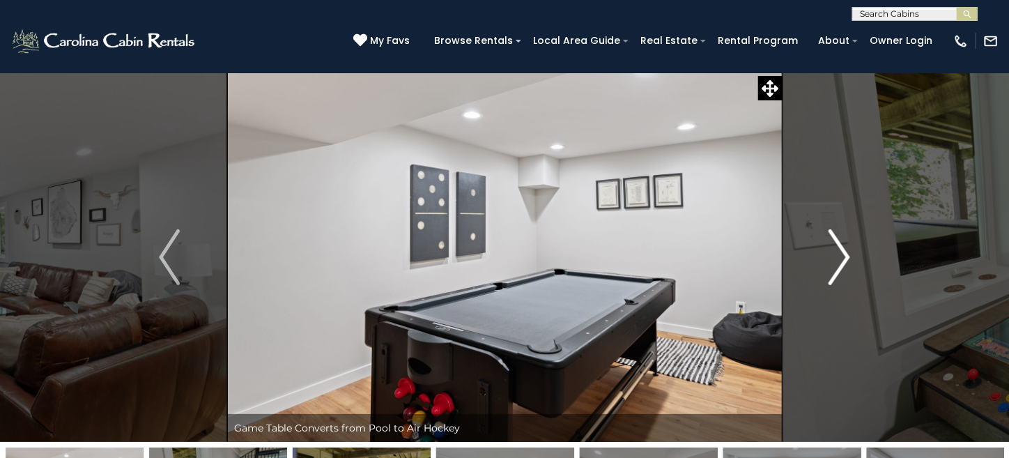
click at [841, 248] on img "Next" at bounding box center [840, 257] width 21 height 56
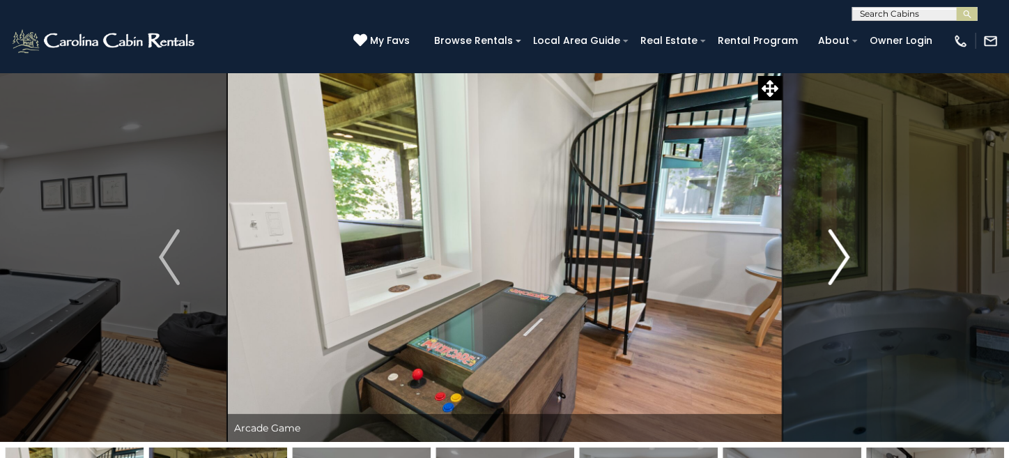
click at [841, 248] on img "Next" at bounding box center [840, 257] width 21 height 56
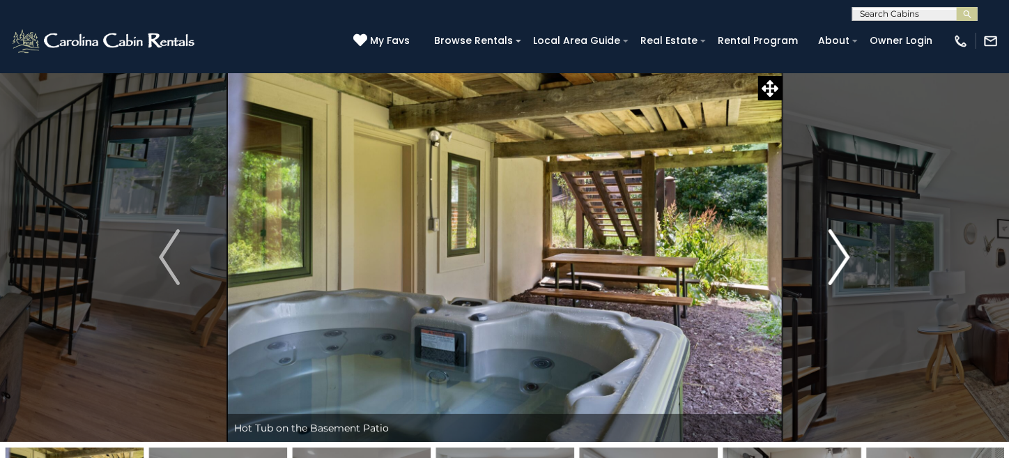
click at [841, 248] on img "Next" at bounding box center [840, 257] width 21 height 56
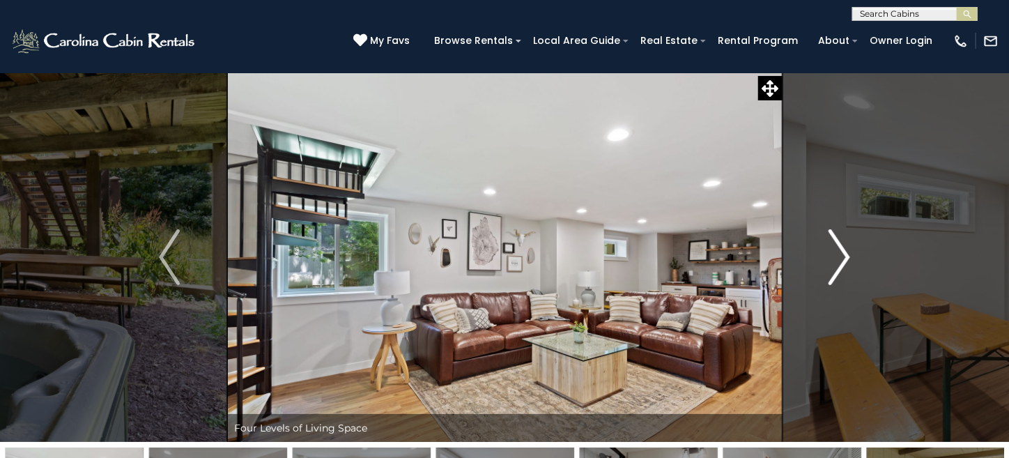
click at [841, 248] on img "Next" at bounding box center [840, 257] width 21 height 56
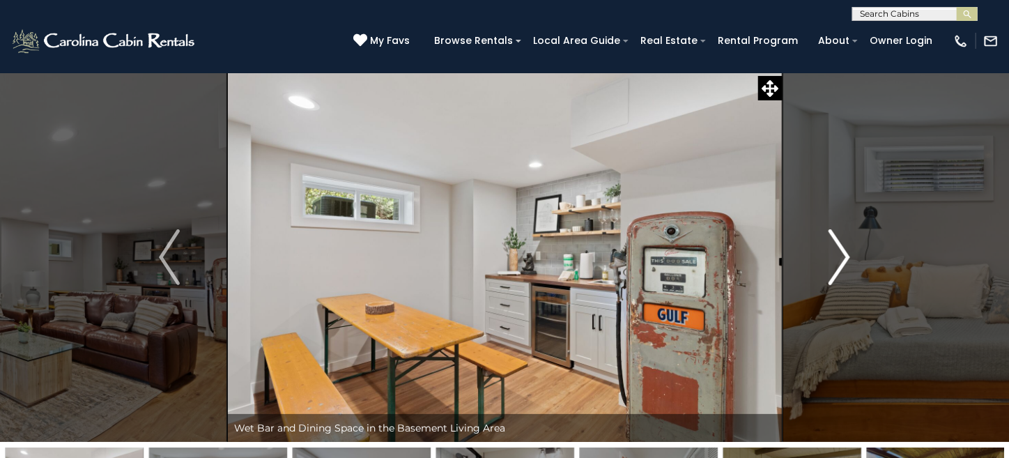
click at [841, 248] on img "Next" at bounding box center [840, 257] width 21 height 56
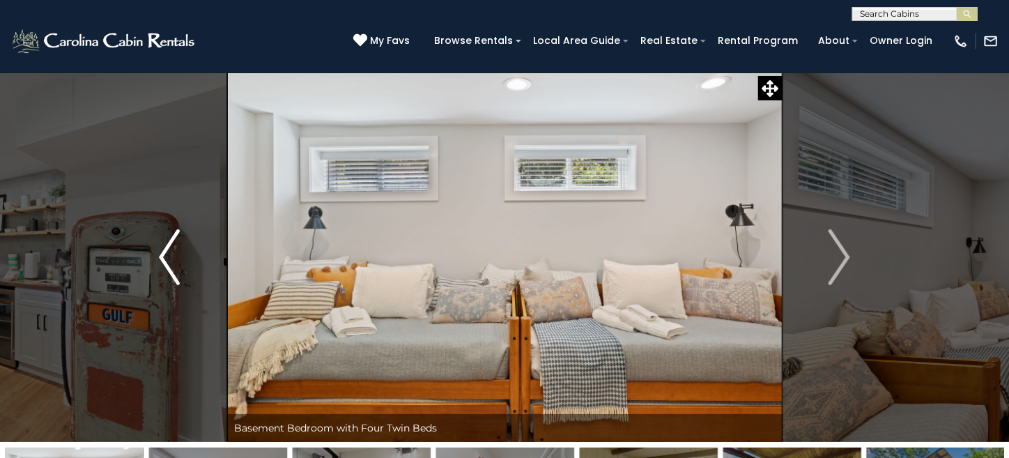
click at [180, 260] on img "Previous" at bounding box center [169, 257] width 21 height 56
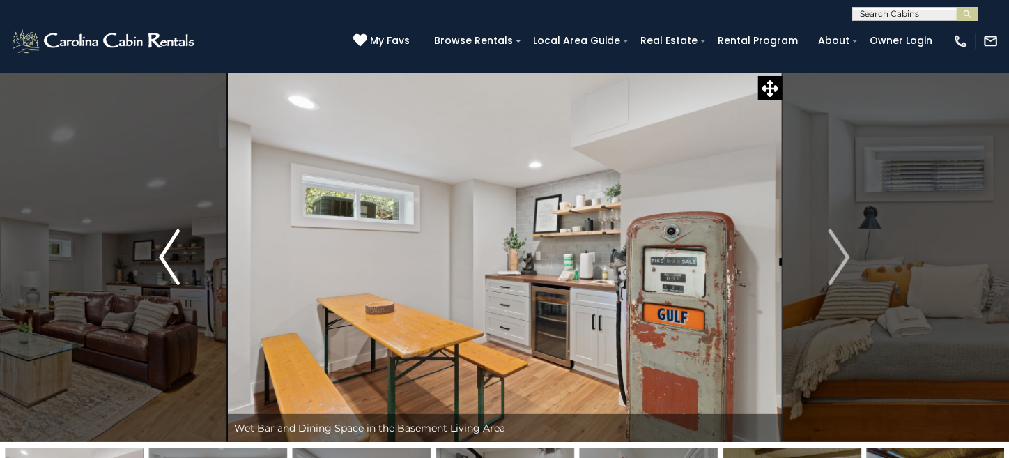
click at [180, 260] on img "Previous" at bounding box center [169, 257] width 21 height 56
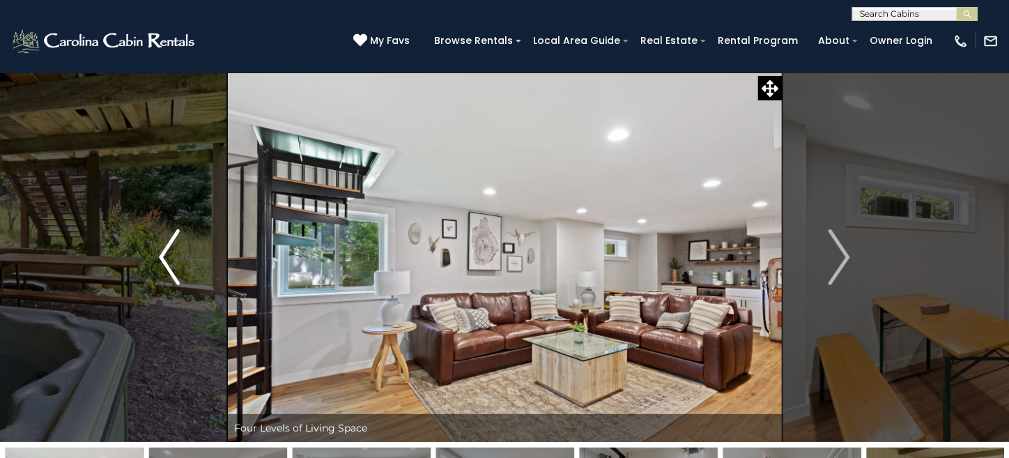
click at [180, 260] on img "Previous" at bounding box center [169, 257] width 21 height 56
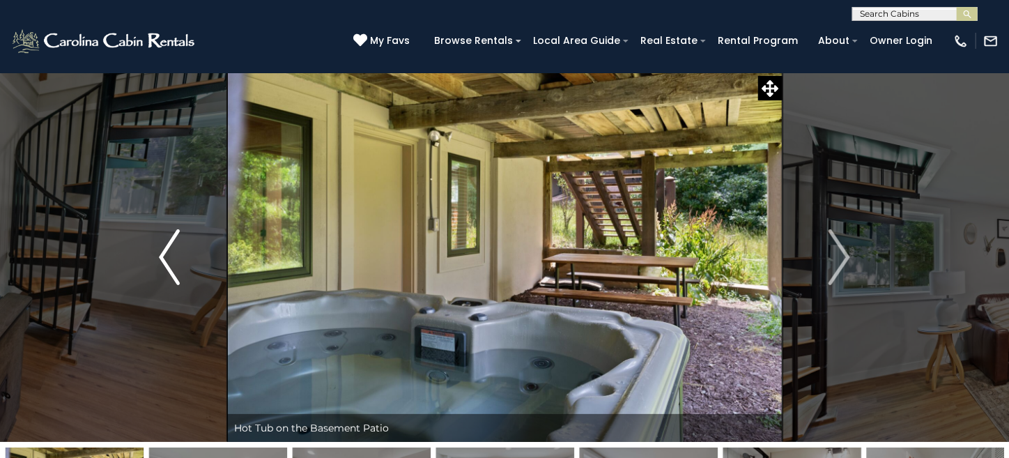
click at [180, 260] on img "Previous" at bounding box center [169, 257] width 21 height 56
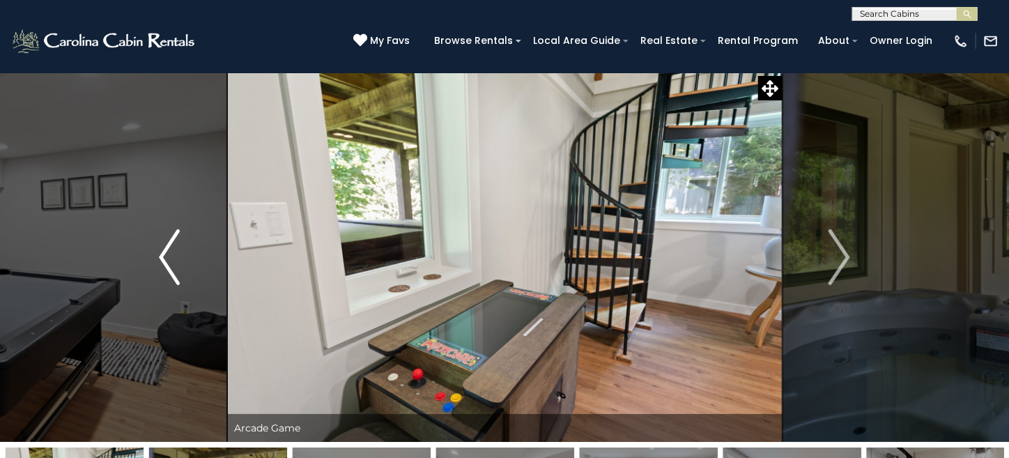
click at [182, 261] on button "Previous" at bounding box center [169, 256] width 115 height 369
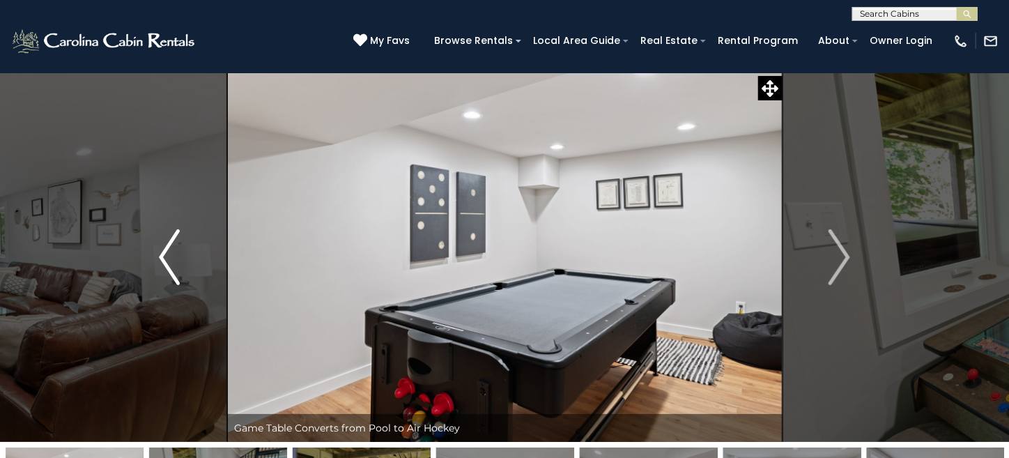
click at [182, 261] on button "Previous" at bounding box center [169, 256] width 115 height 369
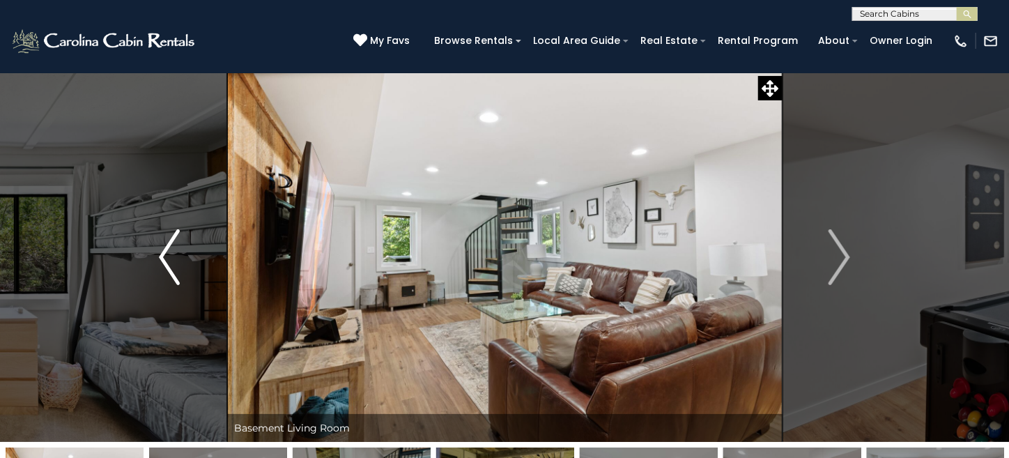
click at [185, 261] on button "Previous" at bounding box center [169, 256] width 115 height 369
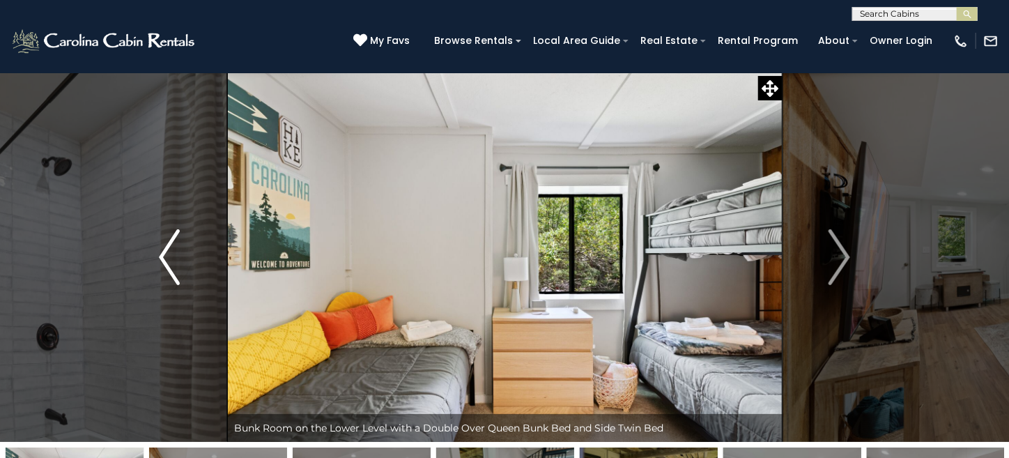
click at [185, 261] on button "Previous" at bounding box center [169, 256] width 115 height 369
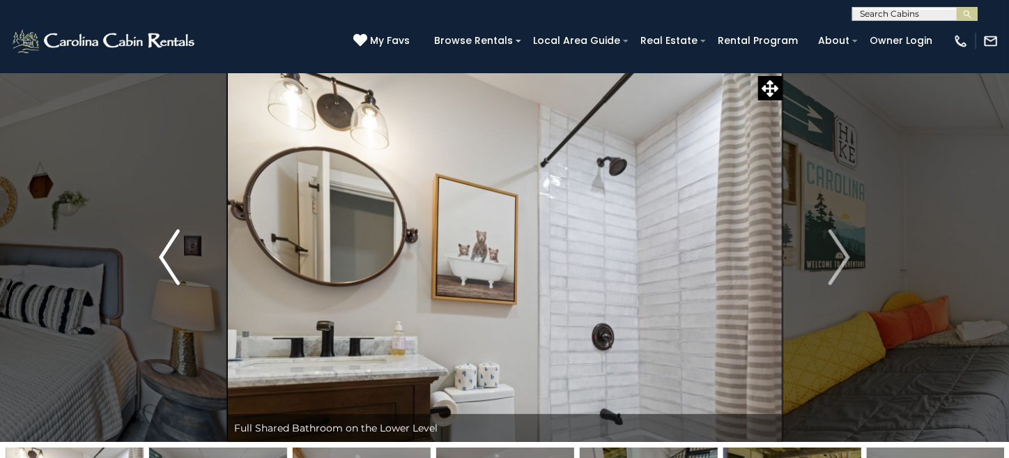
click at [187, 261] on button "Previous" at bounding box center [169, 256] width 115 height 369
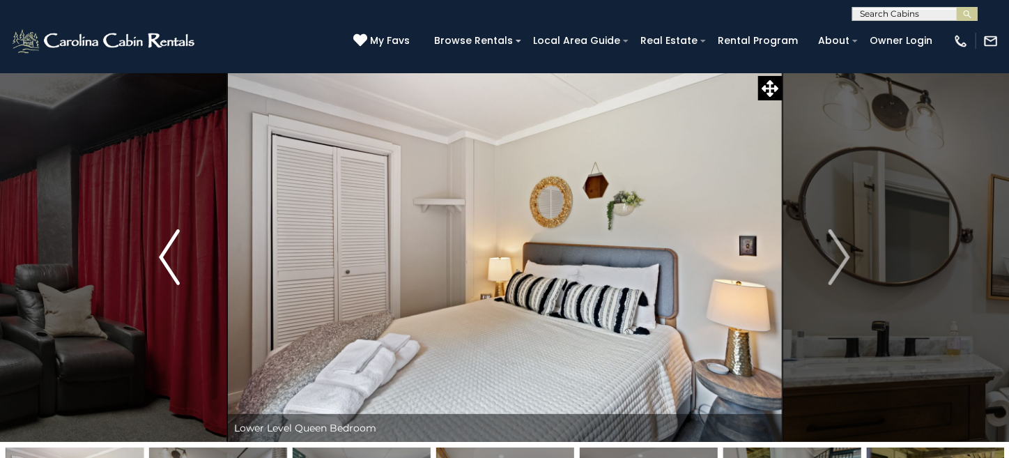
click at [187, 261] on button "Previous" at bounding box center [169, 256] width 115 height 369
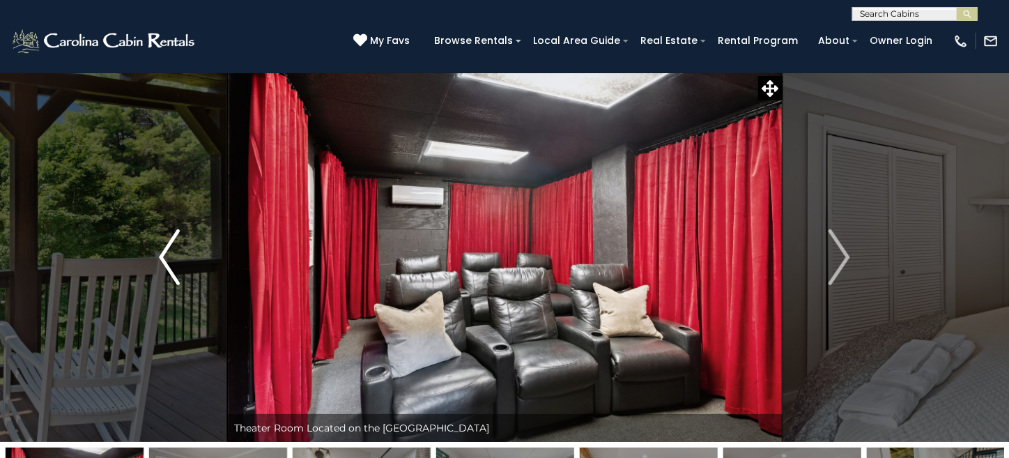
click at [187, 261] on button "Previous" at bounding box center [169, 256] width 115 height 369
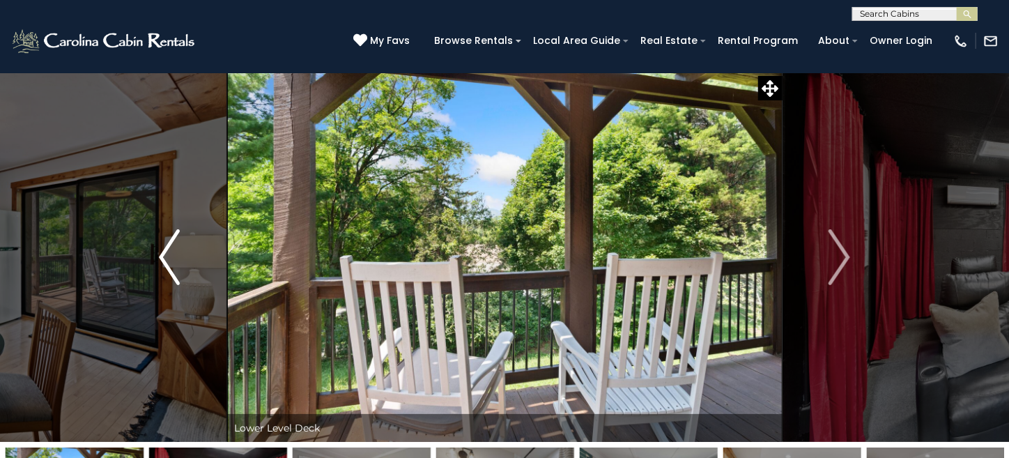
click at [187, 261] on button "Previous" at bounding box center [169, 256] width 115 height 369
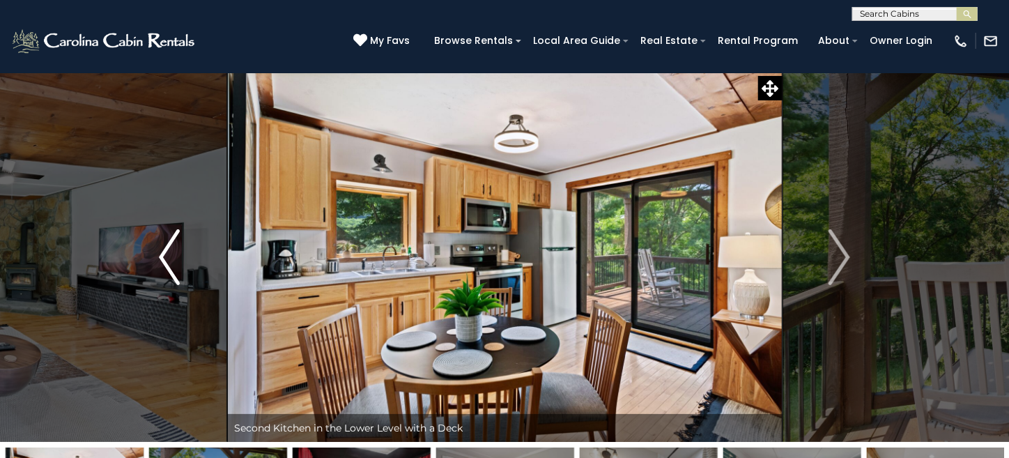
click at [187, 261] on button "Previous" at bounding box center [169, 256] width 115 height 369
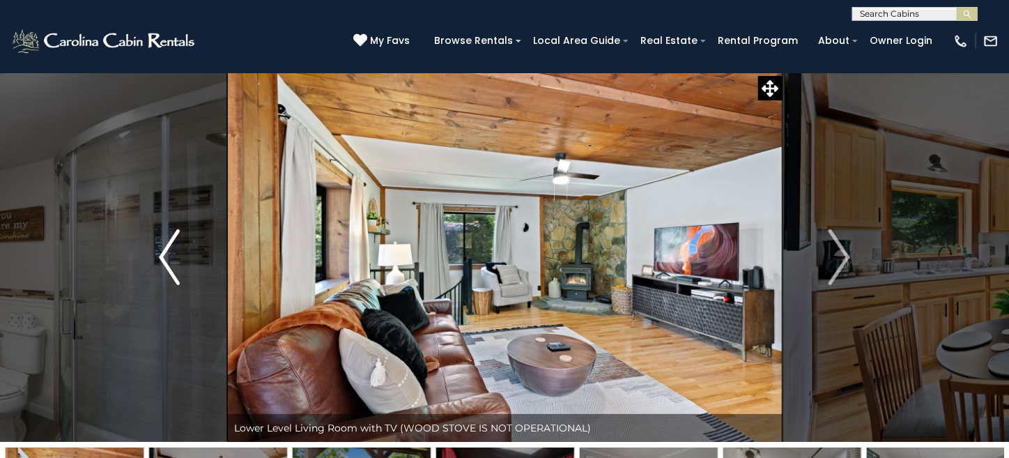
click at [187, 261] on button "Previous" at bounding box center [169, 256] width 115 height 369
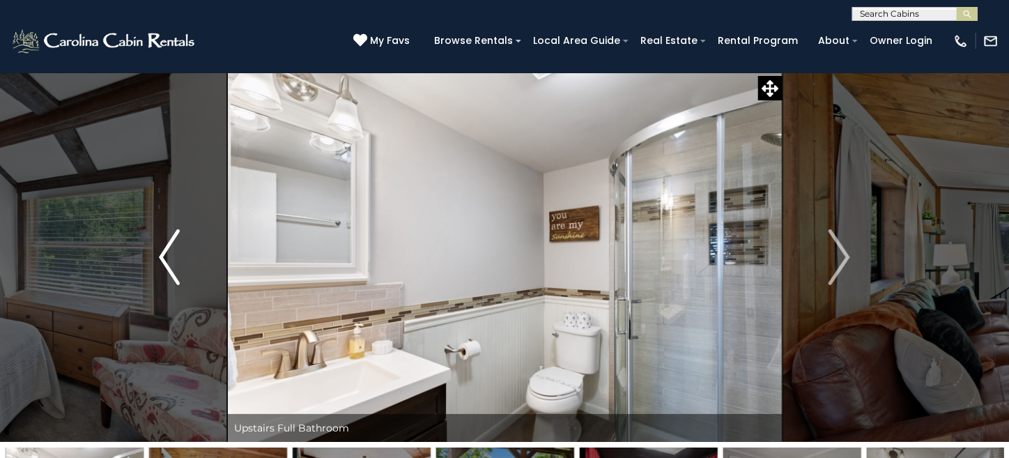
click at [187, 261] on button "Previous" at bounding box center [169, 256] width 115 height 369
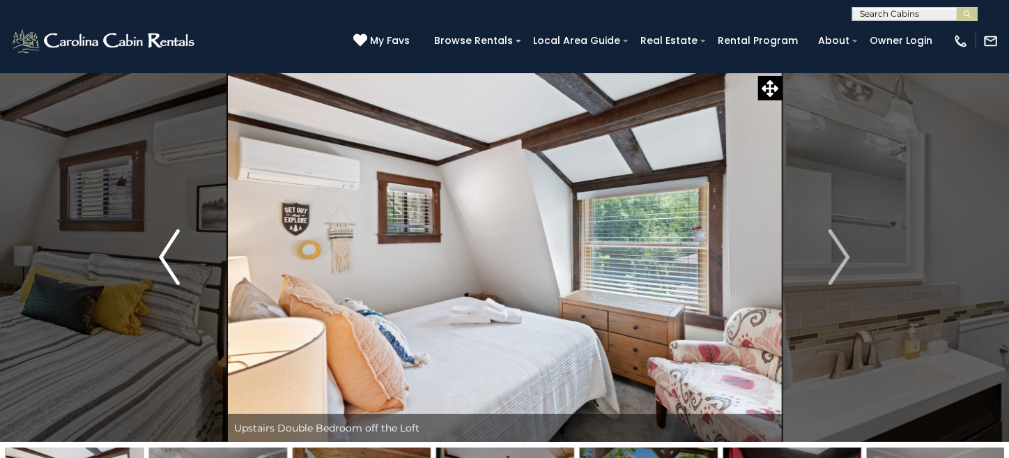
click at [187, 261] on button "Previous" at bounding box center [169, 256] width 115 height 369
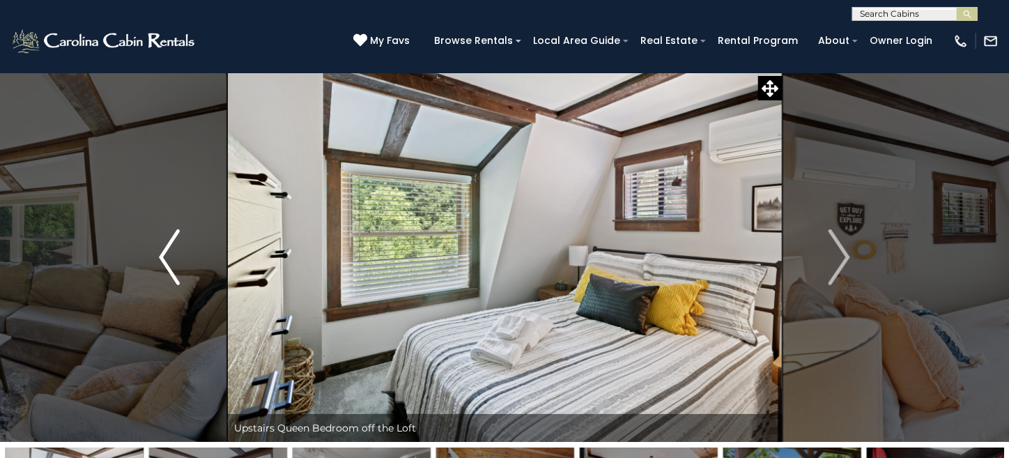
click at [187, 261] on button "Previous" at bounding box center [169, 256] width 115 height 369
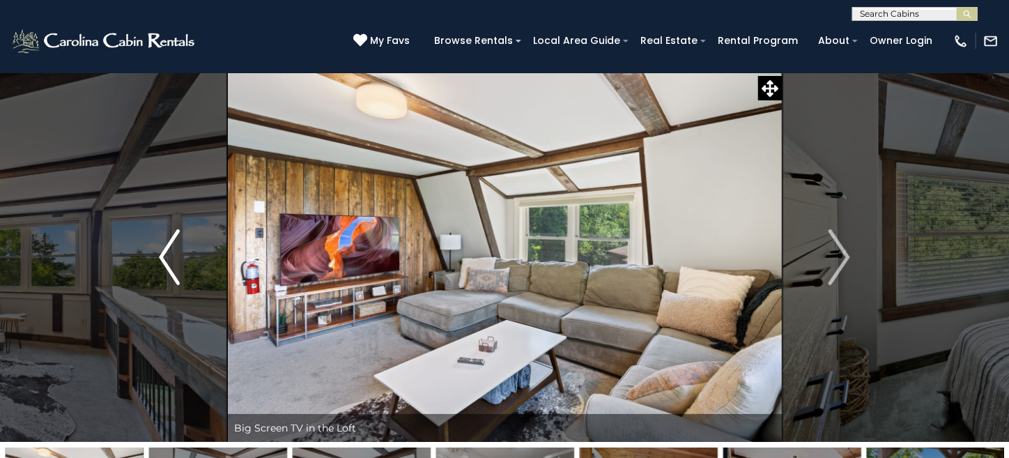
click at [187, 261] on button "Previous" at bounding box center [169, 256] width 115 height 369
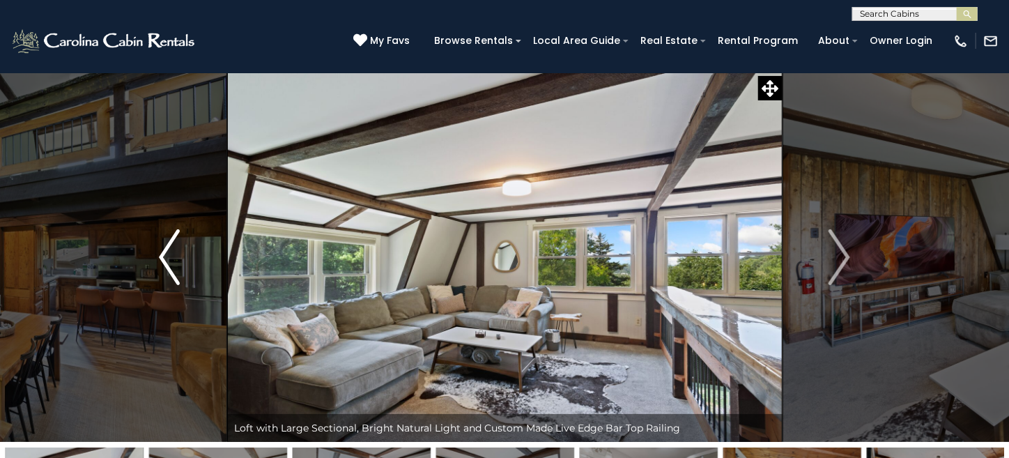
click at [187, 261] on button "Previous" at bounding box center [169, 256] width 115 height 369
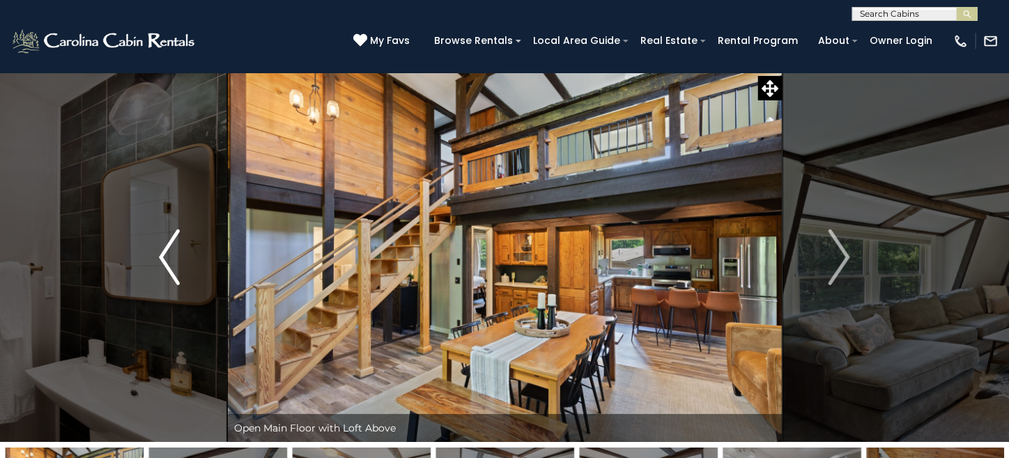
click at [187, 261] on button "Previous" at bounding box center [169, 256] width 115 height 369
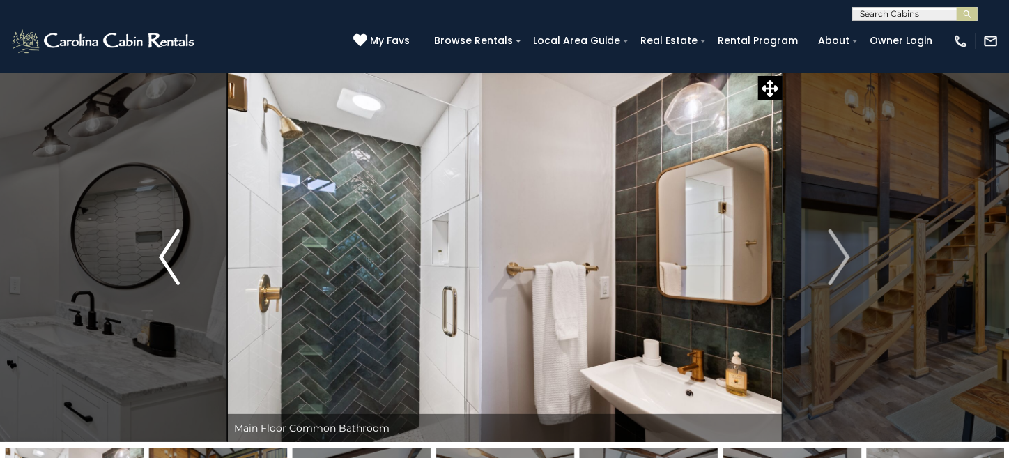
click at [187, 261] on button "Previous" at bounding box center [169, 256] width 115 height 369
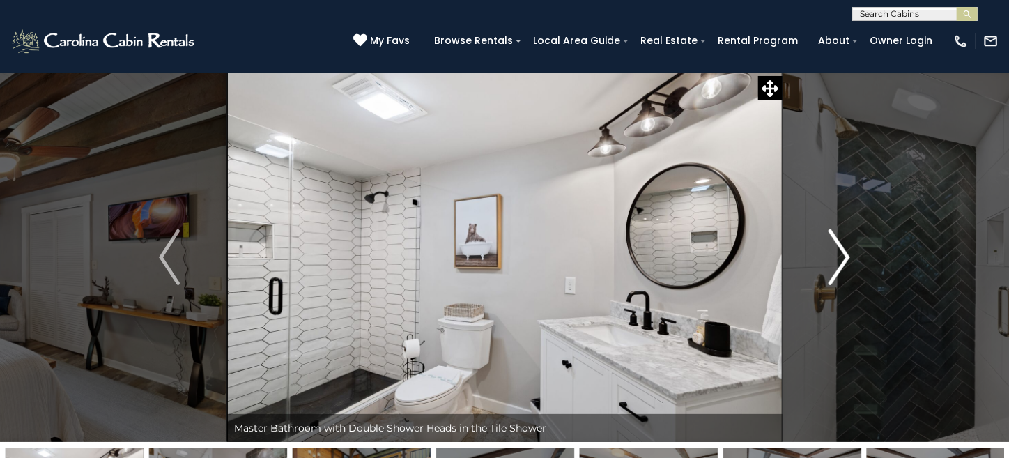
click at [851, 247] on button "Next" at bounding box center [839, 256] width 115 height 369
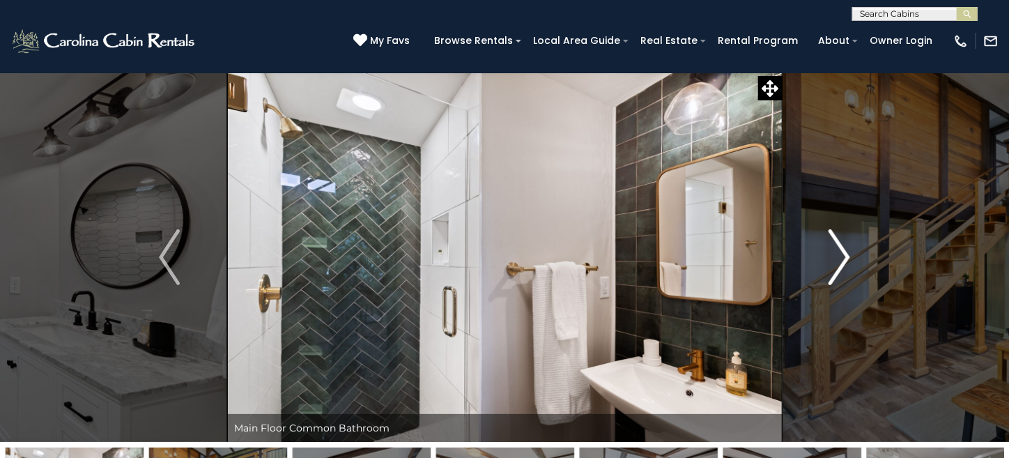
click at [851, 247] on button "Next" at bounding box center [839, 256] width 115 height 369
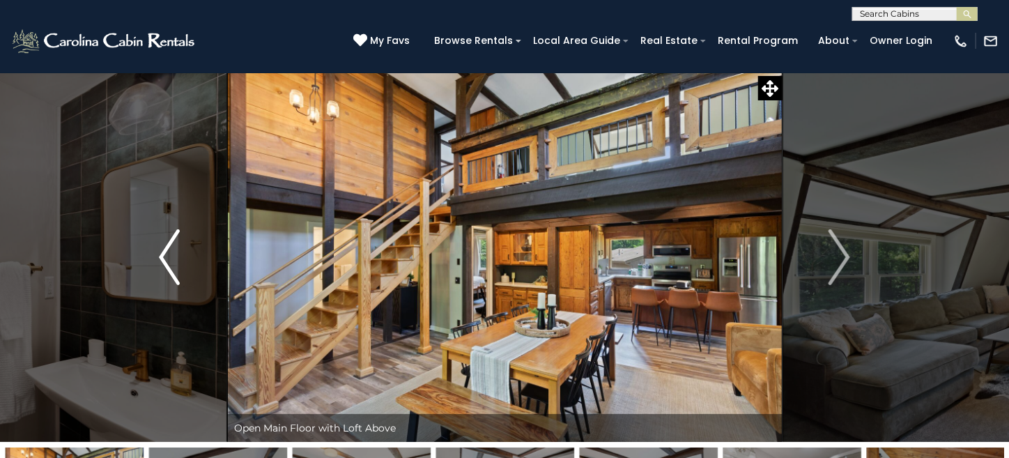
click at [185, 271] on button "Previous" at bounding box center [169, 256] width 115 height 369
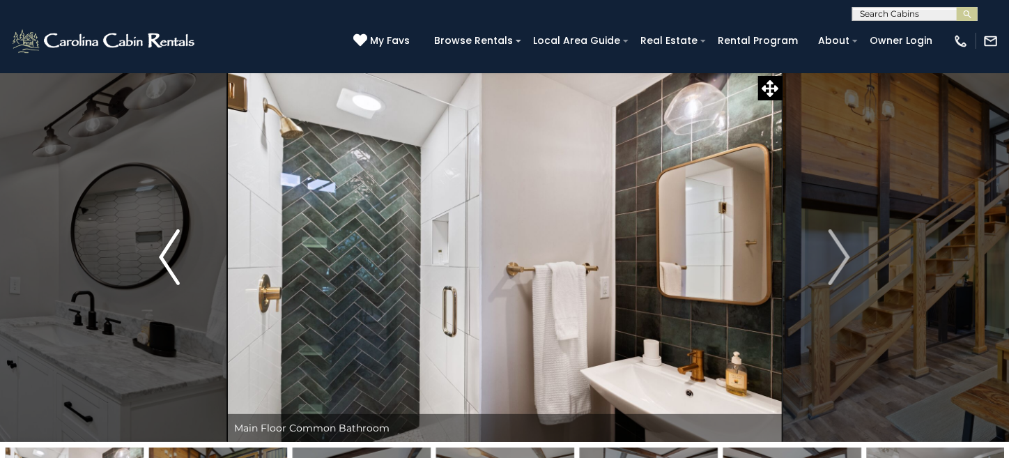
click at [185, 271] on button "Previous" at bounding box center [169, 256] width 115 height 369
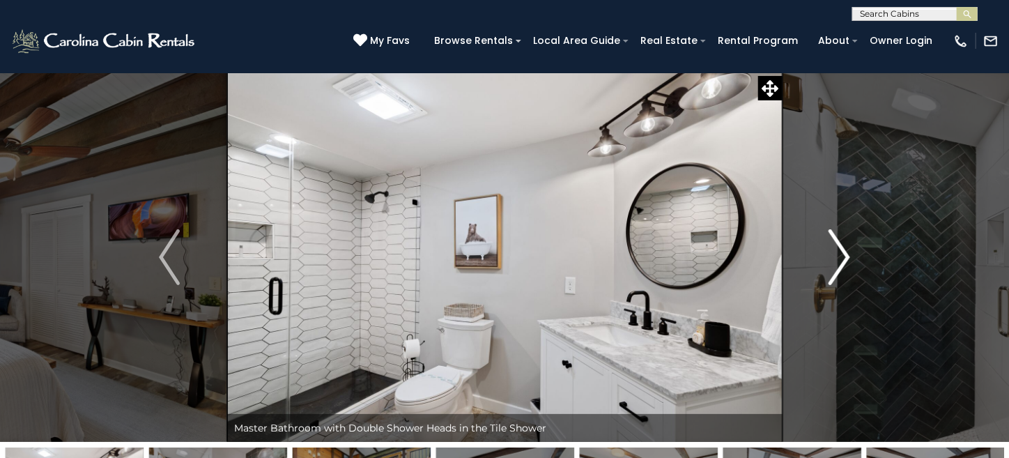
click at [850, 268] on img "Next" at bounding box center [840, 257] width 21 height 56
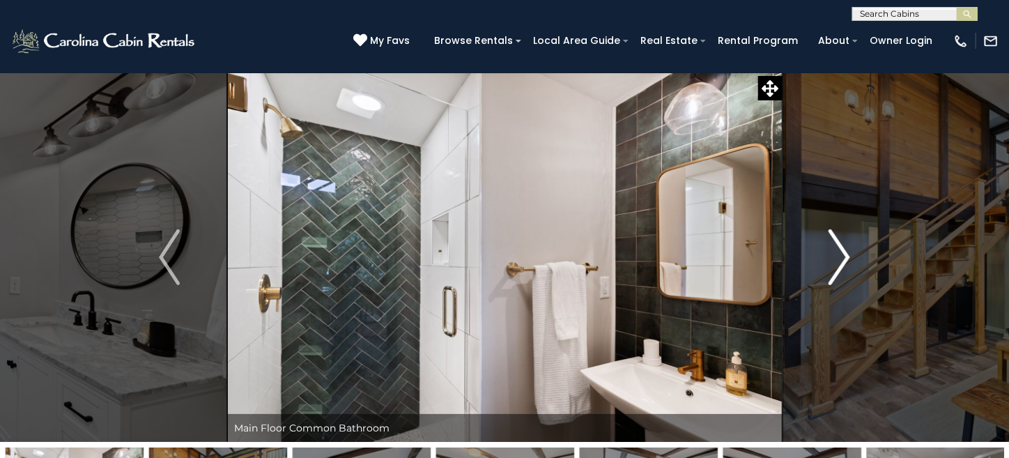
click at [850, 273] on img "Next" at bounding box center [840, 257] width 21 height 56
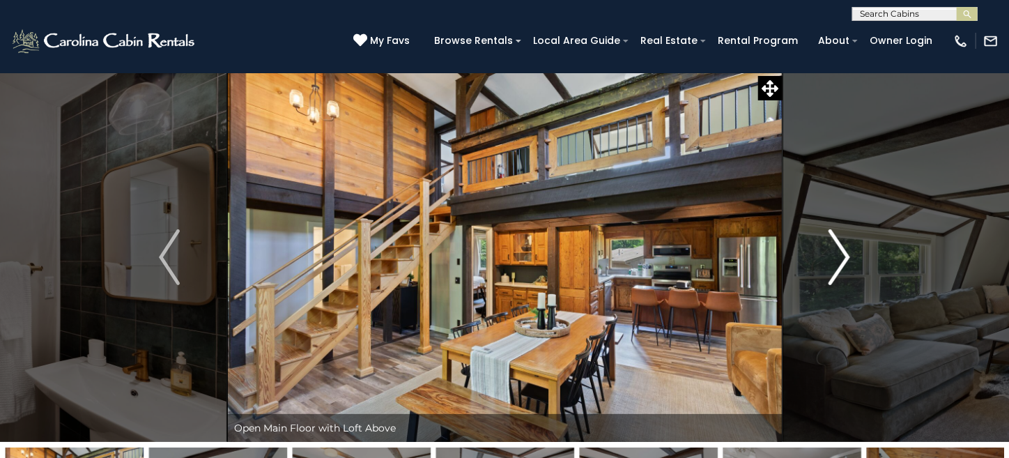
click at [850, 273] on img "Next" at bounding box center [840, 257] width 21 height 56
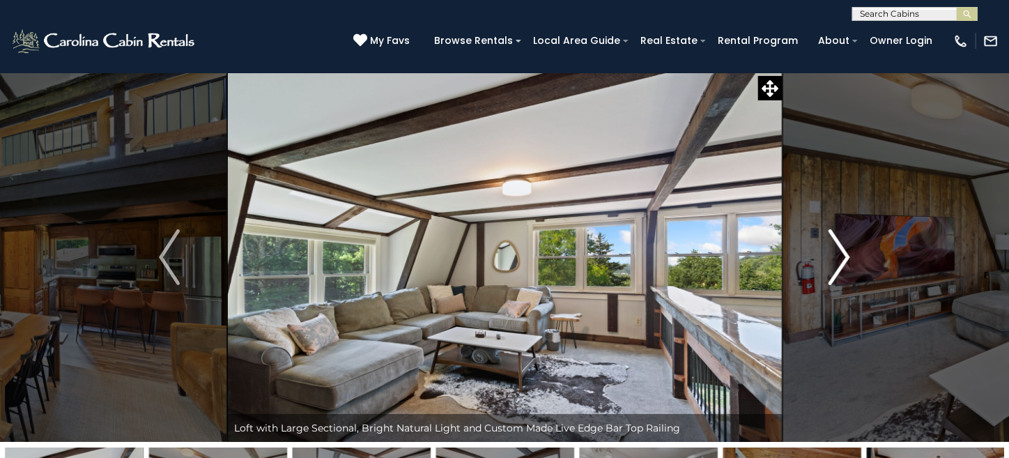
click at [848, 273] on img "Next" at bounding box center [840, 257] width 21 height 56
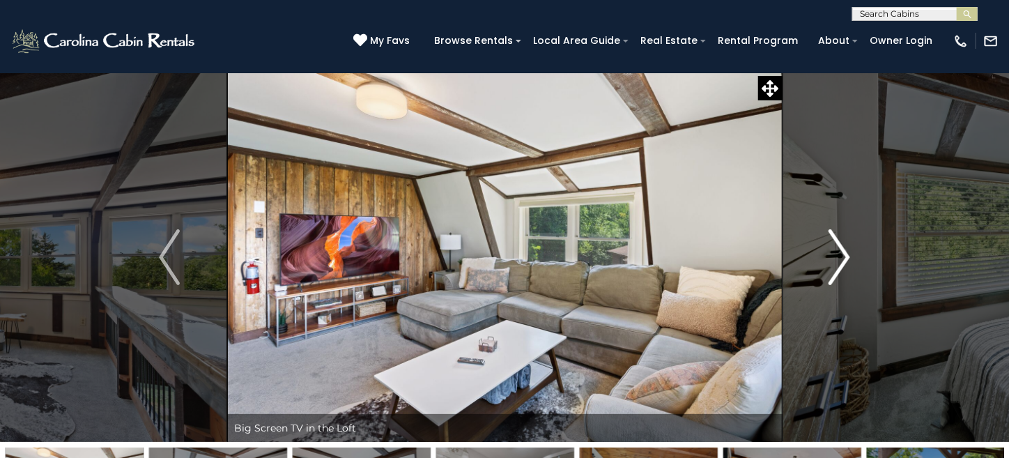
click at [848, 273] on img "Next" at bounding box center [840, 257] width 21 height 56
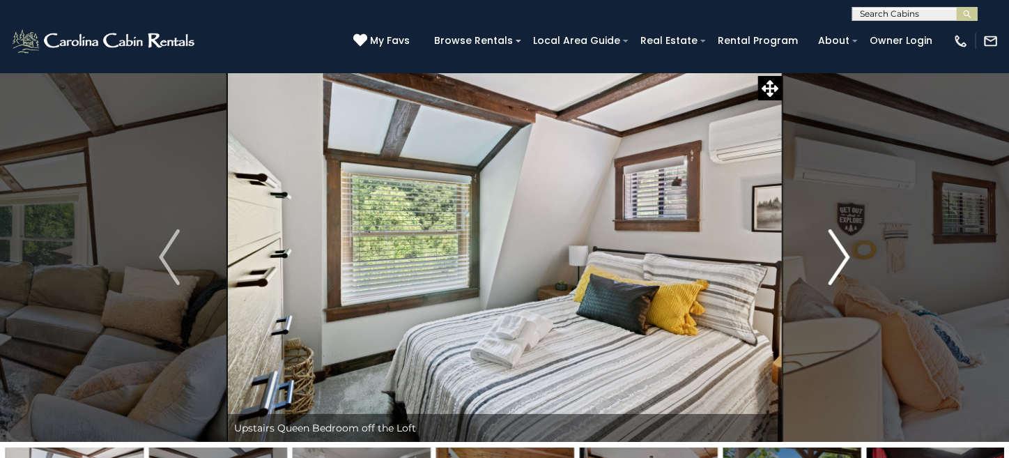
click at [848, 273] on img "Next" at bounding box center [840, 257] width 21 height 56
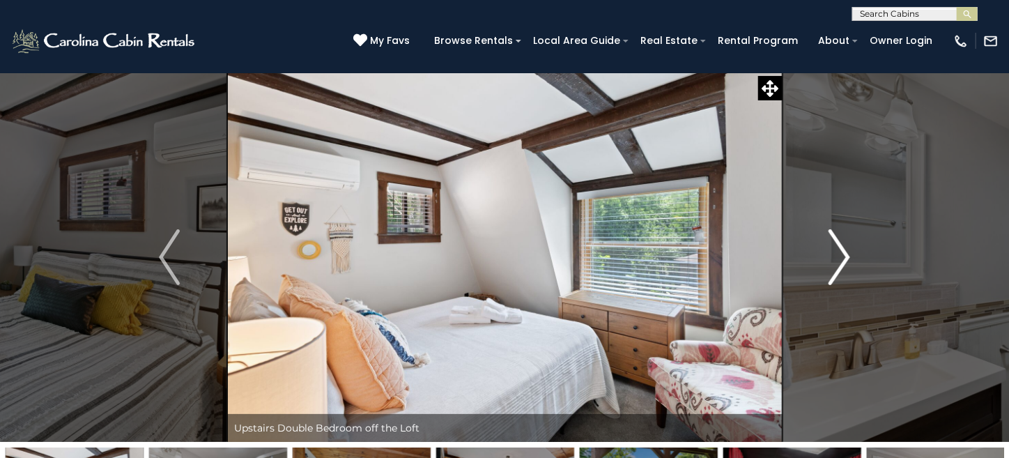
click at [848, 273] on img "Next" at bounding box center [840, 257] width 21 height 56
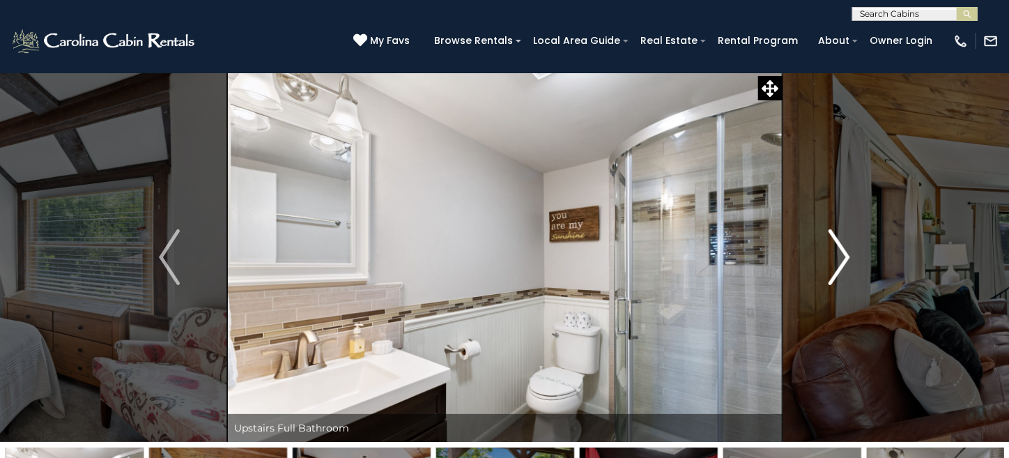
click at [848, 273] on img "Next" at bounding box center [840, 257] width 21 height 56
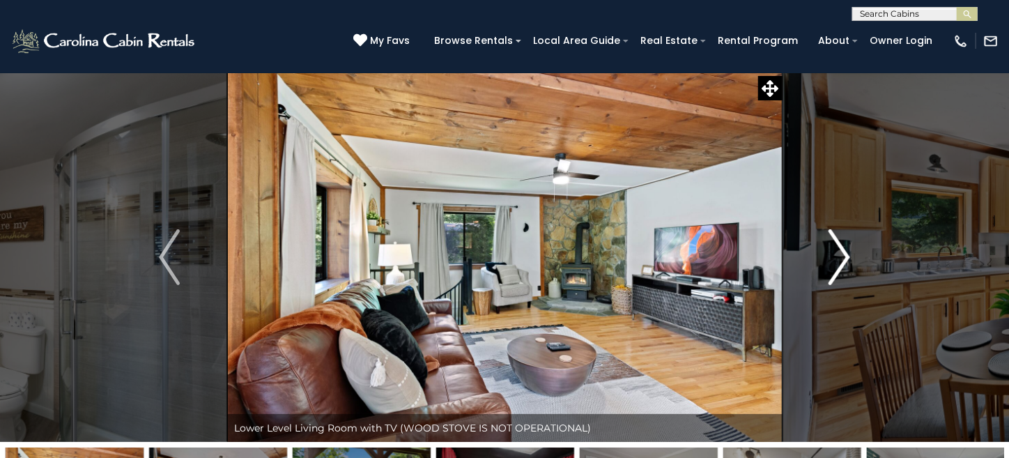
click at [848, 273] on img "Next" at bounding box center [840, 257] width 21 height 56
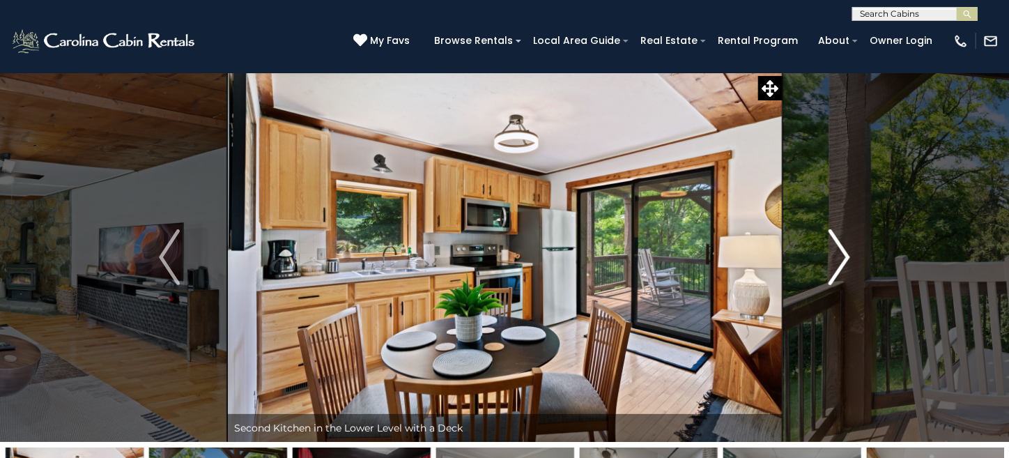
click at [848, 273] on img "Next" at bounding box center [840, 257] width 21 height 56
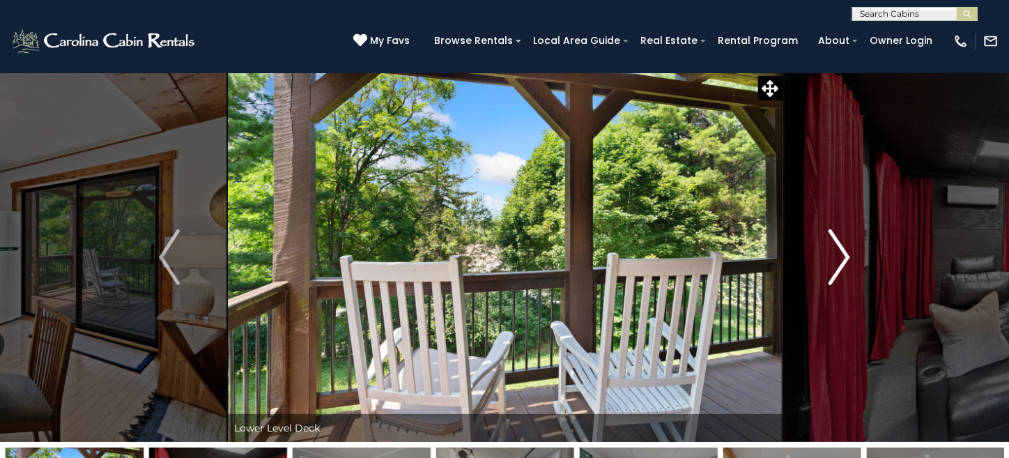
click at [848, 273] on img "Next" at bounding box center [840, 257] width 21 height 56
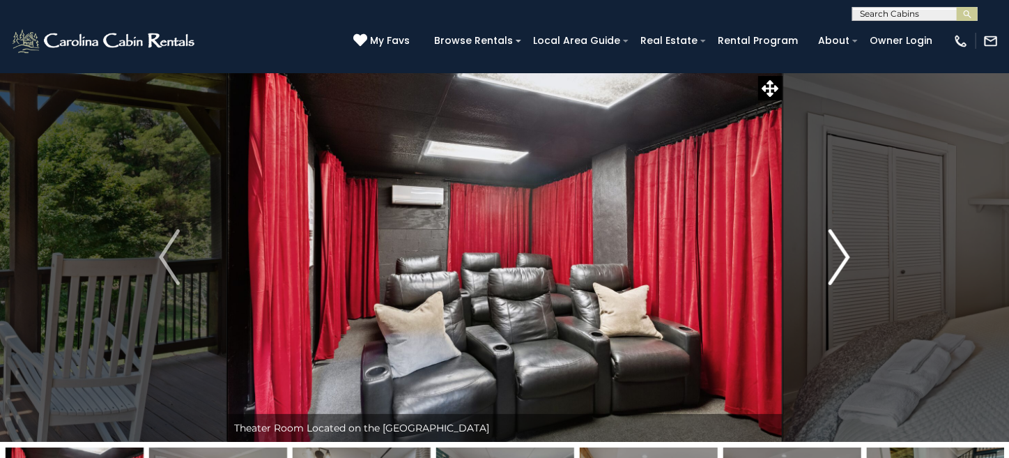
click at [848, 273] on img "Next" at bounding box center [840, 257] width 21 height 56
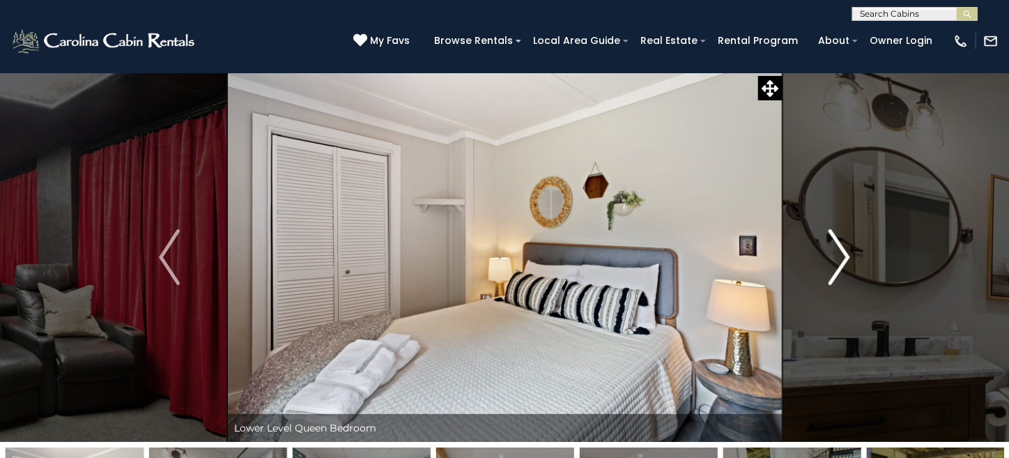
click at [848, 273] on img "Next" at bounding box center [840, 257] width 21 height 56
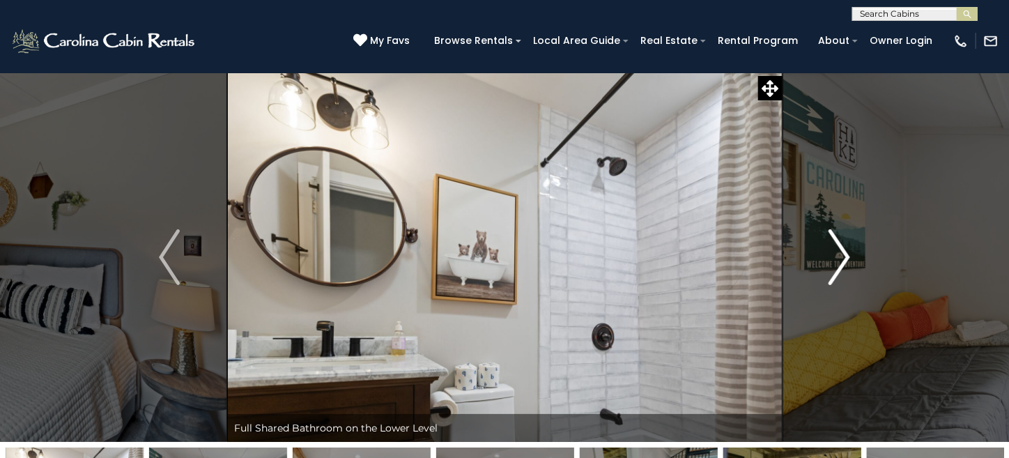
click at [848, 273] on img "Next" at bounding box center [840, 257] width 21 height 56
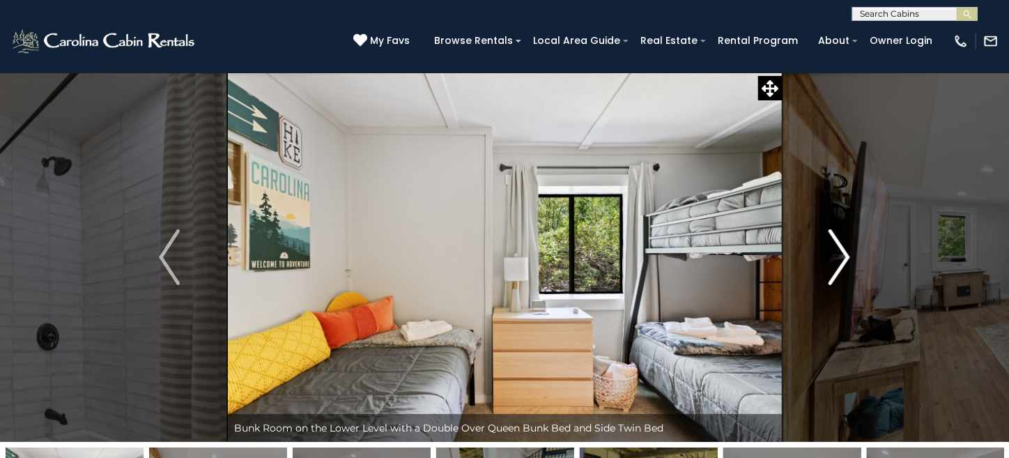
click at [848, 273] on img "Next" at bounding box center [840, 257] width 21 height 56
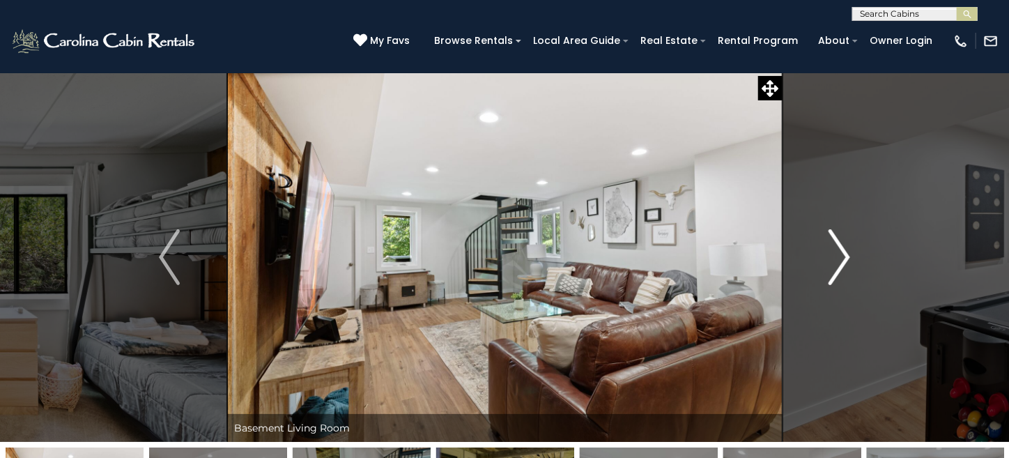
click at [848, 273] on img "Next" at bounding box center [840, 257] width 21 height 56
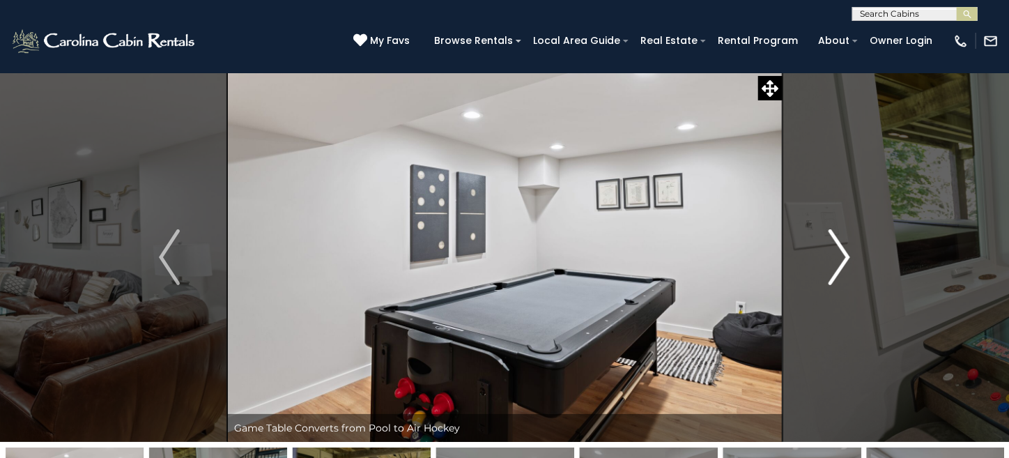
click at [848, 273] on img "Next" at bounding box center [840, 257] width 21 height 56
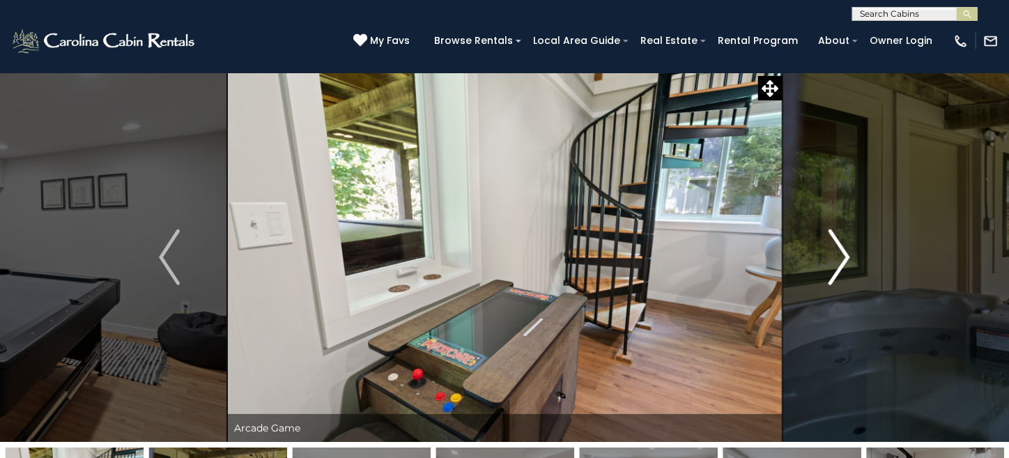
click at [848, 273] on img "Next" at bounding box center [840, 257] width 21 height 56
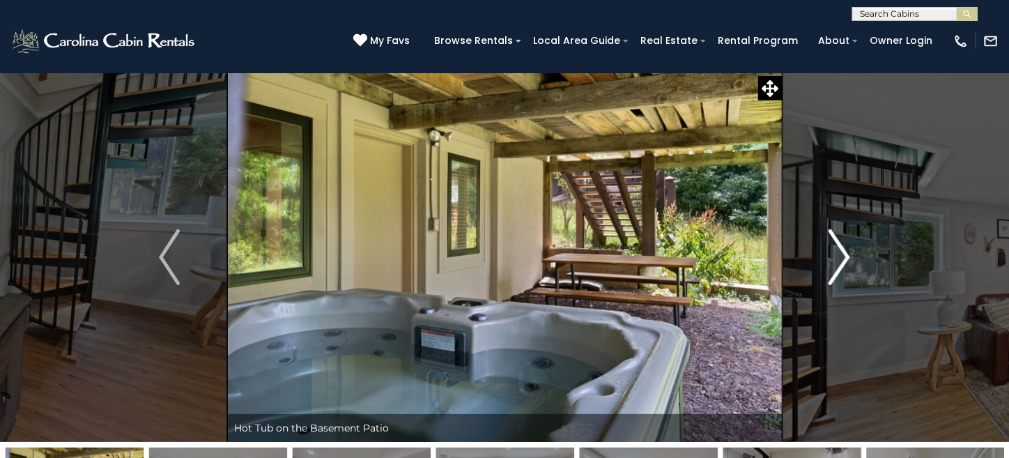
click at [848, 273] on img "Next" at bounding box center [840, 257] width 21 height 56
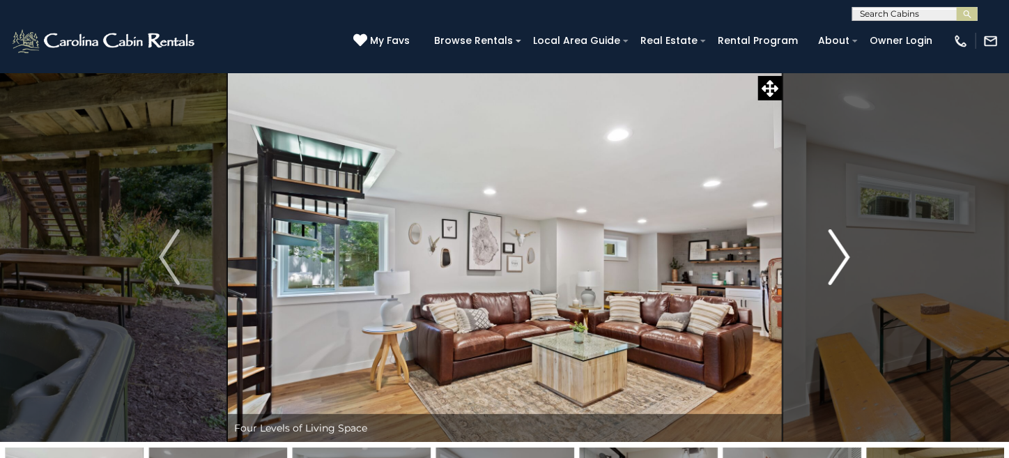
click at [848, 273] on img "Next" at bounding box center [840, 257] width 21 height 56
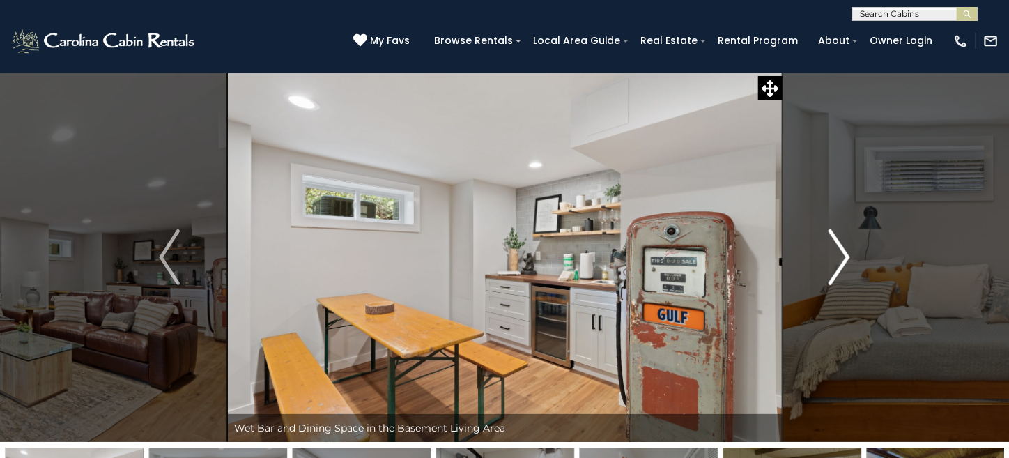
click at [848, 273] on img "Next" at bounding box center [840, 257] width 21 height 56
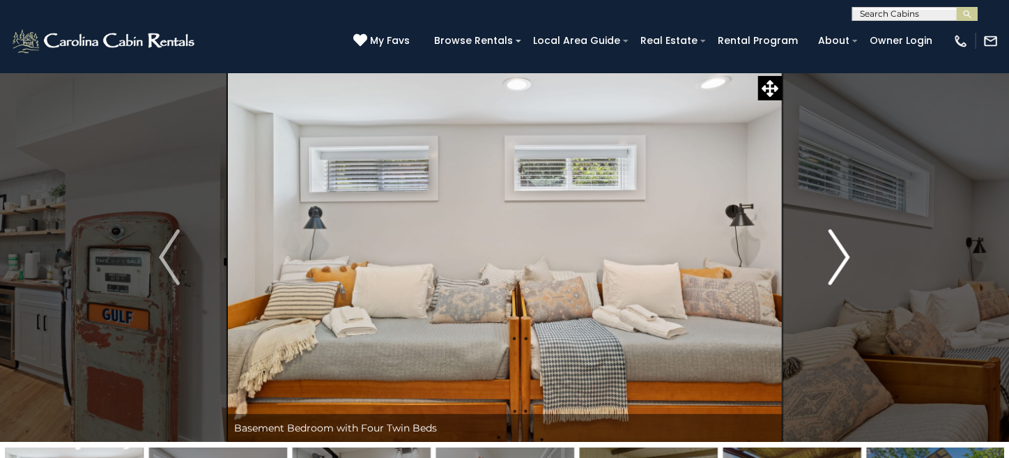
click at [848, 273] on img "Next" at bounding box center [840, 257] width 21 height 56
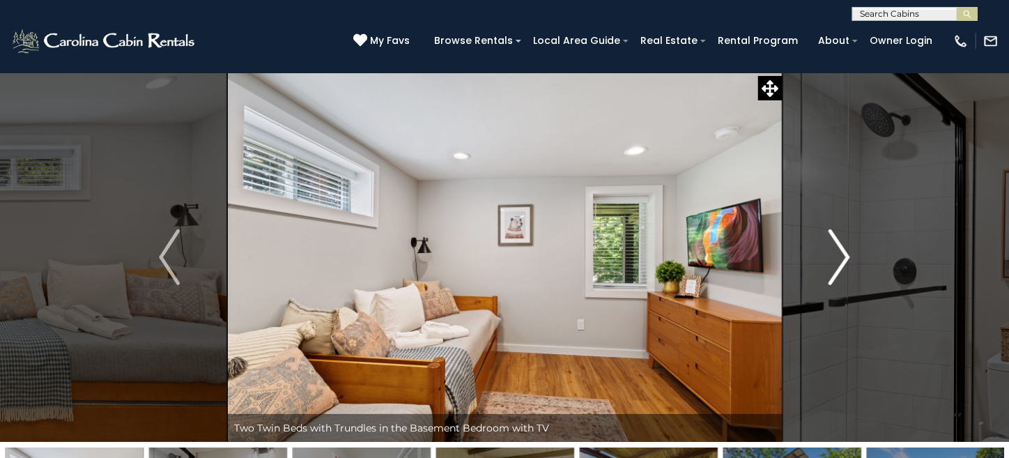
click at [848, 273] on img "Next" at bounding box center [840, 257] width 21 height 56
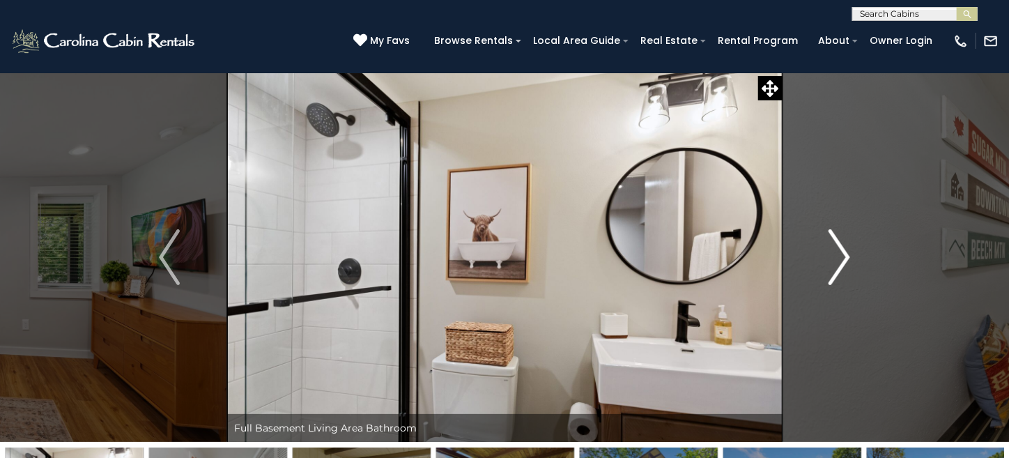
click at [848, 273] on img "Next" at bounding box center [840, 257] width 21 height 56
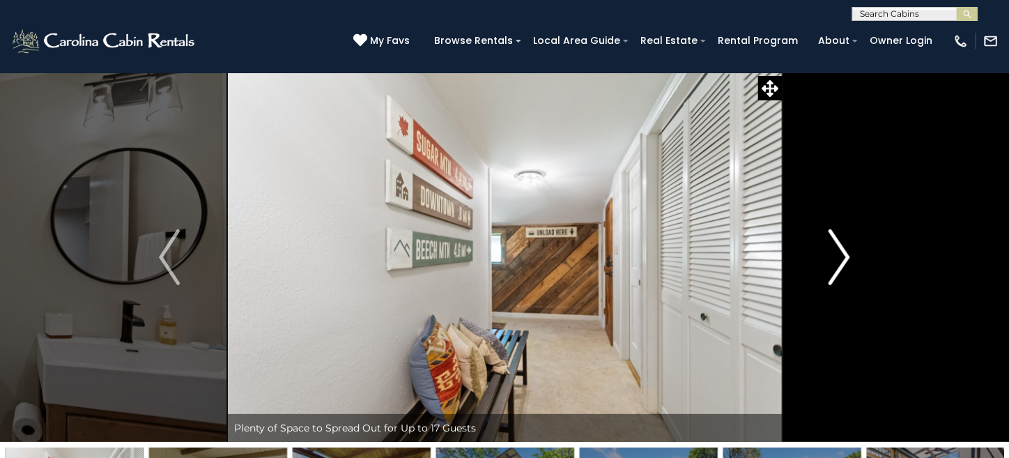
click at [848, 272] on img "Next" at bounding box center [840, 257] width 21 height 56
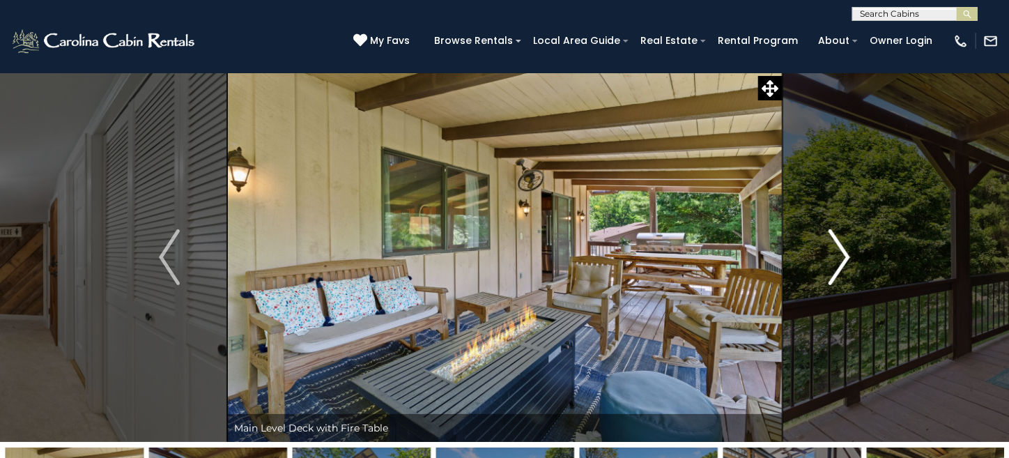
click at [848, 272] on img "Next" at bounding box center [840, 257] width 21 height 56
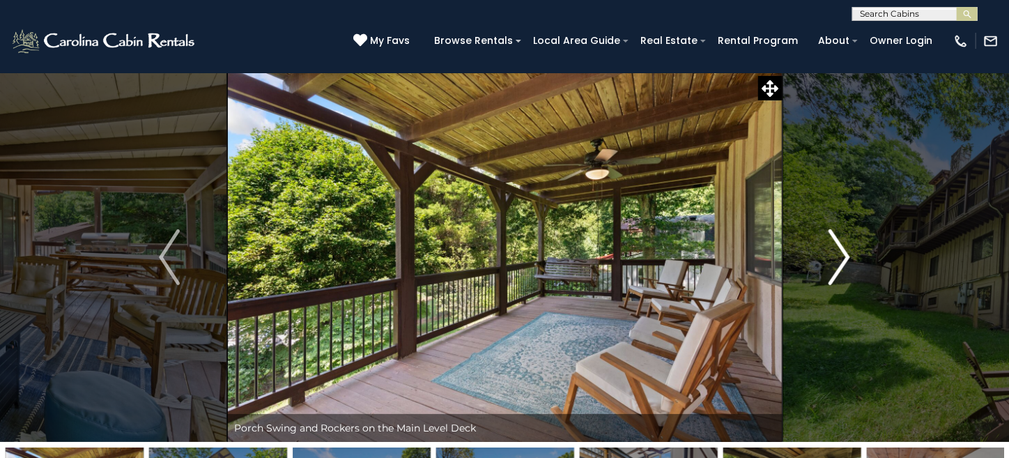
click at [848, 272] on img "Next" at bounding box center [840, 257] width 21 height 56
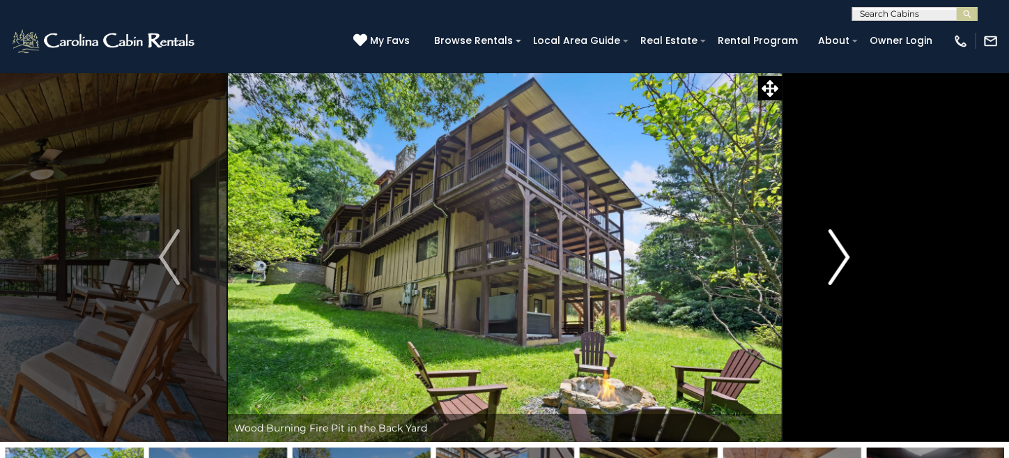
click at [848, 270] on img "Next" at bounding box center [840, 257] width 21 height 56
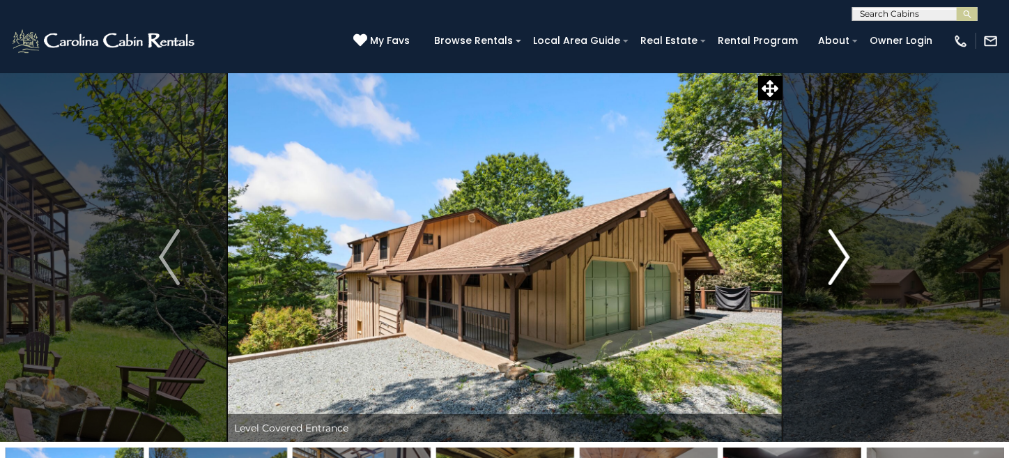
click at [848, 270] on img "Next" at bounding box center [840, 257] width 21 height 56
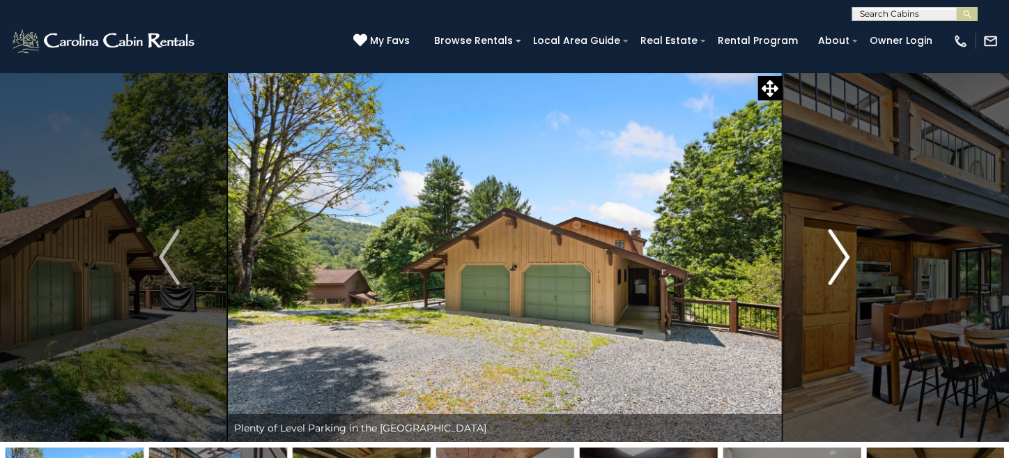
click at [848, 270] on img "Next" at bounding box center [840, 257] width 21 height 56
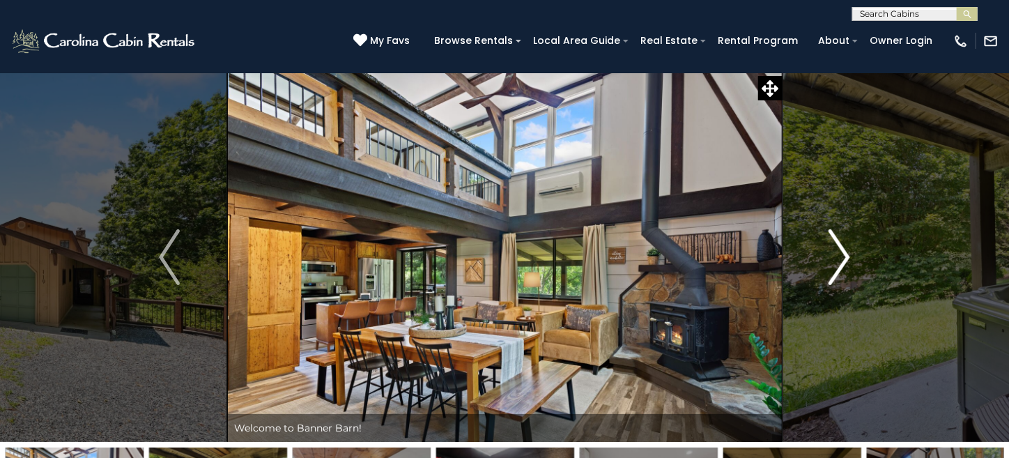
click at [848, 270] on img "Next" at bounding box center [840, 257] width 21 height 56
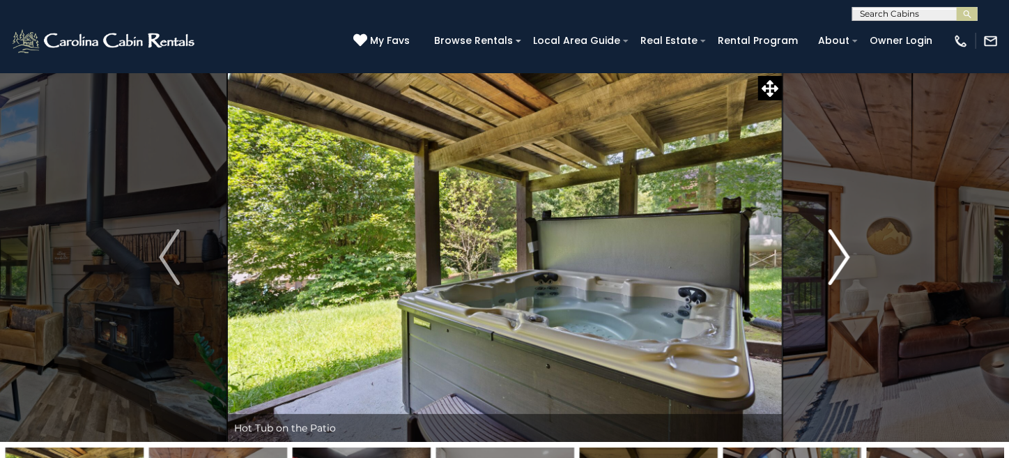
click at [848, 270] on img "Next" at bounding box center [840, 257] width 21 height 56
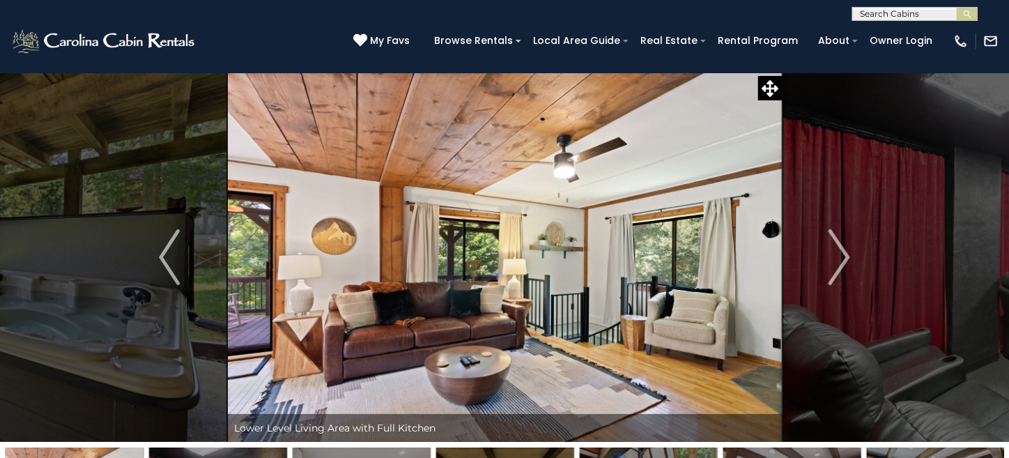
click at [839, 250] on img "Next" at bounding box center [840, 257] width 21 height 56
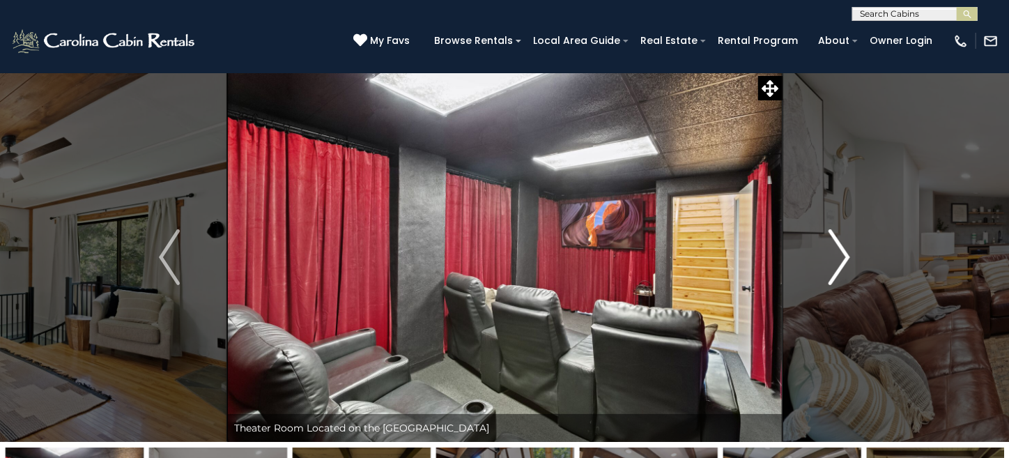
click at [839, 249] on img "Next" at bounding box center [840, 257] width 21 height 56
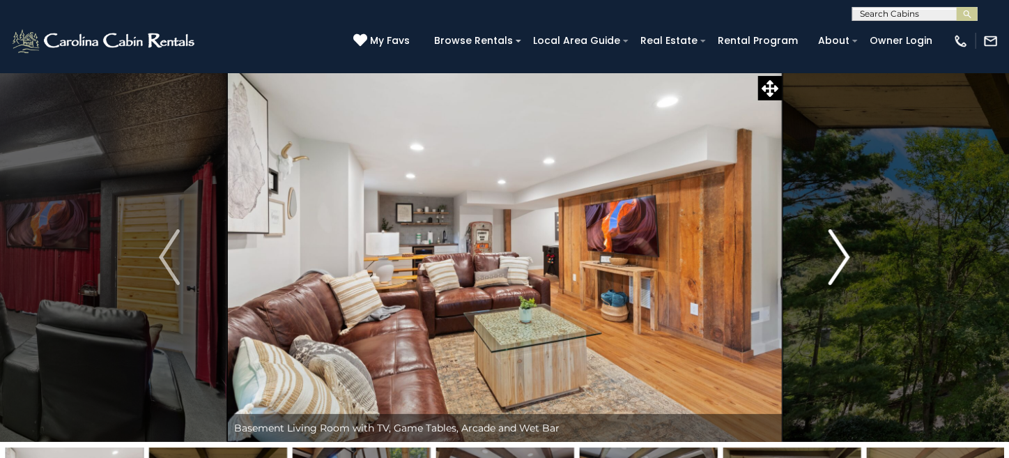
click at [838, 249] on img "Next" at bounding box center [840, 257] width 21 height 56
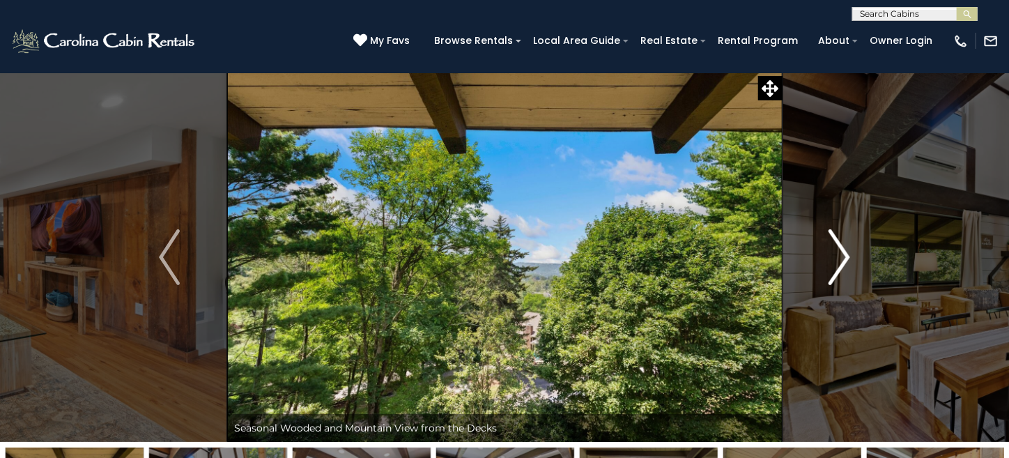
click at [837, 248] on img "Next" at bounding box center [840, 257] width 21 height 56
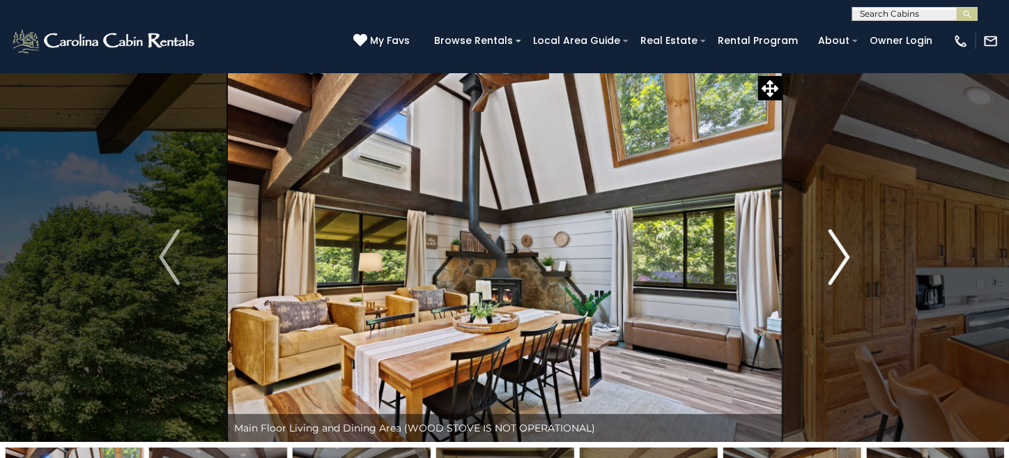
click at [836, 248] on img "Next" at bounding box center [840, 257] width 21 height 56
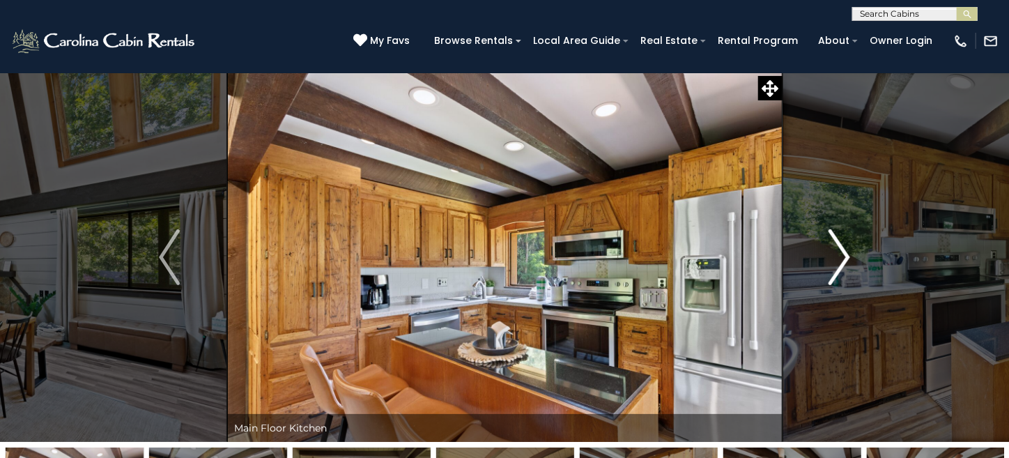
click at [836, 248] on img "Next" at bounding box center [840, 257] width 21 height 56
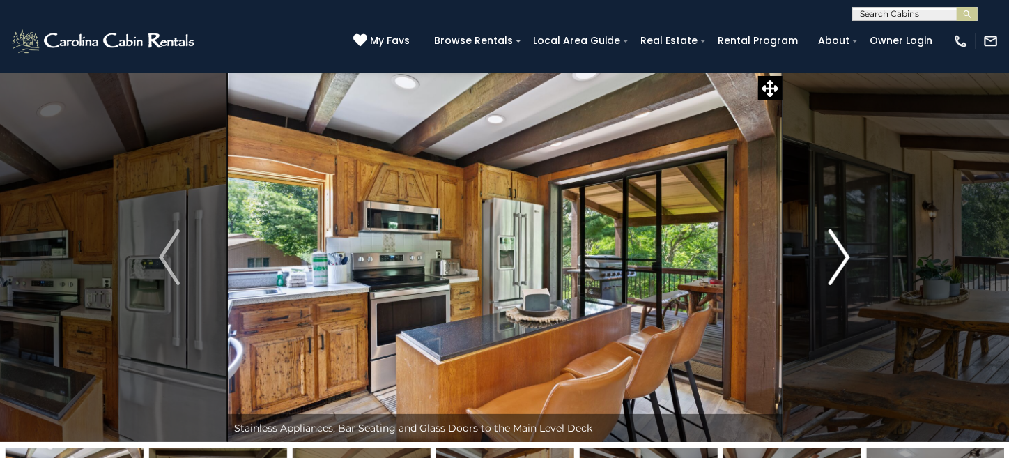
click at [836, 248] on img "Next" at bounding box center [840, 257] width 21 height 56
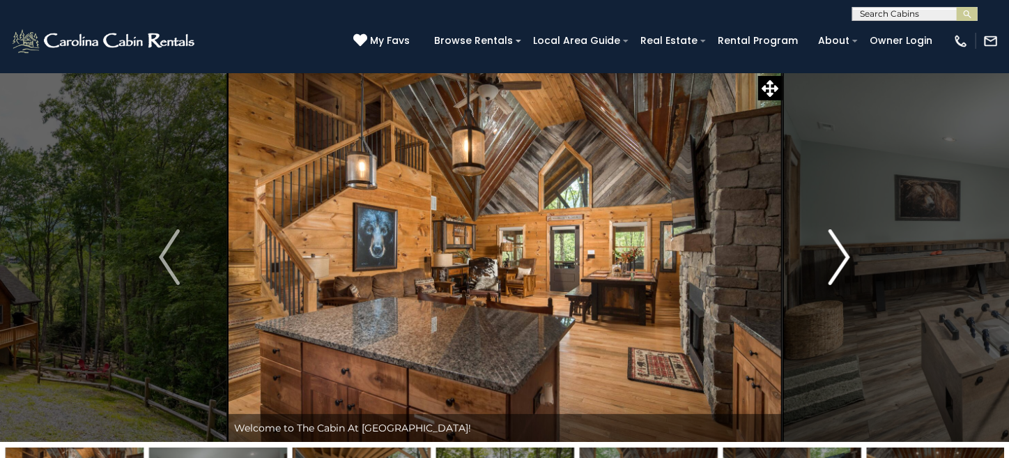
click at [852, 251] on button "Next" at bounding box center [839, 256] width 115 height 369
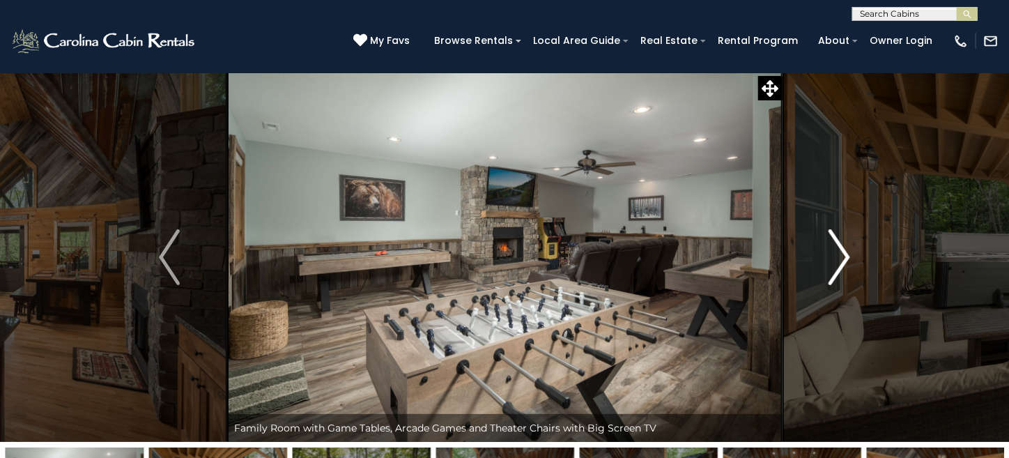
click at [853, 253] on button "Next" at bounding box center [839, 256] width 115 height 369
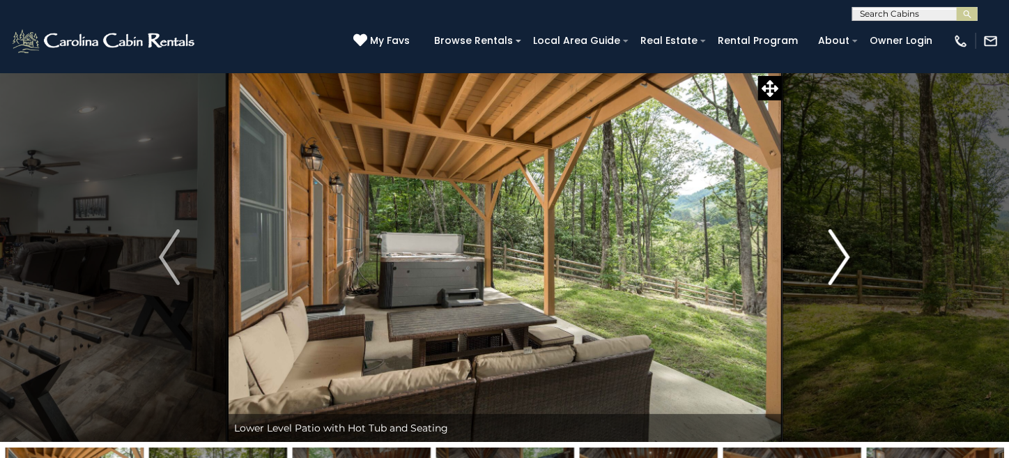
click at [853, 253] on button "Next" at bounding box center [839, 256] width 115 height 369
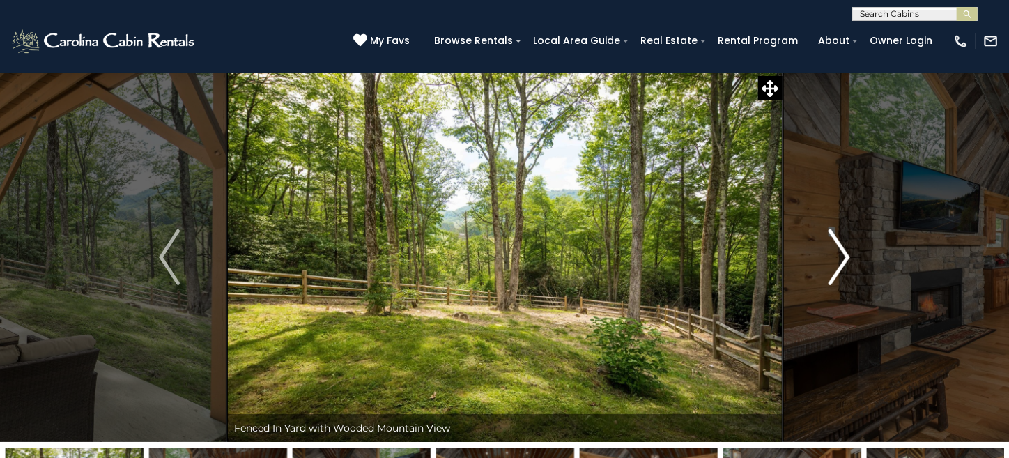
click at [852, 254] on button "Next" at bounding box center [839, 256] width 115 height 369
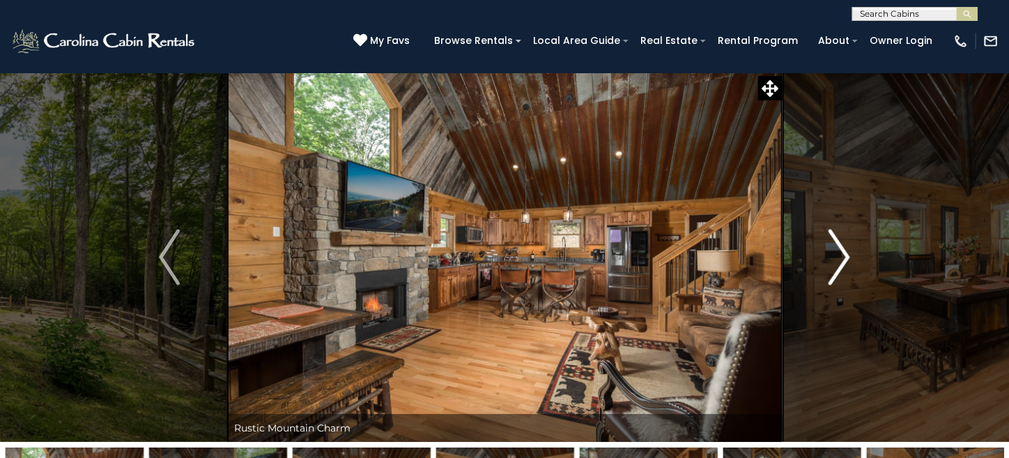
click at [852, 254] on button "Next" at bounding box center [839, 256] width 115 height 369
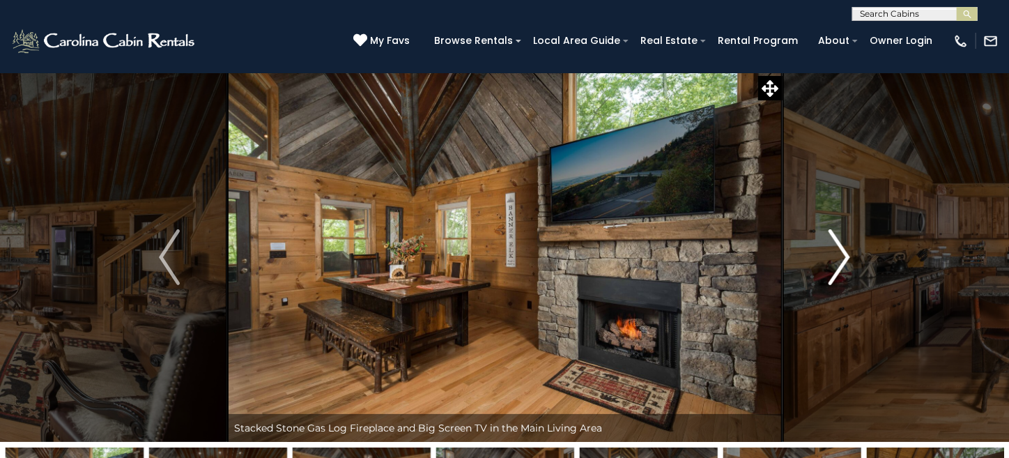
click at [852, 254] on button "Next" at bounding box center [839, 256] width 115 height 369
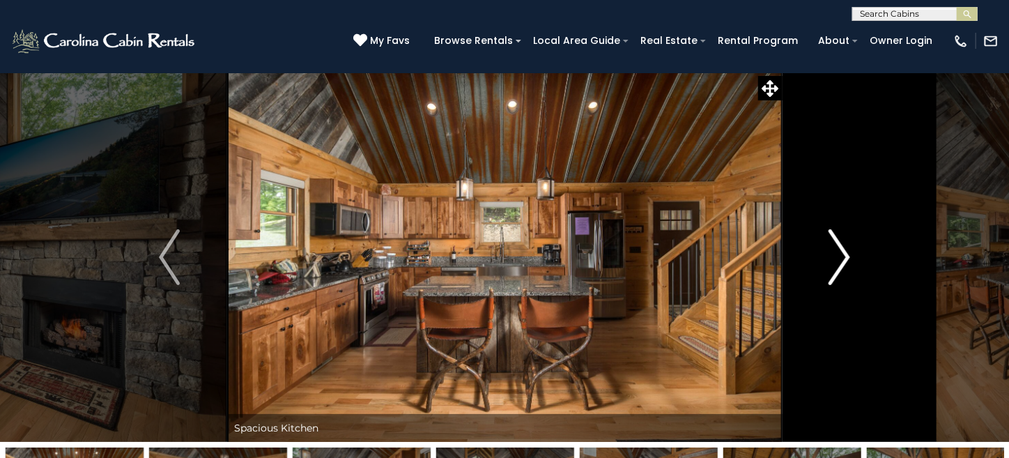
click at [852, 254] on button "Next" at bounding box center [839, 256] width 115 height 369
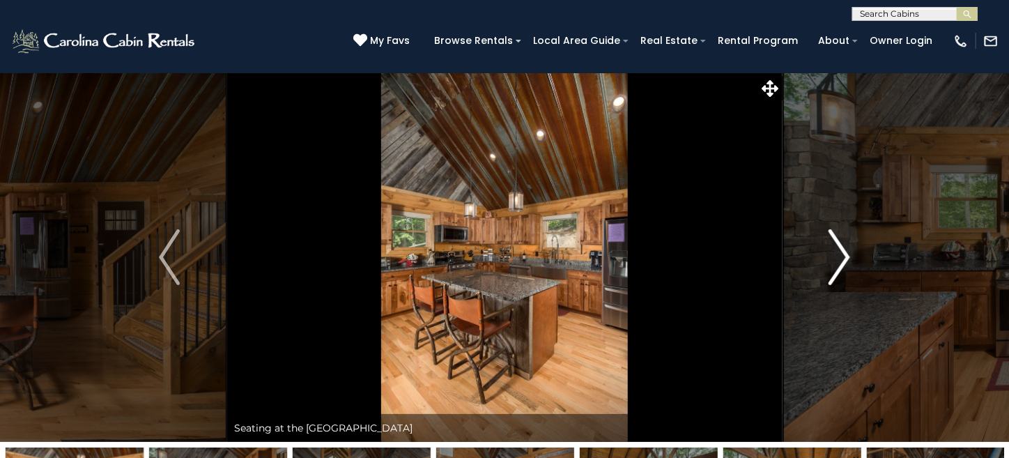
click at [852, 254] on button "Next" at bounding box center [839, 256] width 115 height 369
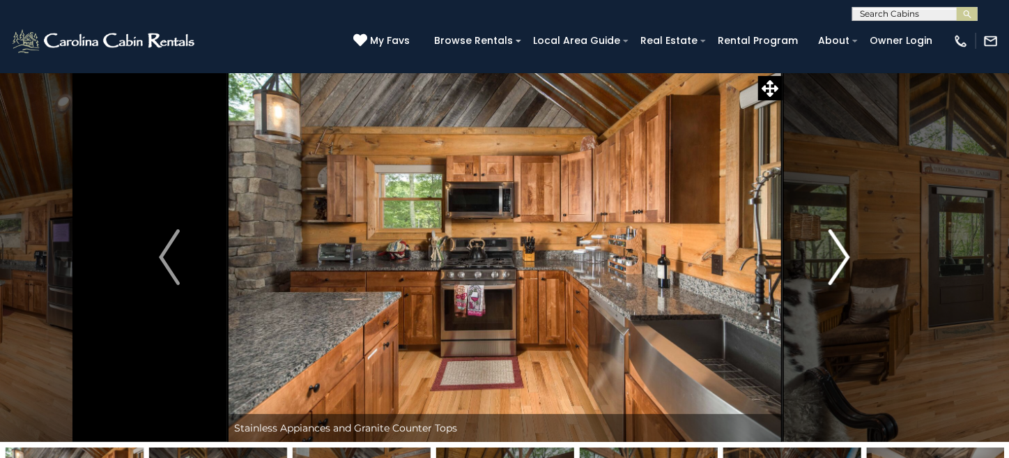
click at [852, 254] on button "Next" at bounding box center [839, 256] width 115 height 369
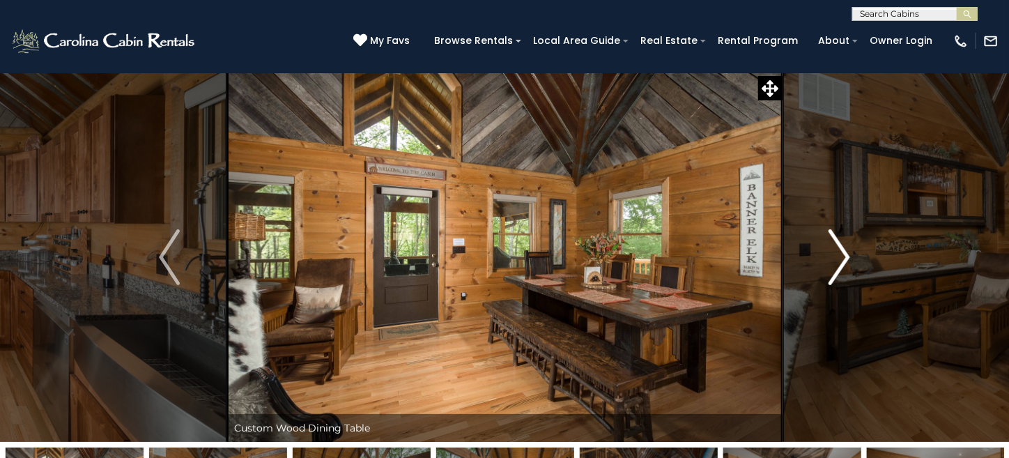
click at [852, 254] on button "Next" at bounding box center [839, 256] width 115 height 369
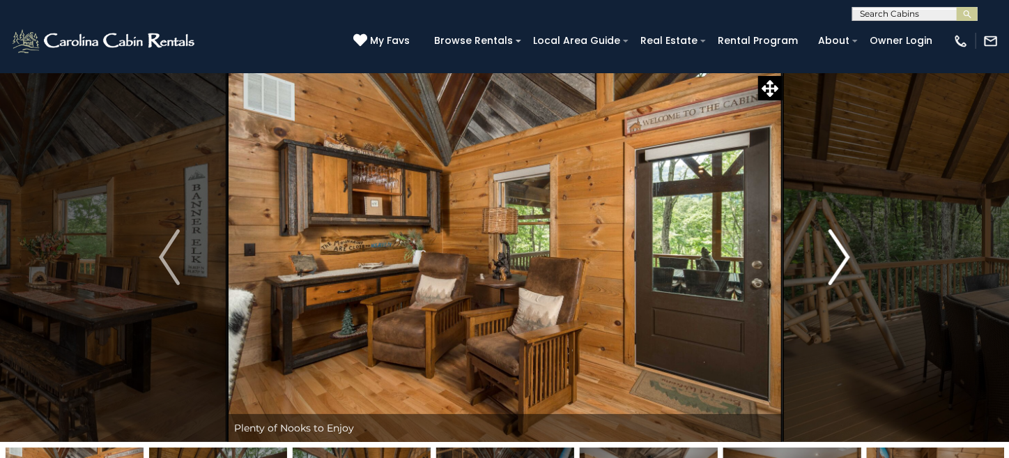
click at [852, 254] on button "Next" at bounding box center [839, 256] width 115 height 369
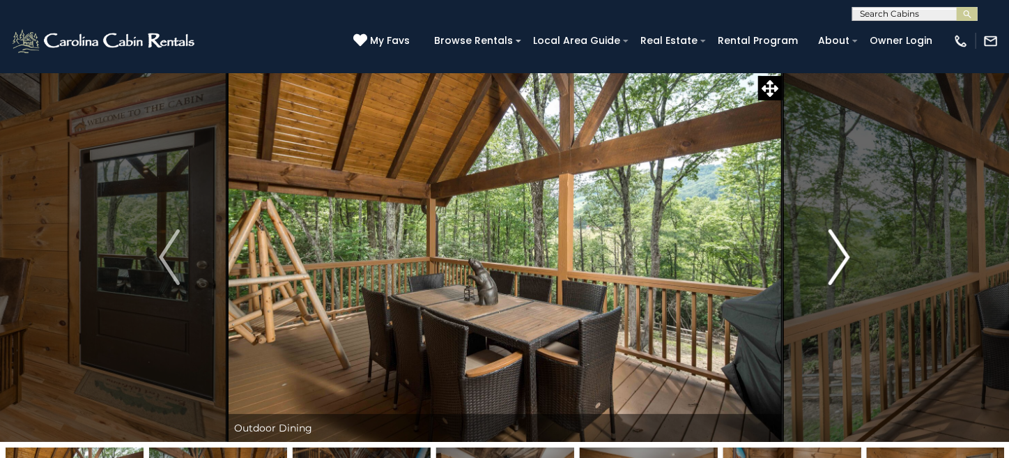
click at [852, 254] on button "Next" at bounding box center [839, 256] width 115 height 369
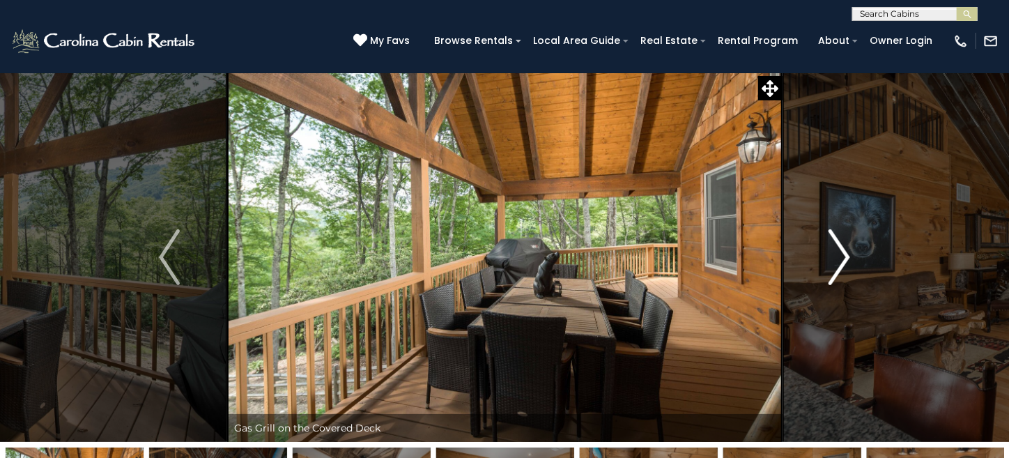
click at [853, 254] on button "Next" at bounding box center [839, 256] width 115 height 369
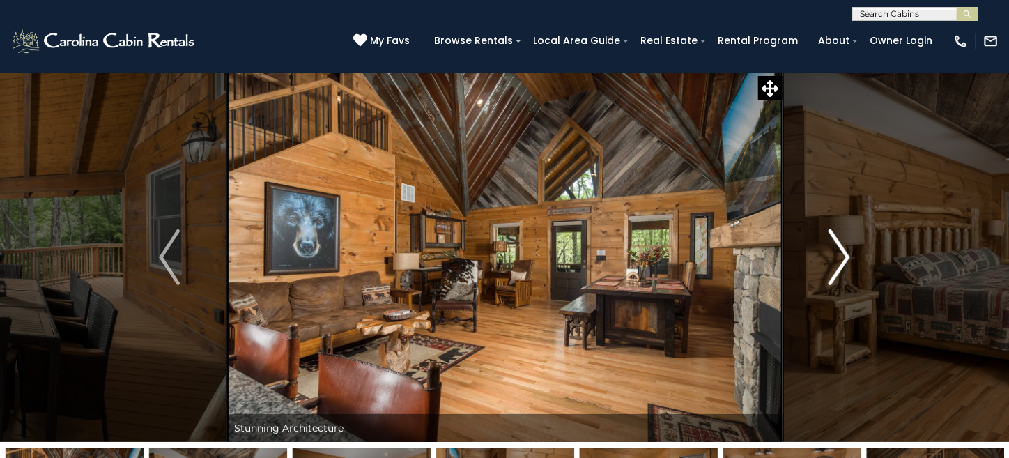
click at [853, 254] on button "Next" at bounding box center [839, 256] width 115 height 369
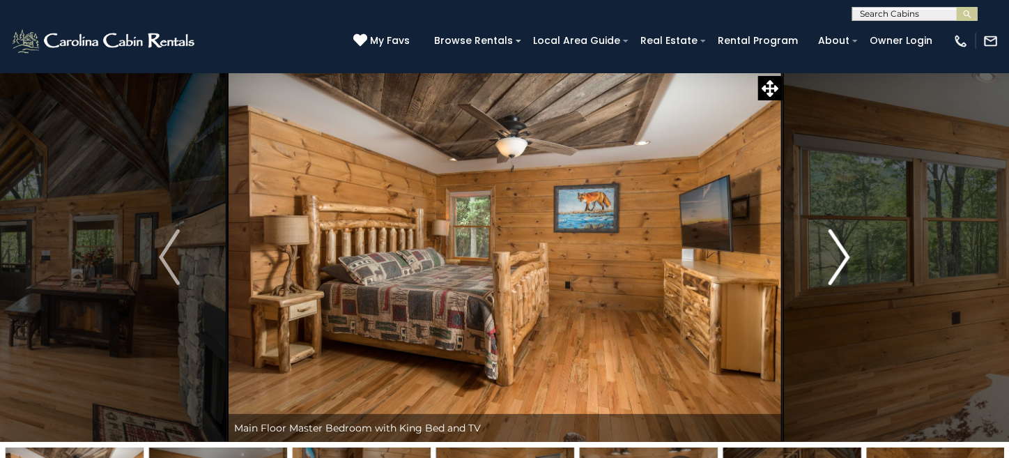
click at [853, 254] on button "Next" at bounding box center [839, 256] width 115 height 369
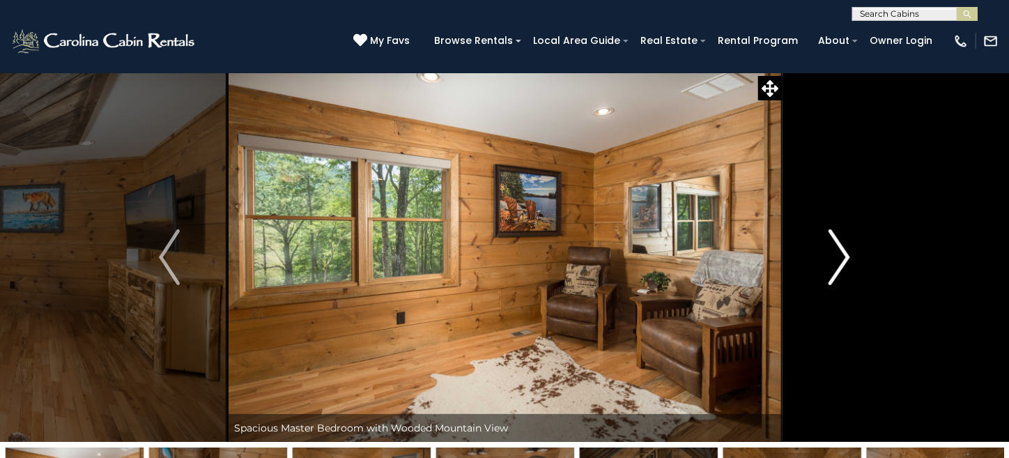
click at [853, 254] on button "Next" at bounding box center [839, 256] width 115 height 369
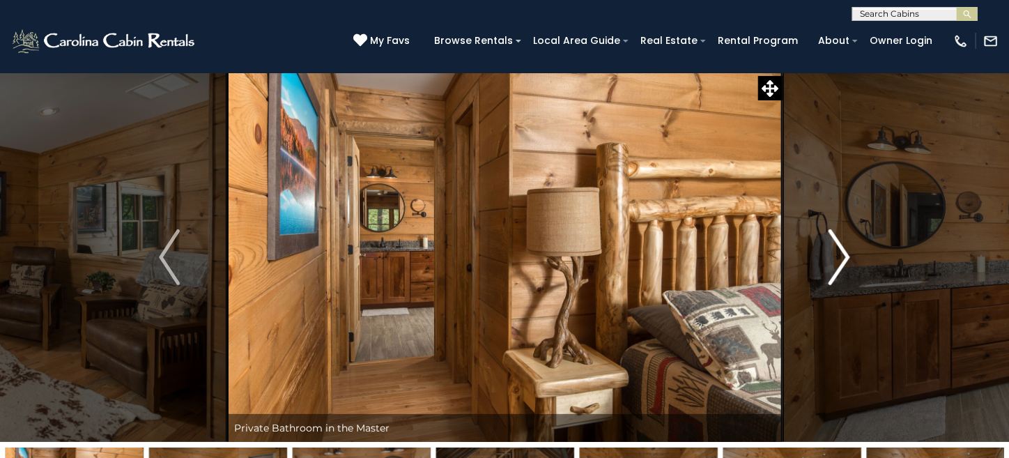
click at [853, 254] on button "Next" at bounding box center [839, 256] width 115 height 369
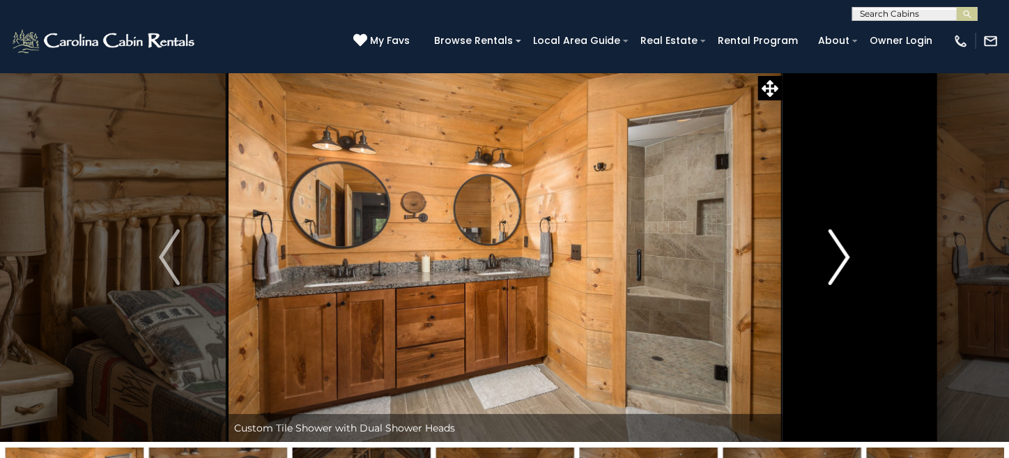
click at [853, 254] on button "Next" at bounding box center [839, 256] width 115 height 369
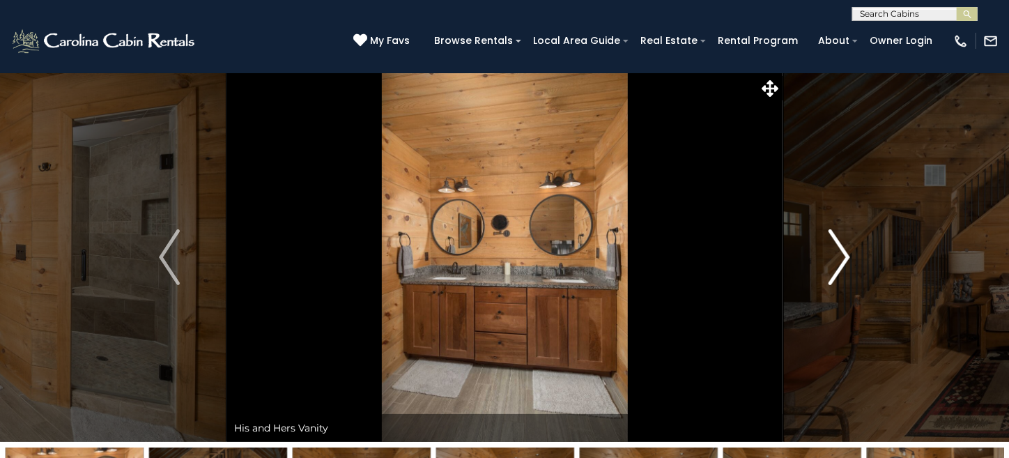
click at [853, 254] on button "Next" at bounding box center [839, 256] width 115 height 369
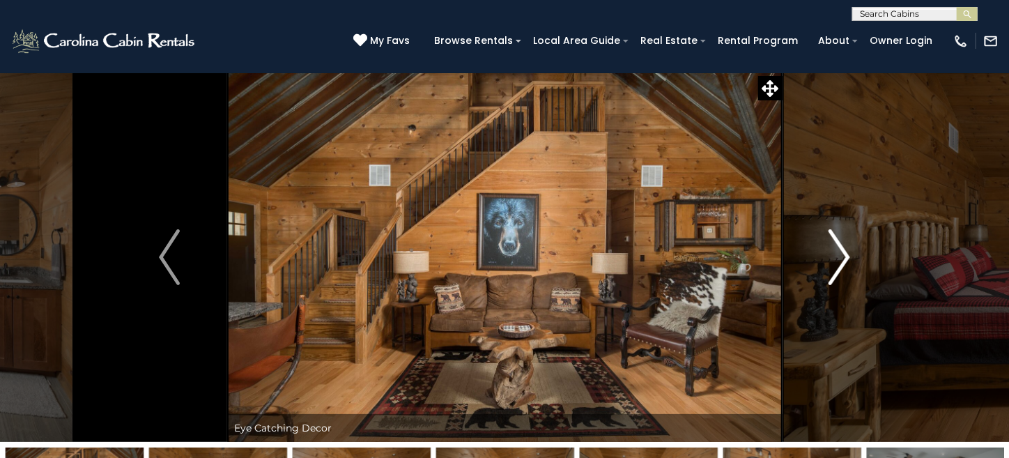
click at [853, 254] on button "Next" at bounding box center [839, 256] width 115 height 369
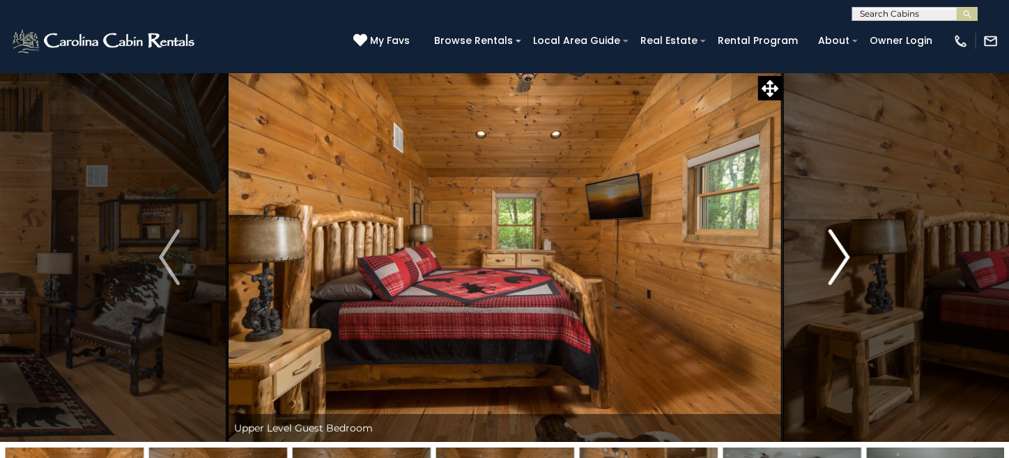
click at [853, 254] on button "Next" at bounding box center [839, 256] width 115 height 369
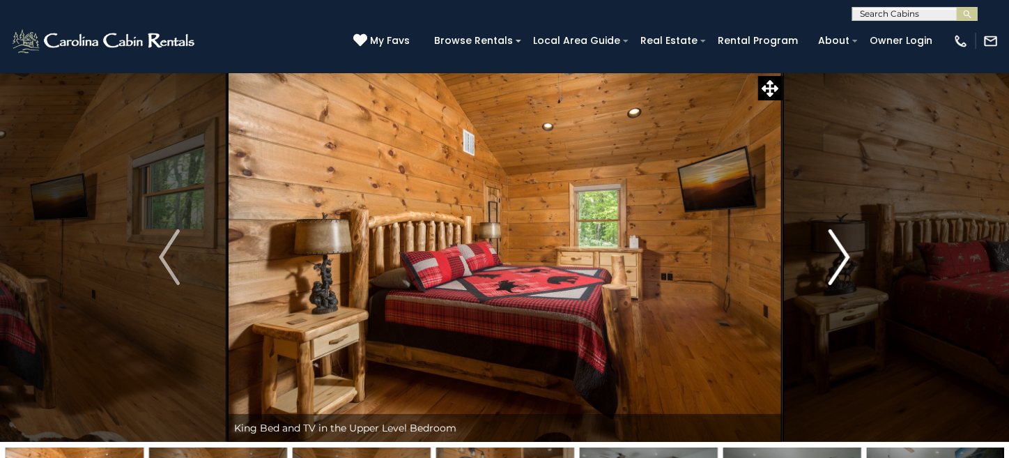
click at [853, 254] on button "Next" at bounding box center [839, 256] width 115 height 369
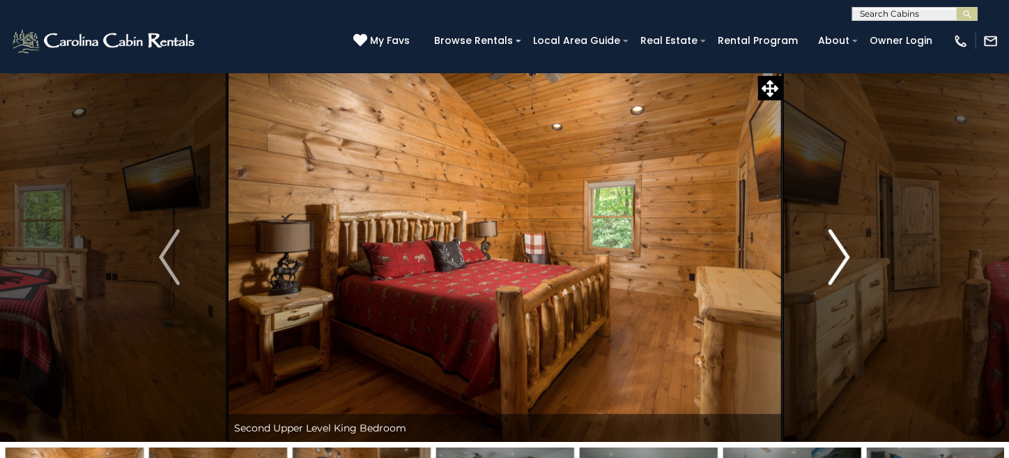
click at [853, 254] on button "Next" at bounding box center [839, 256] width 115 height 369
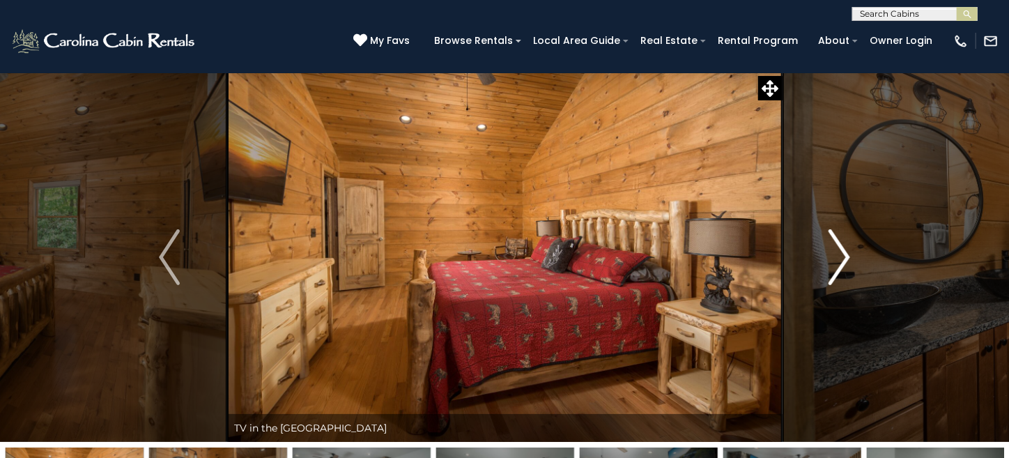
click at [853, 254] on button "Next" at bounding box center [839, 256] width 115 height 369
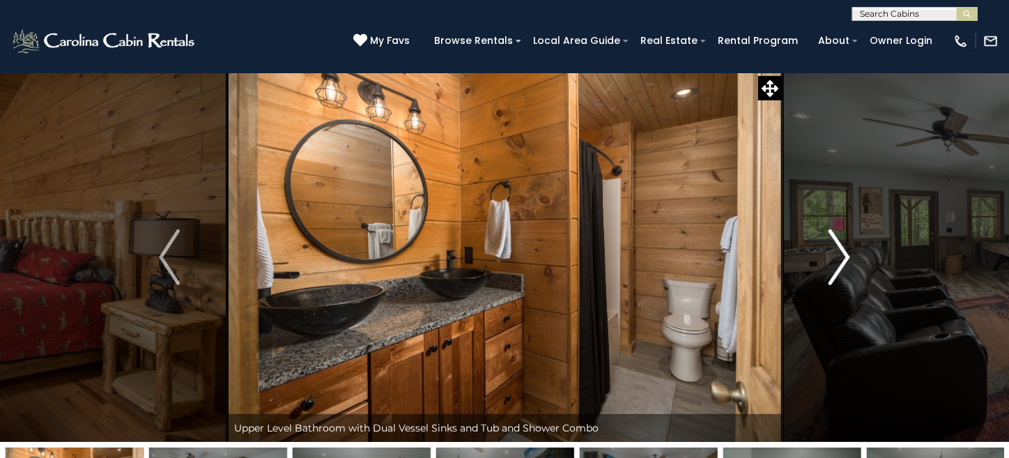
click at [853, 254] on button "Next" at bounding box center [839, 256] width 115 height 369
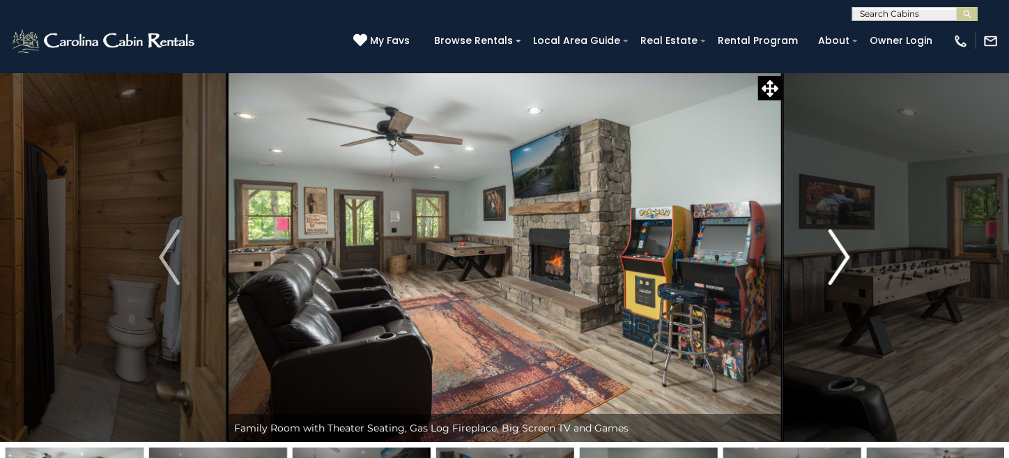
click at [853, 254] on button "Next" at bounding box center [839, 256] width 115 height 369
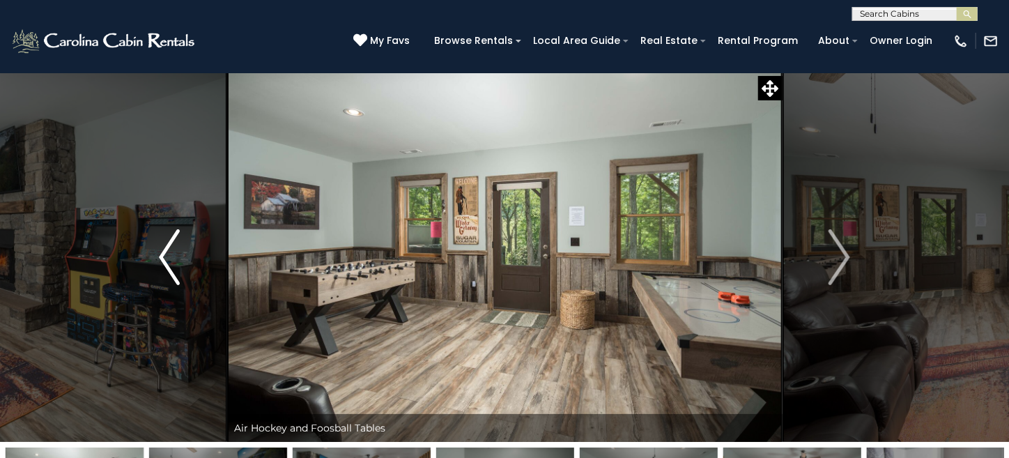
click at [181, 259] on button "Previous" at bounding box center [169, 256] width 115 height 369
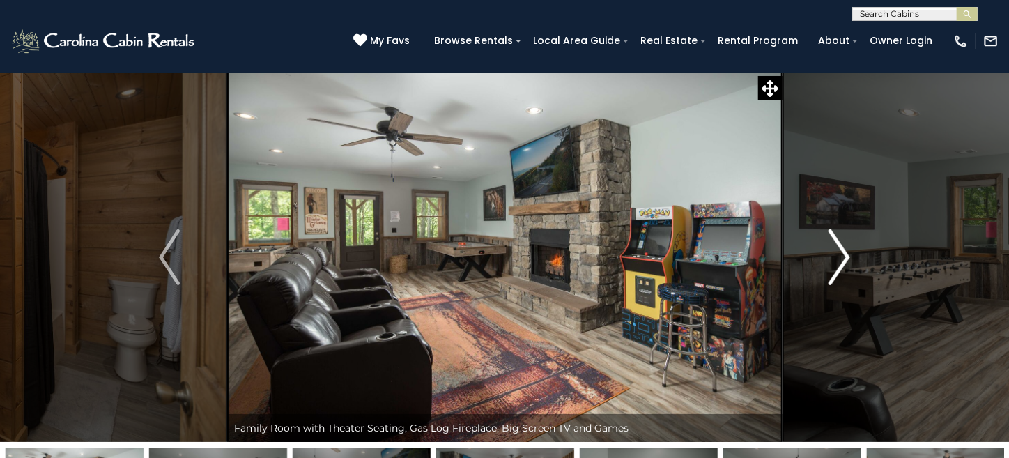
click at [855, 254] on button "Next" at bounding box center [839, 256] width 115 height 369
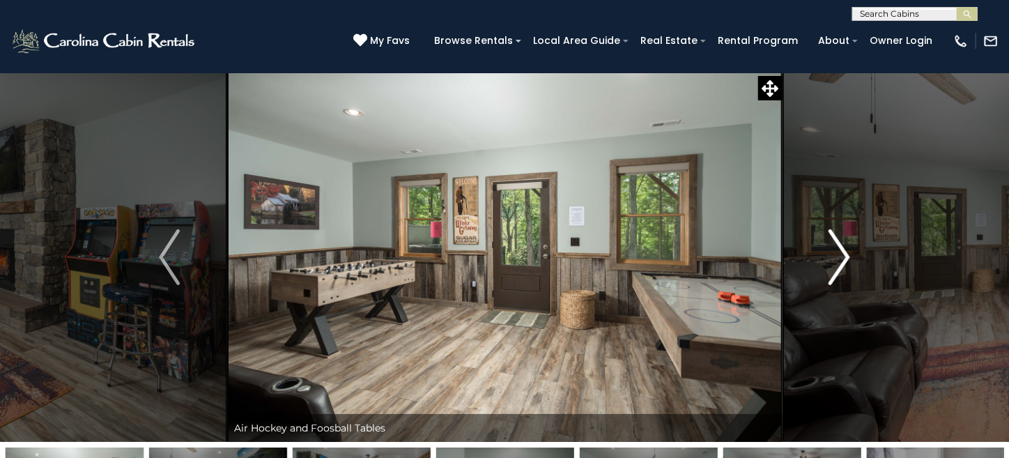
click at [854, 254] on button "Next" at bounding box center [839, 256] width 115 height 369
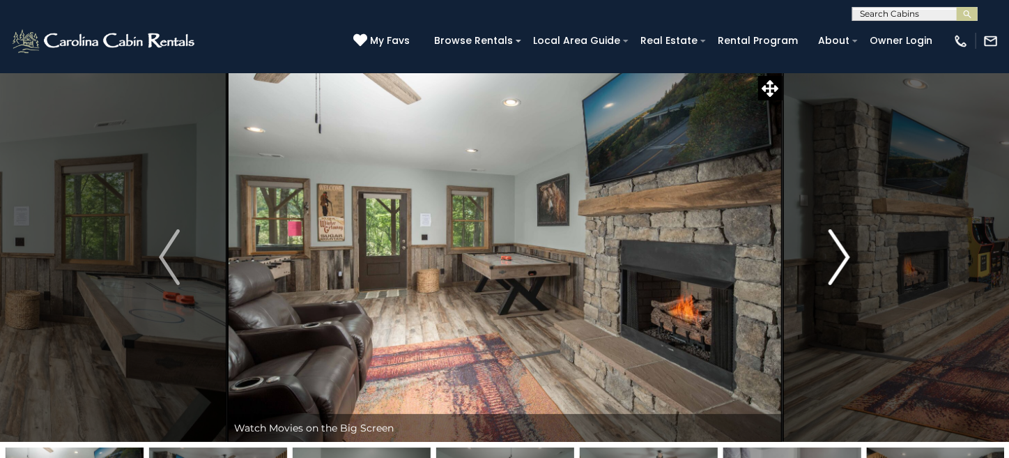
click at [854, 254] on button "Next" at bounding box center [839, 256] width 115 height 369
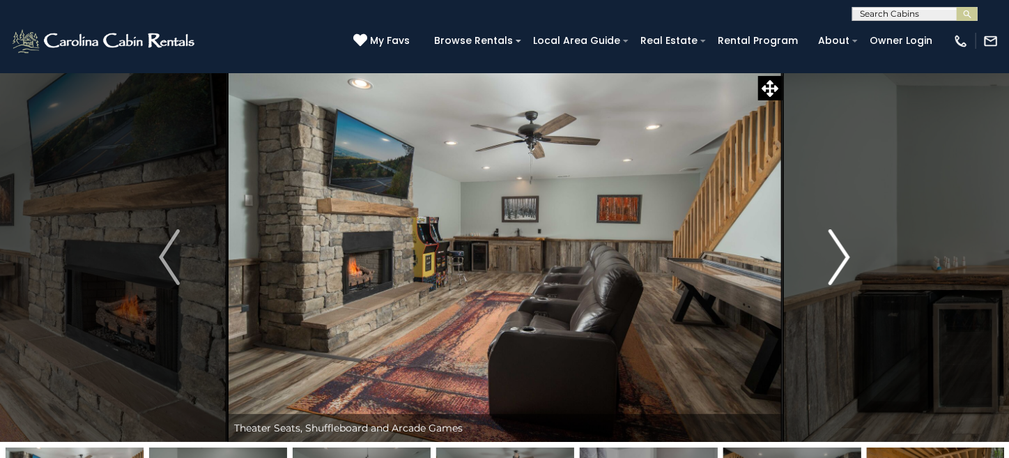
click at [854, 254] on button "Next" at bounding box center [839, 256] width 115 height 369
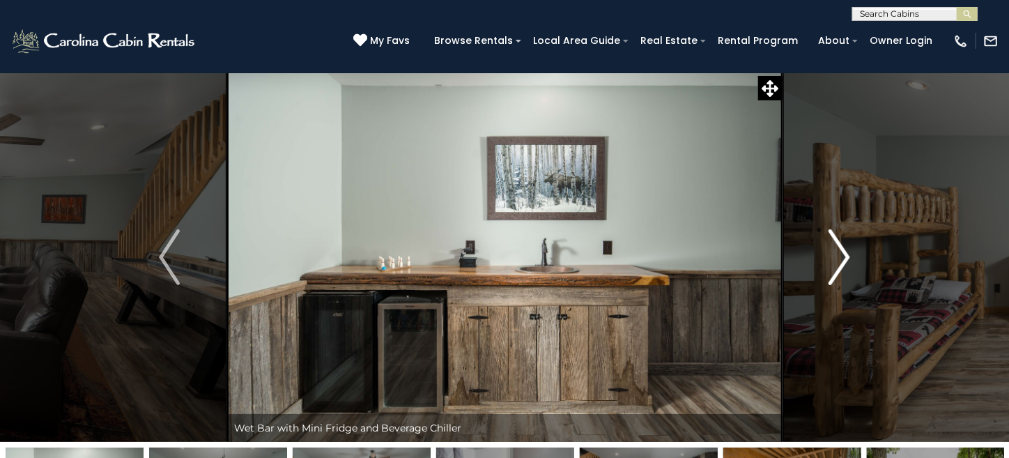
click at [854, 254] on button "Next" at bounding box center [839, 256] width 115 height 369
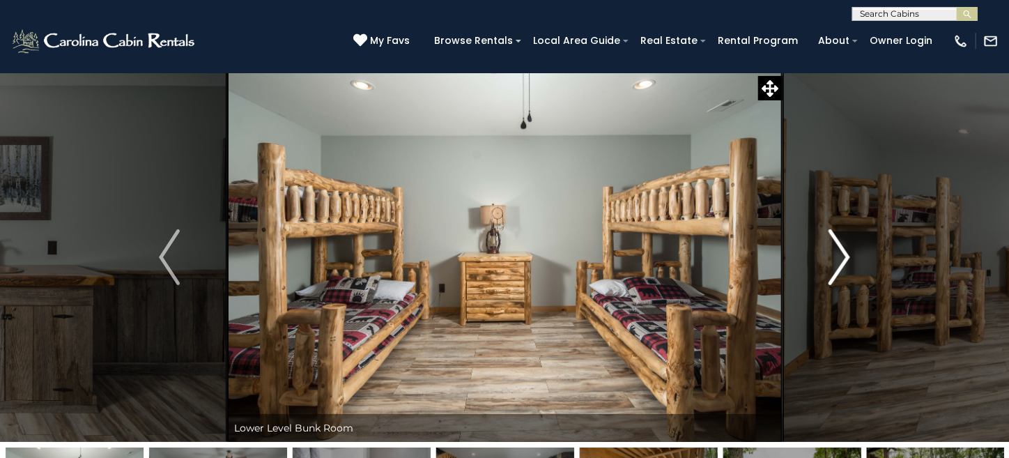
click at [859, 254] on button "Next" at bounding box center [839, 256] width 115 height 369
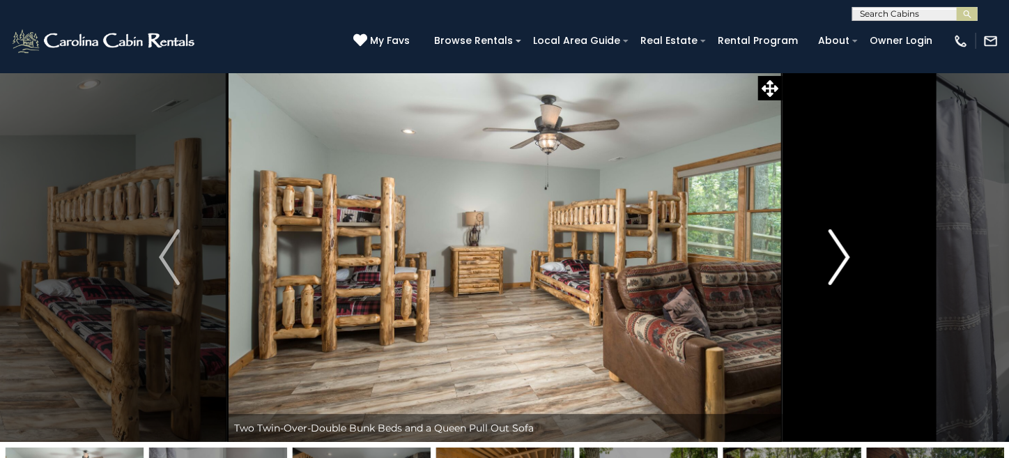
click at [859, 254] on button "Next" at bounding box center [839, 256] width 115 height 369
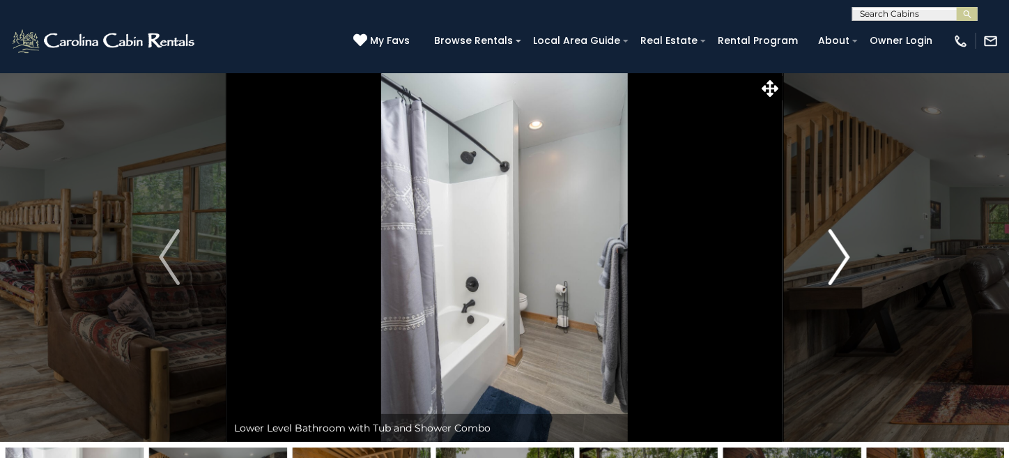
click at [859, 254] on button "Next" at bounding box center [839, 256] width 115 height 369
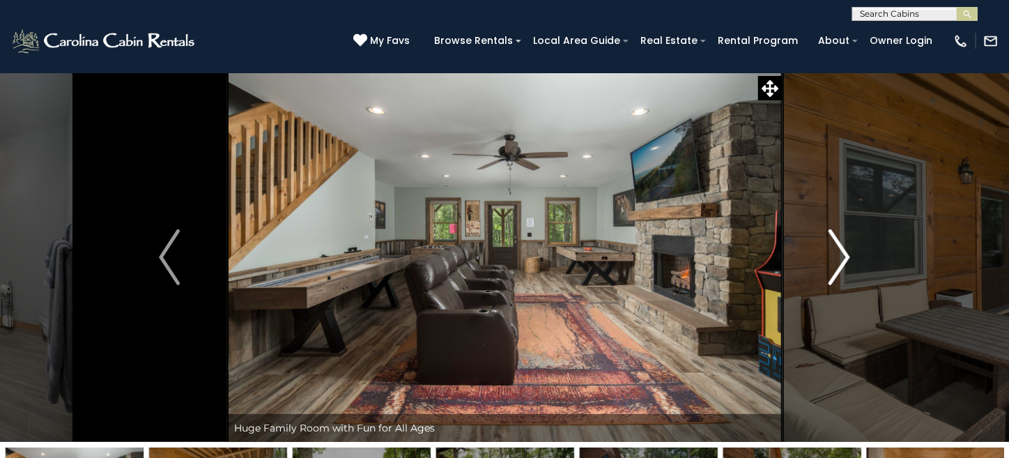
click at [859, 254] on button "Next" at bounding box center [839, 256] width 115 height 369
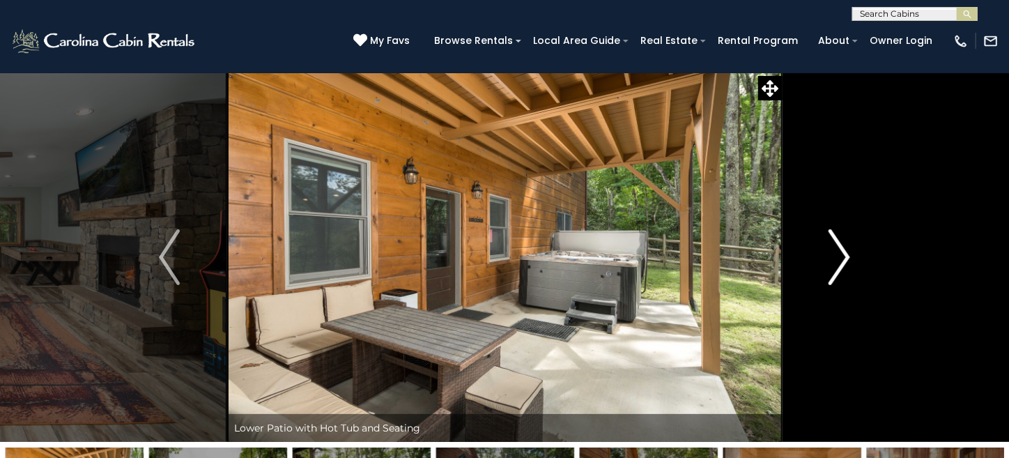
click at [859, 254] on button "Next" at bounding box center [839, 256] width 115 height 369
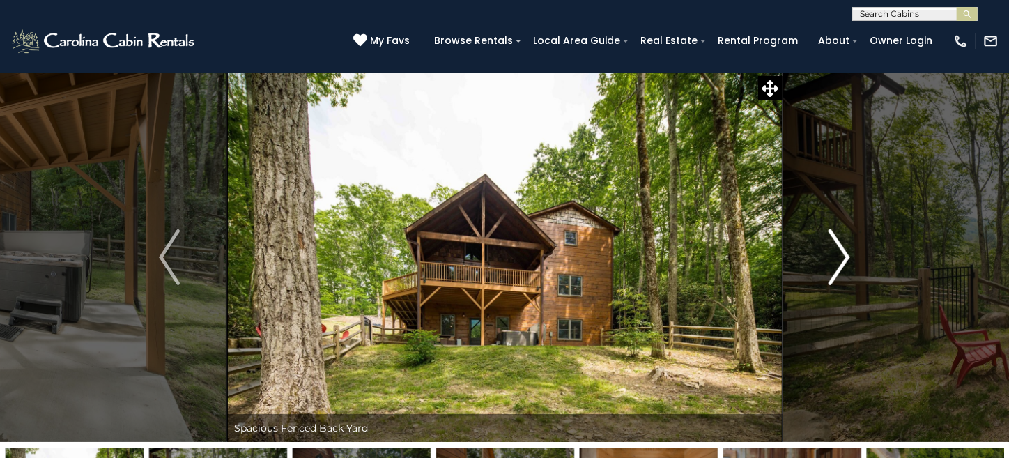
click at [859, 254] on button "Next" at bounding box center [839, 256] width 115 height 369
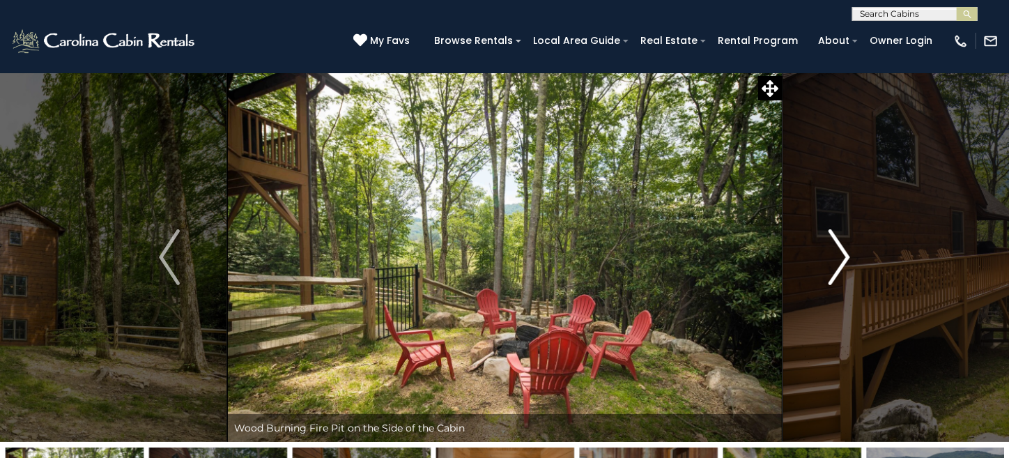
click at [859, 254] on button "Next" at bounding box center [839, 256] width 115 height 369
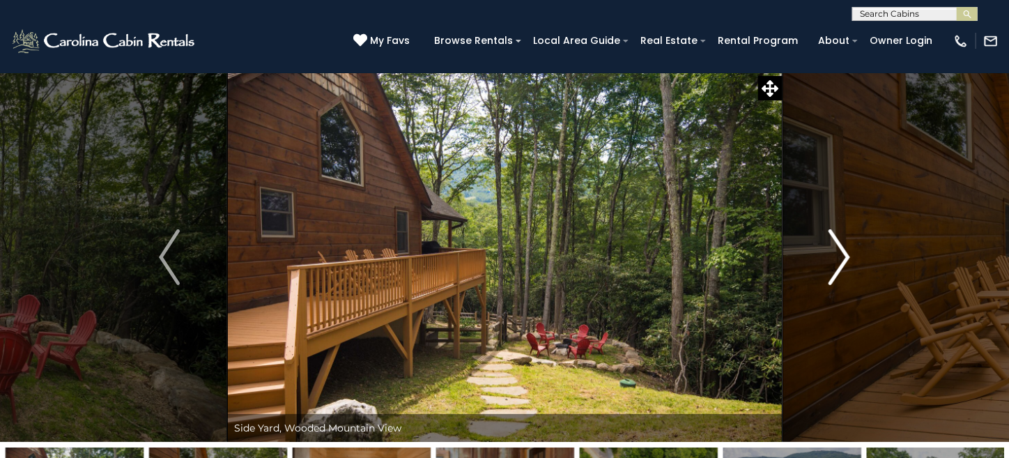
click at [859, 254] on button "Next" at bounding box center [839, 256] width 115 height 369
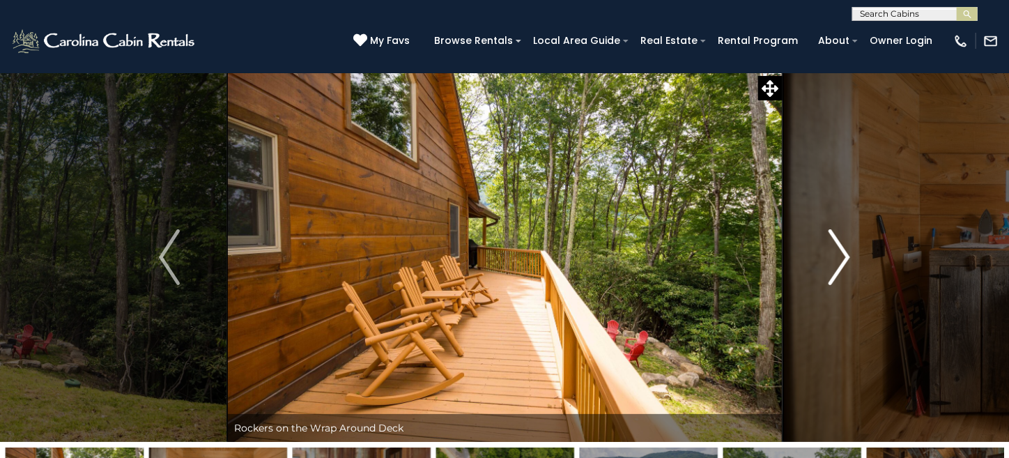
click at [859, 254] on button "Next" at bounding box center [839, 256] width 115 height 369
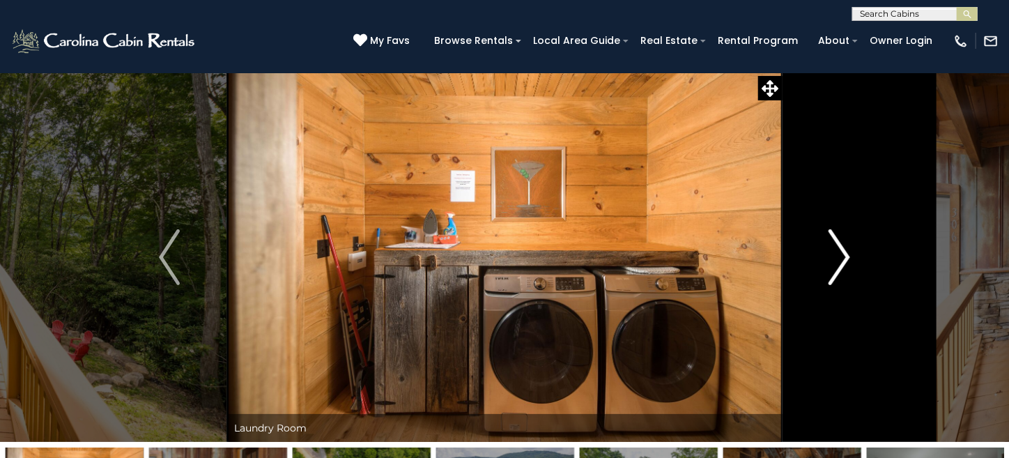
click at [859, 254] on button "Next" at bounding box center [839, 256] width 115 height 369
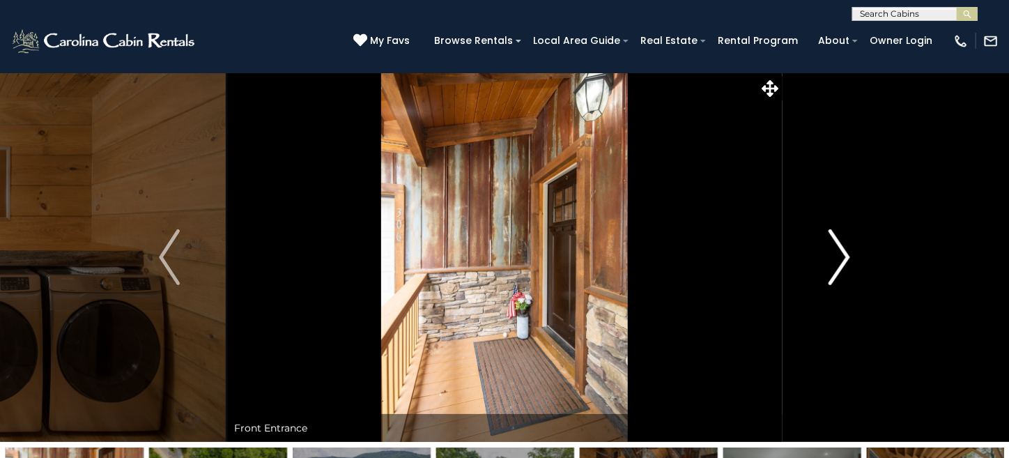
click at [859, 254] on button "Next" at bounding box center [839, 256] width 115 height 369
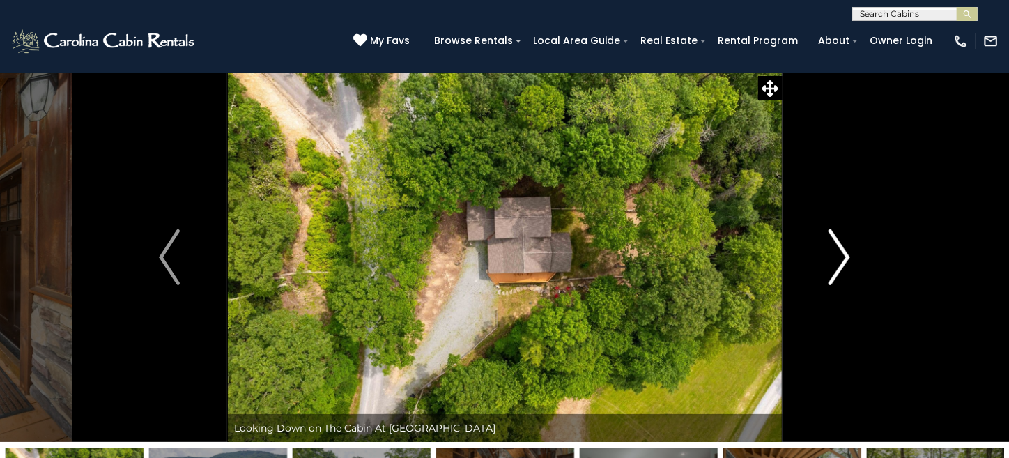
click at [859, 254] on button "Next" at bounding box center [839, 256] width 115 height 369
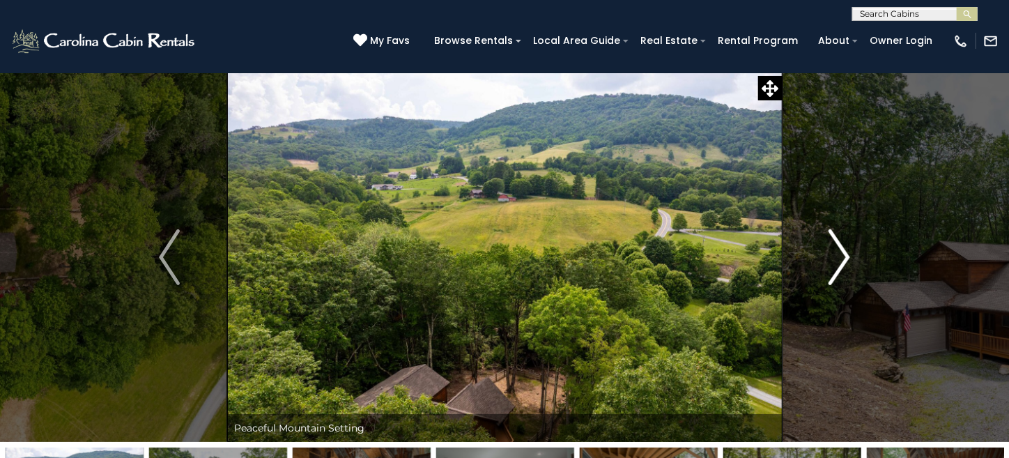
click at [859, 254] on button "Next" at bounding box center [839, 256] width 115 height 369
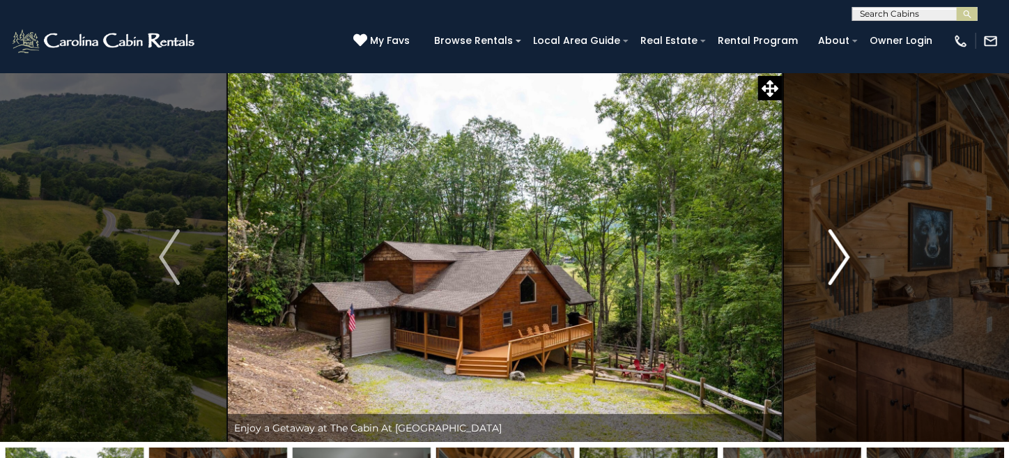
click at [859, 254] on button "Next" at bounding box center [839, 256] width 115 height 369
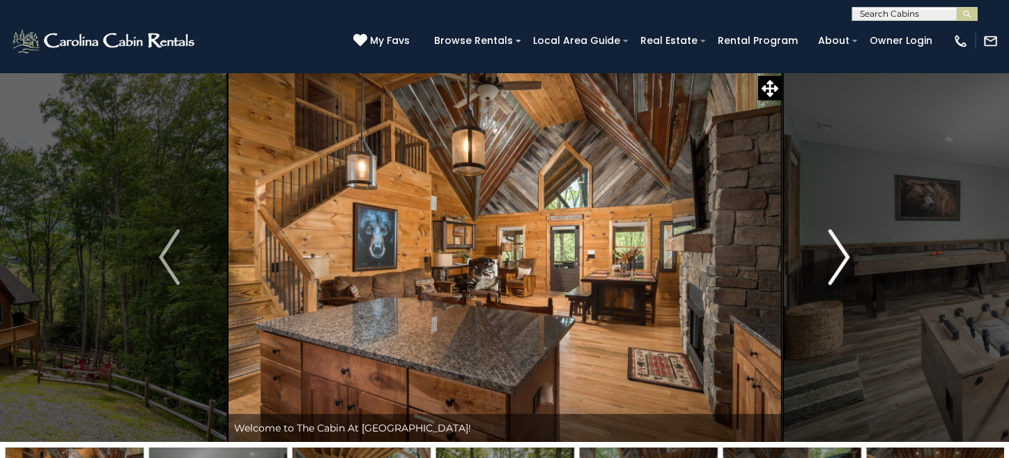
click at [859, 254] on button "Next" at bounding box center [839, 256] width 115 height 369
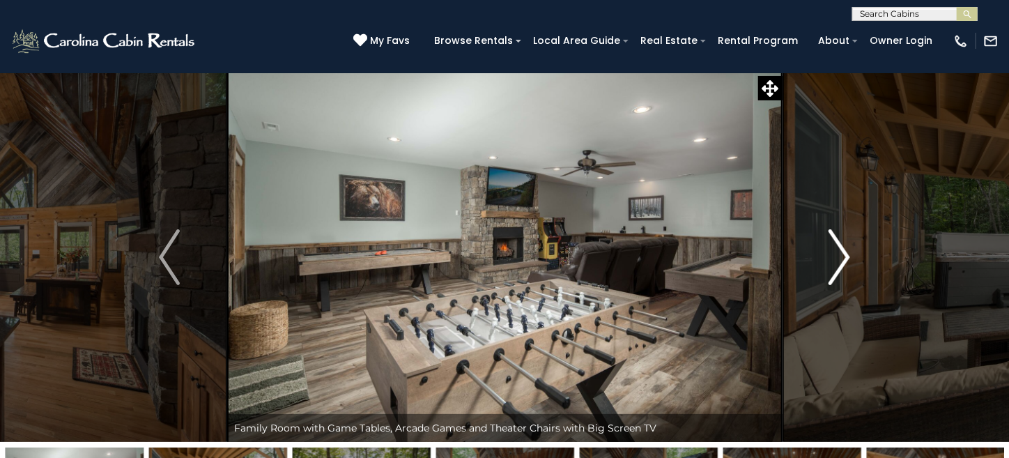
click at [859, 254] on button "Next" at bounding box center [839, 256] width 115 height 369
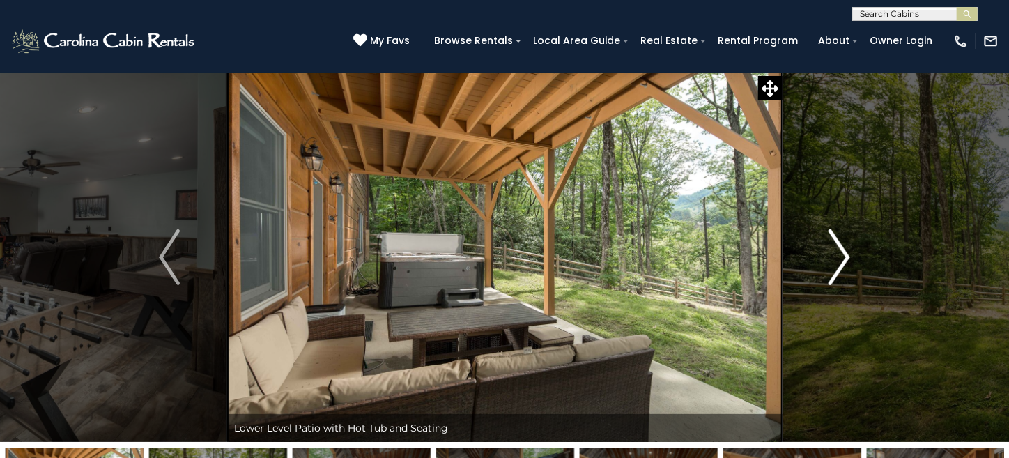
click at [859, 254] on button "Next" at bounding box center [839, 256] width 115 height 369
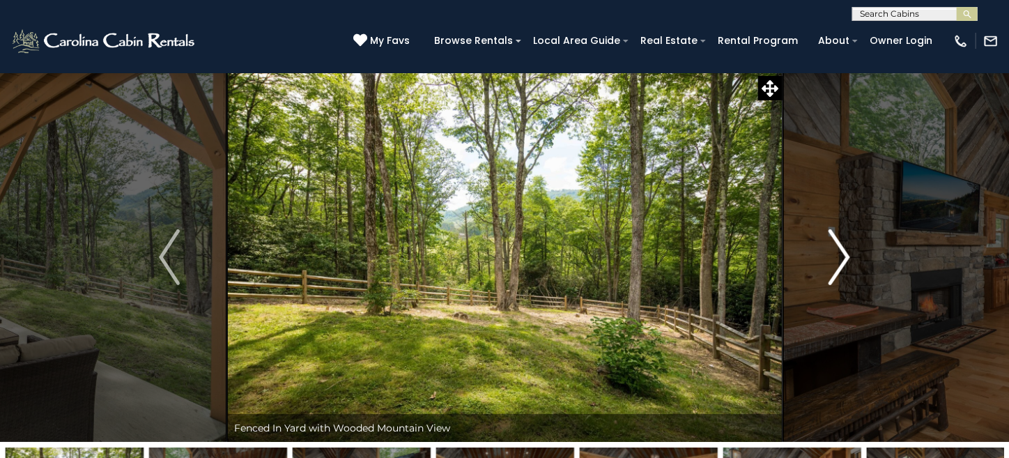
click at [859, 254] on button "Next" at bounding box center [839, 256] width 115 height 369
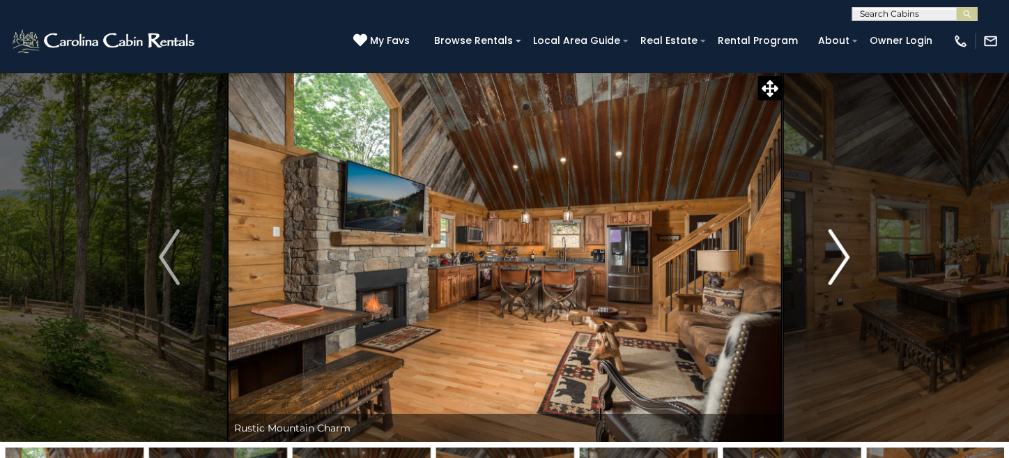
click at [859, 254] on button "Next" at bounding box center [839, 256] width 115 height 369
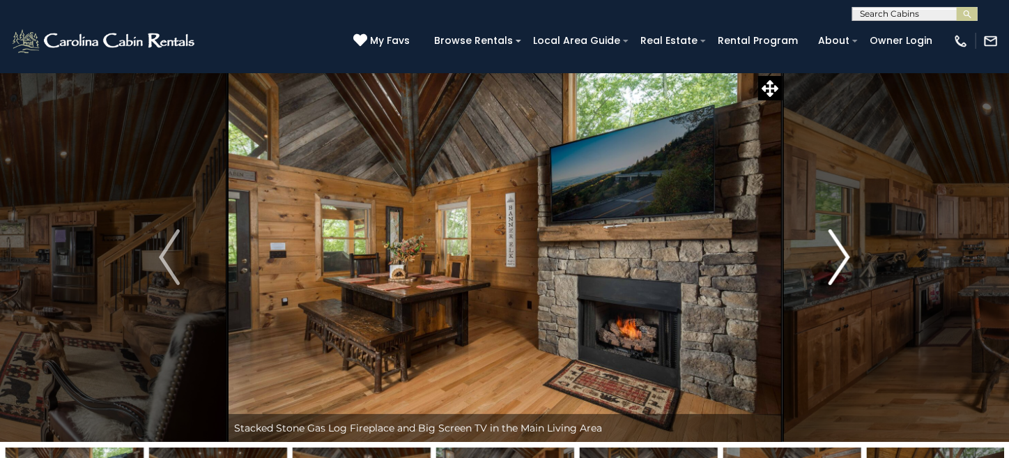
click at [859, 254] on button "Next" at bounding box center [839, 256] width 115 height 369
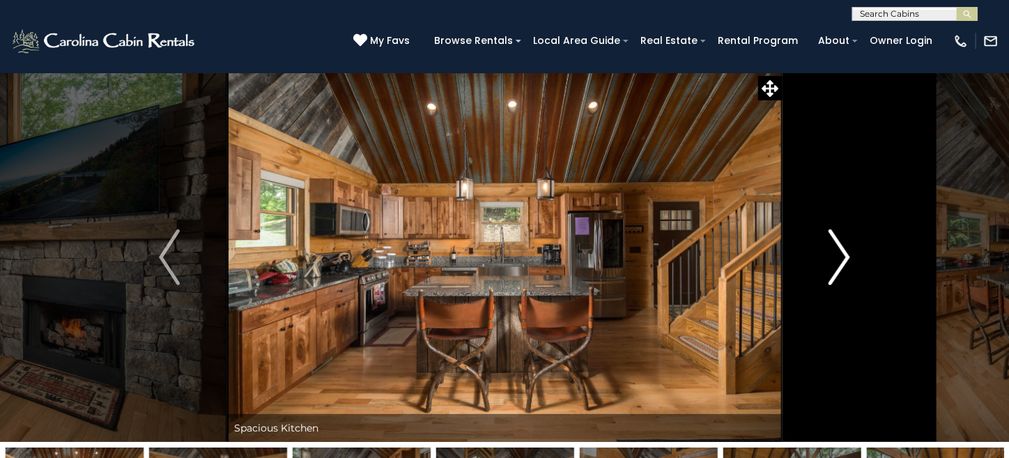
click at [859, 254] on button "Next" at bounding box center [839, 256] width 115 height 369
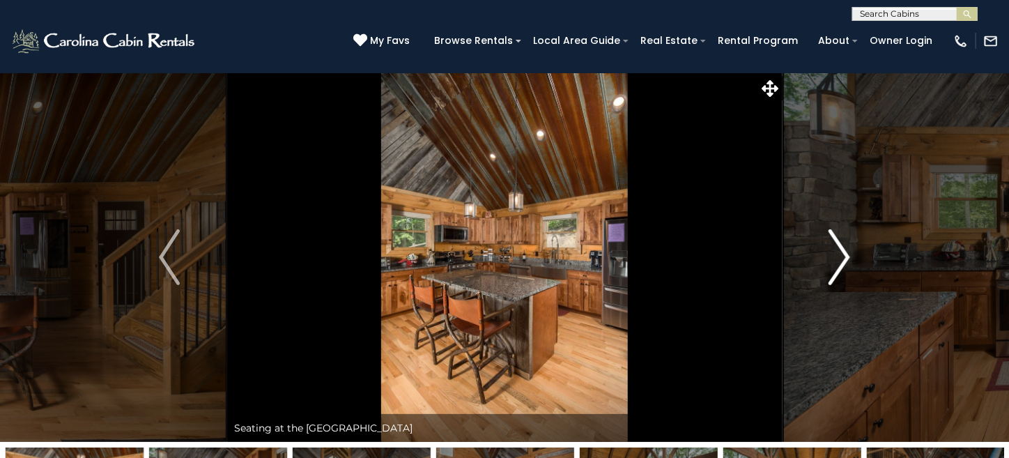
click at [859, 254] on button "Next" at bounding box center [839, 256] width 115 height 369
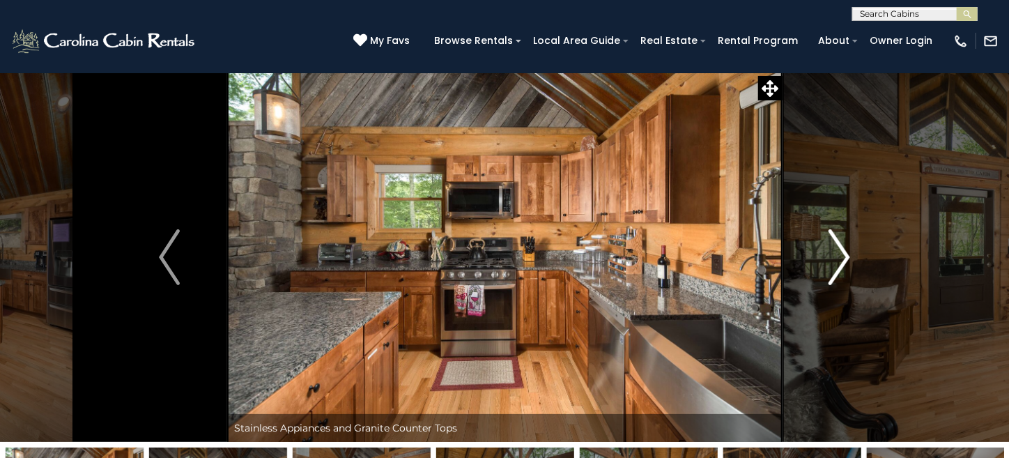
click at [859, 254] on button "Next" at bounding box center [839, 256] width 115 height 369
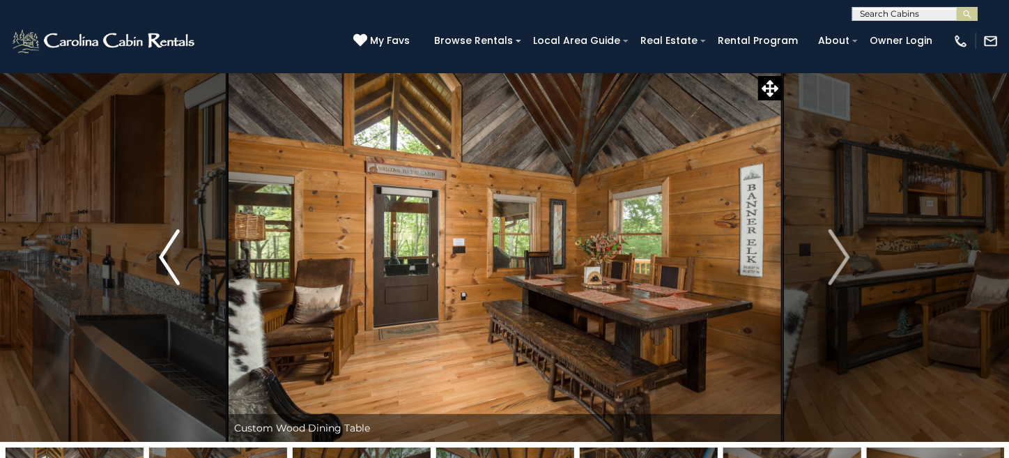
click at [175, 262] on img "Previous" at bounding box center [169, 257] width 21 height 56
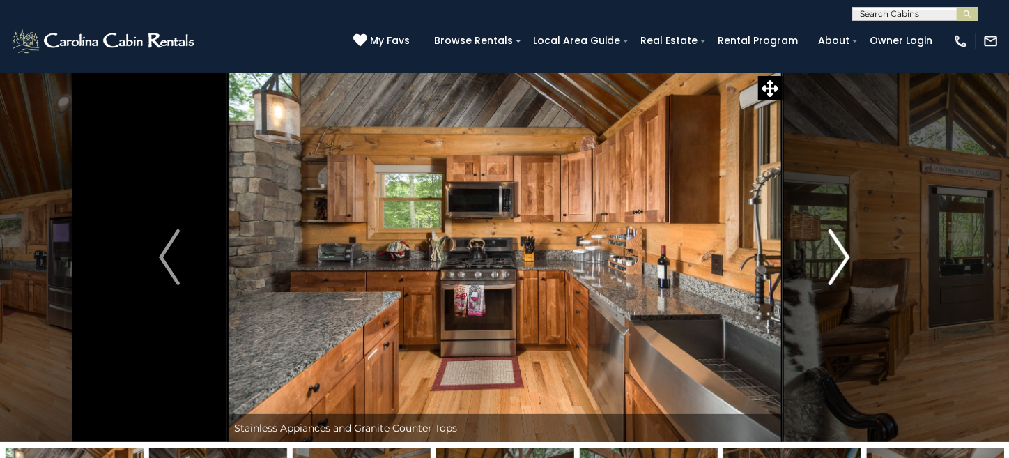
click at [830, 263] on button "Next" at bounding box center [839, 256] width 115 height 369
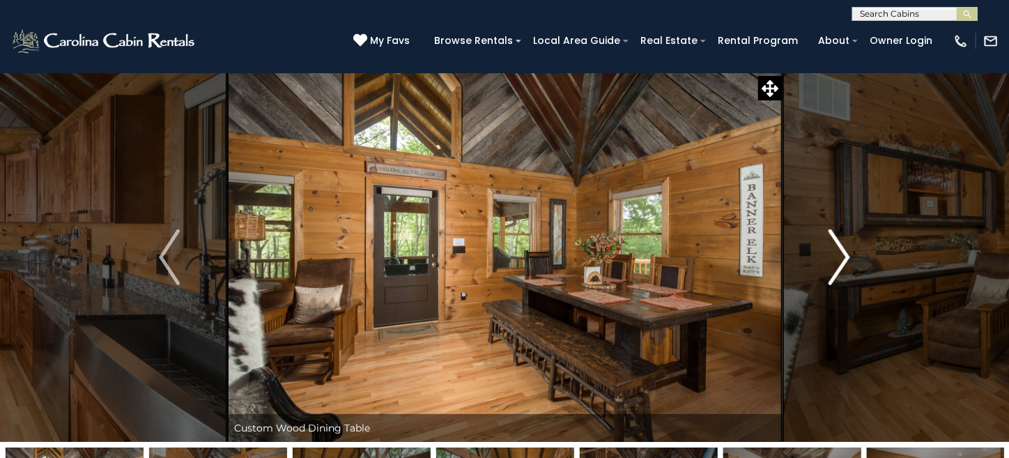
click at [832, 263] on img "Next" at bounding box center [840, 257] width 21 height 56
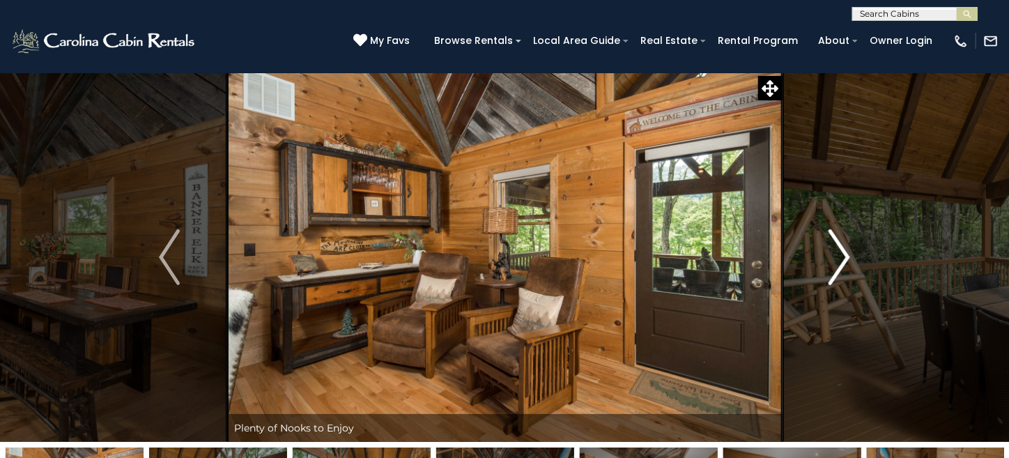
click at [832, 264] on img "Next" at bounding box center [840, 257] width 21 height 56
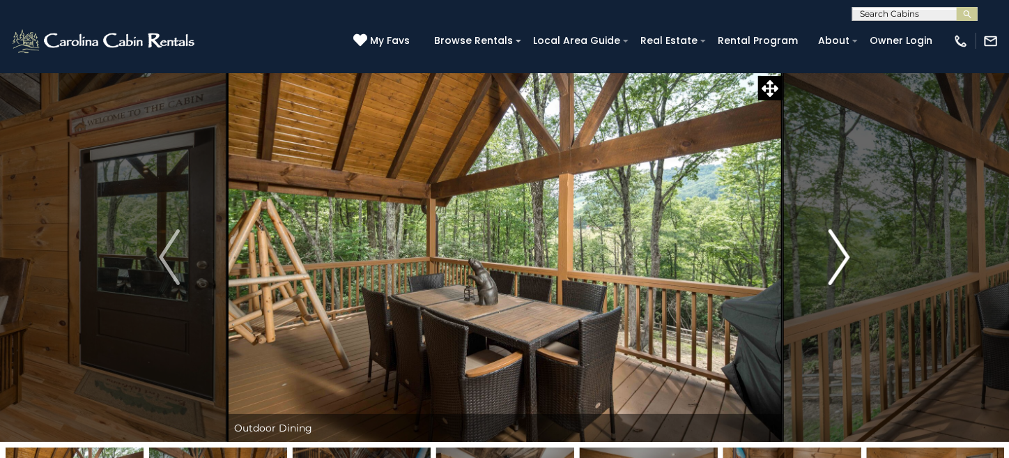
click at [832, 264] on img "Next" at bounding box center [840, 257] width 21 height 56
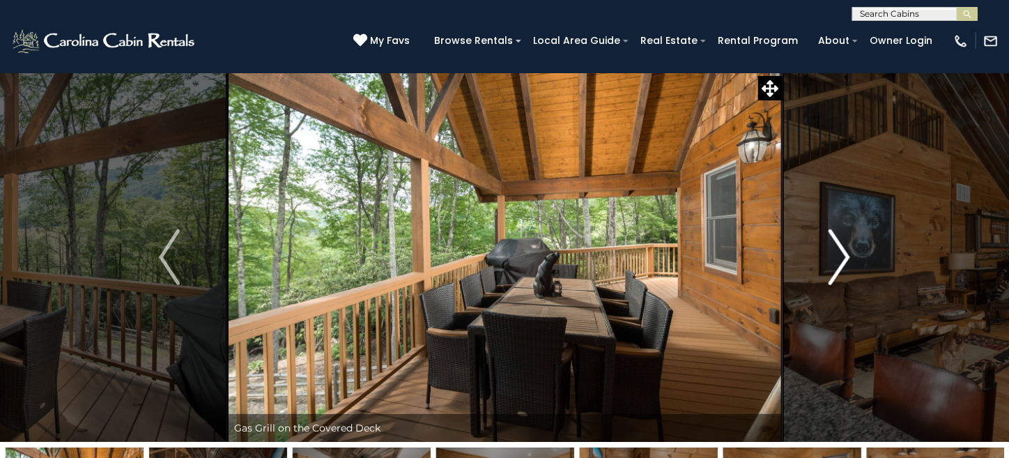
click at [832, 264] on img "Next" at bounding box center [840, 257] width 21 height 56
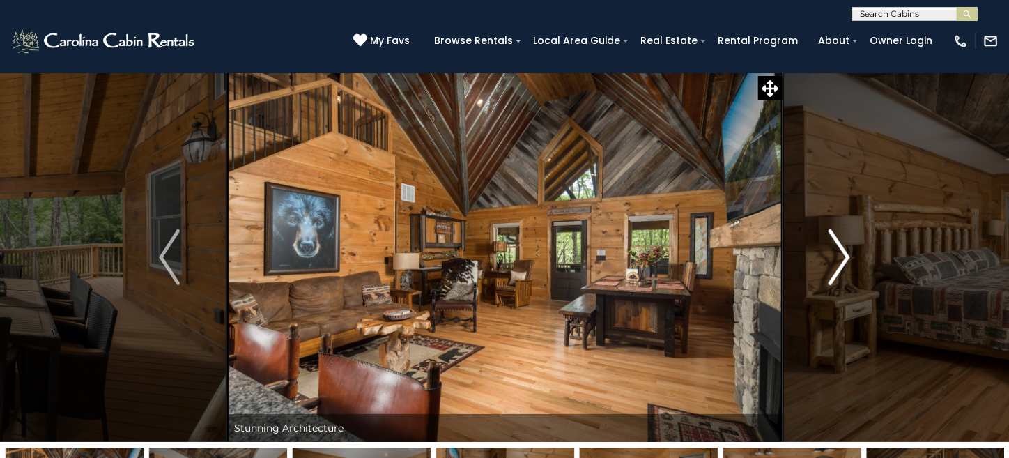
click at [832, 264] on img "Next" at bounding box center [840, 257] width 21 height 56
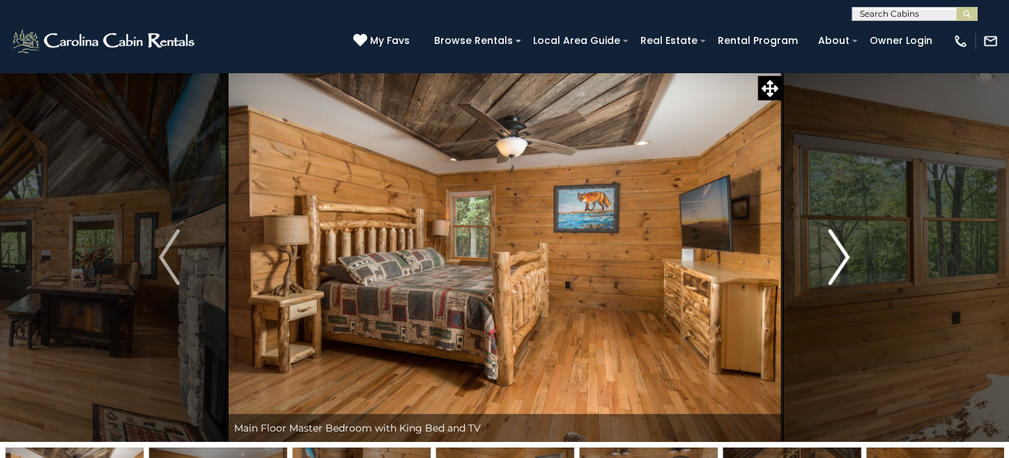
click at [832, 264] on img "Next" at bounding box center [840, 257] width 21 height 56
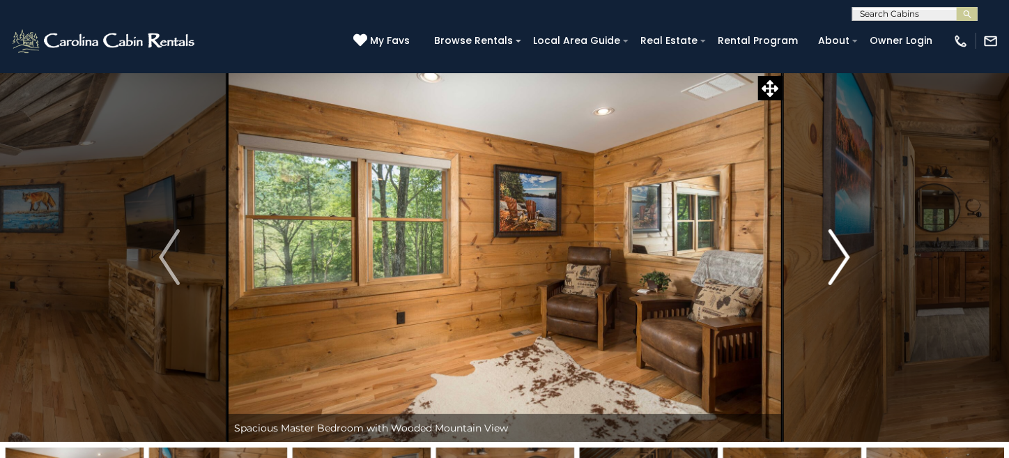
click at [832, 264] on img "Next" at bounding box center [840, 257] width 21 height 56
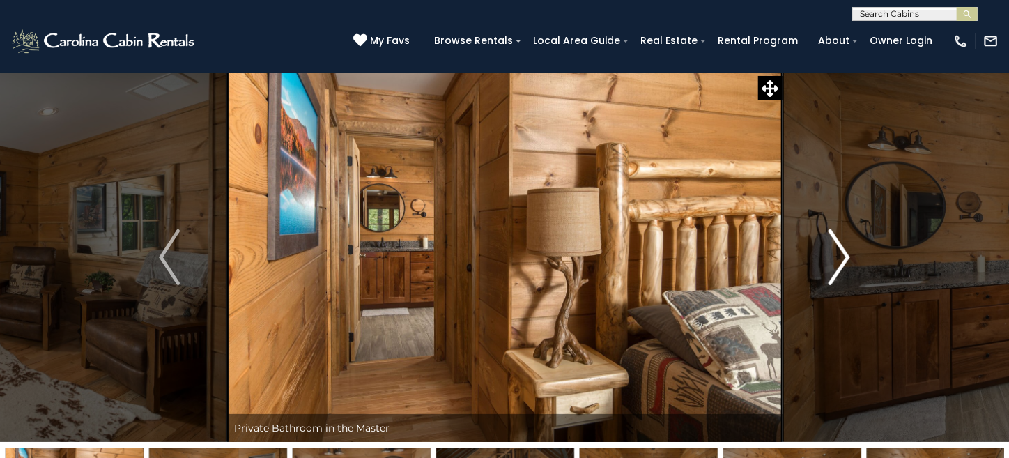
click at [832, 264] on img "Next" at bounding box center [840, 257] width 21 height 56
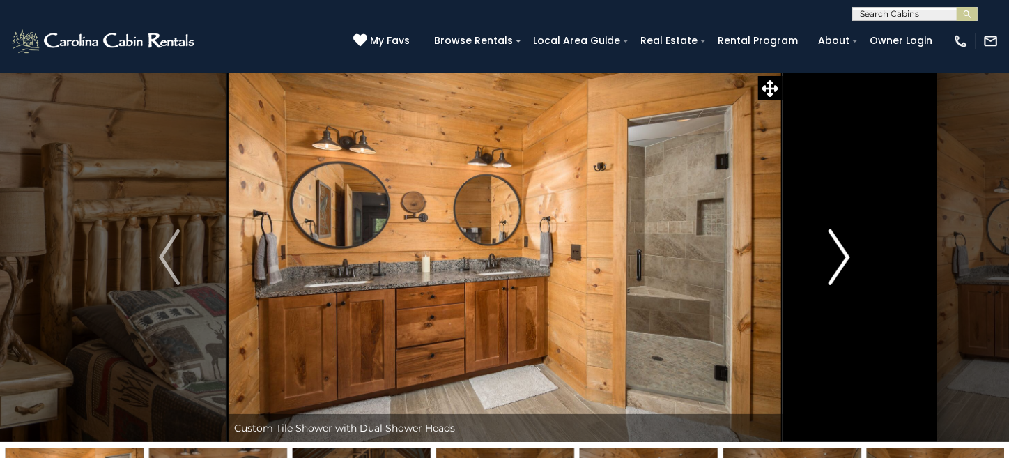
click at [832, 264] on img "Next" at bounding box center [840, 257] width 21 height 56
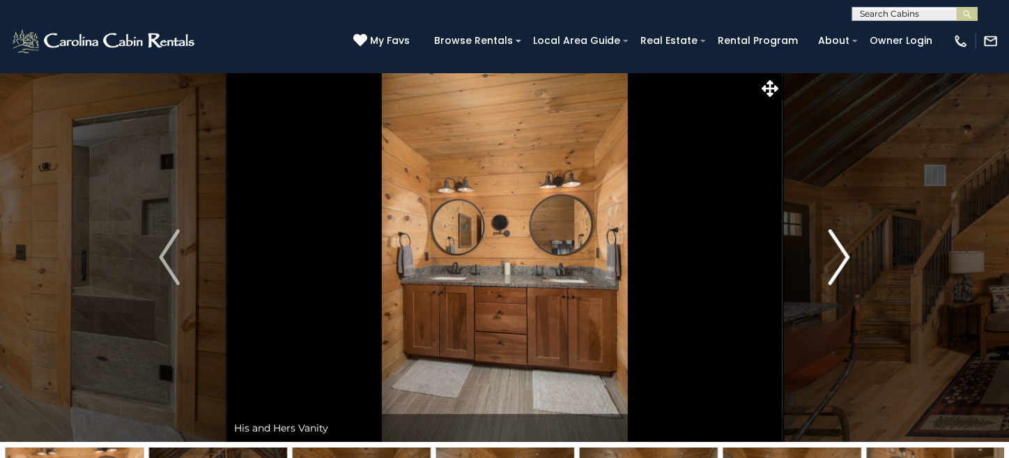
click at [832, 264] on img "Next" at bounding box center [840, 257] width 21 height 56
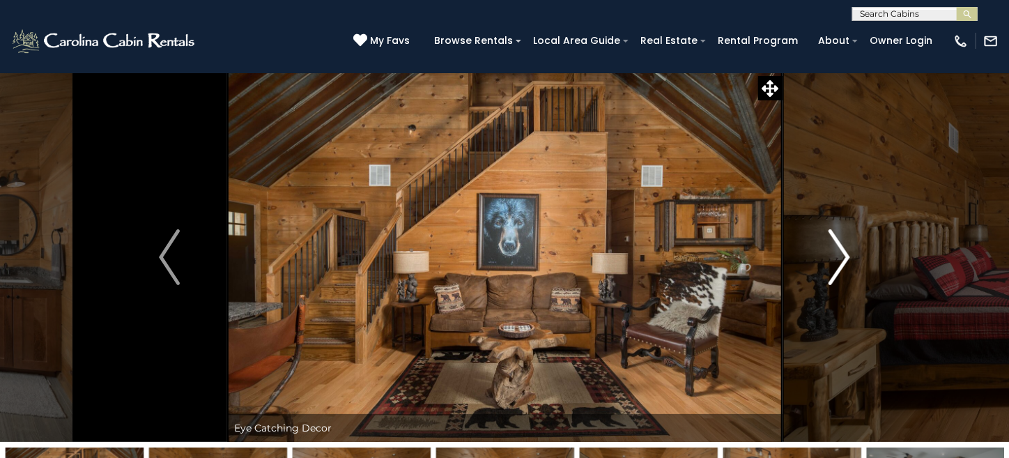
click at [832, 264] on img "Next" at bounding box center [840, 257] width 21 height 56
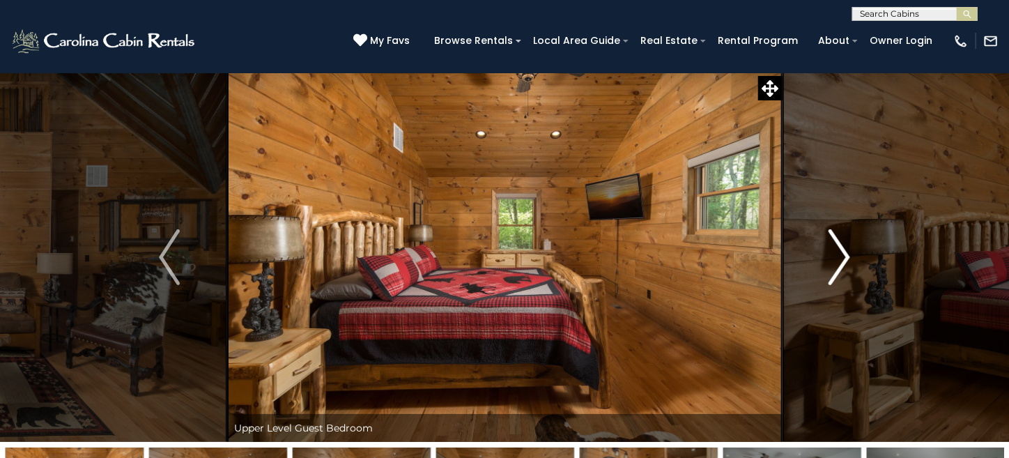
click at [832, 264] on img "Next" at bounding box center [840, 257] width 21 height 56
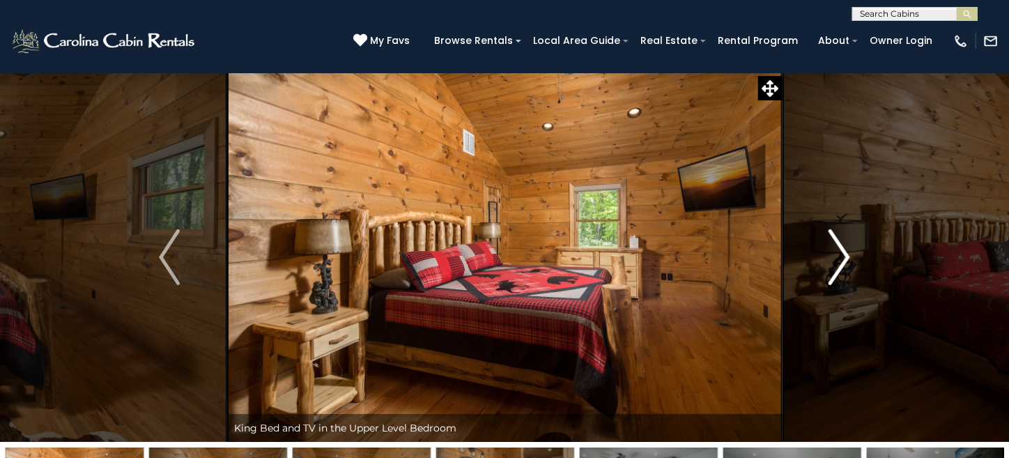
click at [832, 264] on img "Next" at bounding box center [840, 257] width 21 height 56
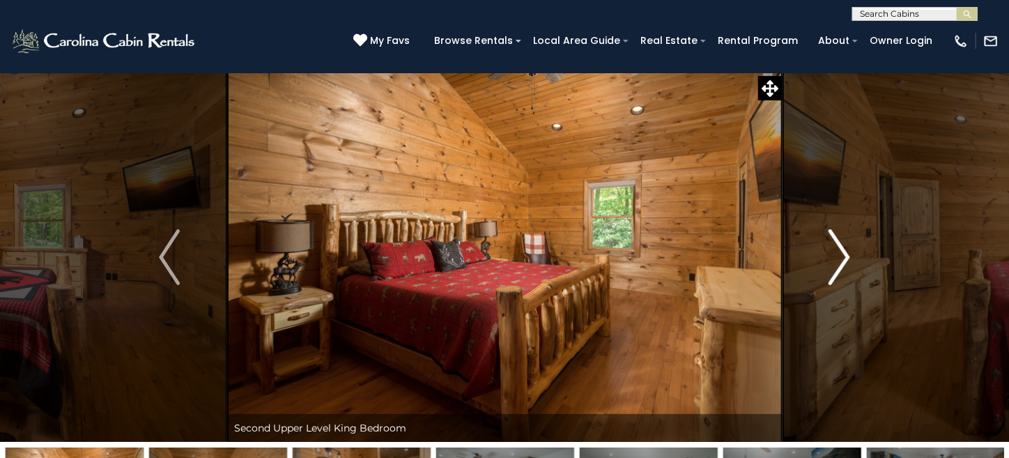
click at [832, 264] on img "Next" at bounding box center [840, 257] width 21 height 56
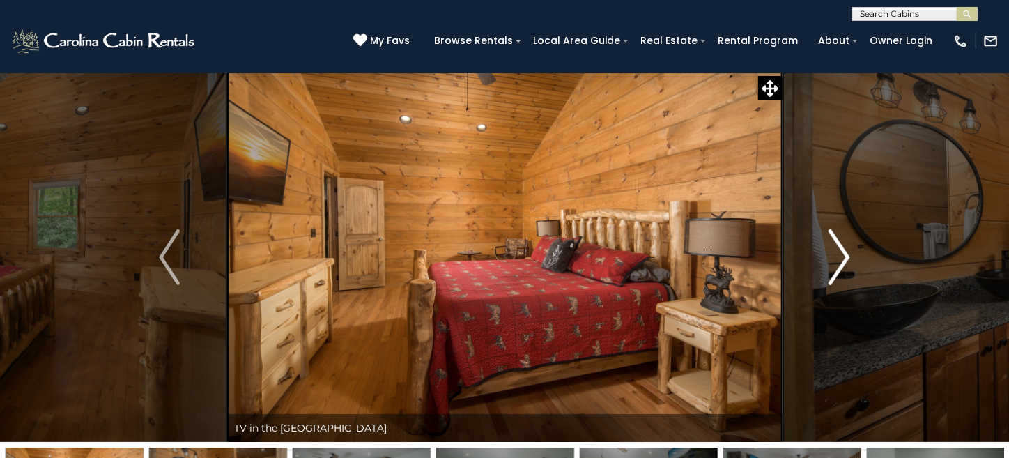
click at [832, 264] on img "Next" at bounding box center [840, 257] width 21 height 56
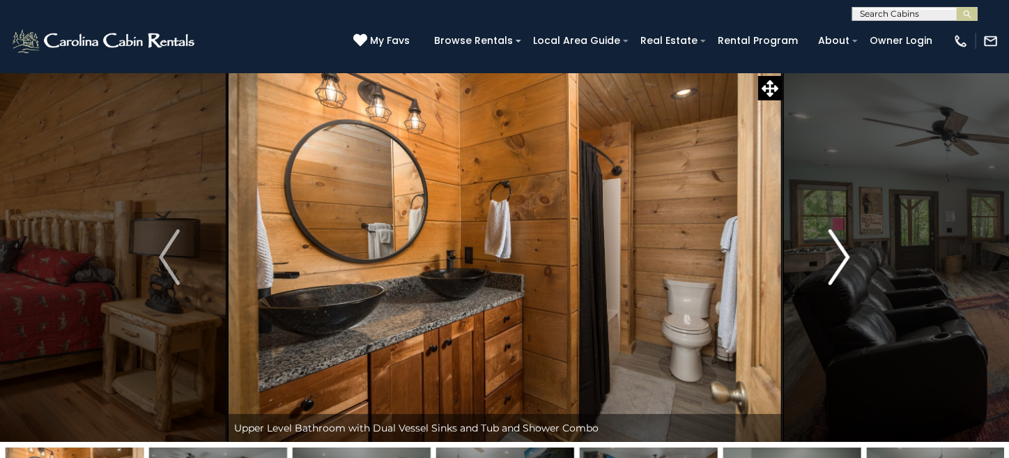
click at [832, 264] on img "Next" at bounding box center [840, 257] width 21 height 56
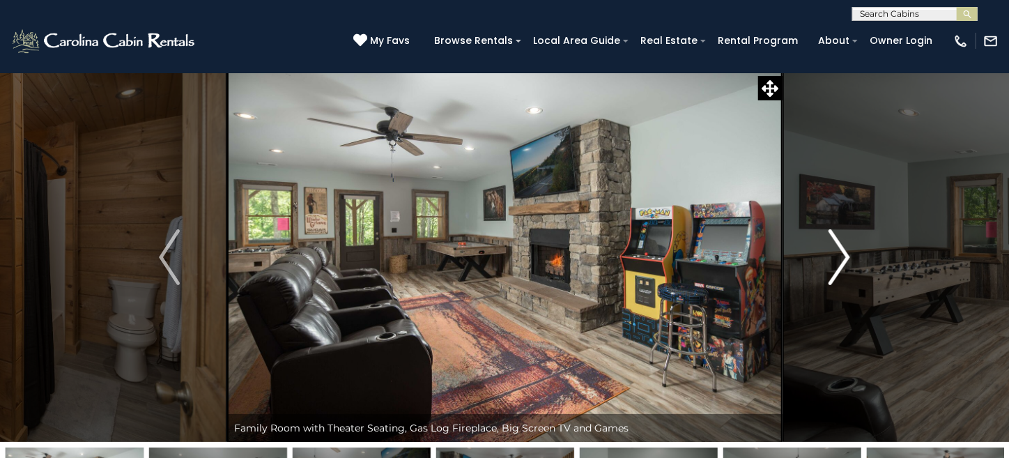
click at [832, 264] on img "Next" at bounding box center [840, 257] width 21 height 56
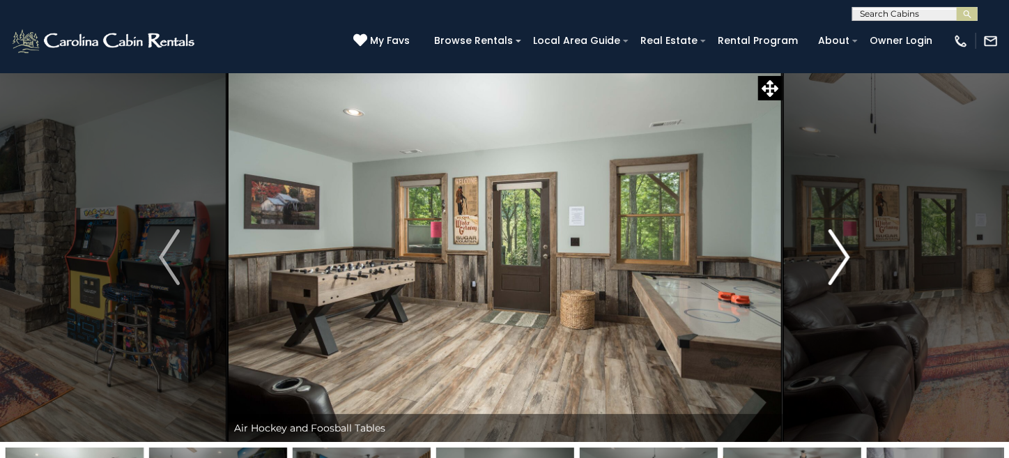
click at [832, 264] on img "Next" at bounding box center [840, 257] width 21 height 56
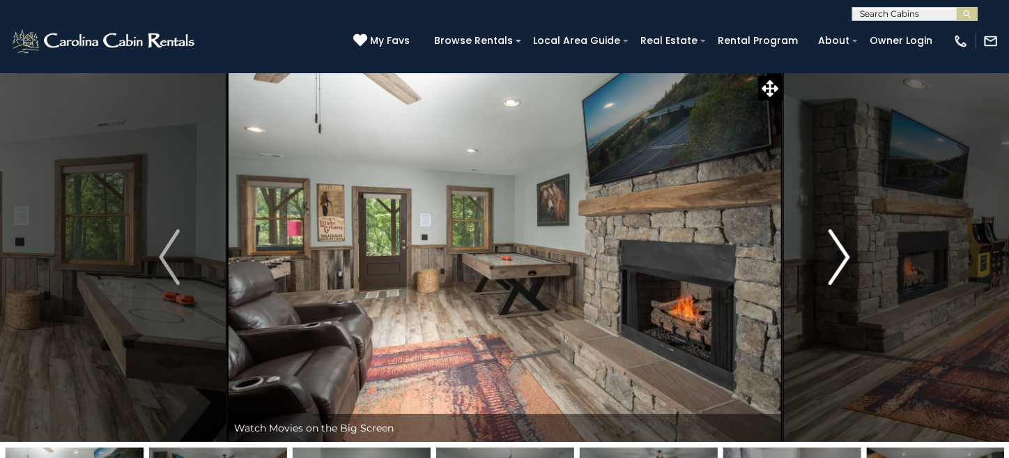
click at [832, 264] on img "Next" at bounding box center [840, 257] width 21 height 56
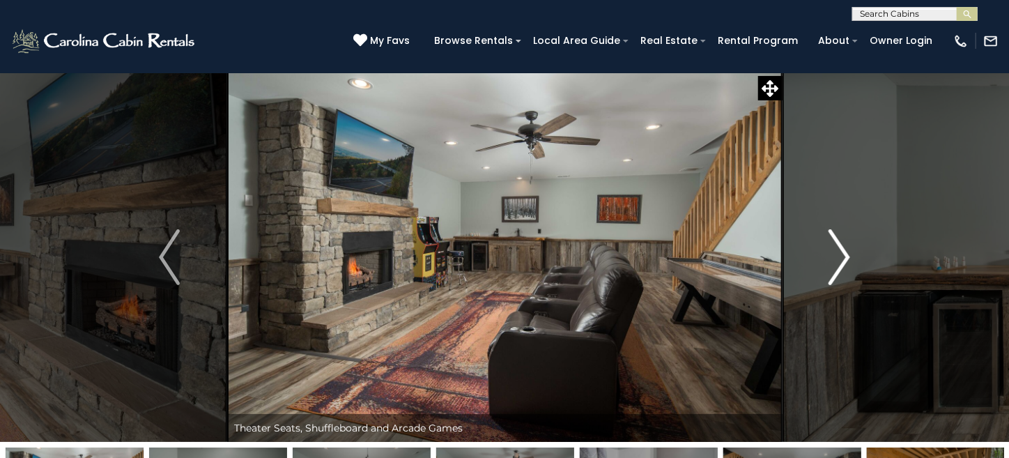
click at [832, 264] on img "Next" at bounding box center [840, 257] width 21 height 56
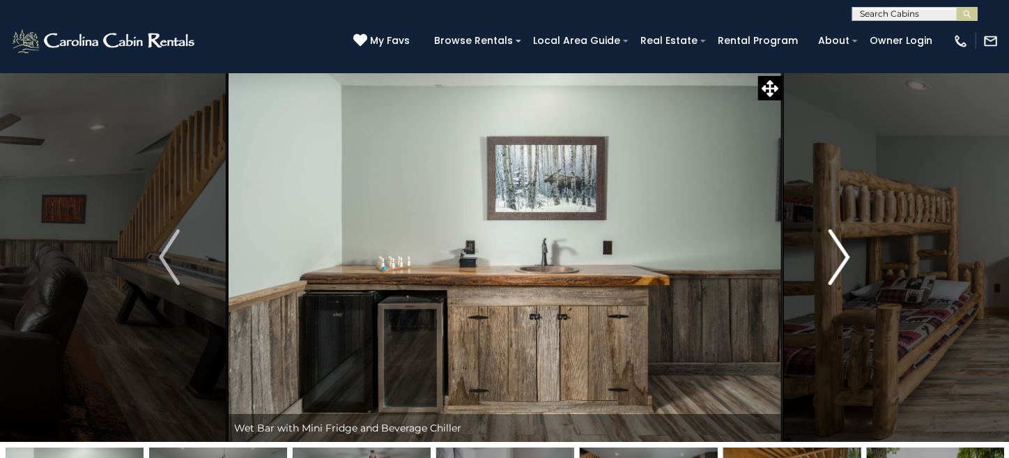
click at [832, 264] on img "Next" at bounding box center [840, 257] width 21 height 56
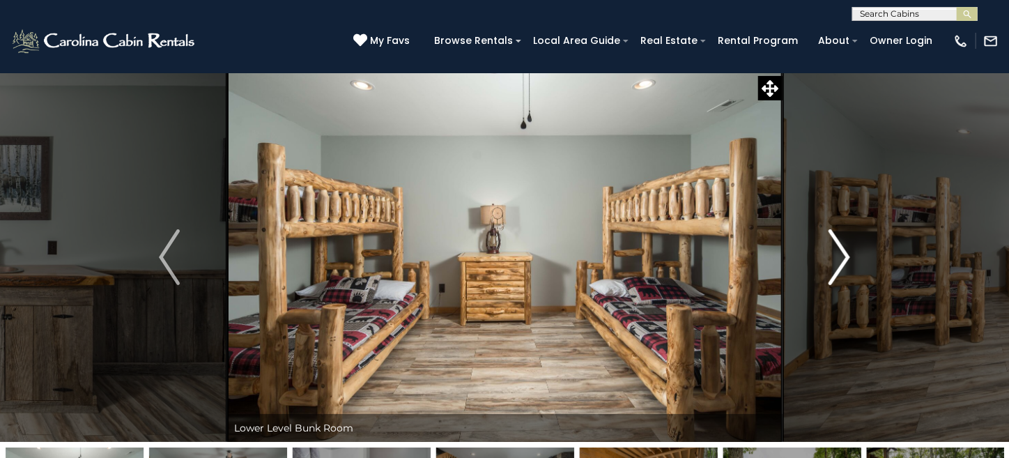
click at [832, 264] on img "Next" at bounding box center [840, 257] width 21 height 56
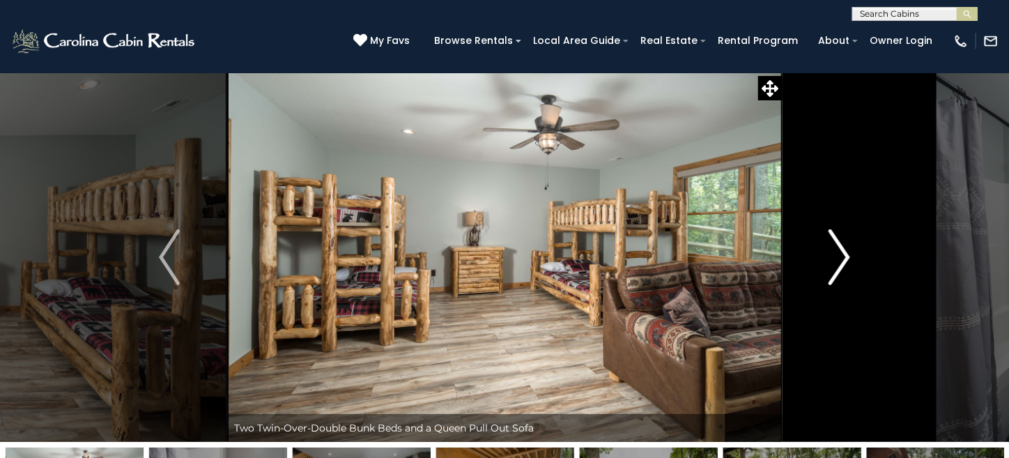
click at [832, 264] on img "Next" at bounding box center [840, 257] width 21 height 56
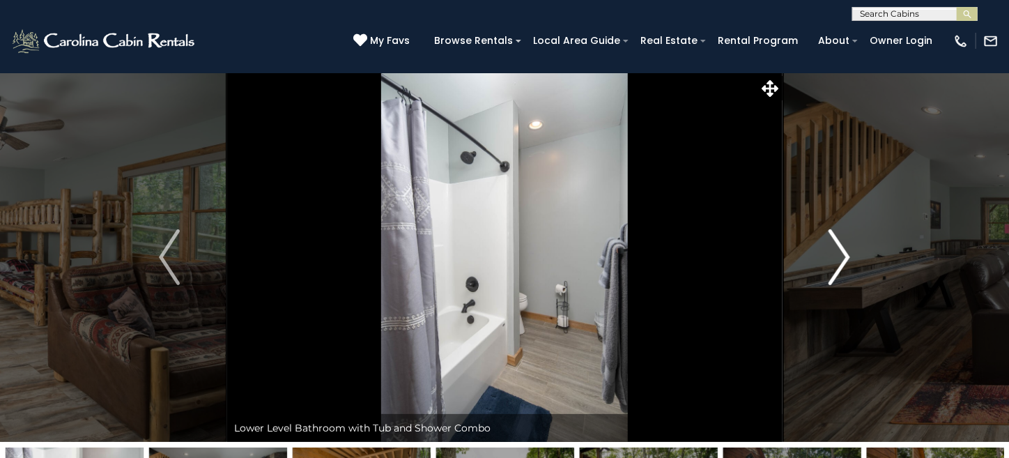
click at [832, 264] on img "Next" at bounding box center [840, 257] width 21 height 56
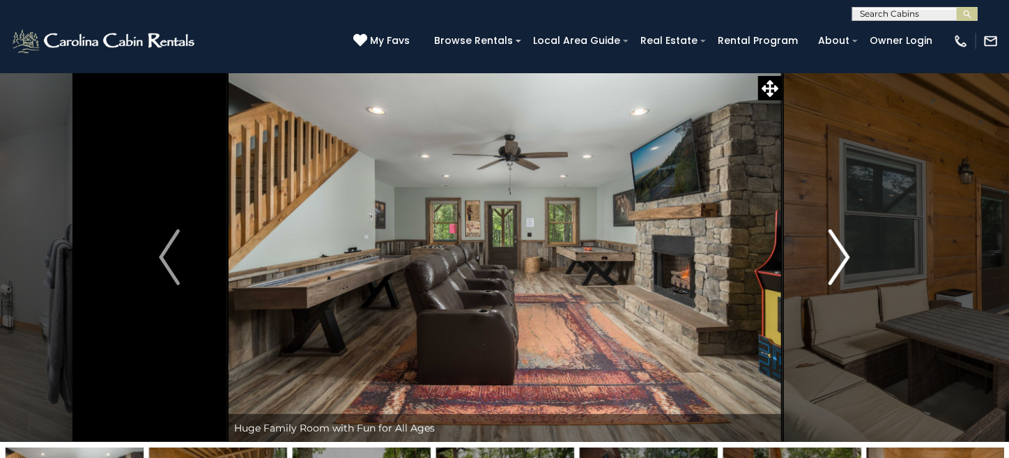
click at [832, 264] on img "Next" at bounding box center [840, 257] width 21 height 56
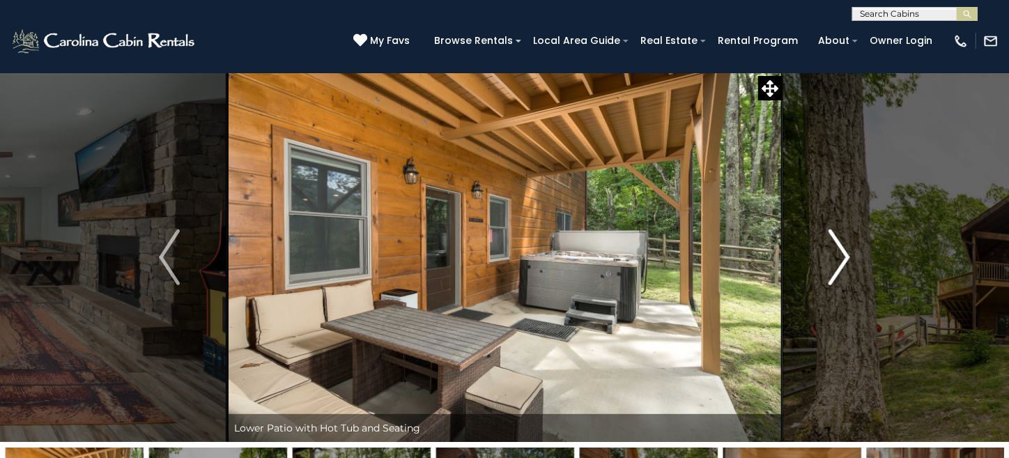
click at [832, 264] on img "Next" at bounding box center [840, 257] width 21 height 56
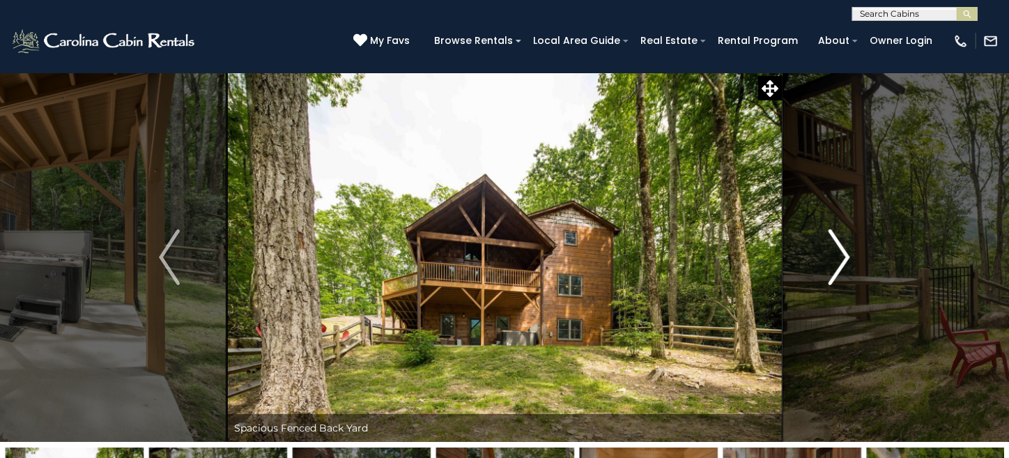
click at [830, 261] on img "Next" at bounding box center [840, 257] width 21 height 56
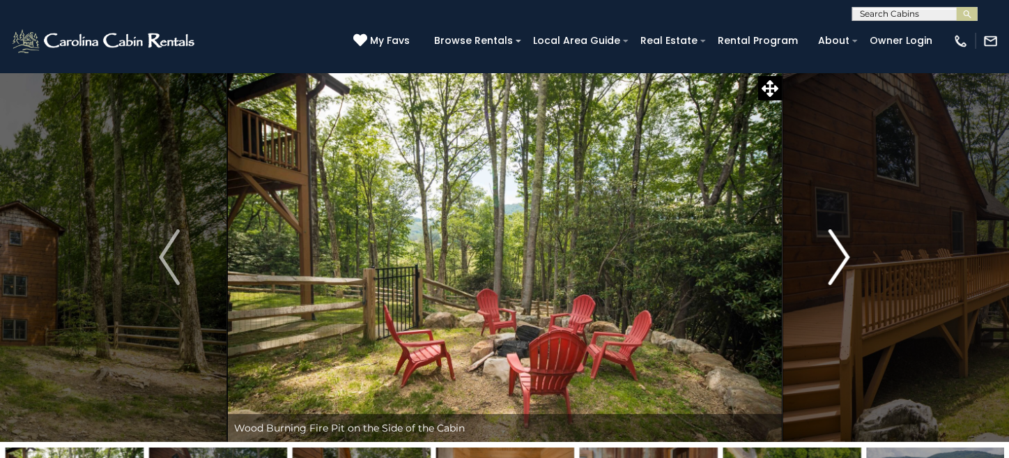
click at [830, 261] on img "Next" at bounding box center [840, 257] width 21 height 56
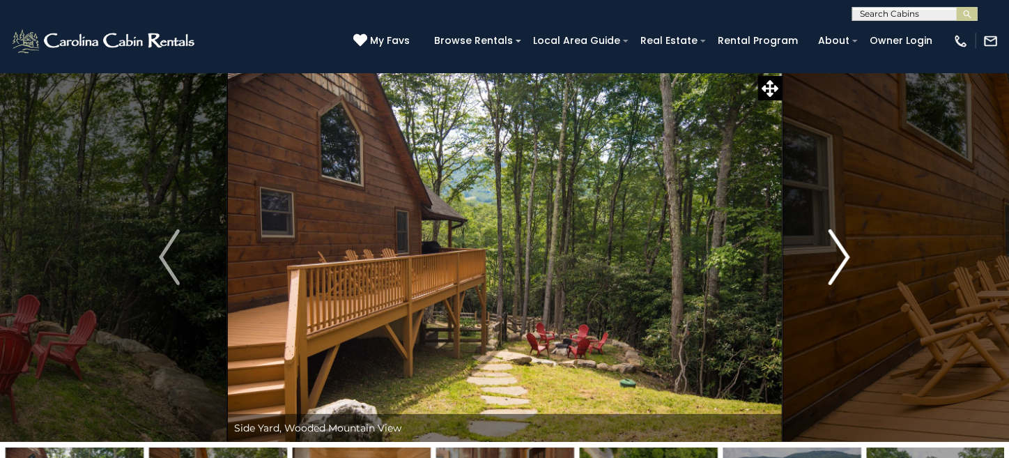
click at [830, 261] on img "Next" at bounding box center [840, 257] width 21 height 56
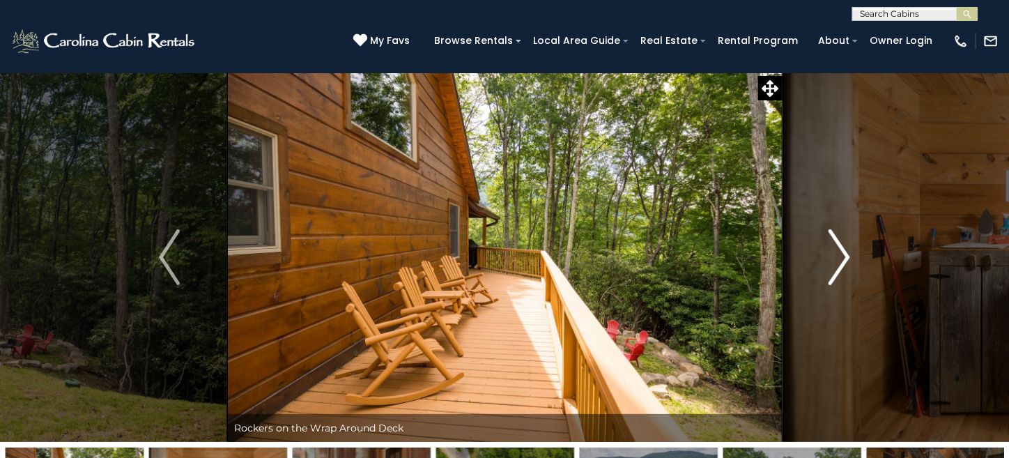
click at [830, 261] on img "Next" at bounding box center [840, 257] width 21 height 56
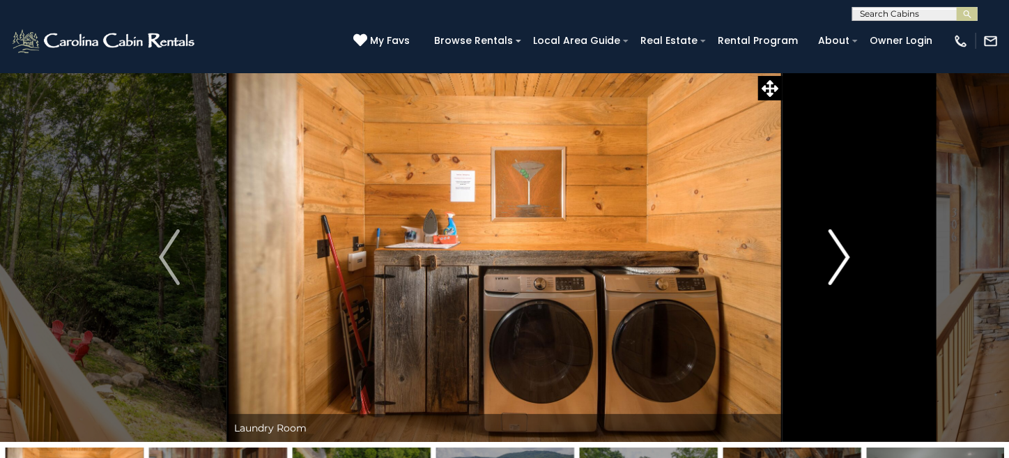
click at [830, 261] on img "Next" at bounding box center [840, 257] width 21 height 56
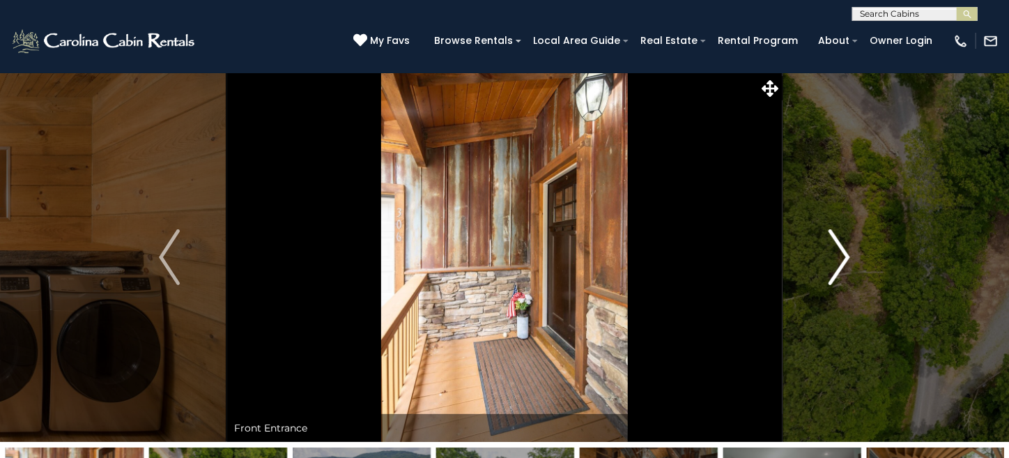
click at [830, 261] on img "Next" at bounding box center [840, 257] width 21 height 56
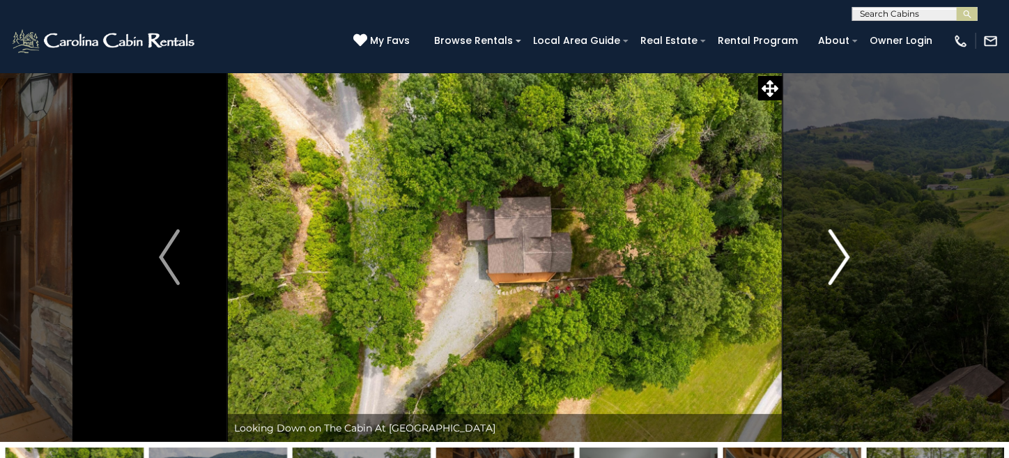
click at [830, 261] on img "Next" at bounding box center [840, 257] width 21 height 56
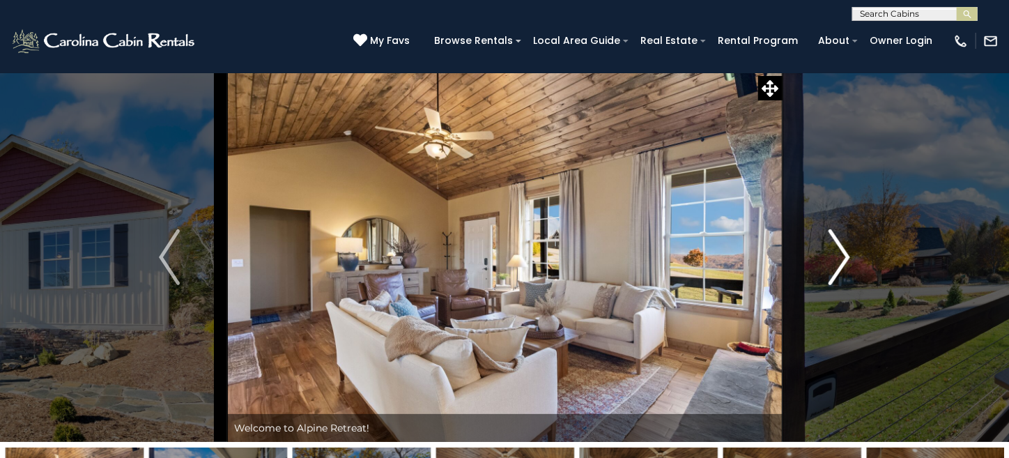
click at [849, 250] on img "Next" at bounding box center [840, 257] width 21 height 56
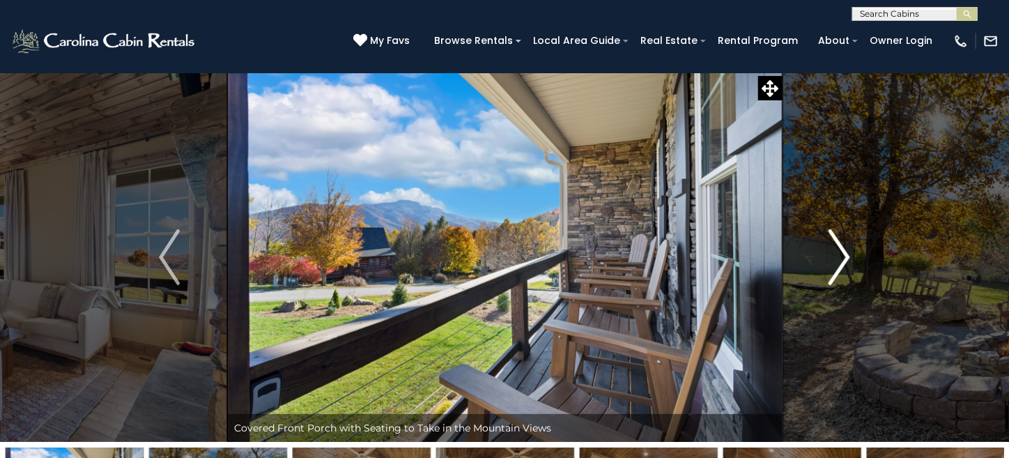
click at [852, 252] on button "Next" at bounding box center [839, 256] width 115 height 369
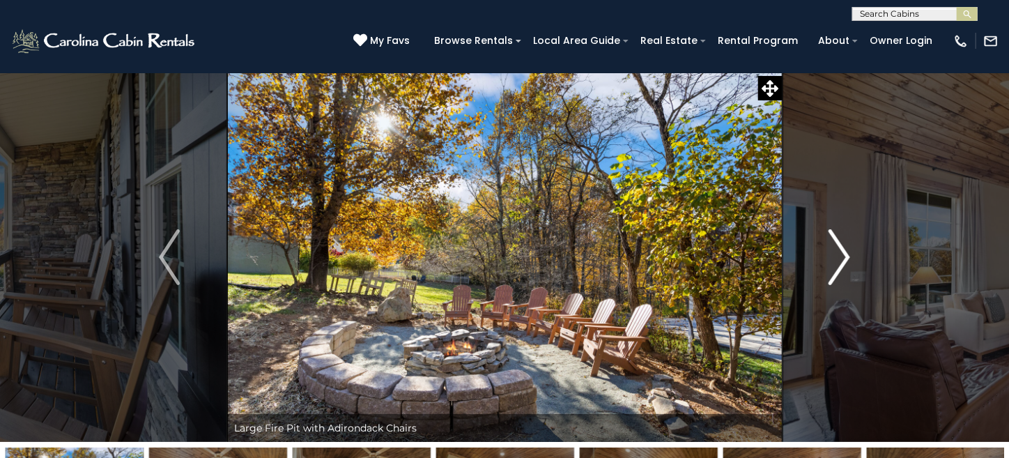
click at [852, 252] on button "Next" at bounding box center [839, 256] width 115 height 369
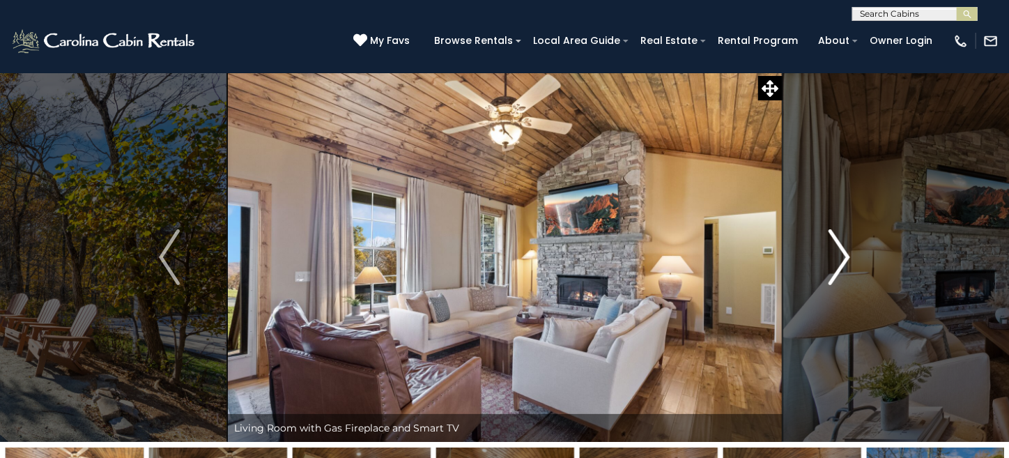
click at [841, 254] on img "Next" at bounding box center [840, 257] width 21 height 56
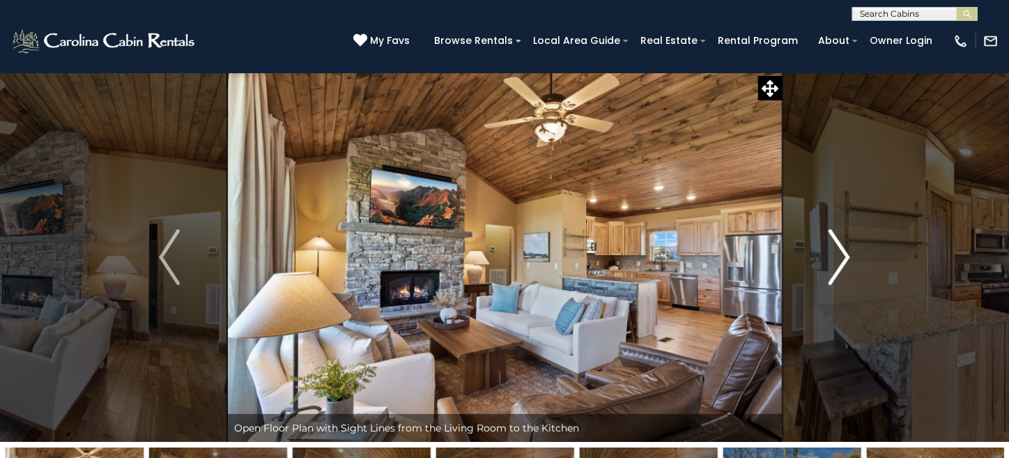
click at [841, 255] on img "Next" at bounding box center [840, 257] width 21 height 56
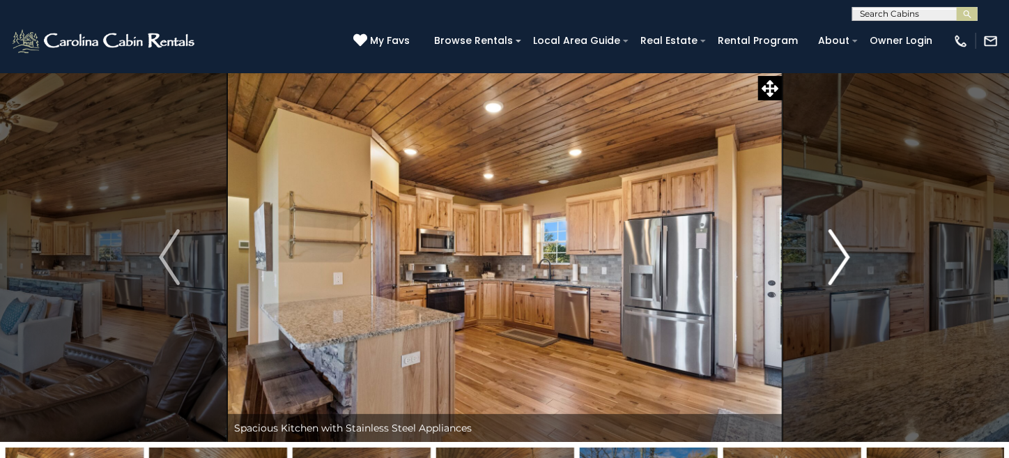
click at [841, 255] on img "Next" at bounding box center [840, 257] width 21 height 56
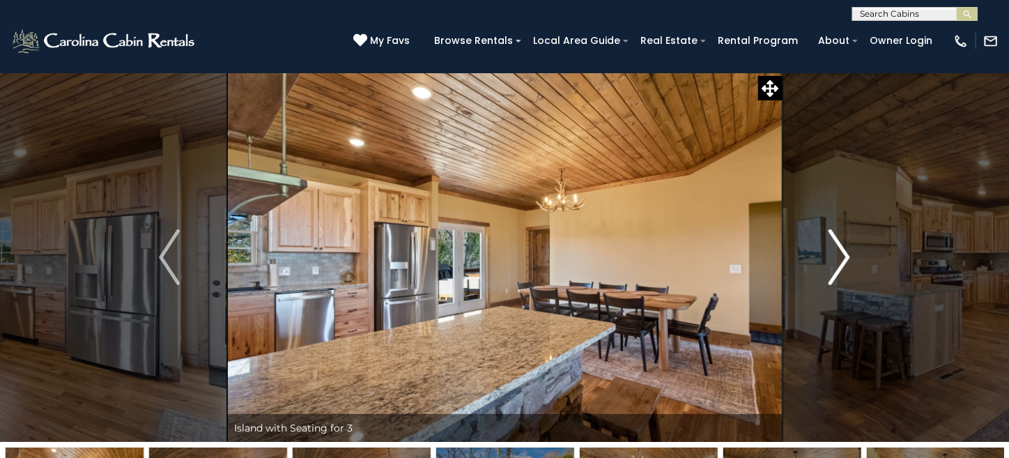
click at [841, 255] on img "Next" at bounding box center [840, 257] width 21 height 56
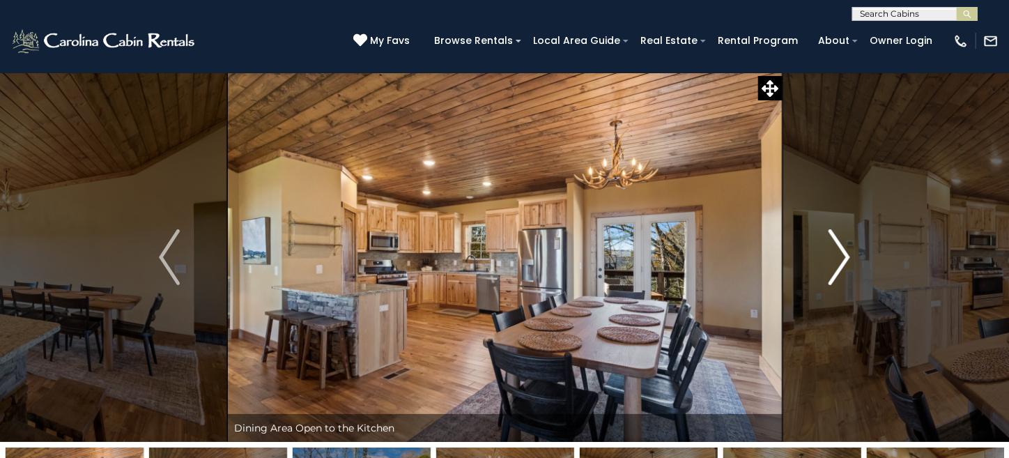
click at [841, 255] on img "Next" at bounding box center [840, 257] width 21 height 56
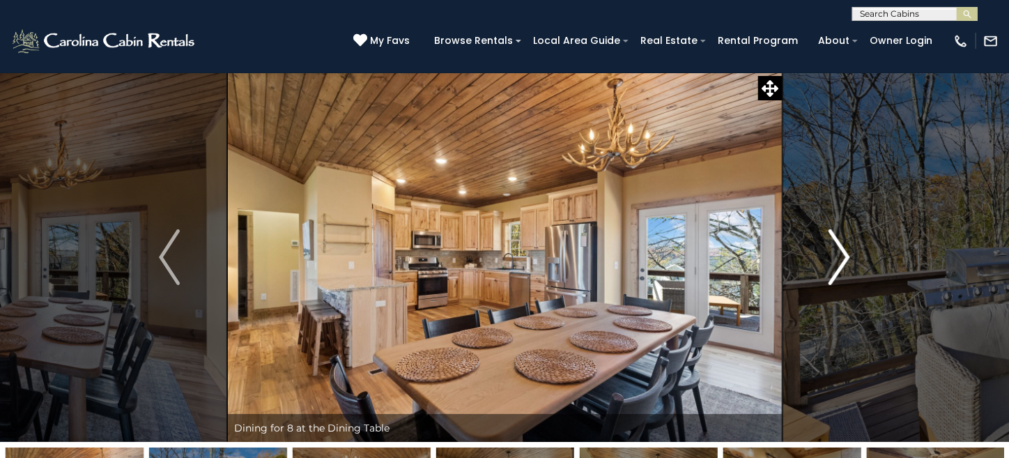
click at [841, 255] on img "Next" at bounding box center [840, 257] width 21 height 56
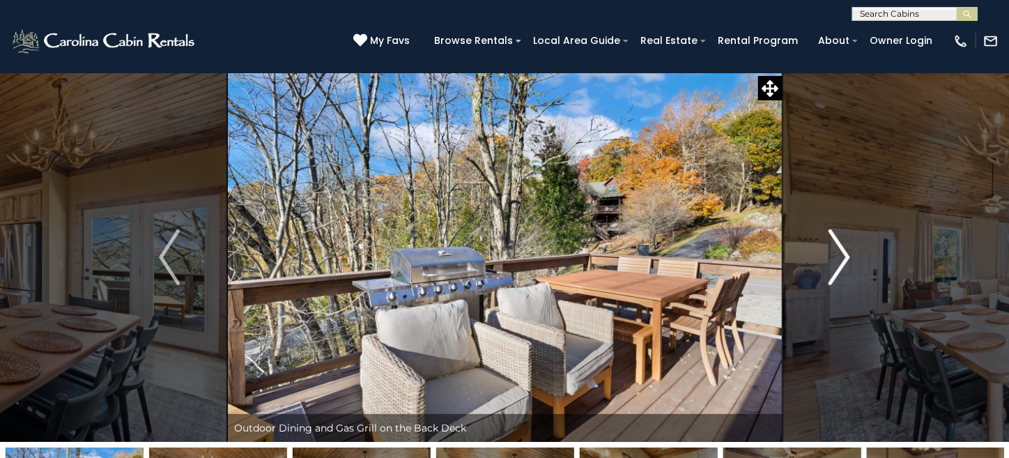
click at [841, 255] on img "Next" at bounding box center [840, 257] width 21 height 56
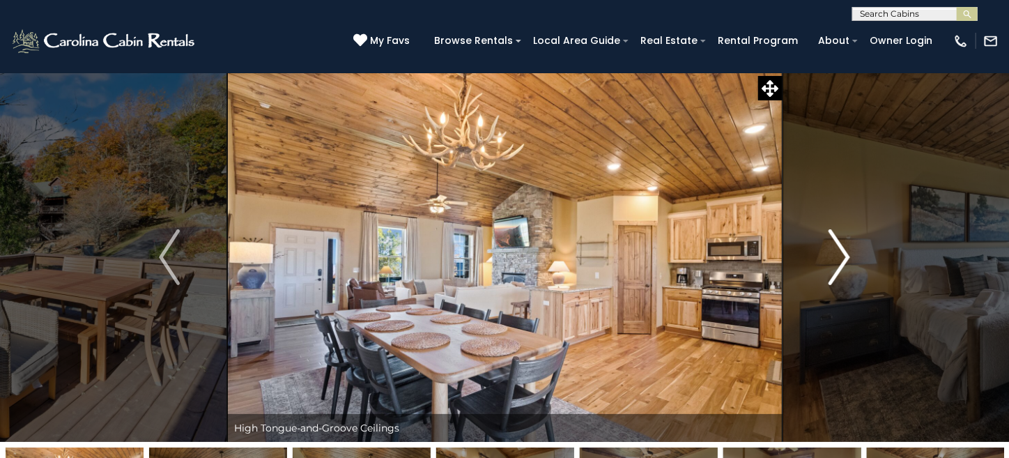
click at [841, 255] on img "Next" at bounding box center [840, 257] width 21 height 56
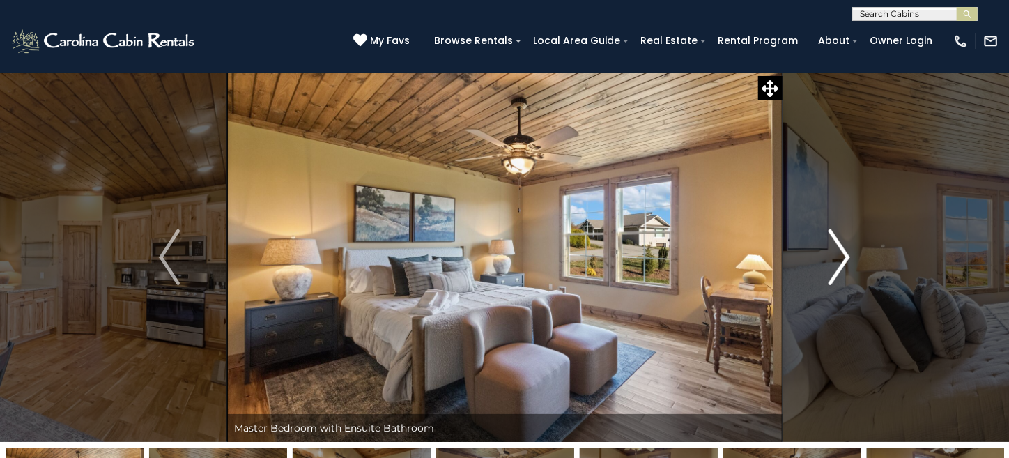
click at [841, 255] on img "Next" at bounding box center [840, 257] width 21 height 56
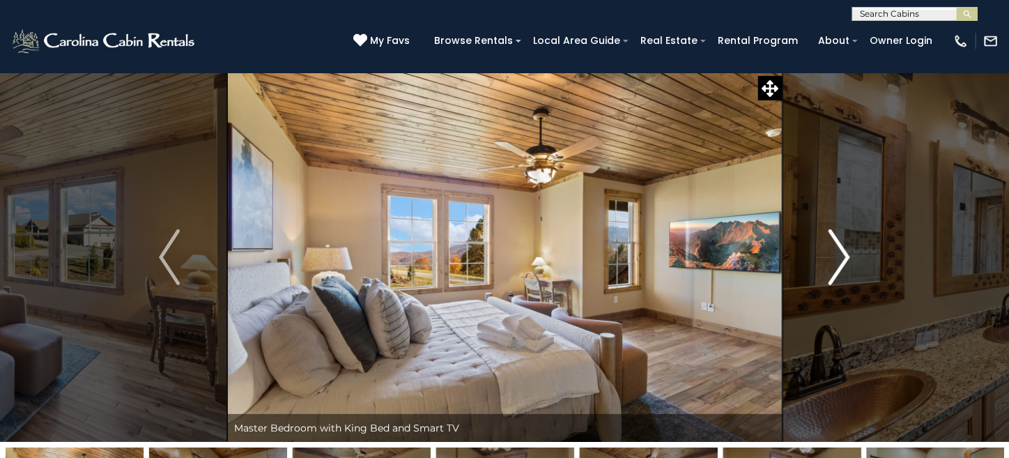
click at [841, 255] on img "Next" at bounding box center [840, 257] width 21 height 56
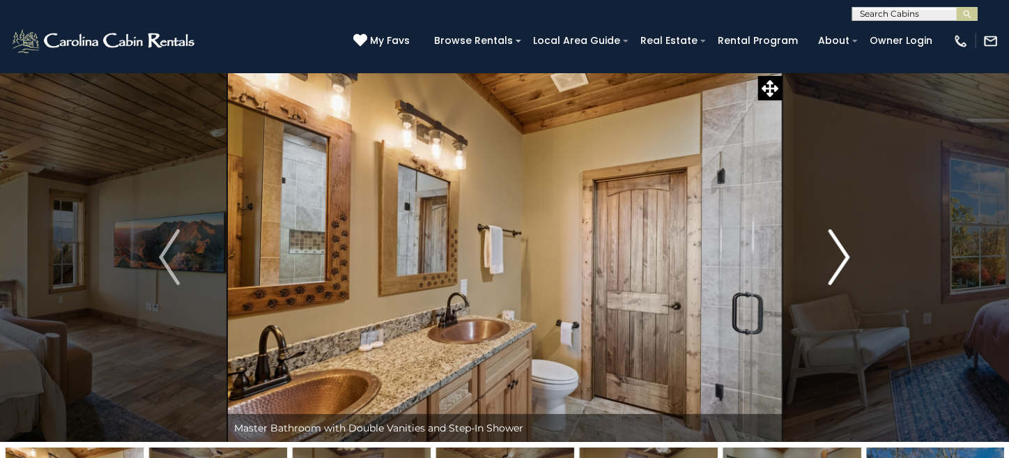
click at [841, 255] on img "Next" at bounding box center [840, 257] width 21 height 56
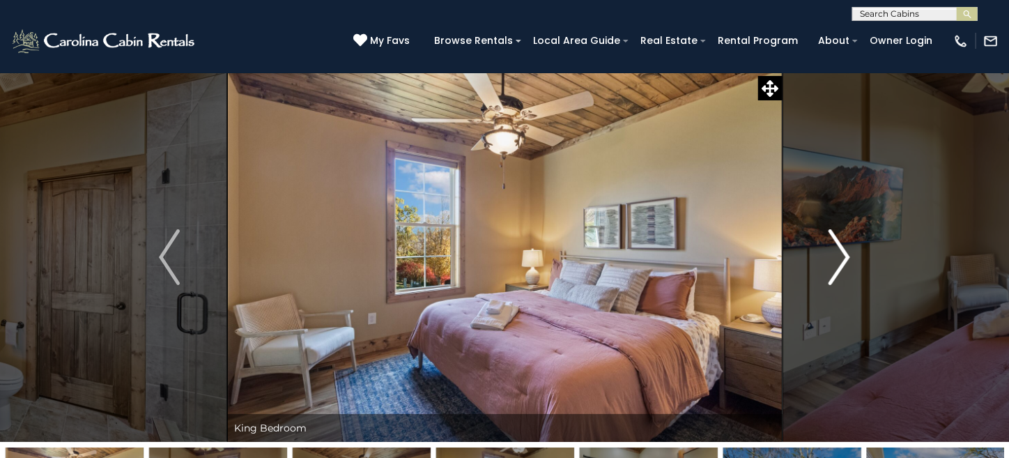
click at [841, 255] on img "Next" at bounding box center [840, 257] width 21 height 56
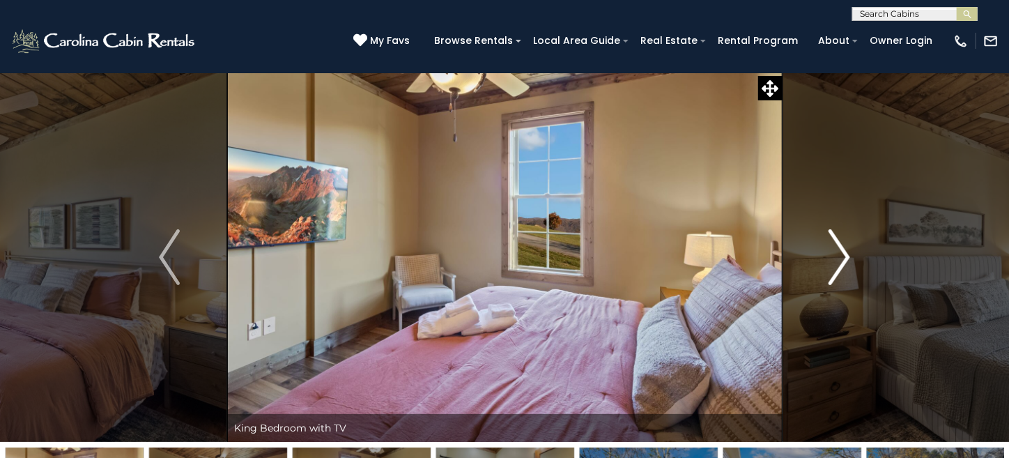
click at [841, 255] on img "Next" at bounding box center [840, 257] width 21 height 56
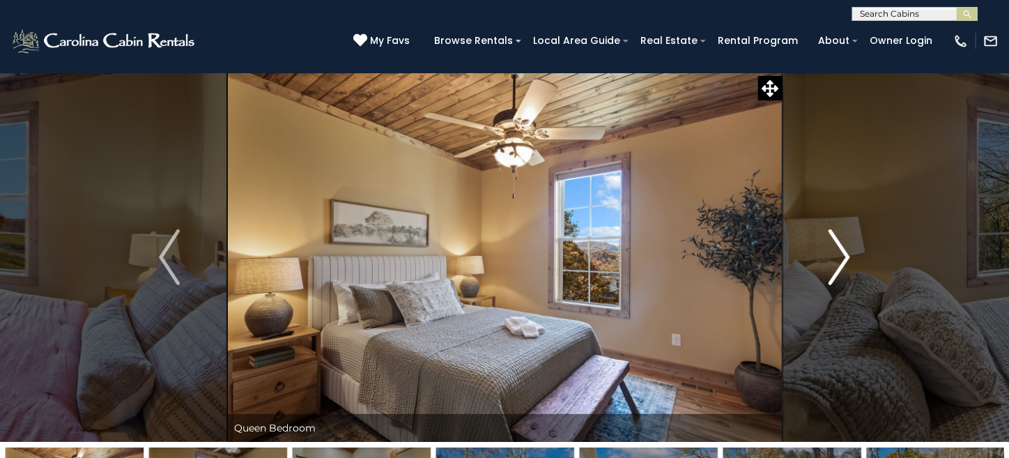
click at [841, 255] on img "Next" at bounding box center [840, 257] width 21 height 56
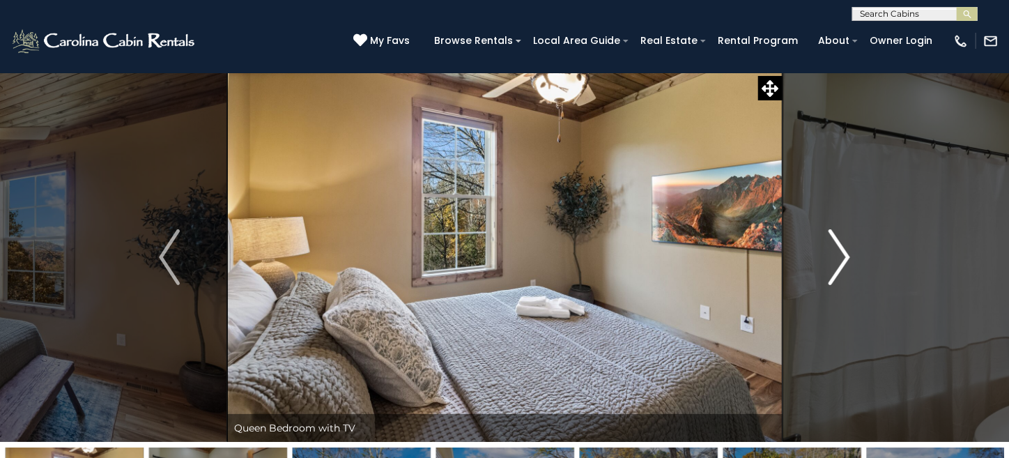
click at [841, 255] on img "Next" at bounding box center [840, 257] width 21 height 56
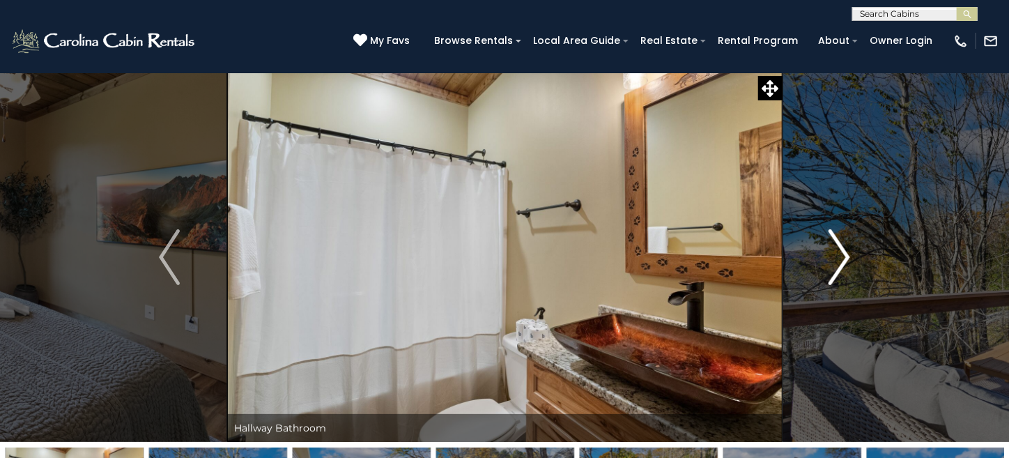
click at [841, 255] on img "Next" at bounding box center [840, 257] width 21 height 56
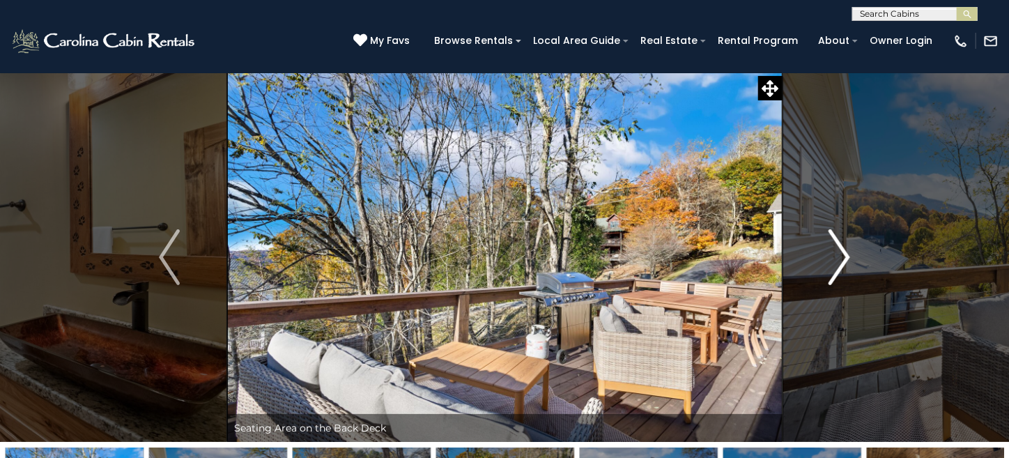
click at [841, 255] on img "Next" at bounding box center [840, 257] width 21 height 56
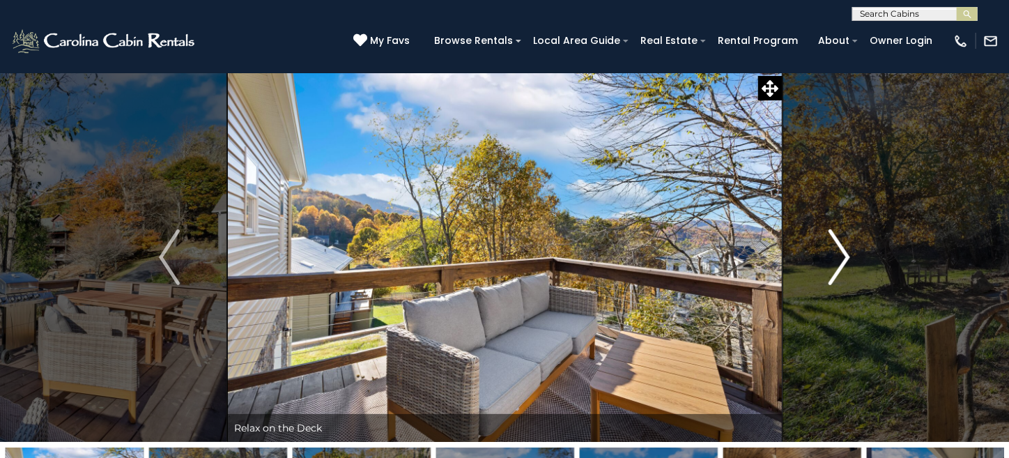
click at [841, 255] on img "Next" at bounding box center [840, 257] width 21 height 56
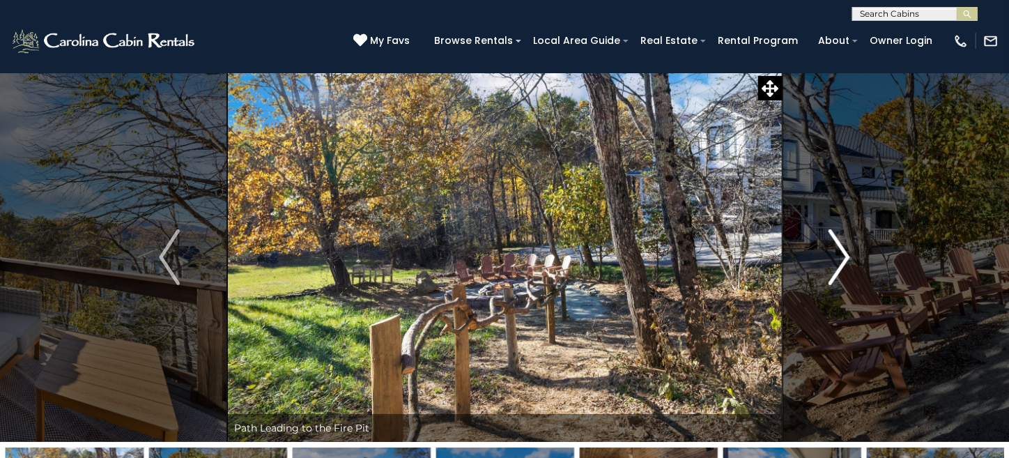
click at [841, 255] on img "Next" at bounding box center [840, 257] width 21 height 56
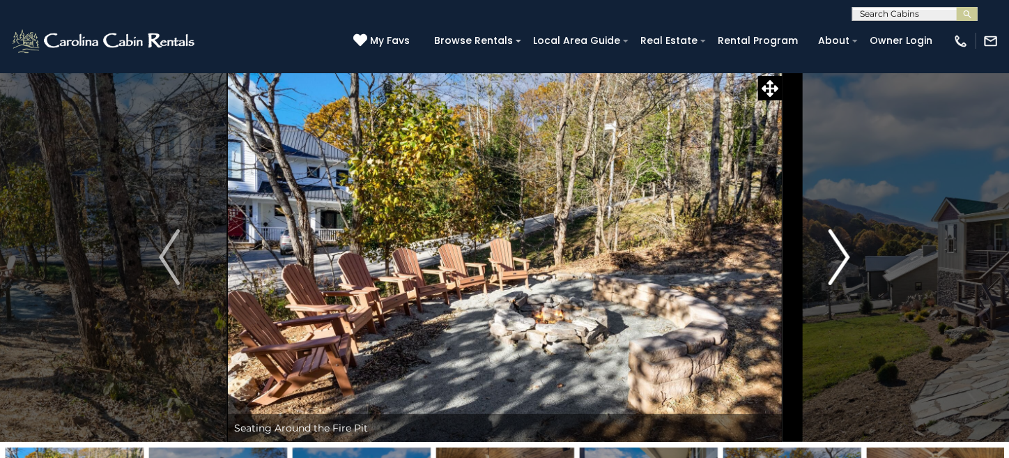
click at [841, 255] on img "Next" at bounding box center [840, 257] width 21 height 56
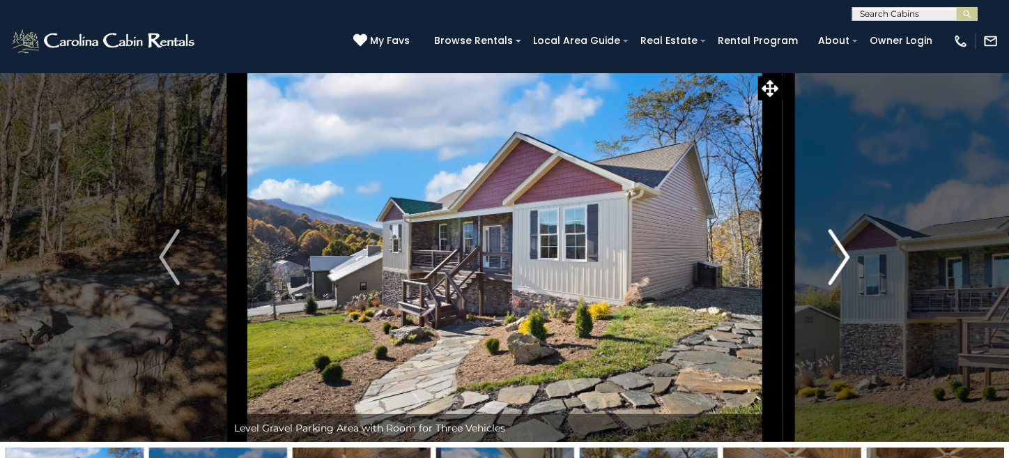
click at [841, 255] on img "Next" at bounding box center [840, 257] width 21 height 56
